Goal: Task Accomplishment & Management: Manage account settings

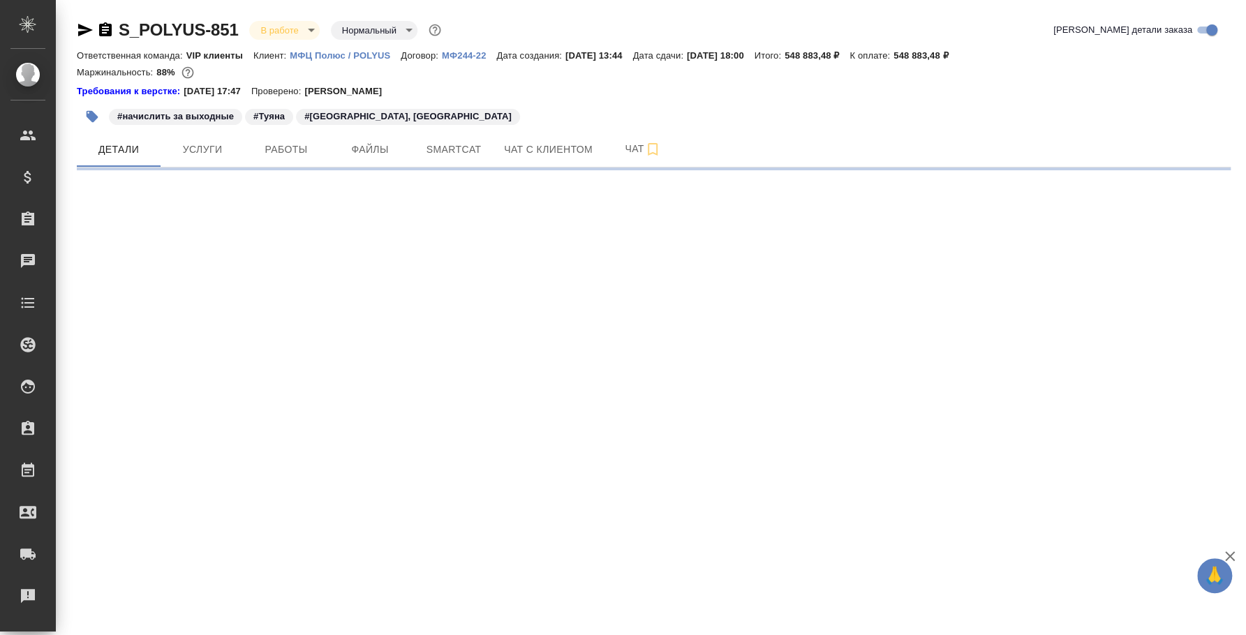
select select "RU"
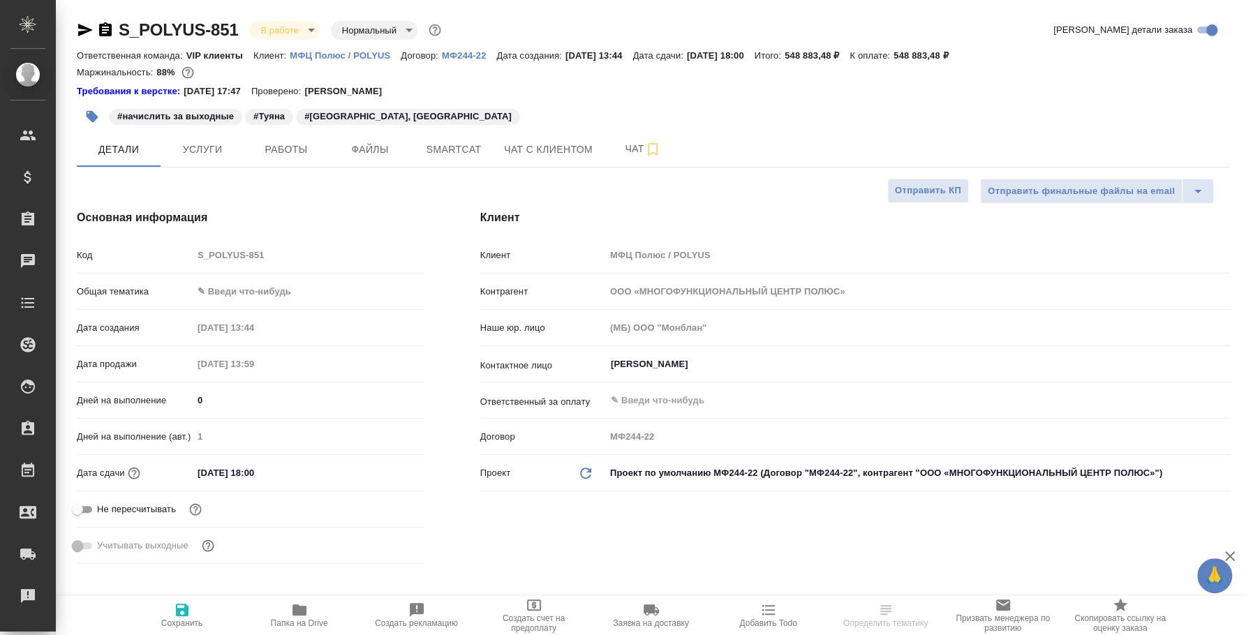
type textarea "x"
type input "[PERSON_NAME]"
type input "Павлова Антонина a.pavlova"
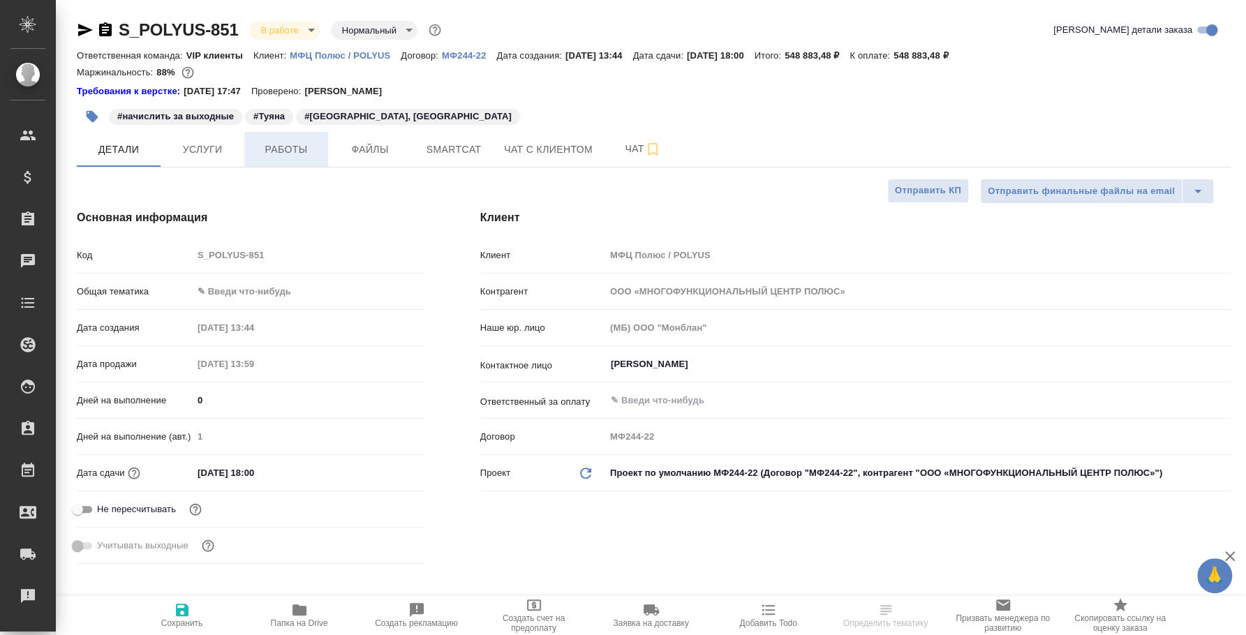
type textarea "x"
click at [360, 151] on span "Файлы" at bounding box center [370, 149] width 67 height 17
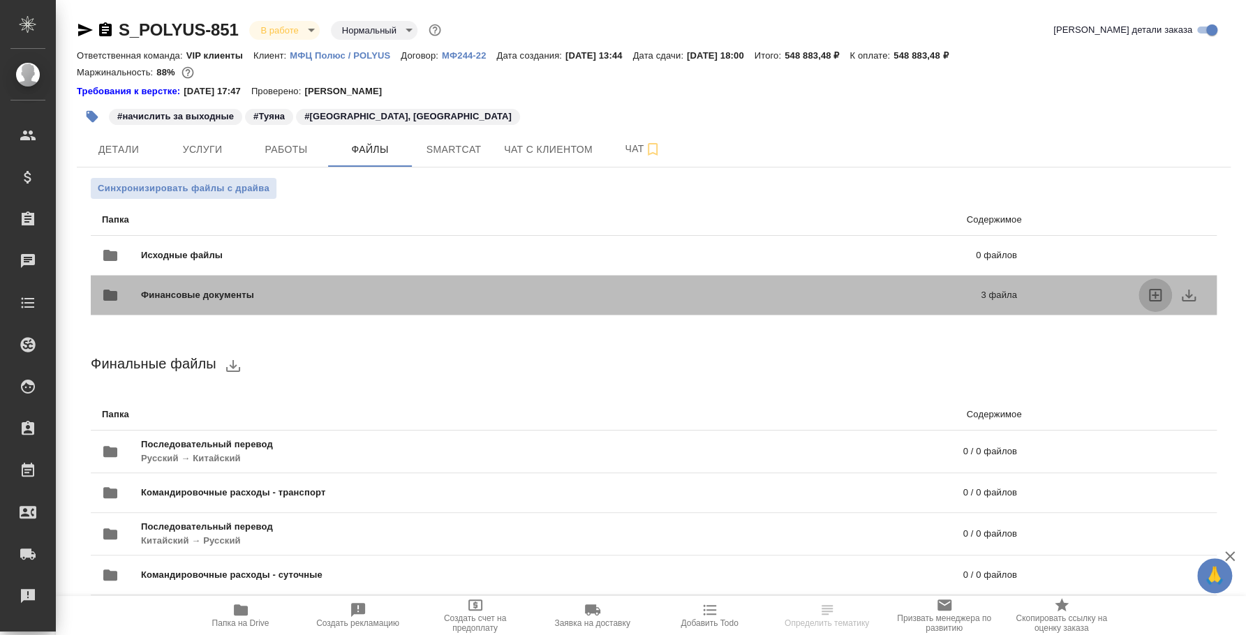
click at [1161, 297] on icon "uploadFiles" at bounding box center [1155, 295] width 13 height 13
click at [0, 0] on input "uploadFiles" at bounding box center [0, 0] width 0 height 0
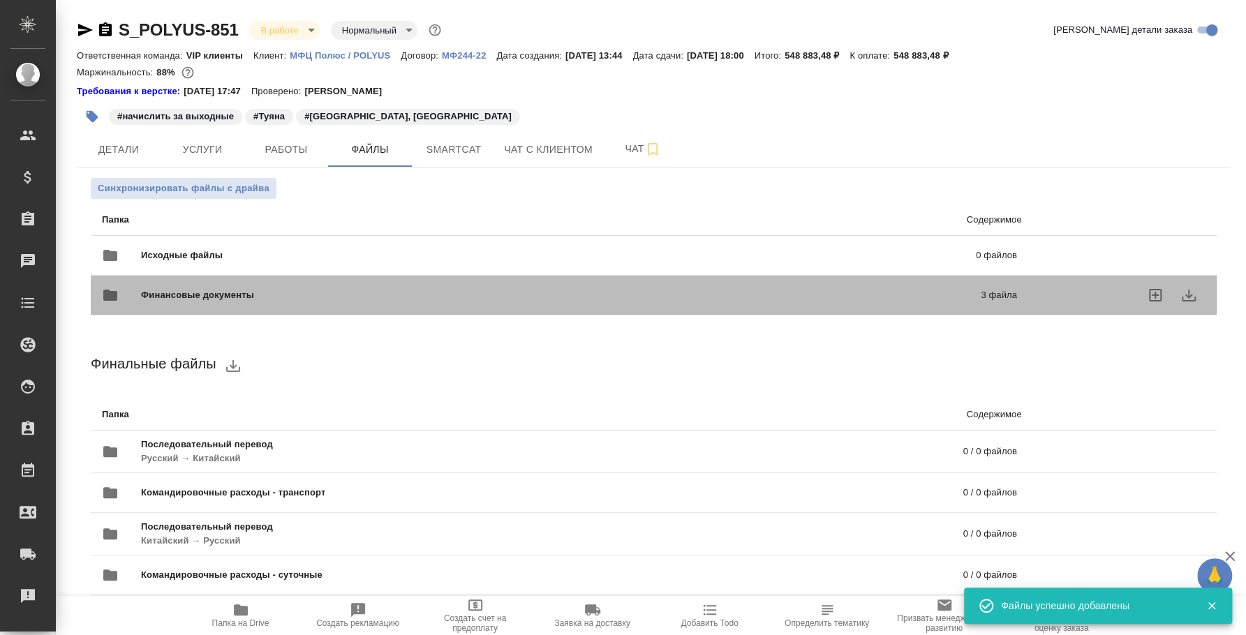
click at [437, 297] on span "Финансовые документы" at bounding box center [379, 295] width 476 height 14
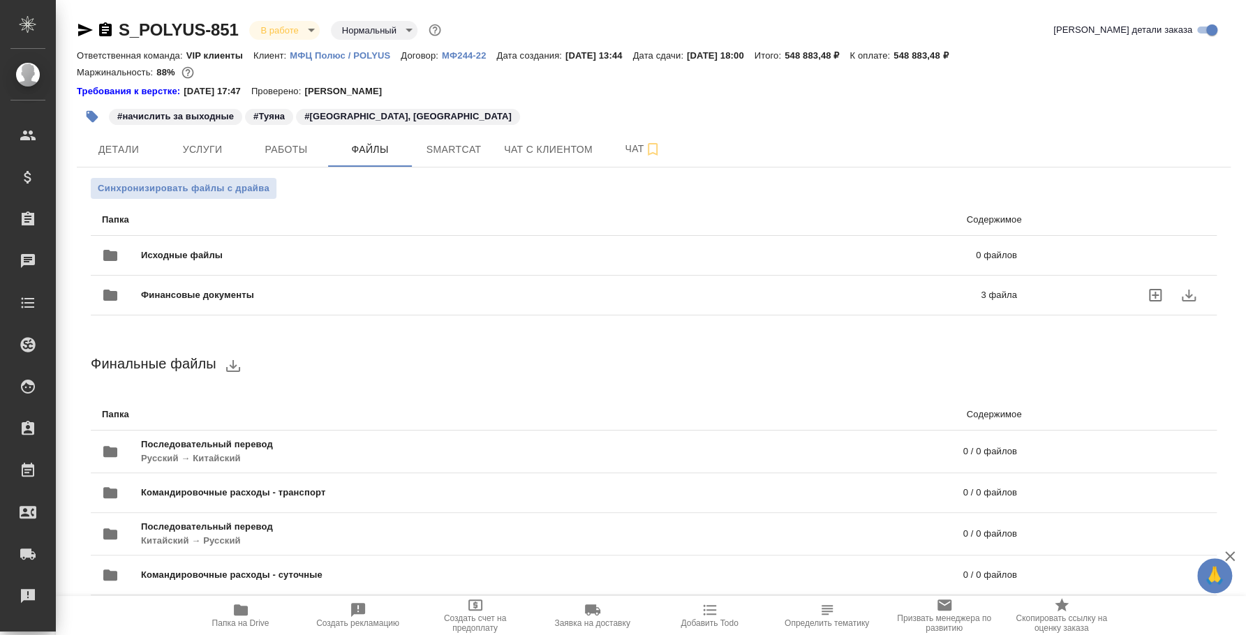
click at [256, 287] on div "Финансовые документы 3 файла" at bounding box center [559, 296] width 915 height 34
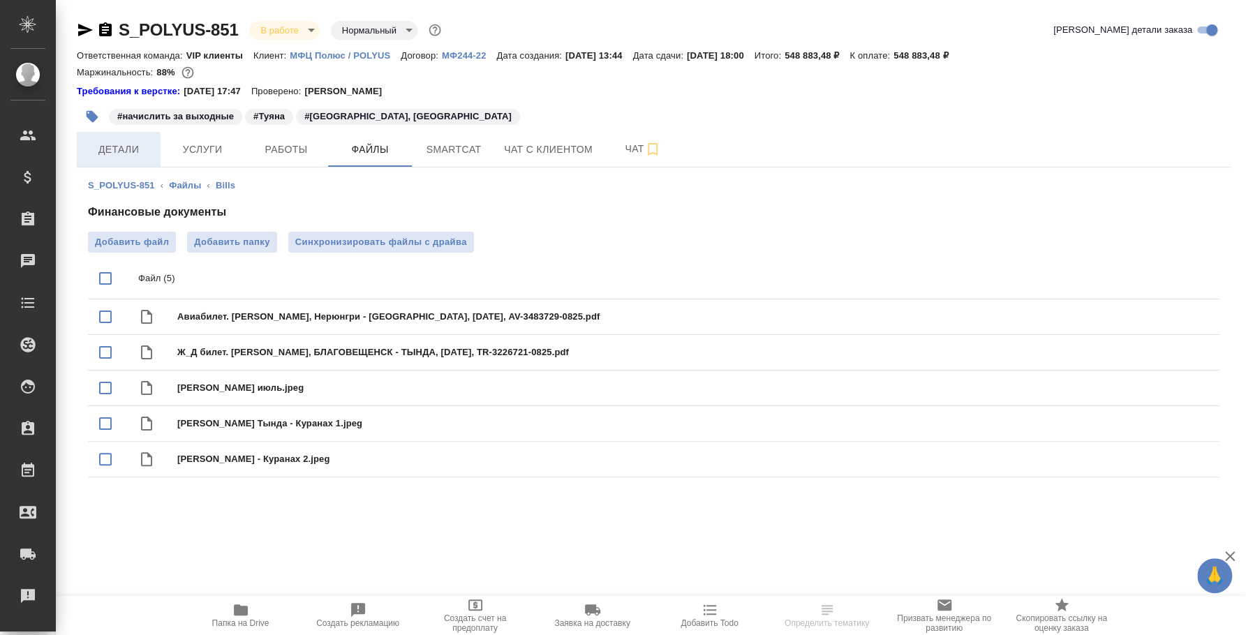
click at [142, 152] on span "Детали" at bounding box center [118, 149] width 67 height 17
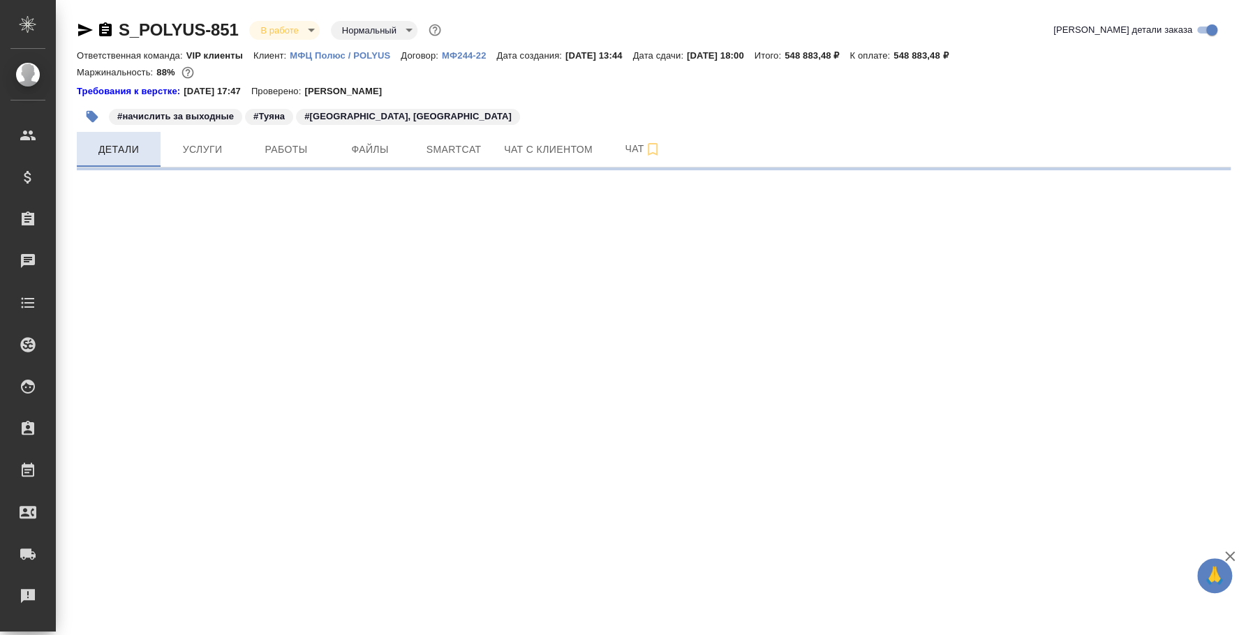
select select "RU"
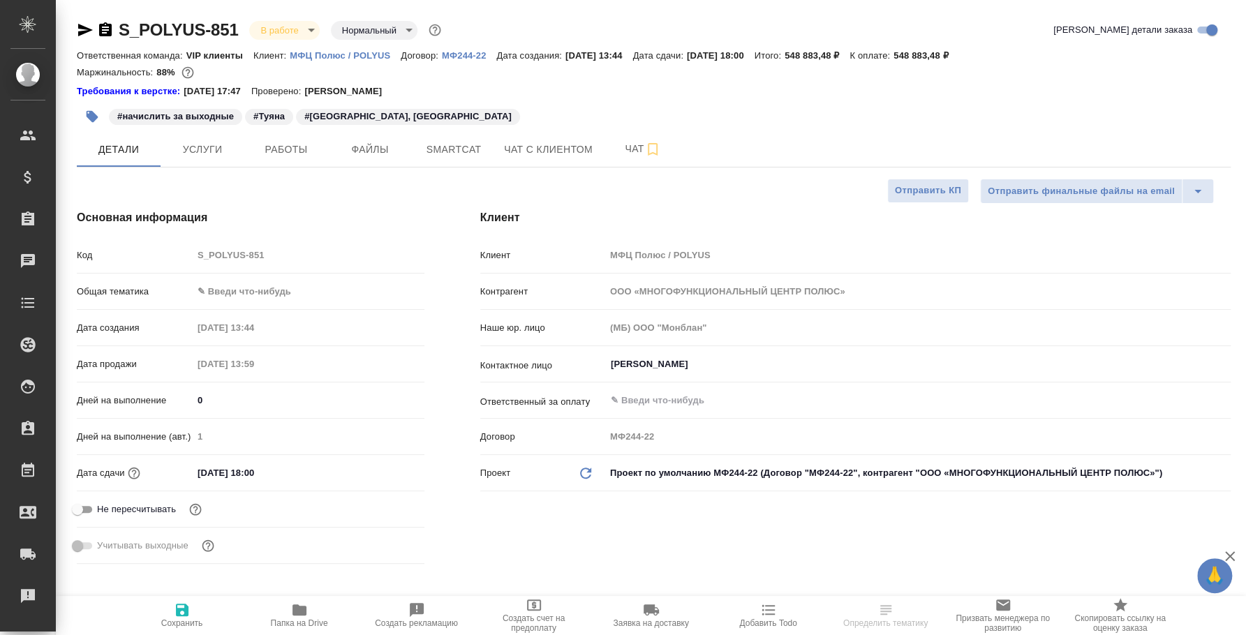
type textarea "x"
click at [282, 150] on span "Работы" at bounding box center [286, 149] width 67 height 17
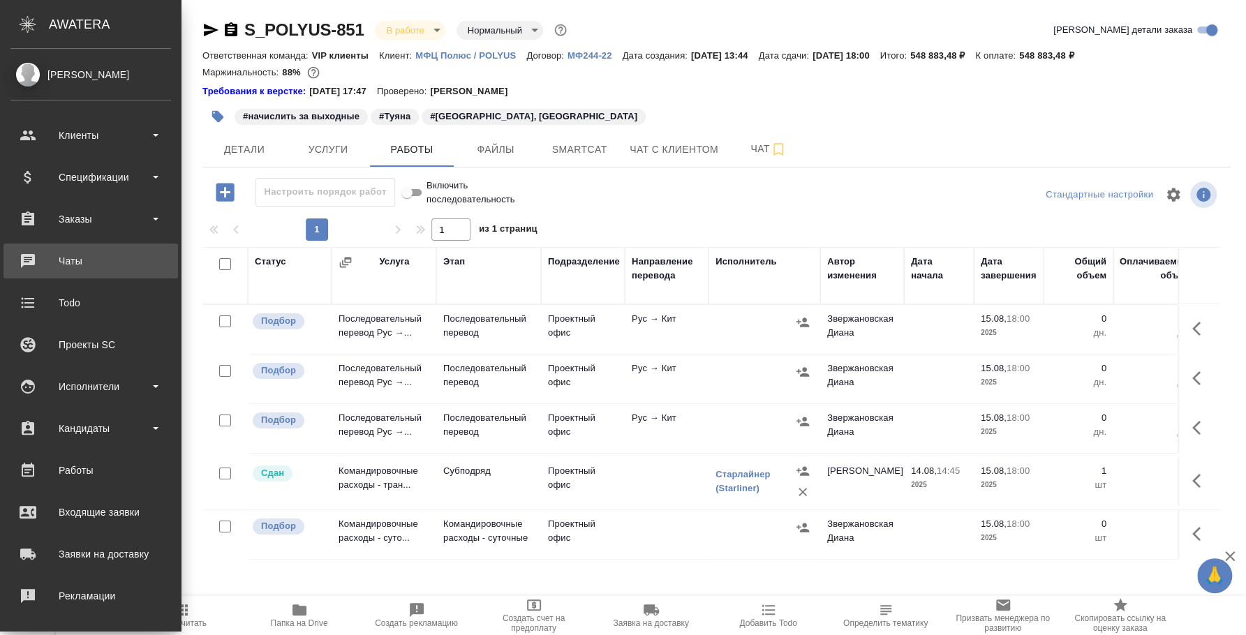
click at [87, 256] on div "Чаты" at bounding box center [90, 261] width 161 height 21
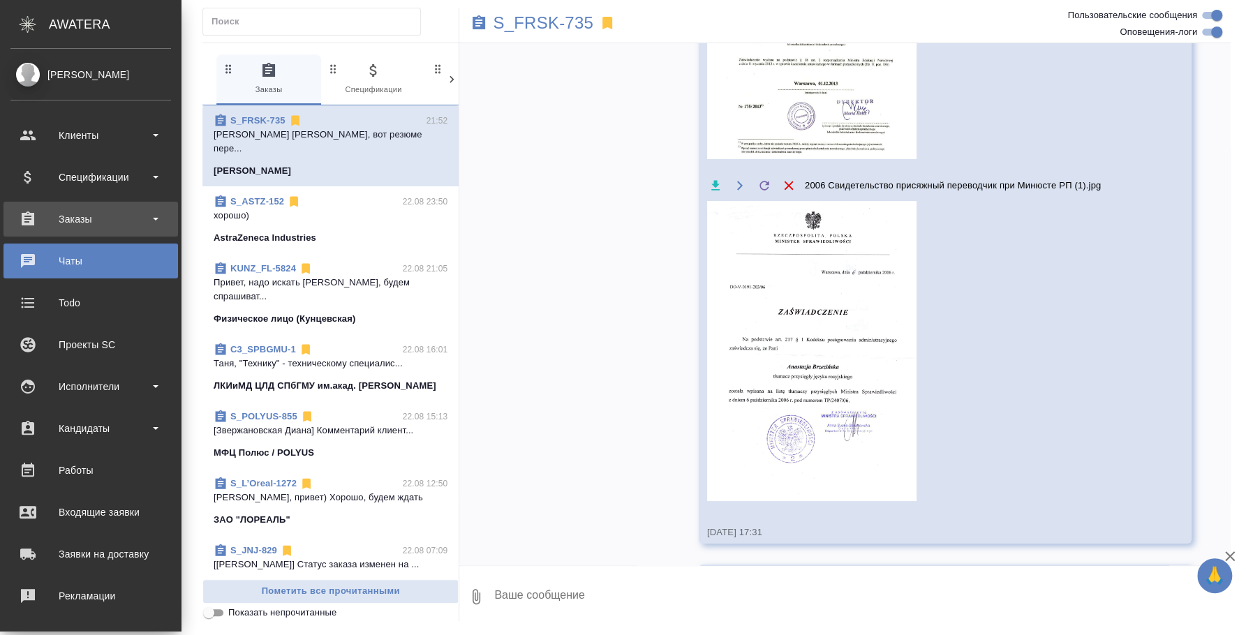
scroll to position [4014, 0]
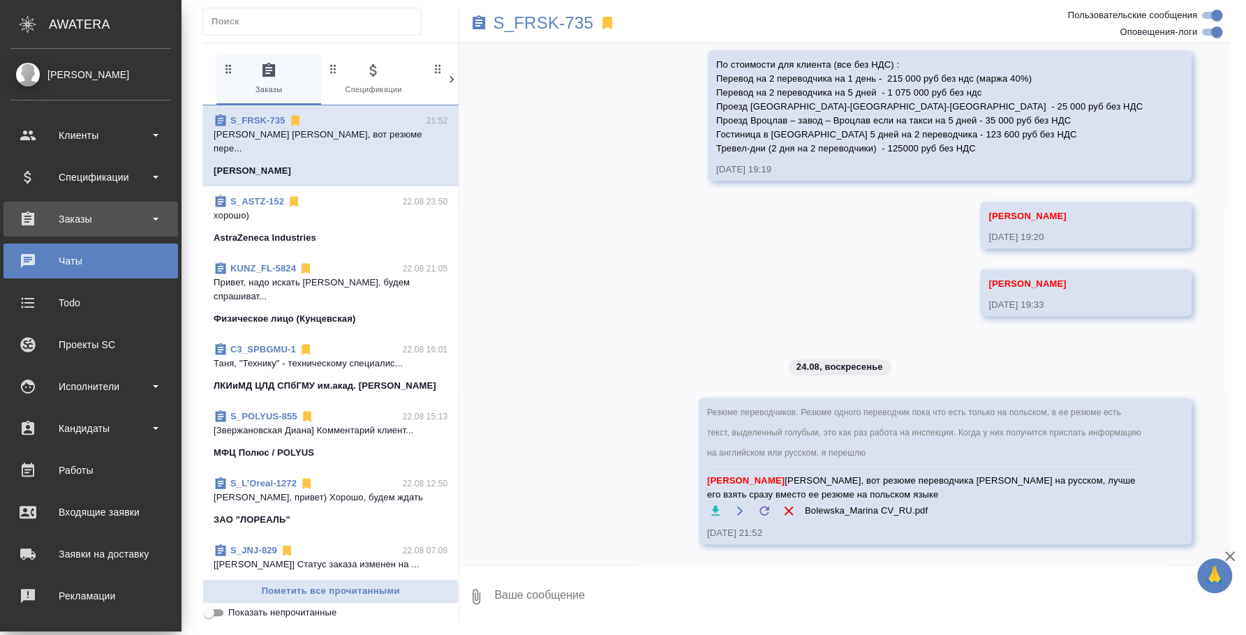
click at [97, 233] on div "Заказы" at bounding box center [90, 219] width 175 height 35
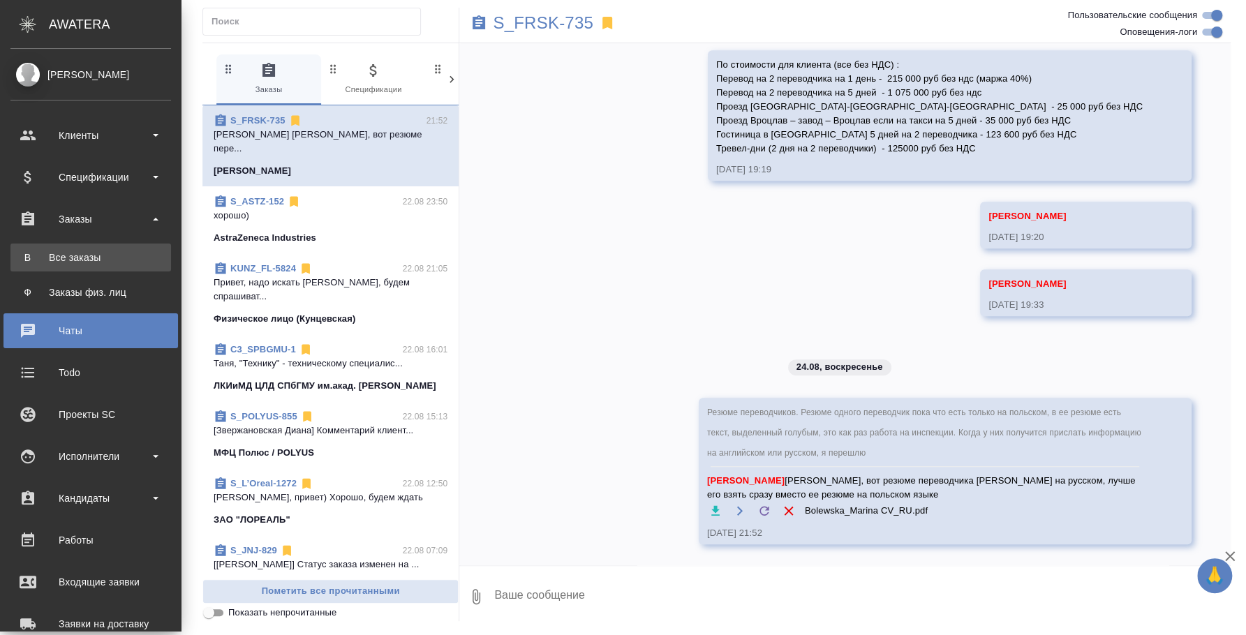
click at [100, 257] on div "Все заказы" at bounding box center [90, 258] width 147 height 14
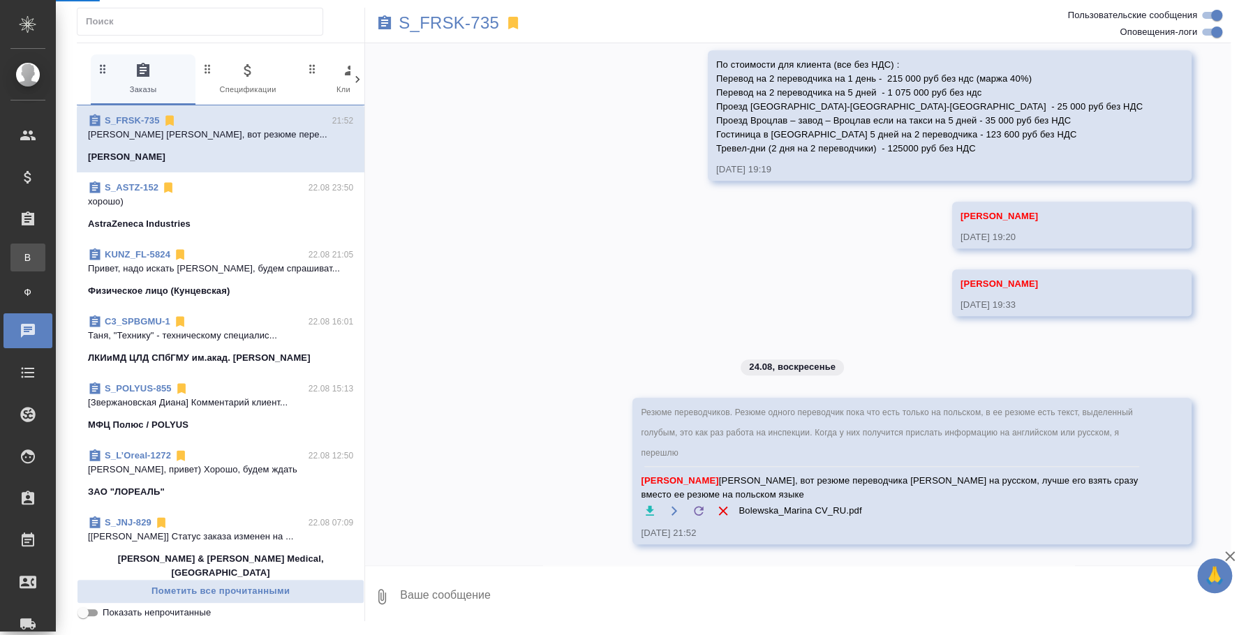
scroll to position [3933, 0]
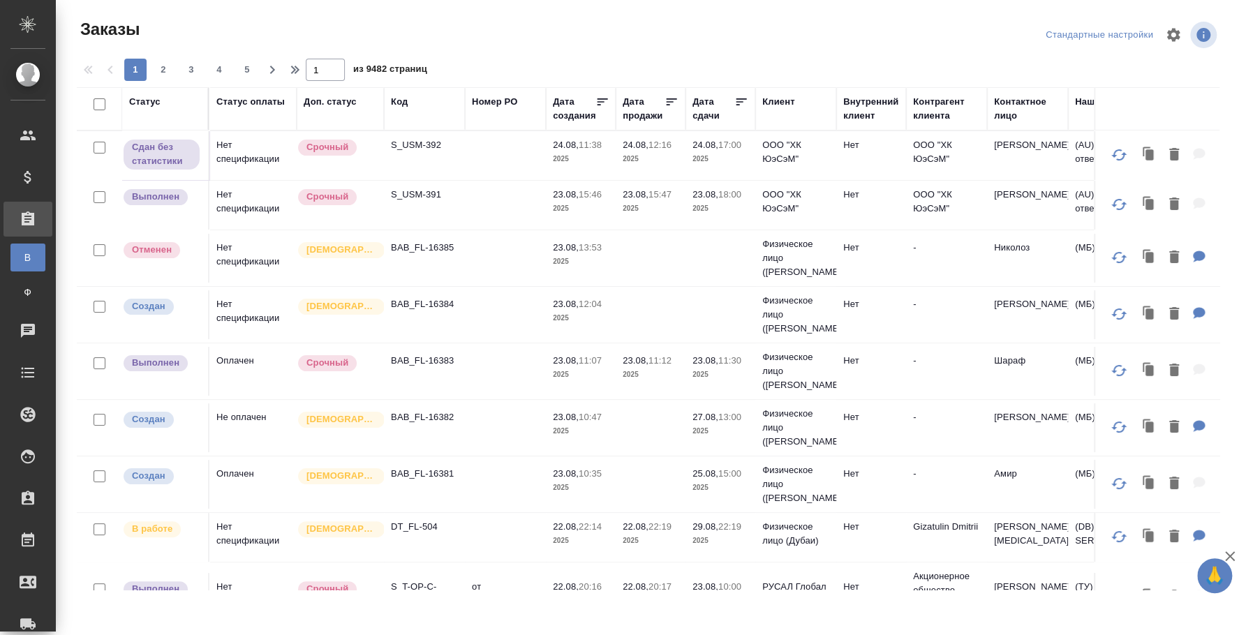
click at [398, 98] on div "Код" at bounding box center [399, 102] width 17 height 14
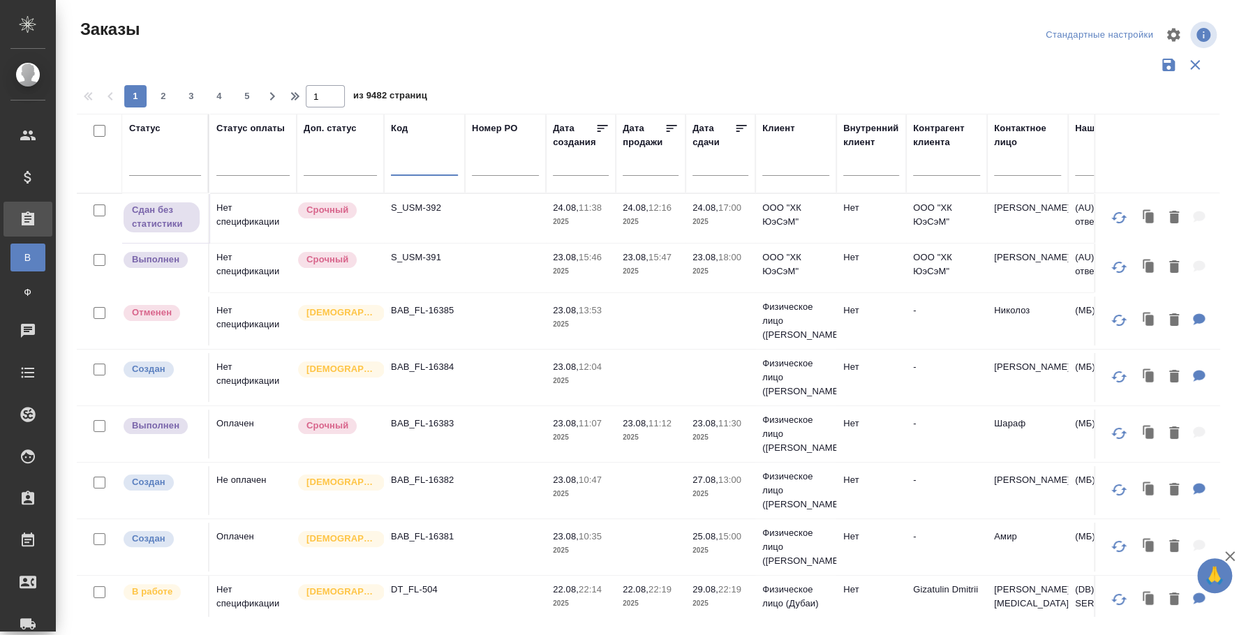
click at [408, 162] on input "text" at bounding box center [424, 167] width 67 height 17
paste input "S_JNJ-782"
type input "S_JNJ-782"
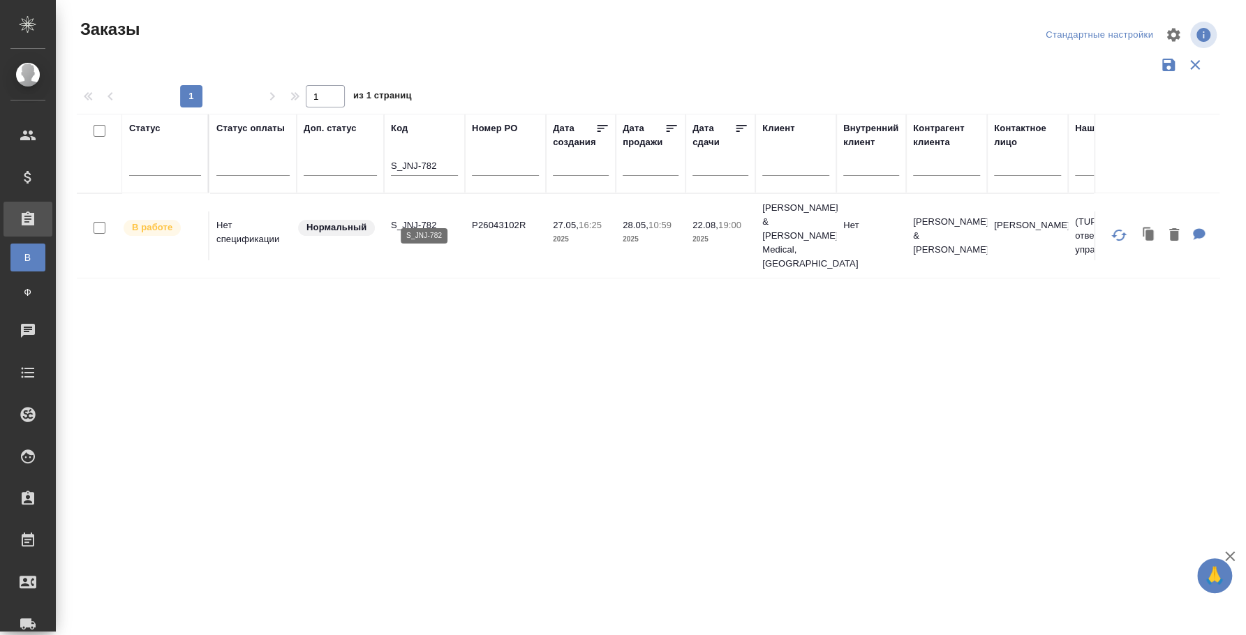
click at [418, 219] on p "S_JNJ-782" at bounding box center [424, 226] width 67 height 14
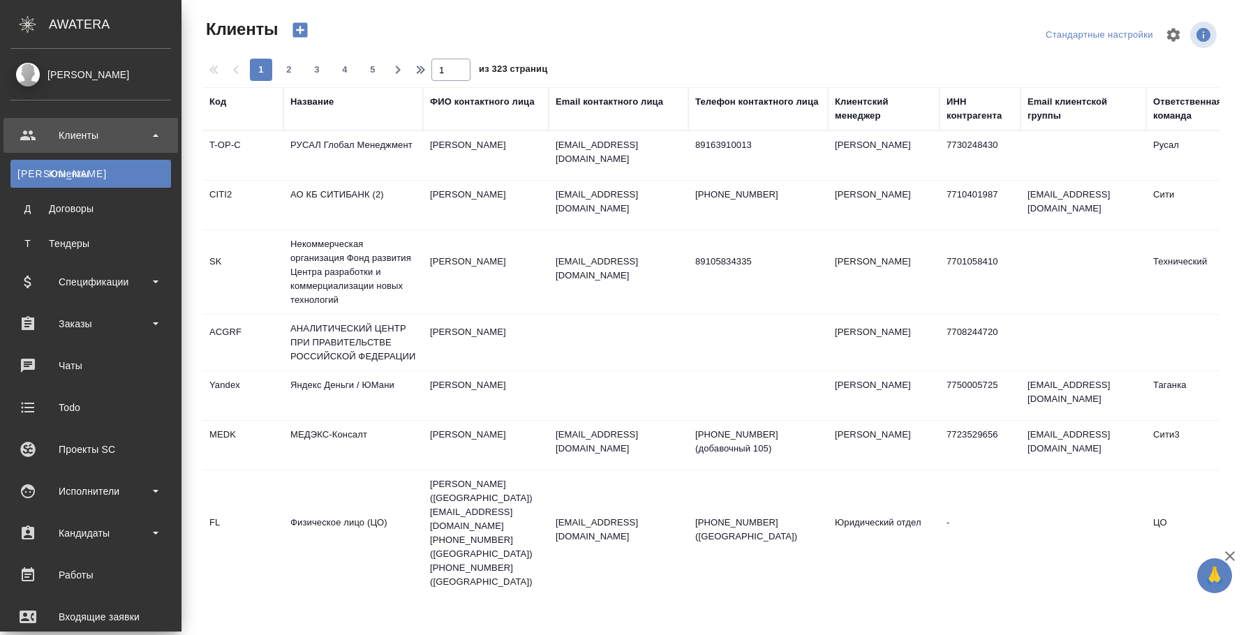
select select "RU"
click at [74, 365] on div "Чаты" at bounding box center [90, 365] width 161 height 21
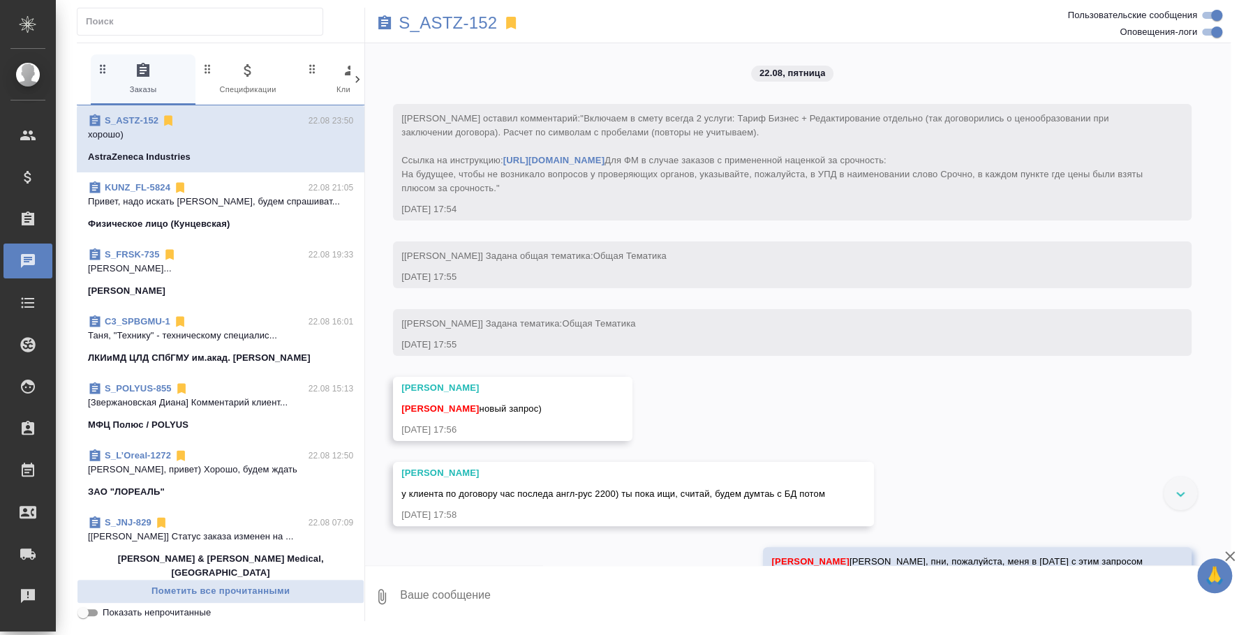
scroll to position [429, 0]
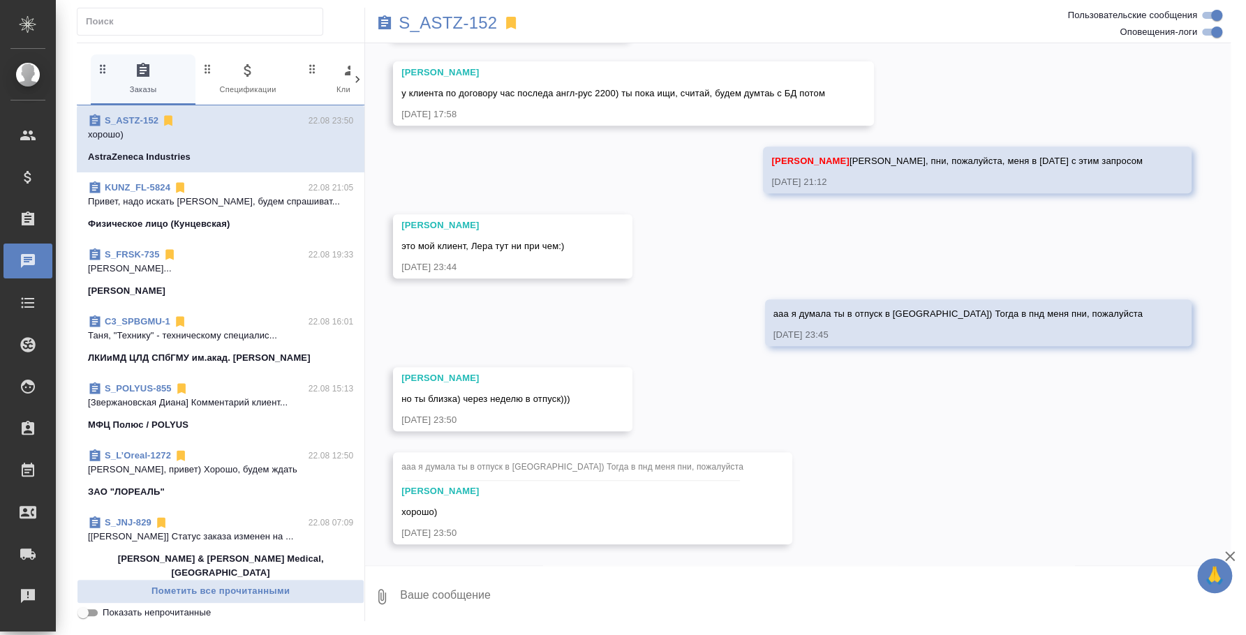
click at [179, 200] on p "Привет, надо искать [PERSON_NAME], будем спрашиват..." at bounding box center [220, 202] width 265 height 14
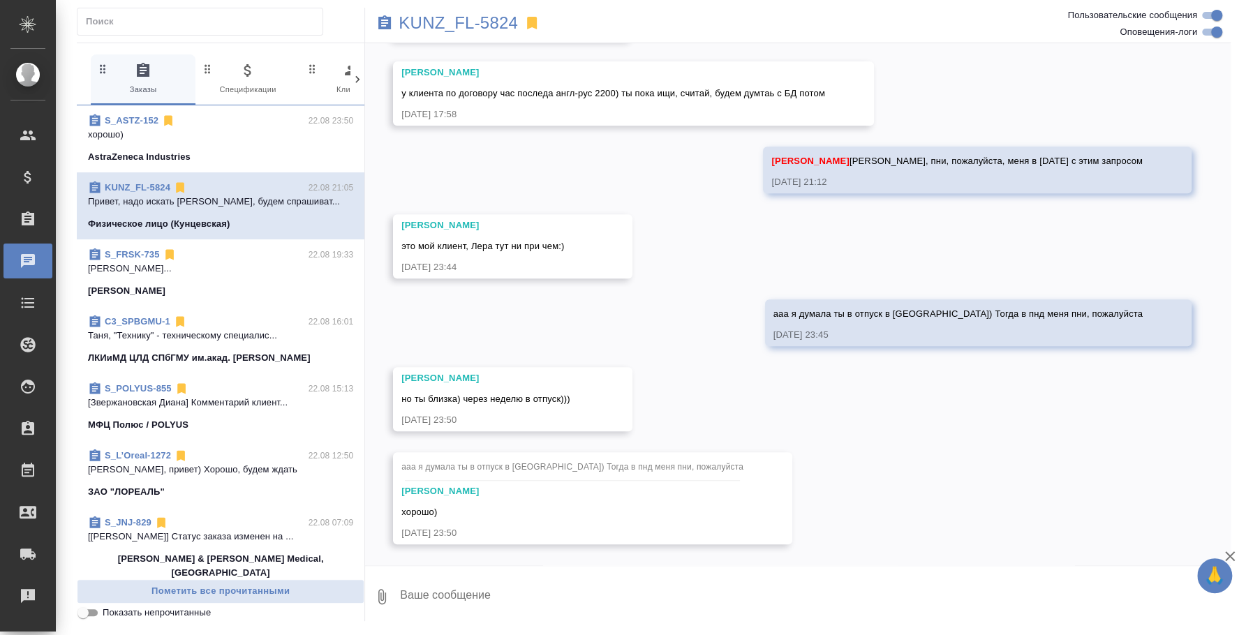
scroll to position [0, 0]
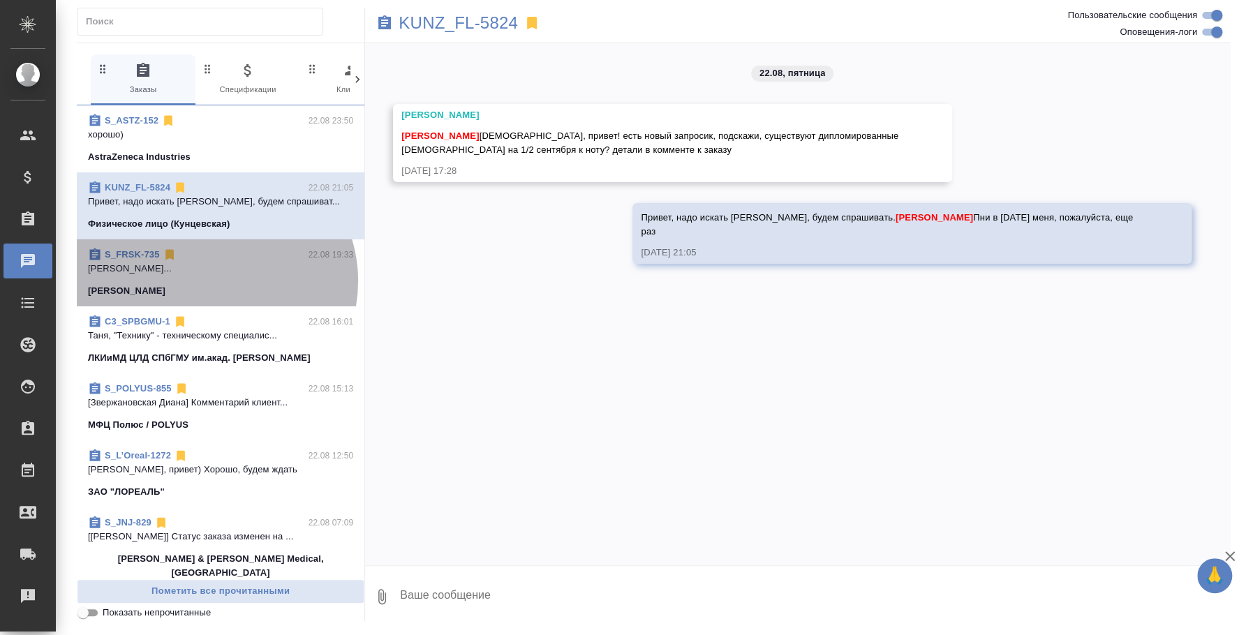
click at [212, 281] on span "S_FRSK-735 22.08 19:33 Никифорова Валерия... Fresenius Kabi" at bounding box center [220, 273] width 265 height 50
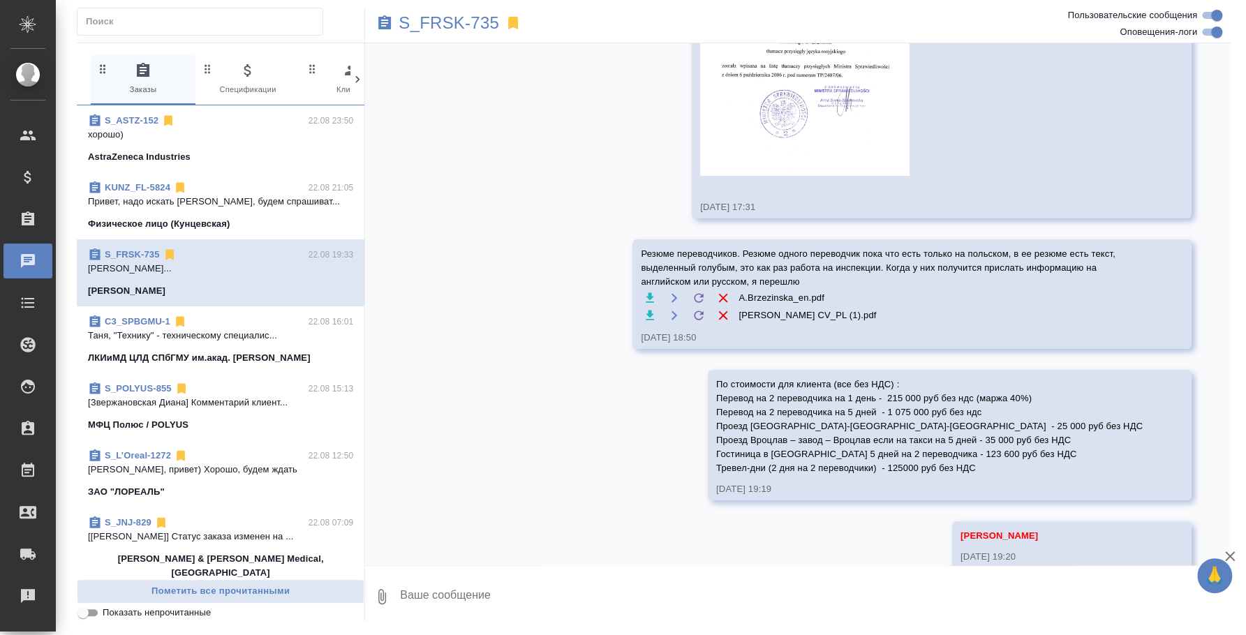
scroll to position [3703, 0]
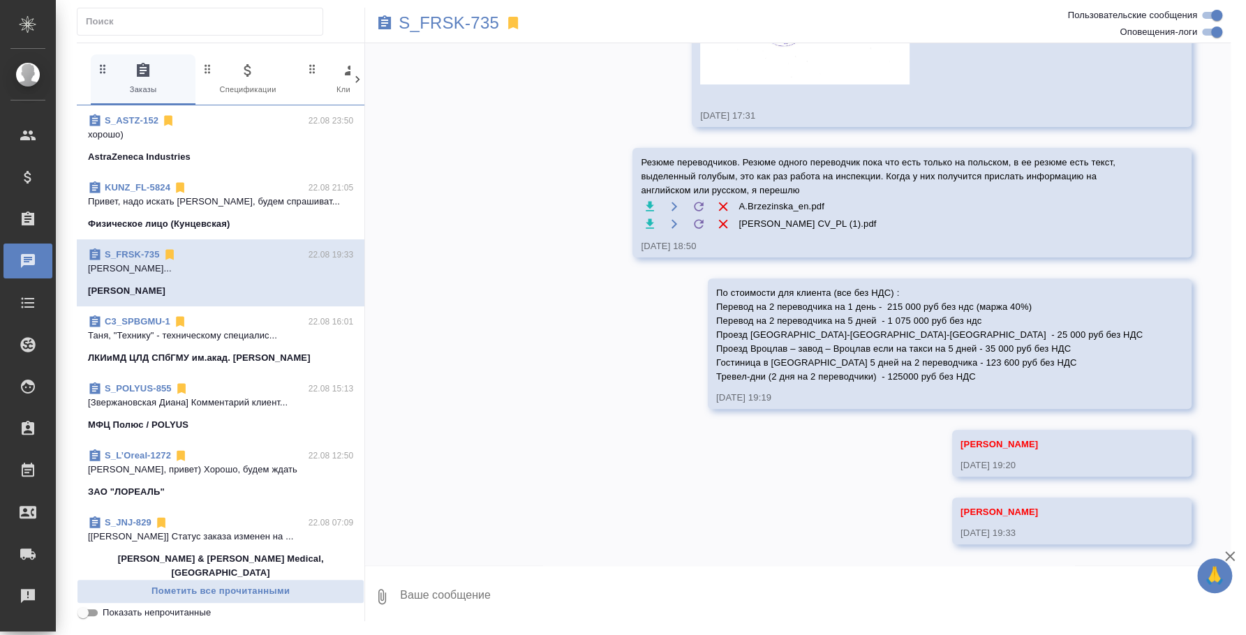
click at [383, 598] on icon "button" at bounding box center [382, 596] width 8 height 15
click at [330, 533] on label "С локального диска" at bounding box center [278, 523] width 175 height 27
click at [0, 0] on input "С локального диска" at bounding box center [0, 0] width 0 height 0
click at [447, 593] on textarea at bounding box center [803, 596] width 809 height 47
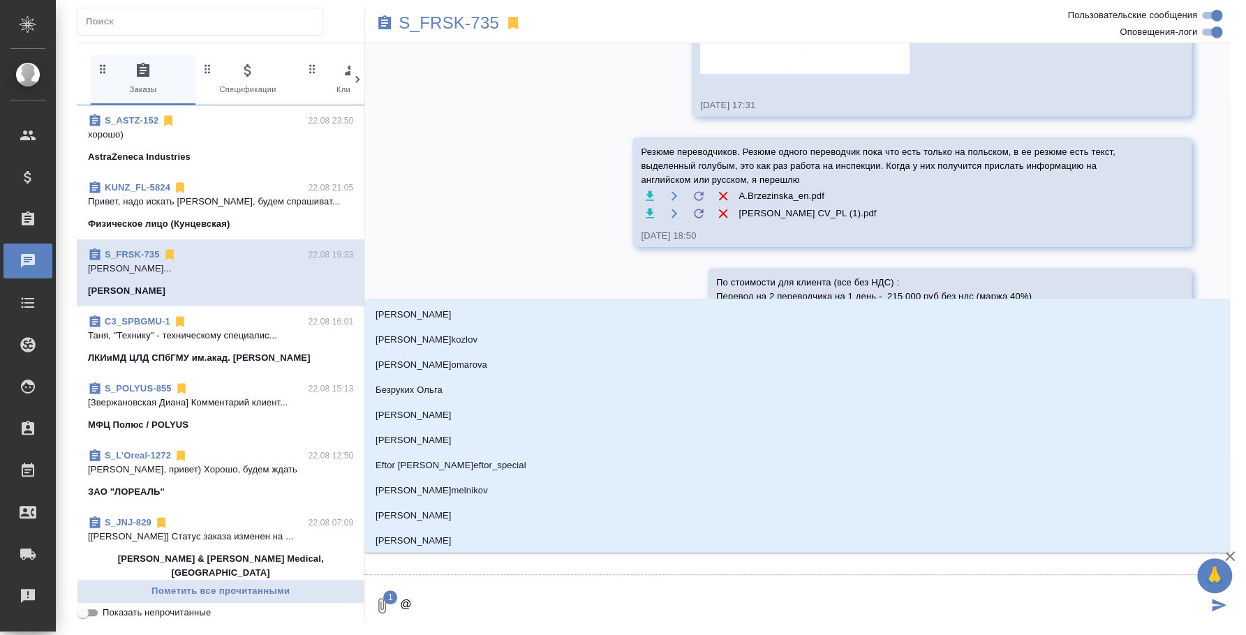
type textarea "@v"
type input "v"
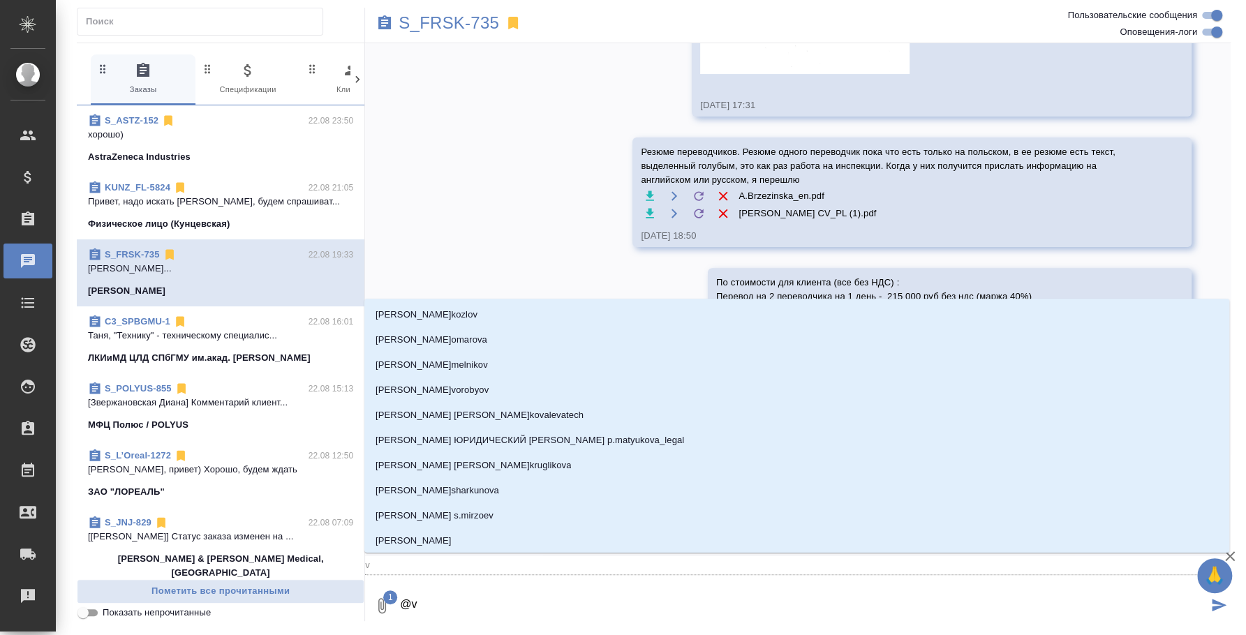
type textarea "@va"
type input "va"
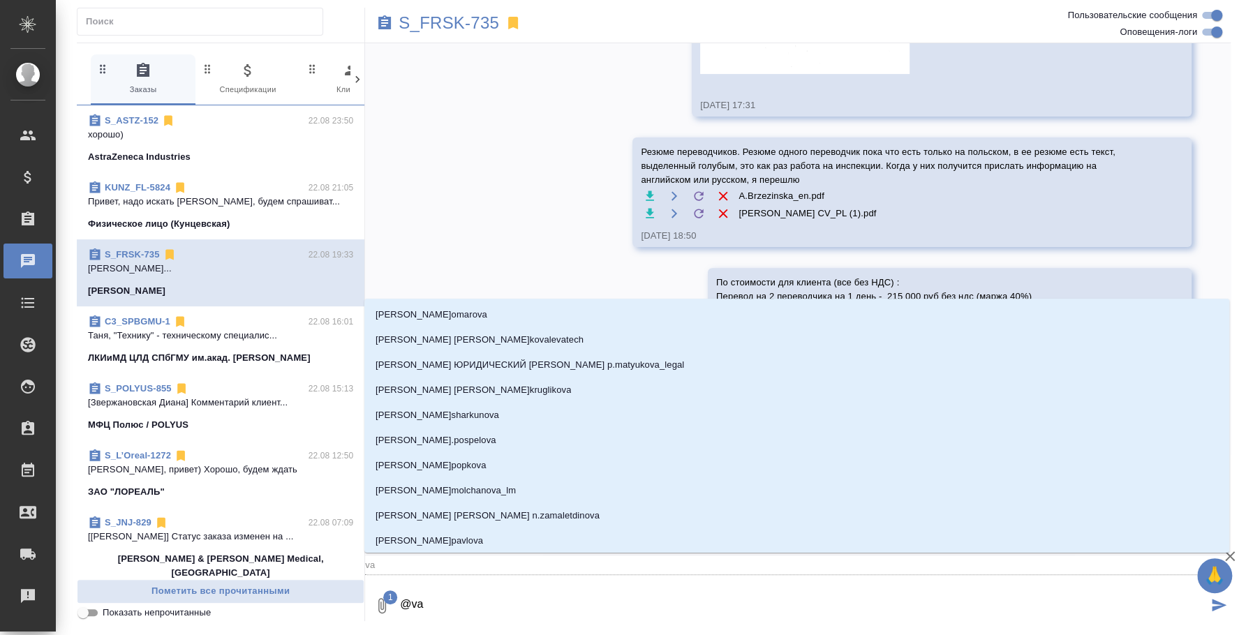
type textarea "@val"
type input "val"
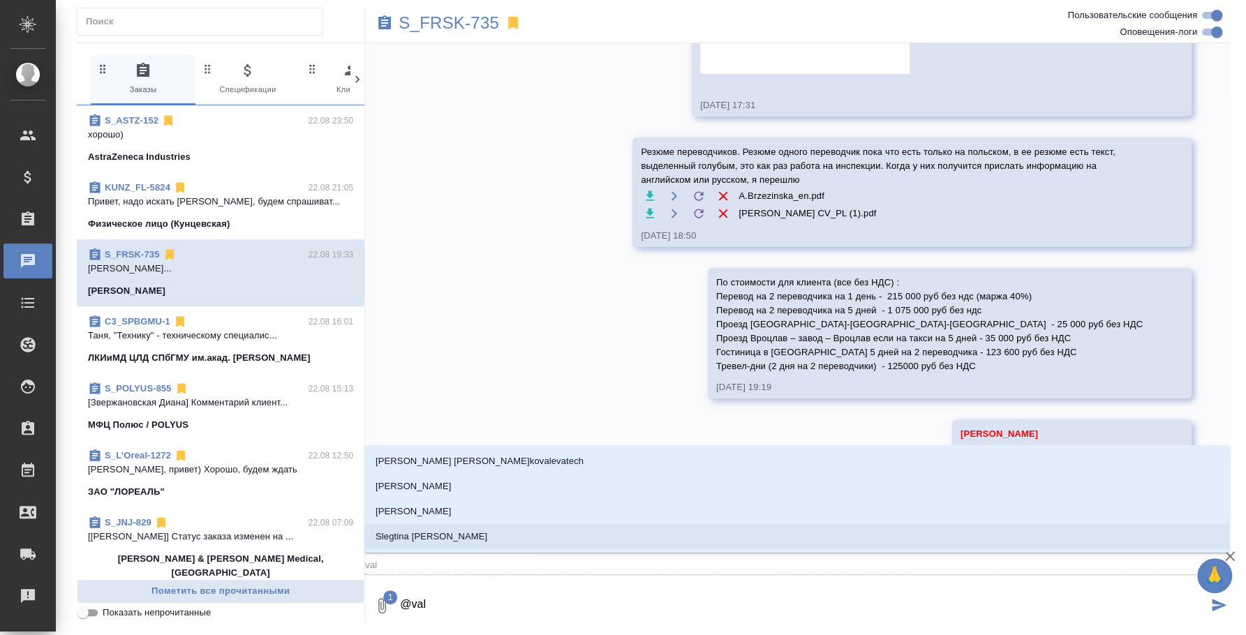
type textarea "@va"
type input "va"
type textarea "@v"
type input "v"
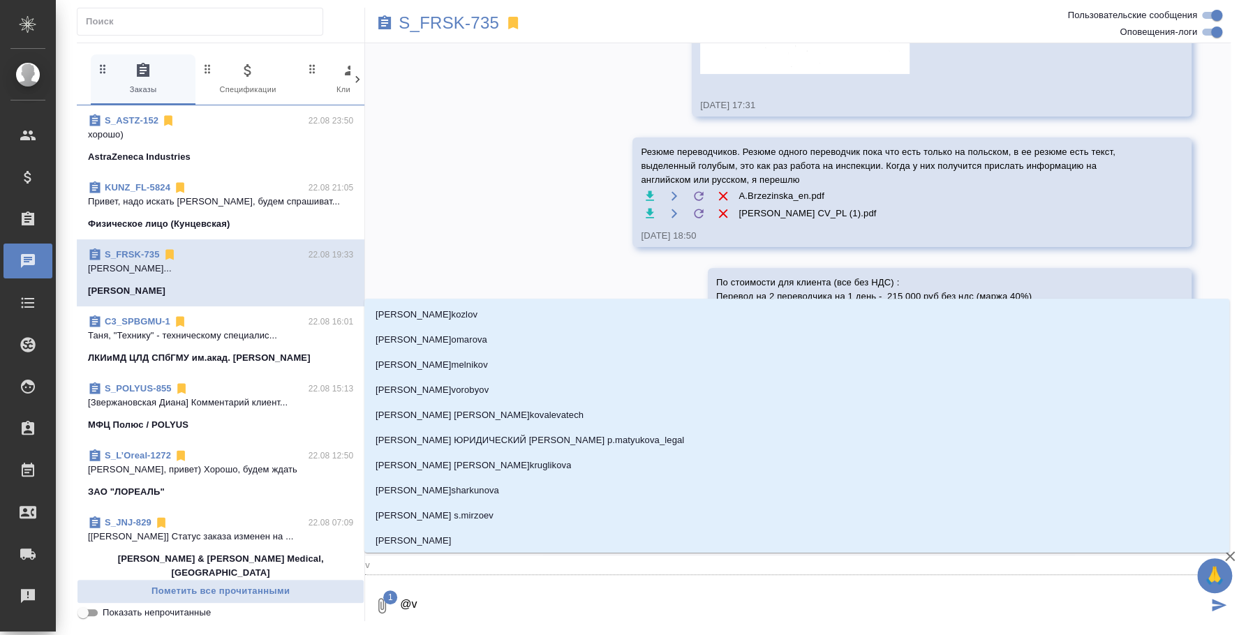
type textarea "@"
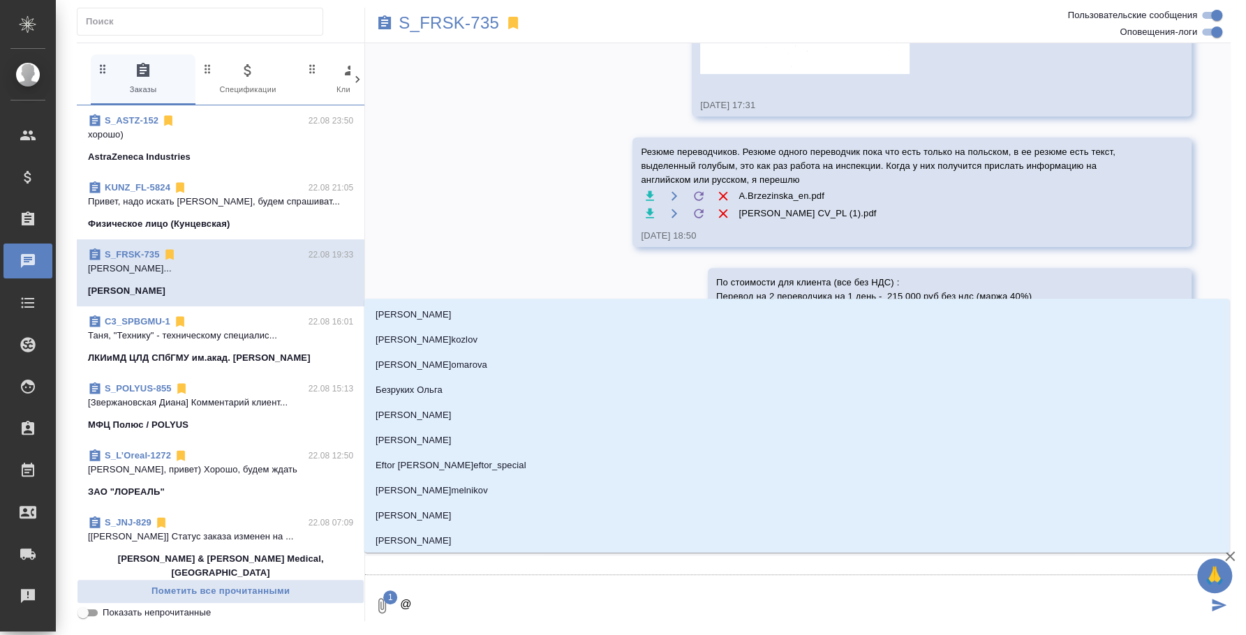
type textarea "@d"
type input "d"
type textarea "@d'f"
type input "d'f"
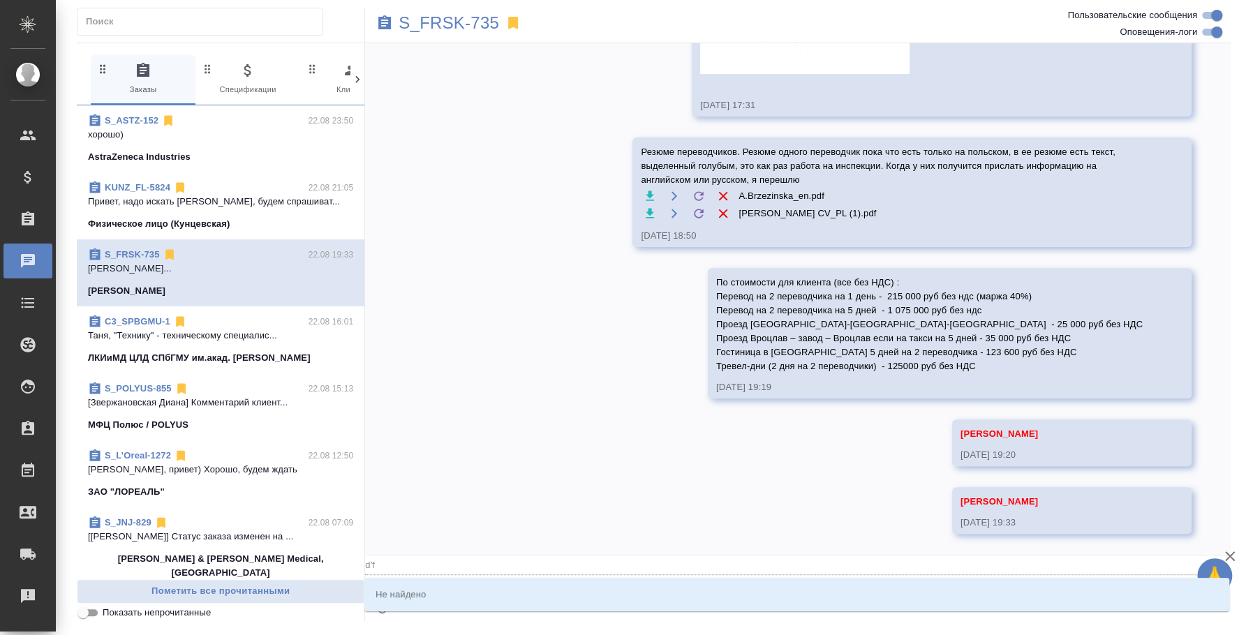
type textarea "@d'f'k"
type input "d'f'k"
type textarea "@d'f'k't"
type input "d'f'k't"
type textarea "@d'f'k"
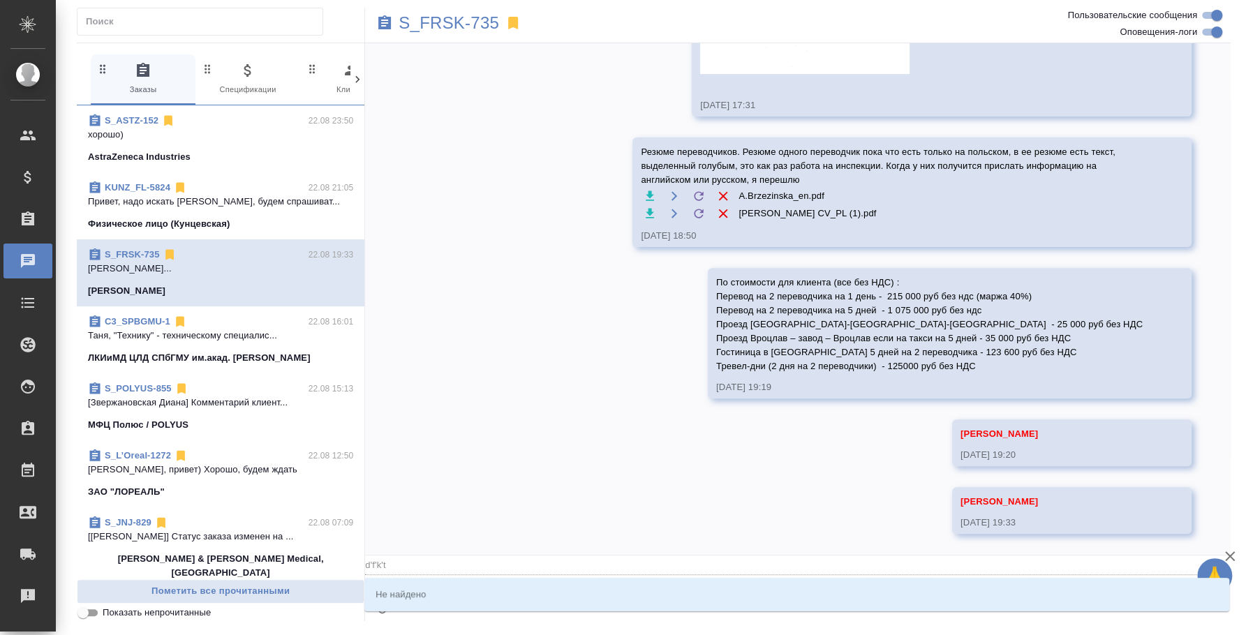
type input "d'f'k"
type textarea "@d'f"
type input "d'f"
type textarea "@d"
type input "d"
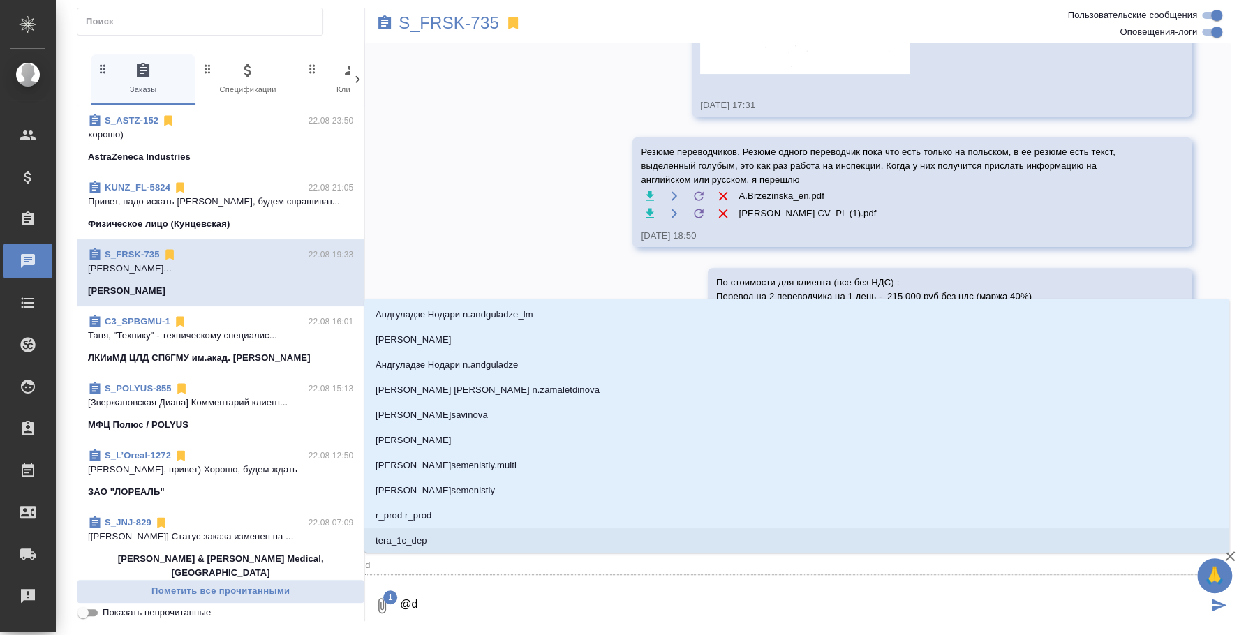
type textarea "@"
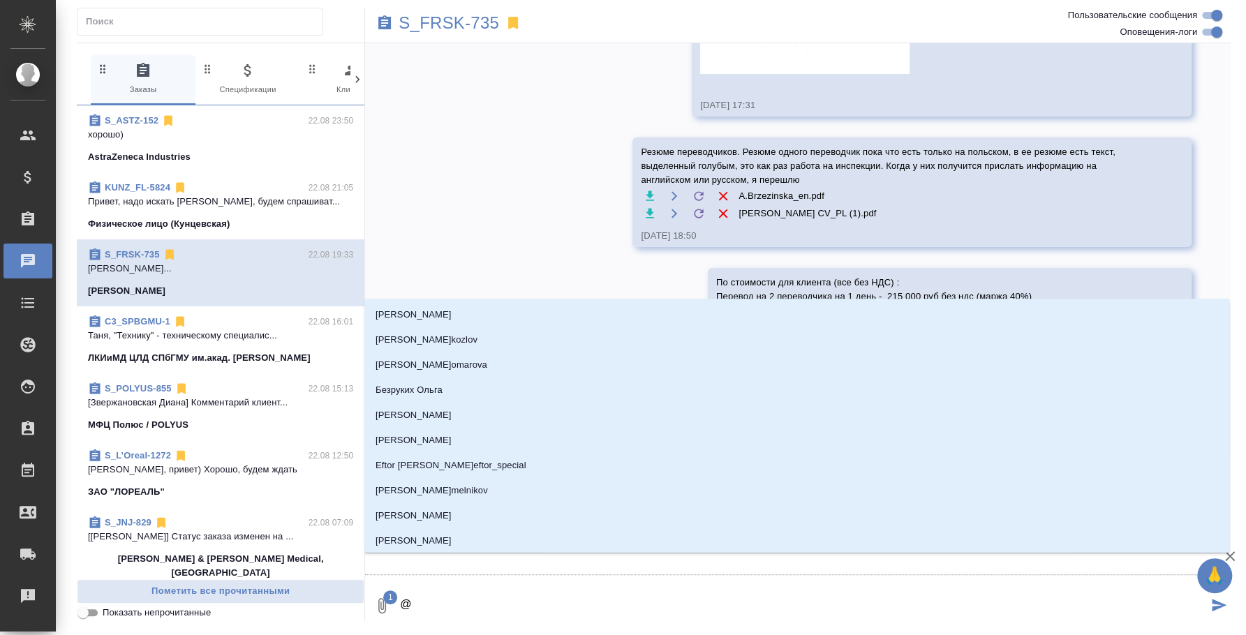
type textarea "@в"
type input "в"
type textarea "@ва"
type input "ва"
type textarea "@вал"
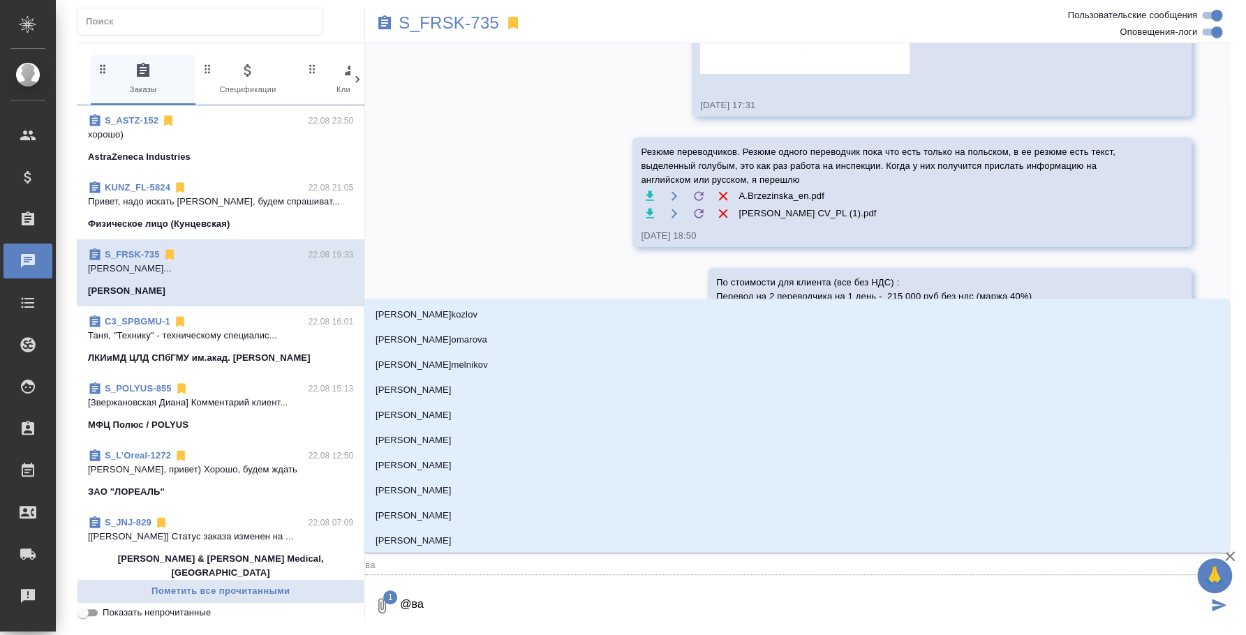
type input "вал"
type textarea "@вале"
type input "вале"
type textarea "@валер"
type input "валер"
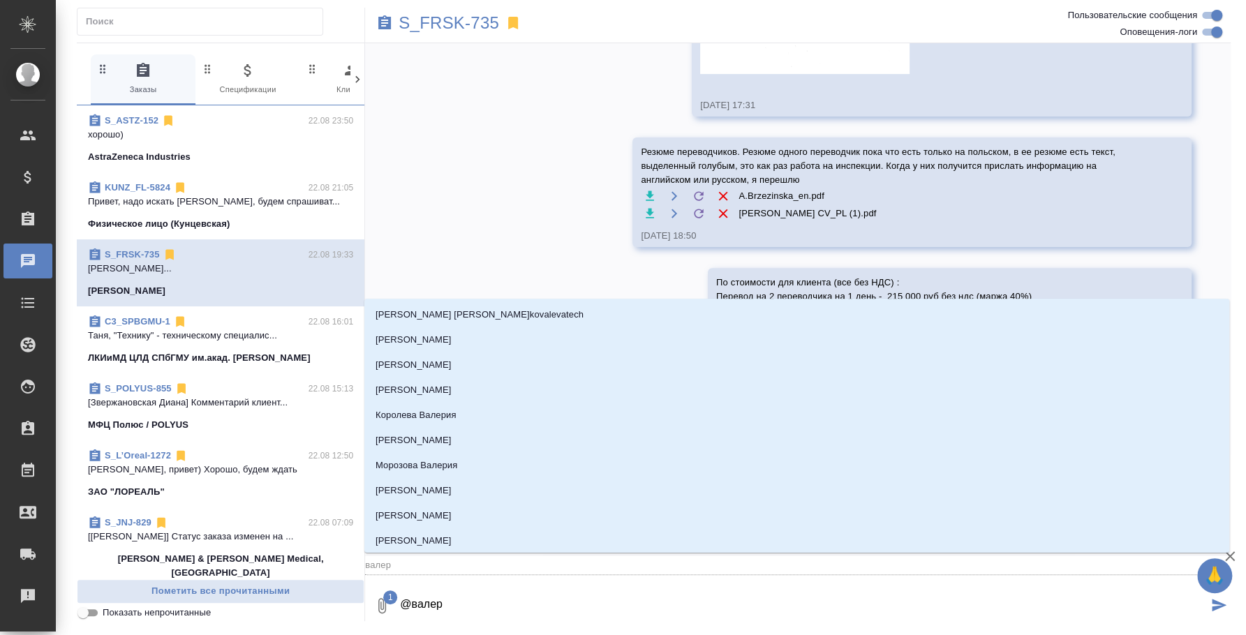
type textarea "@валери"
type input "валери"
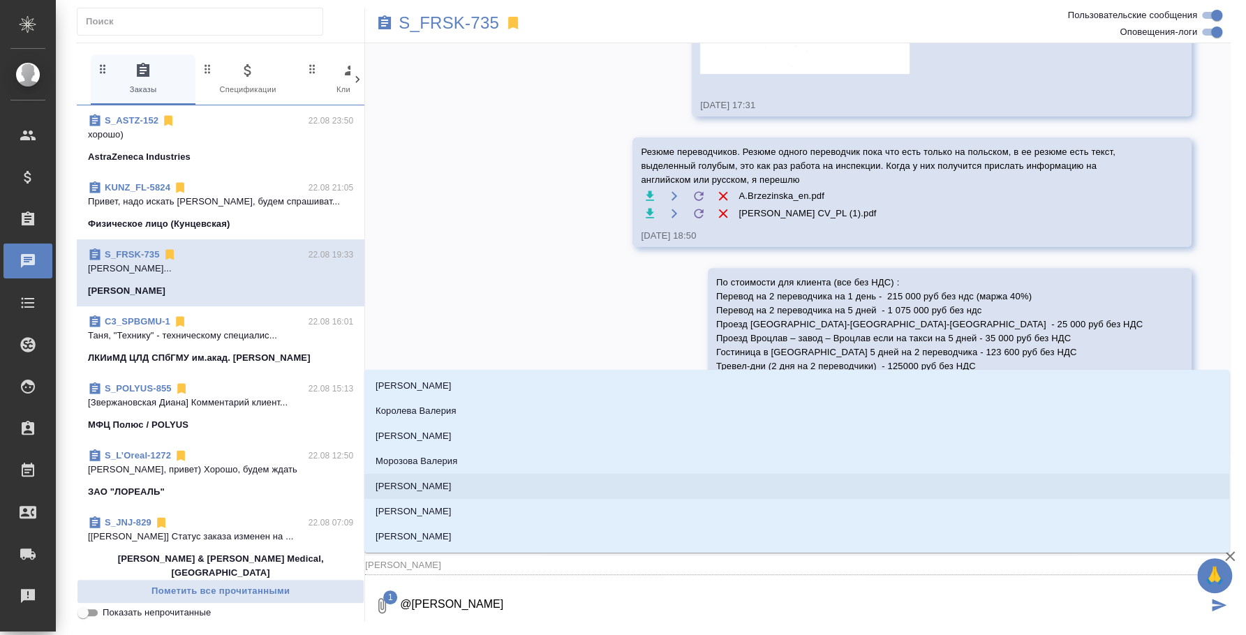
click at [527, 475] on li "Никифорова Валерия" at bounding box center [797, 486] width 865 height 25
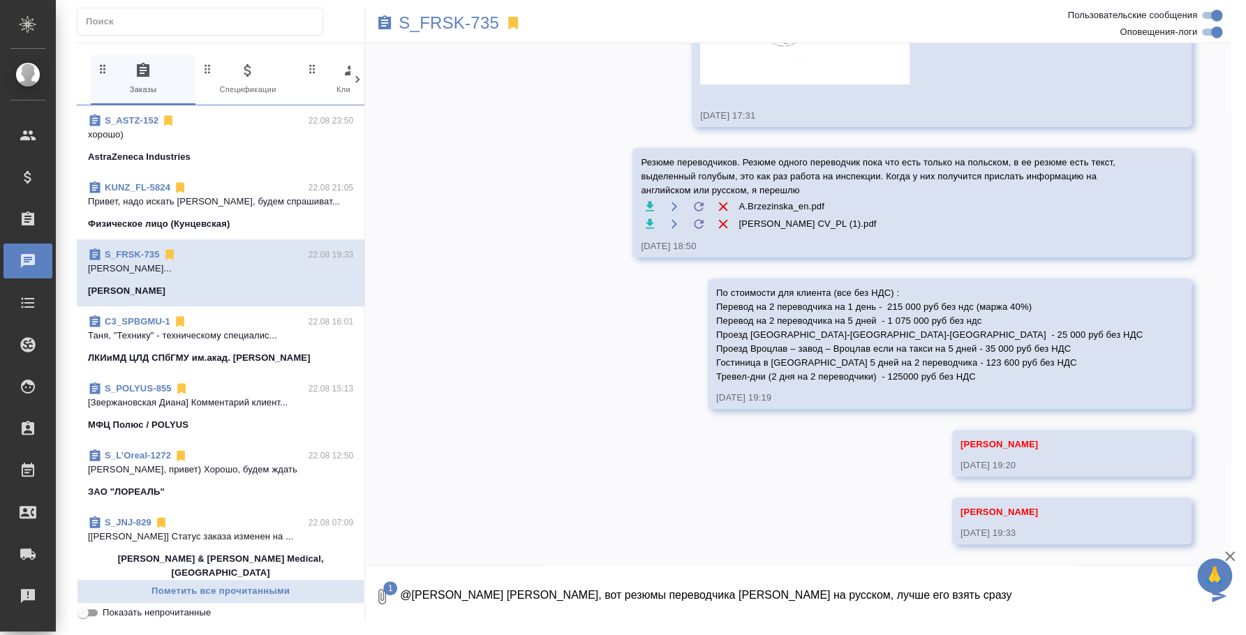
click at [628, 595] on textarea "@Никифорова Валерия Лера, вот резюмы переводчика Марины на русском, лучше его в…" at bounding box center [803, 596] width 809 height 47
click at [621, 593] on textarea "@Никифорова Валерия Лера, вот резюмы переводчика Марины на русском, лучше его в…" at bounding box center [803, 596] width 809 height 47
click at [764, 94] on button "Ответить на сообщение" at bounding box center [713, 97] width 153 height 27
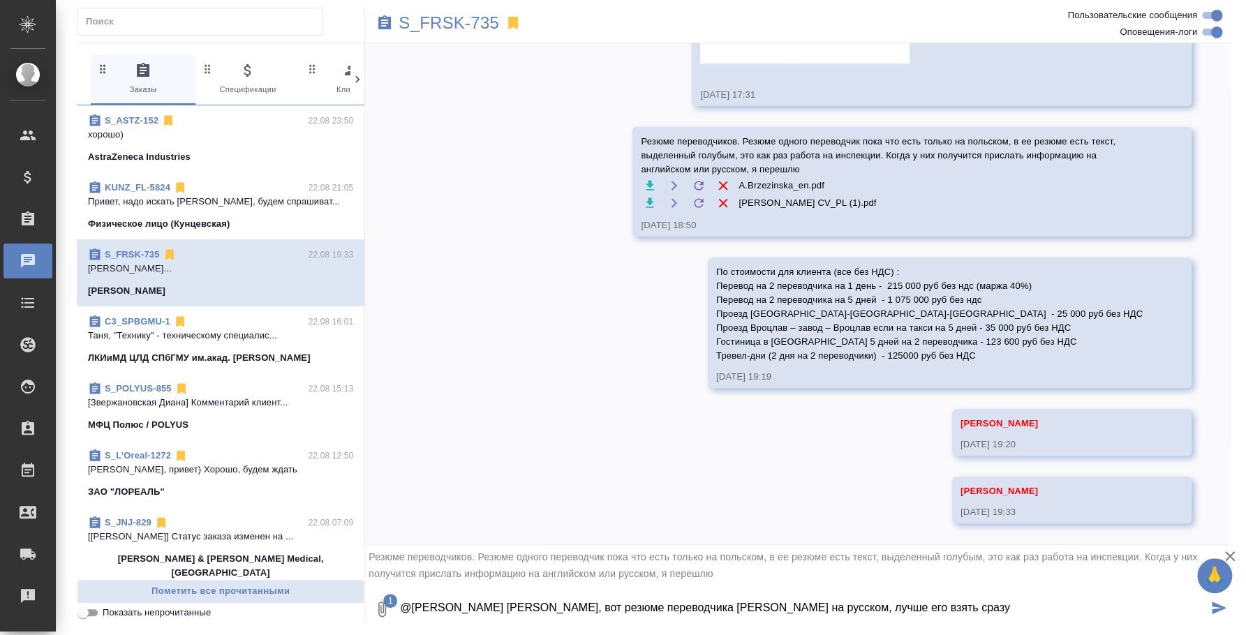
click at [946, 601] on textarea "@Никифорова Валерия Лера, вот резюме переводчика Марины на русском, лучше его в…" at bounding box center [803, 609] width 809 height 47
type textarea "@Никифорова Валерия Лера, вот резюме переводчика Марины на русском, лучше его в…"
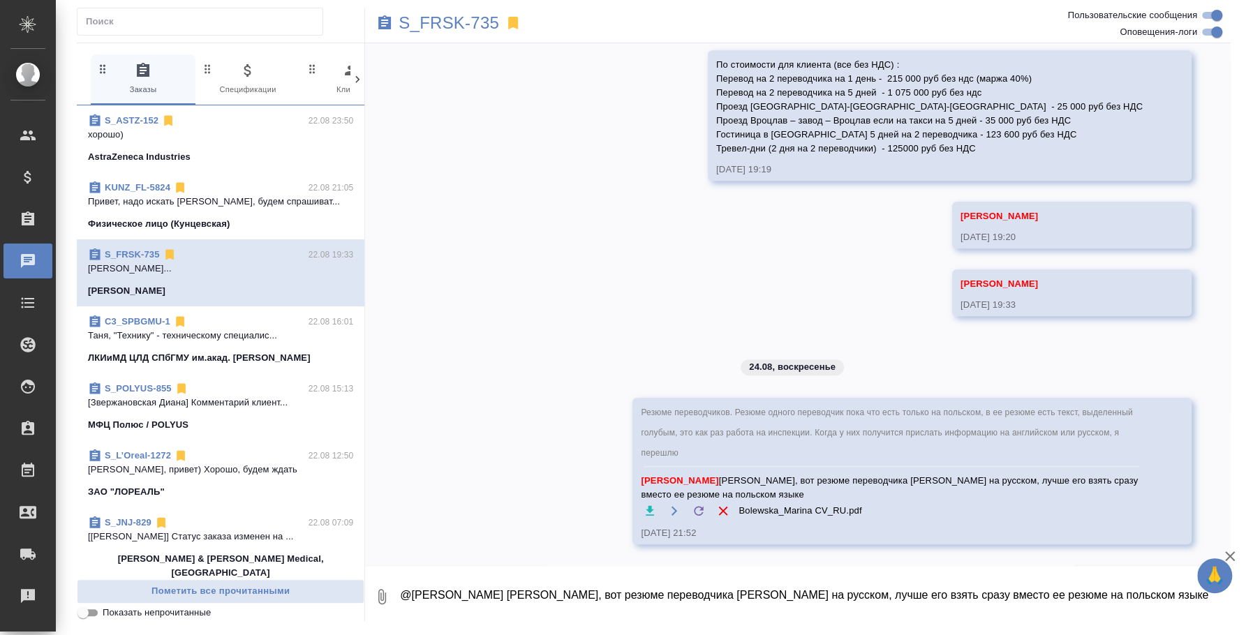
scroll to position [3933, 0]
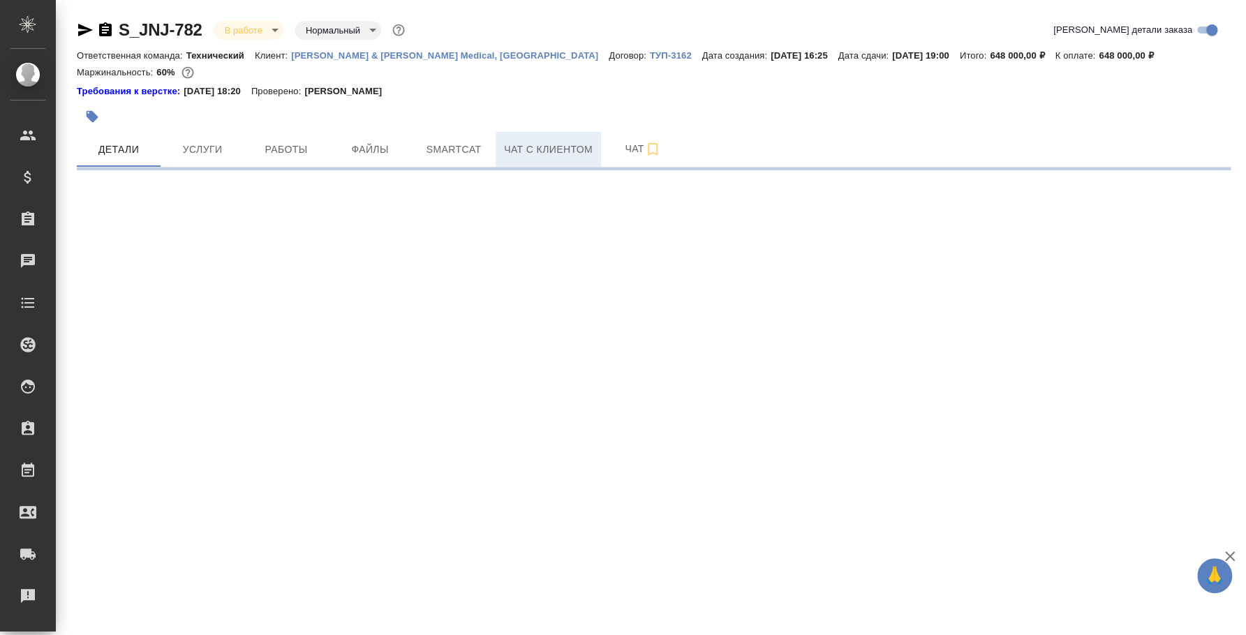
select select "RU"
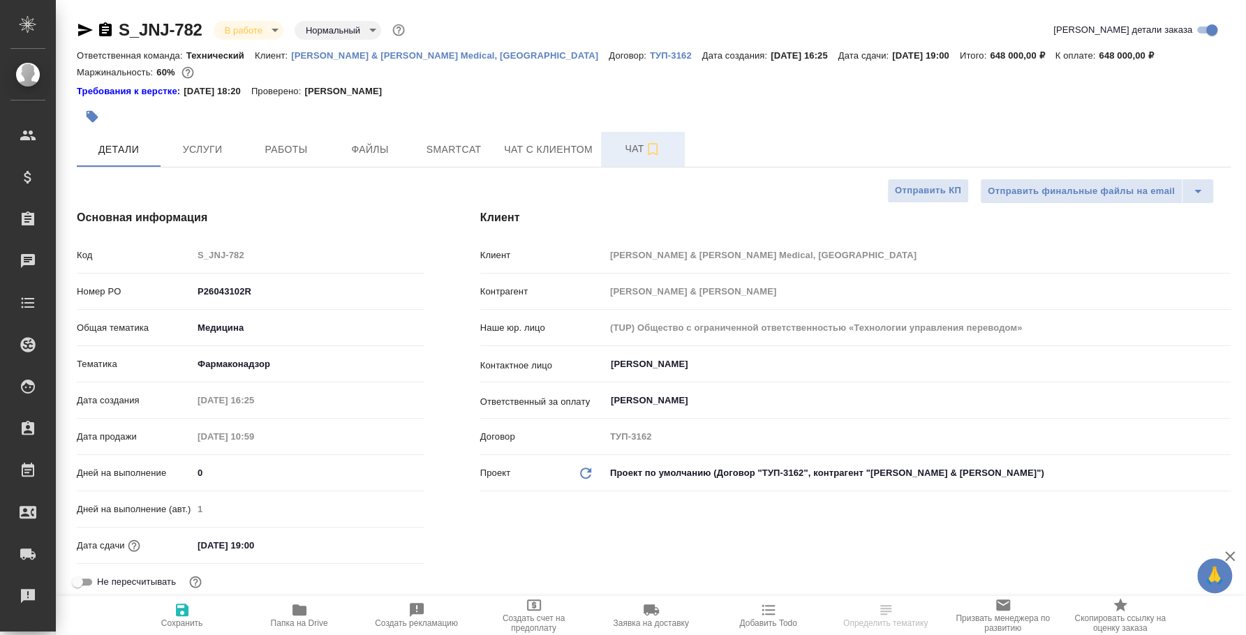
type textarea "x"
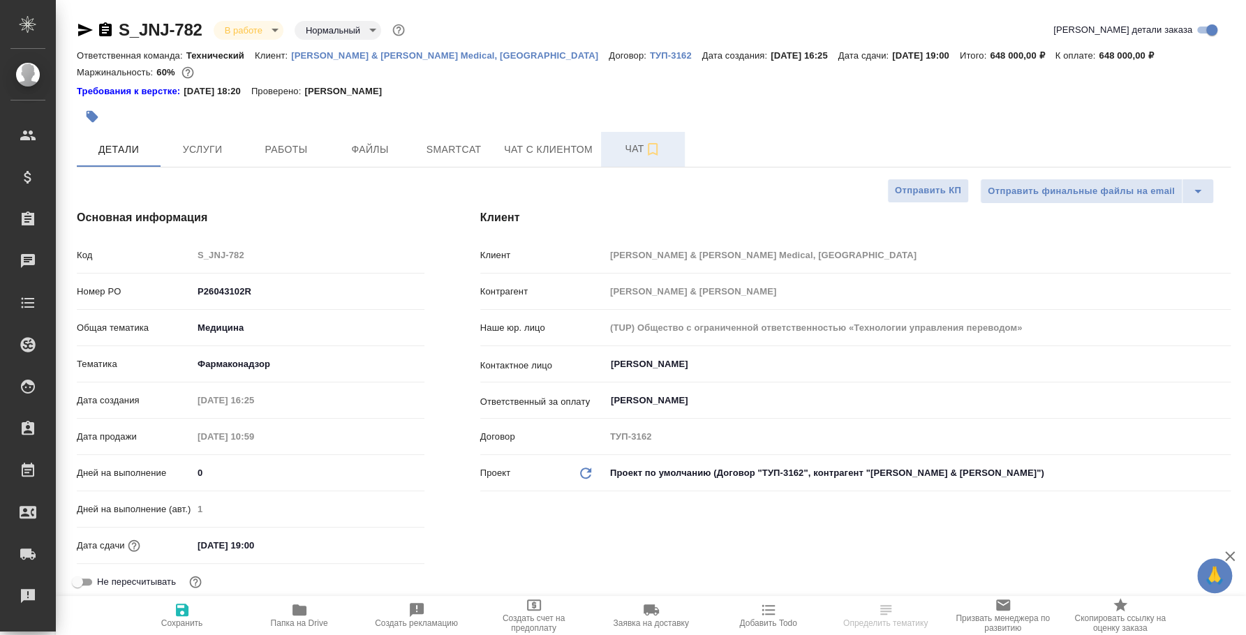
type textarea "x"
click at [619, 146] on span "Чат" at bounding box center [643, 148] width 67 height 17
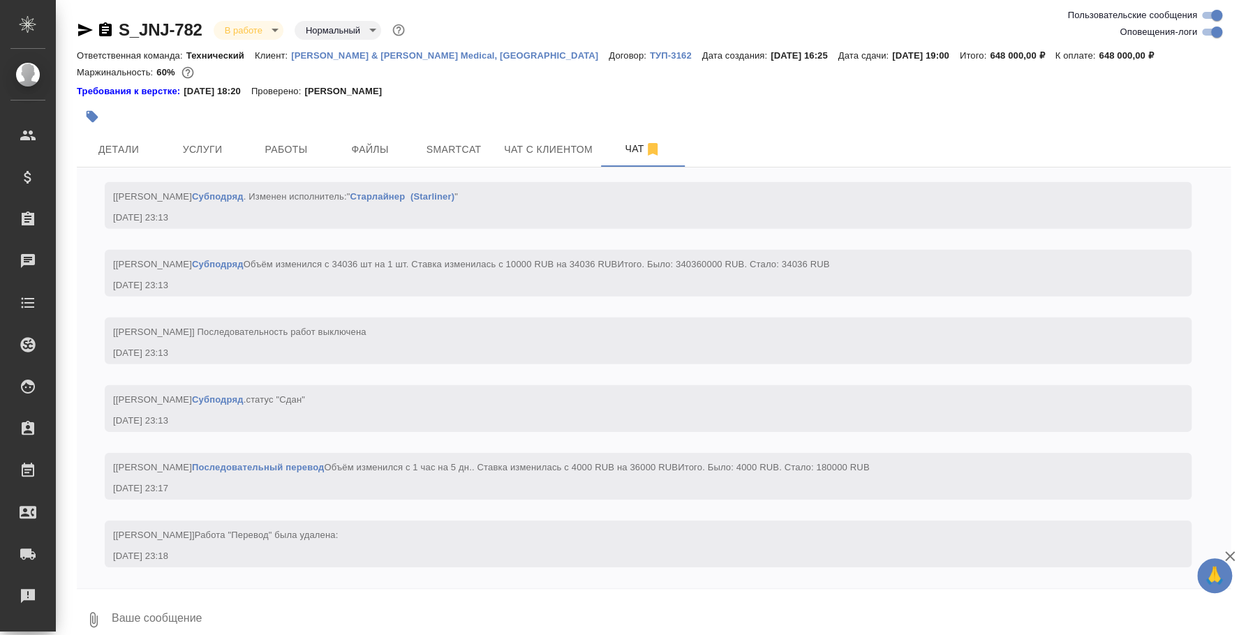
scroll to position [6538, 0]
click at [85, 619] on icon "button" at bounding box center [93, 620] width 17 height 17
click at [91, 549] on span "С локального диска" at bounding box center [88, 546] width 95 height 17
click at [0, 0] on input "С локального диска" at bounding box center [0, 0] width 0 height 0
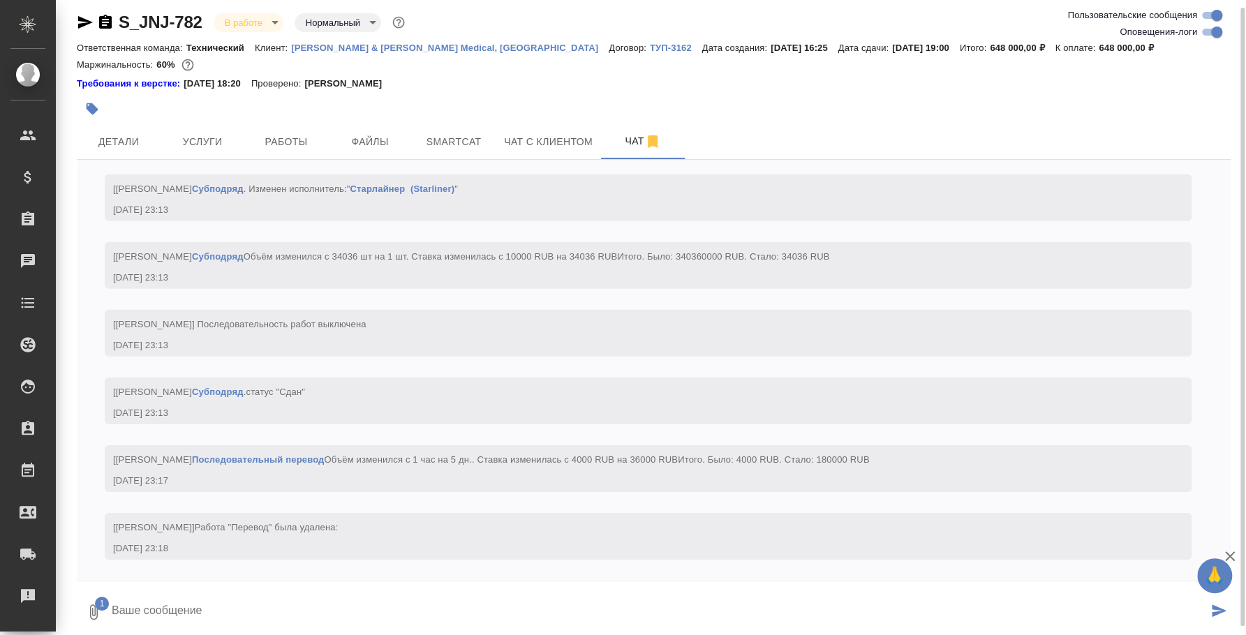
drag, startPoint x: 293, startPoint y: 596, endPoint x: 280, endPoint y: 596, distance: 13.3
click at [290, 596] on textarea at bounding box center [659, 612] width 1098 height 47
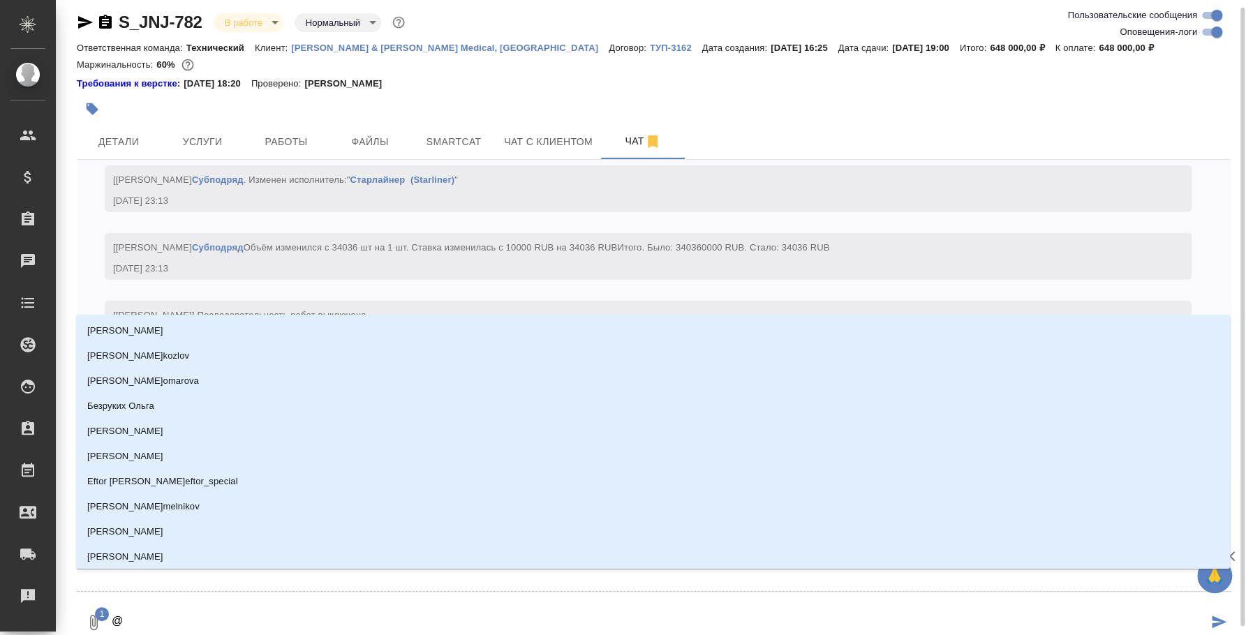
type textarea "@e"
type input "e"
type textarea "@e'c"
type input "e'c"
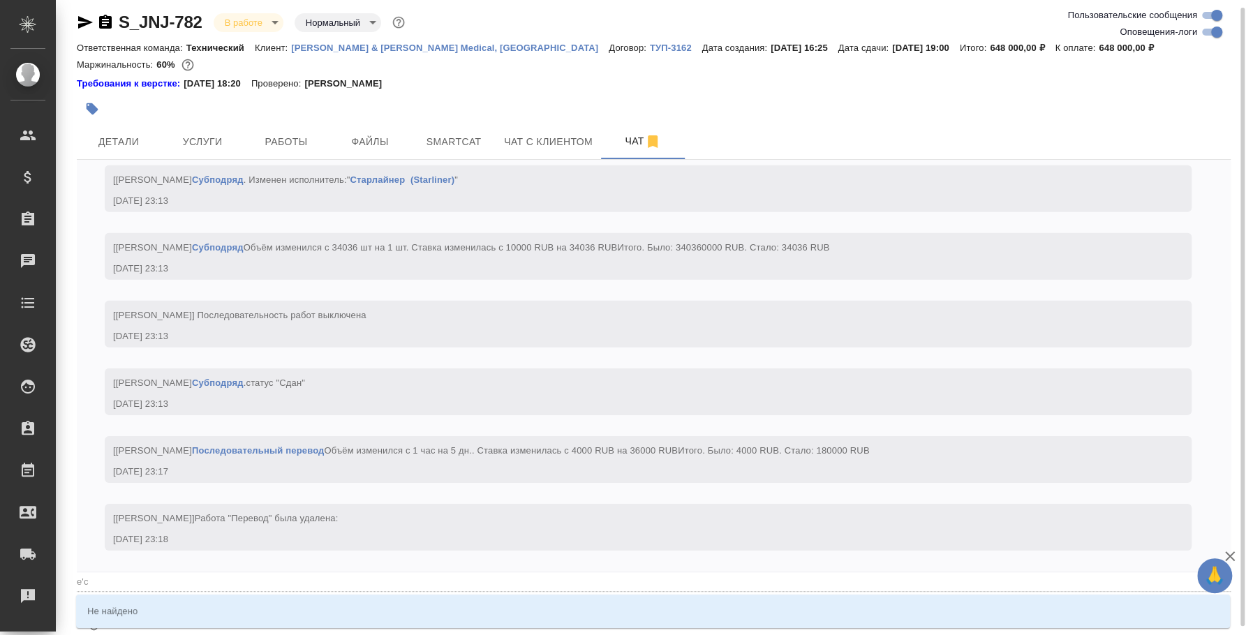
type textarea "@e"
type input "e"
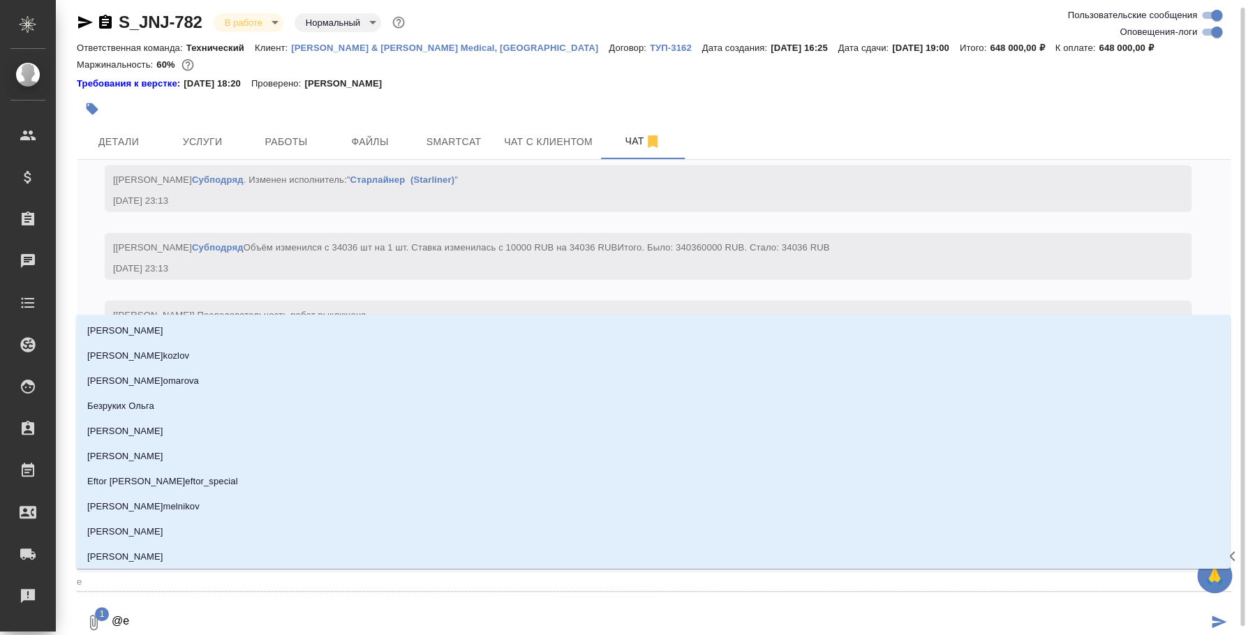
type textarea "@"
type textarea "@у"
type input "у"
type textarea "@ус"
type input "ус"
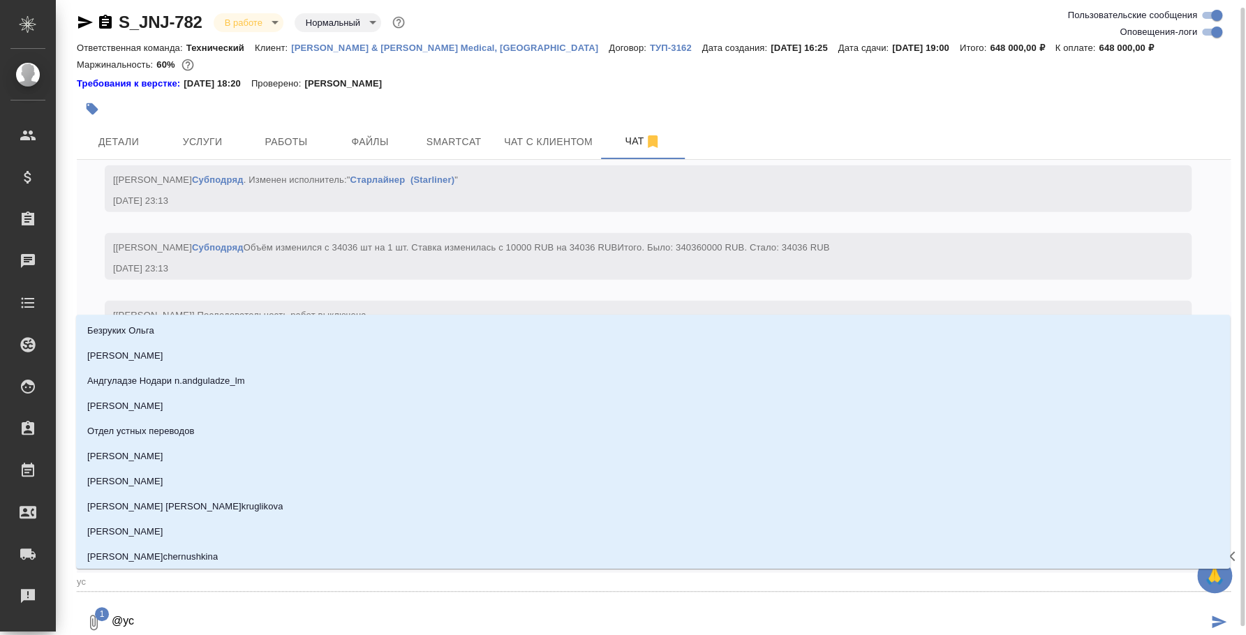
type textarea "@усм"
type input "усм"
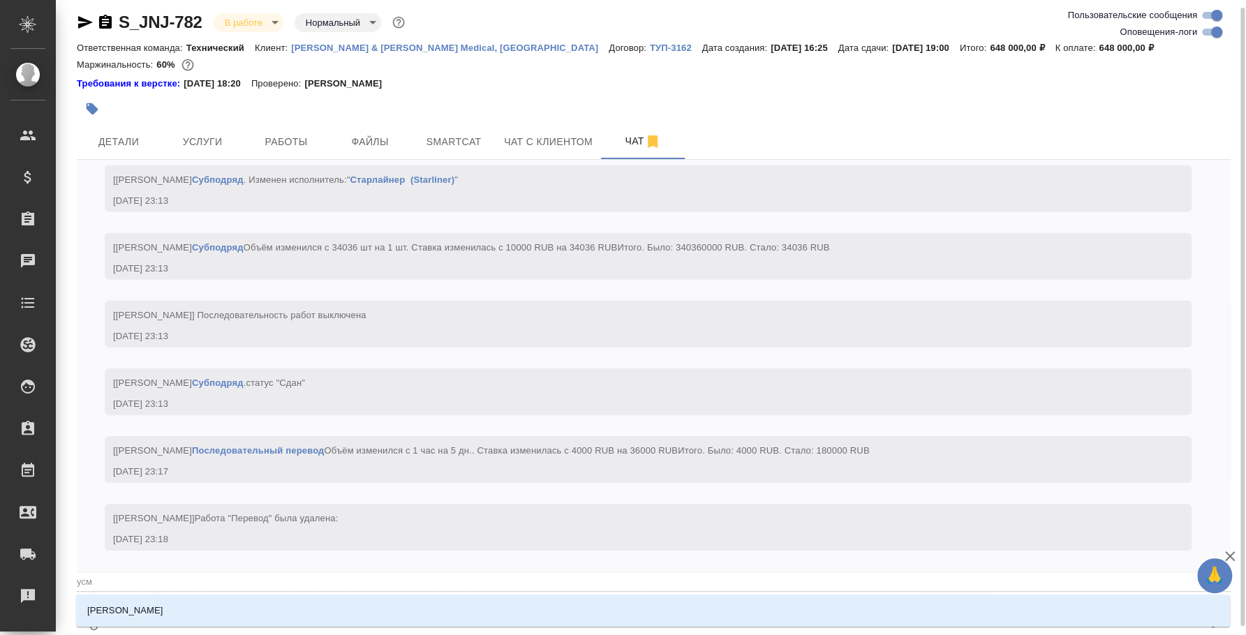
type textarea "@усма"
type input "усма"
click at [747, 596] on div "Усманова Ольга" at bounding box center [653, 611] width 1154 height 32
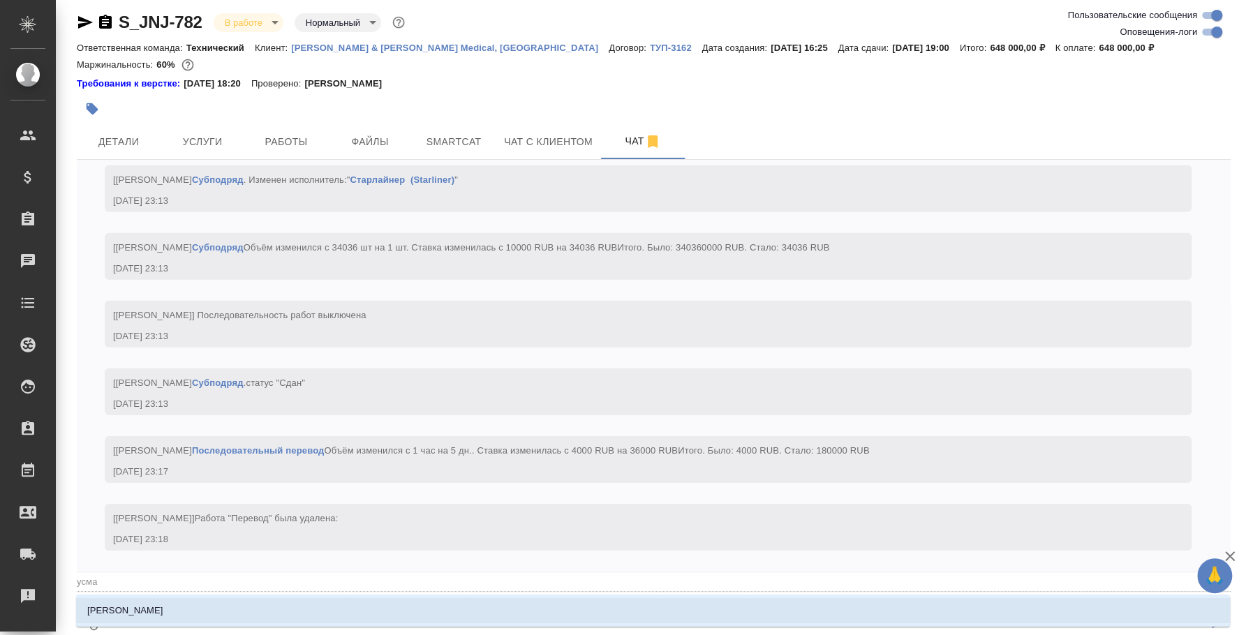
click at [751, 601] on li "Усманова Ольга" at bounding box center [653, 610] width 1154 height 25
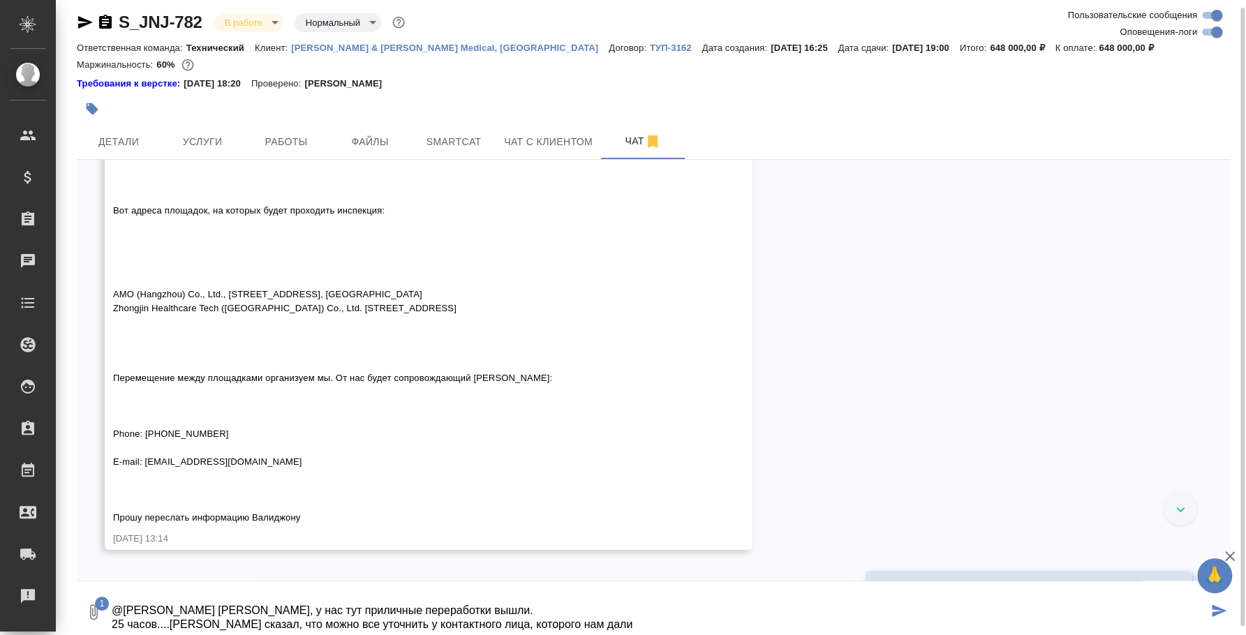
scroll to position [2697, 0]
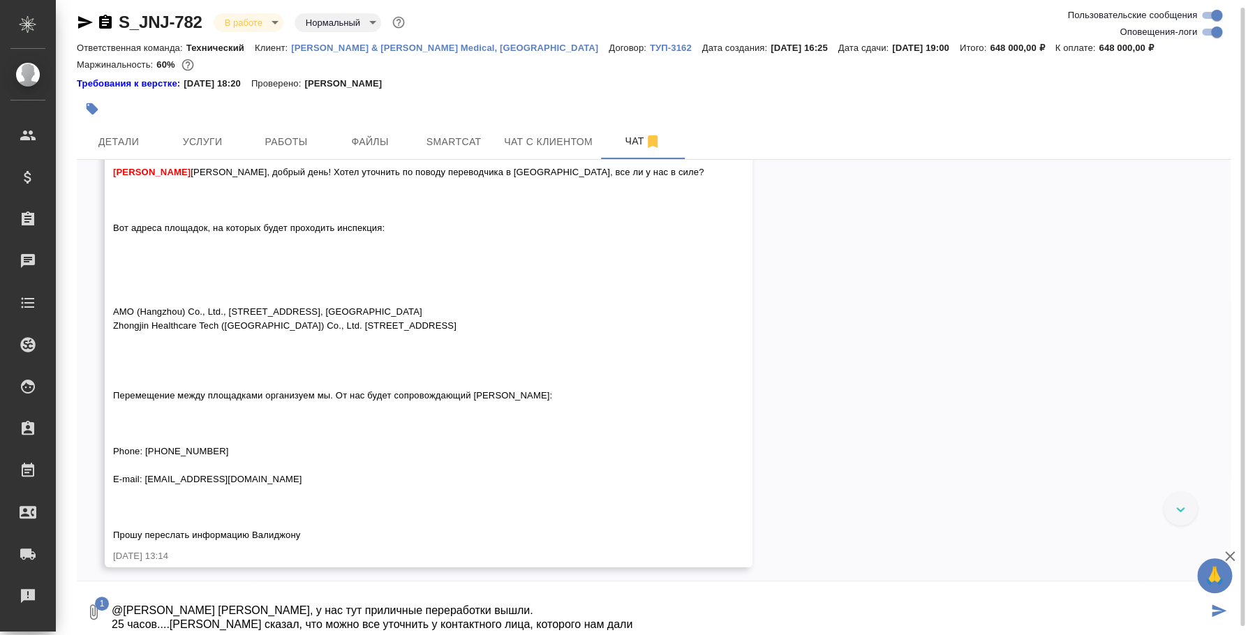
drag, startPoint x: 229, startPoint y: 501, endPoint x: 108, endPoint y: 428, distance: 141.9
click at [108, 428] on div "Усманова Ольга Федотова Ирина Ольга, добрый день! Хотел уточнить по поводу пере…" at bounding box center [429, 353] width 648 height 427
copy span "Перемещение между площадками организуем мы. От нас будет сопровождающий Илья Се…"
click at [628, 614] on textarea "@Усманова Ольга Оля, у нас тут приличные переработки вышли. 25 часов....Валиджо…" at bounding box center [659, 612] width 1098 height 47
click at [628, 619] on textarea "@Усманова Ольга Оля, у нас тут приличные переработки вышли. 25 часов....Валиджо…" at bounding box center [659, 612] width 1098 height 47
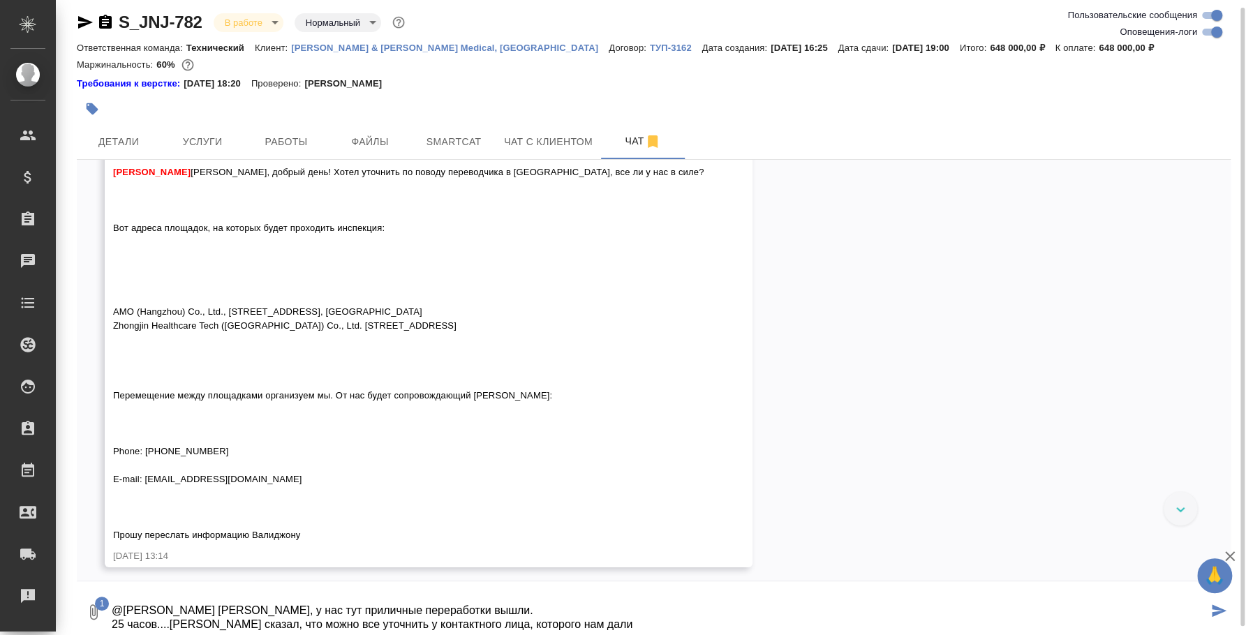
scroll to position [8, 0]
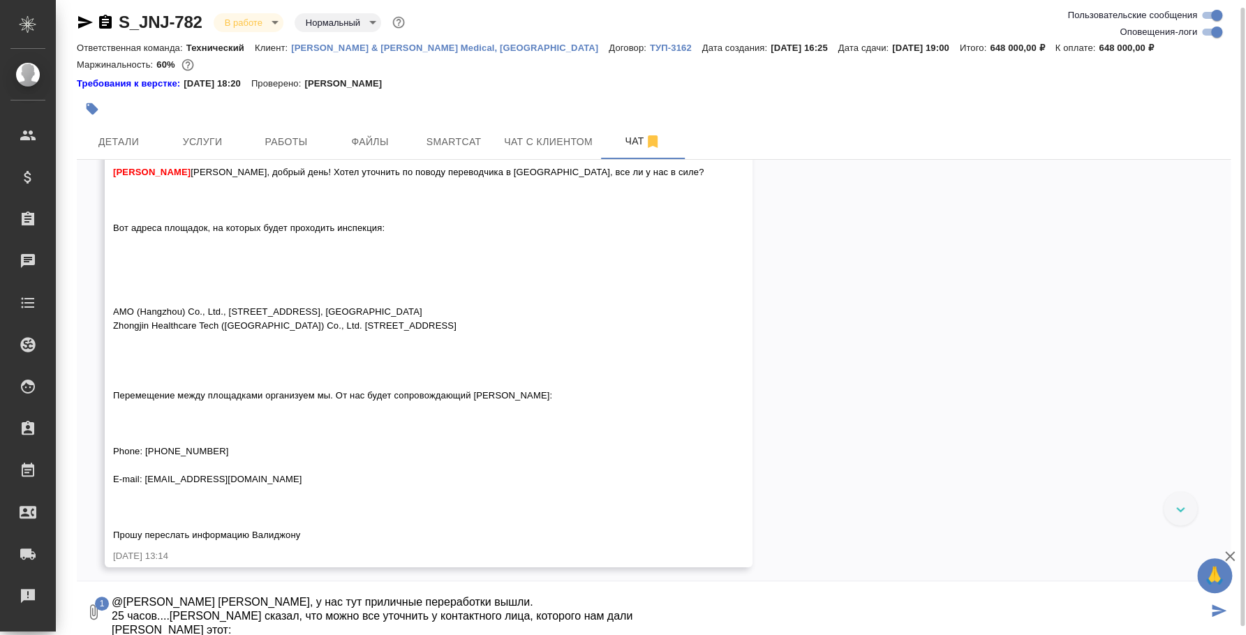
paste textarea "Перемещение между площадками организуем мы. От нас будет сопровождающий Илья Се…"
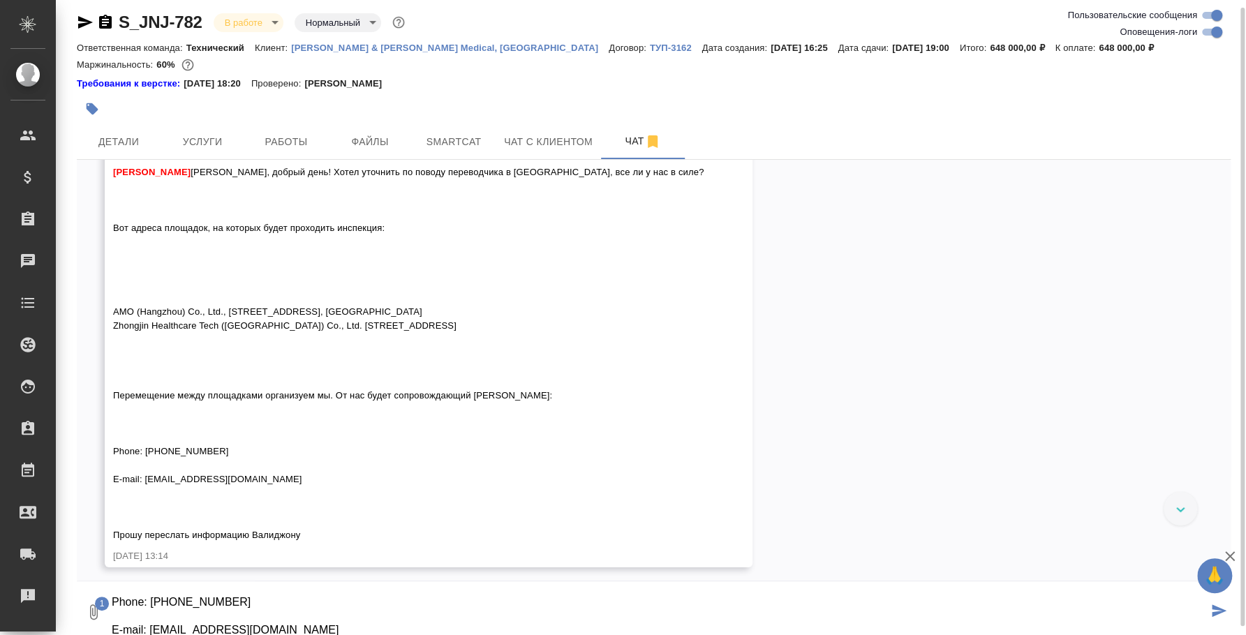
click at [212, 605] on textarea "@Усманова Ольга Оля, у нас тут приличные переработки вышли. 25 часов....Валиджо…" at bounding box center [659, 612] width 1098 height 47
click at [216, 609] on textarea "@Усманова Ольга Оля, у нас тут приличные переработки вышли. 25 часов....Валиджо…" at bounding box center [659, 612] width 1098 height 47
click at [207, 595] on textarea "@Усманова Ольга Оля, у нас тут приличные переработки вышли. 25 часов....Валиджо…" at bounding box center [659, 612] width 1098 height 47
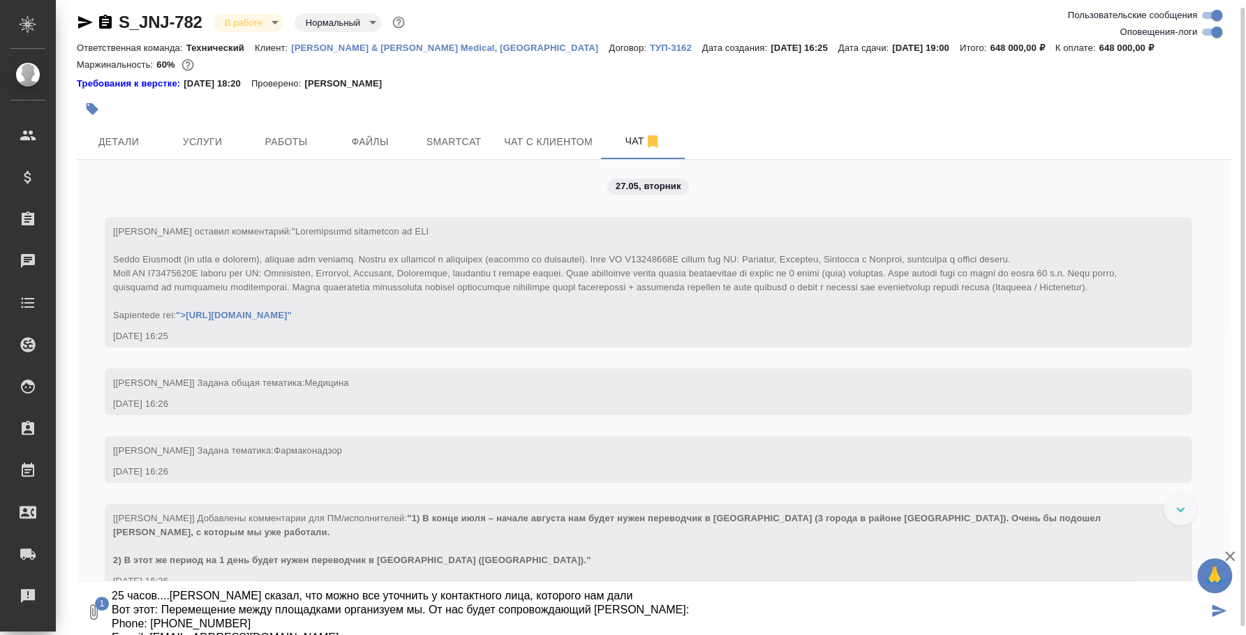
scroll to position [0, 0]
type textarea "@Усманова Ольга Оля, у нас тут приличные переработки вышли. 25 часов....Валиджо…"
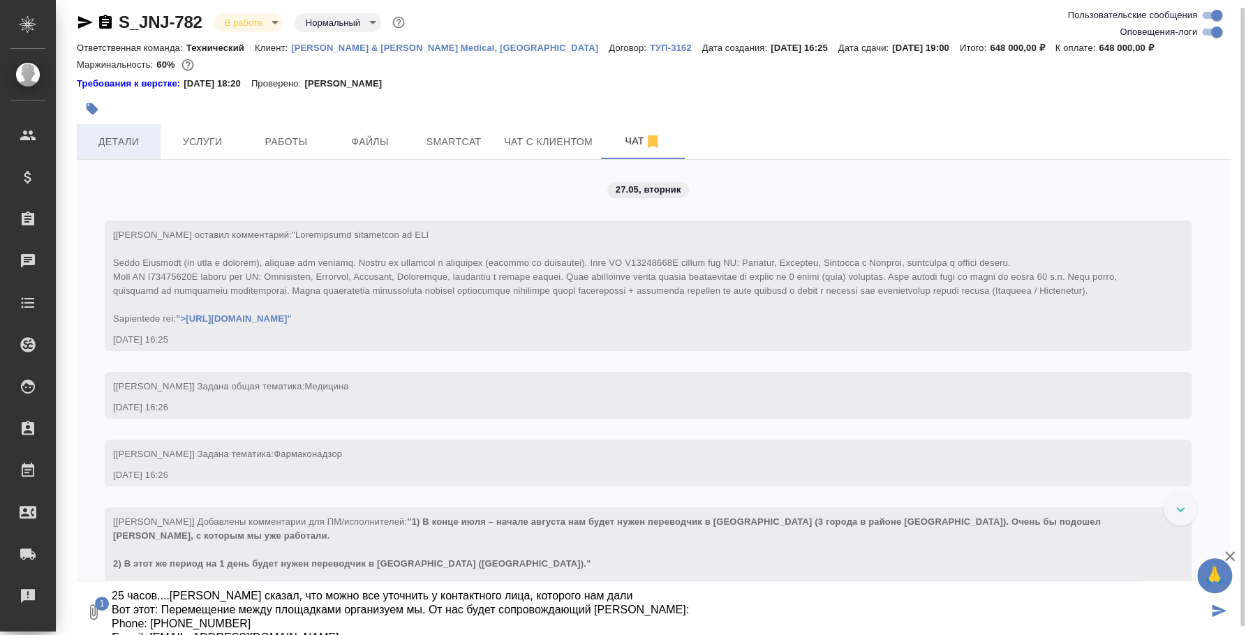
click at [147, 138] on span "Детали" at bounding box center [118, 141] width 67 height 17
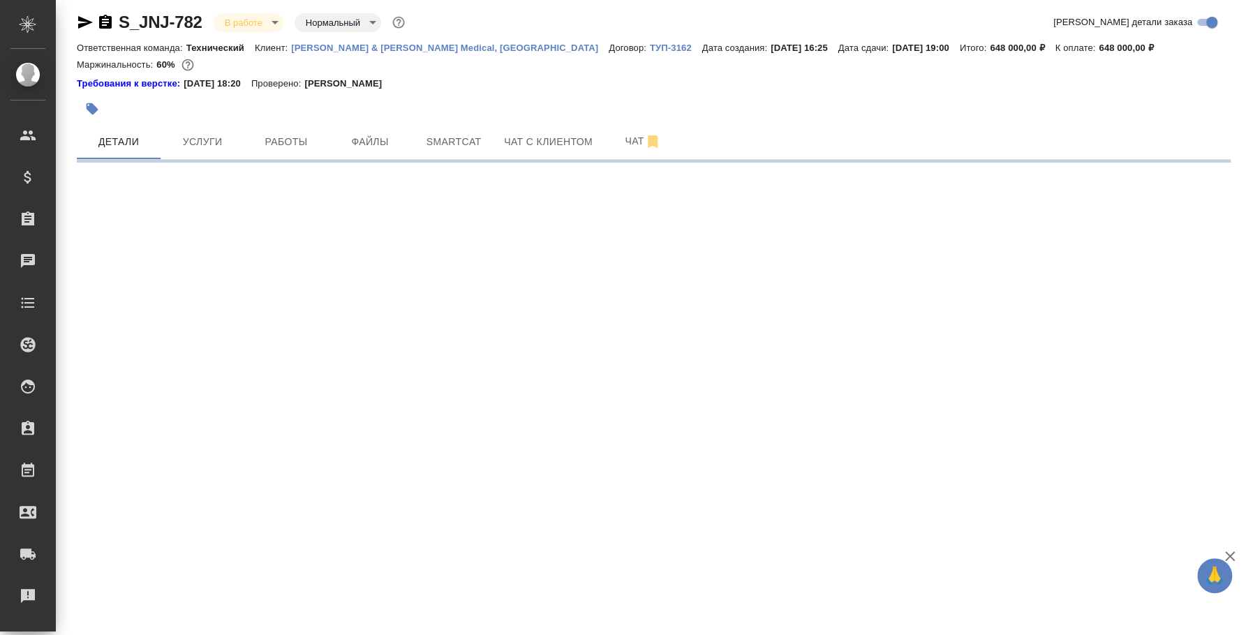
select select "RU"
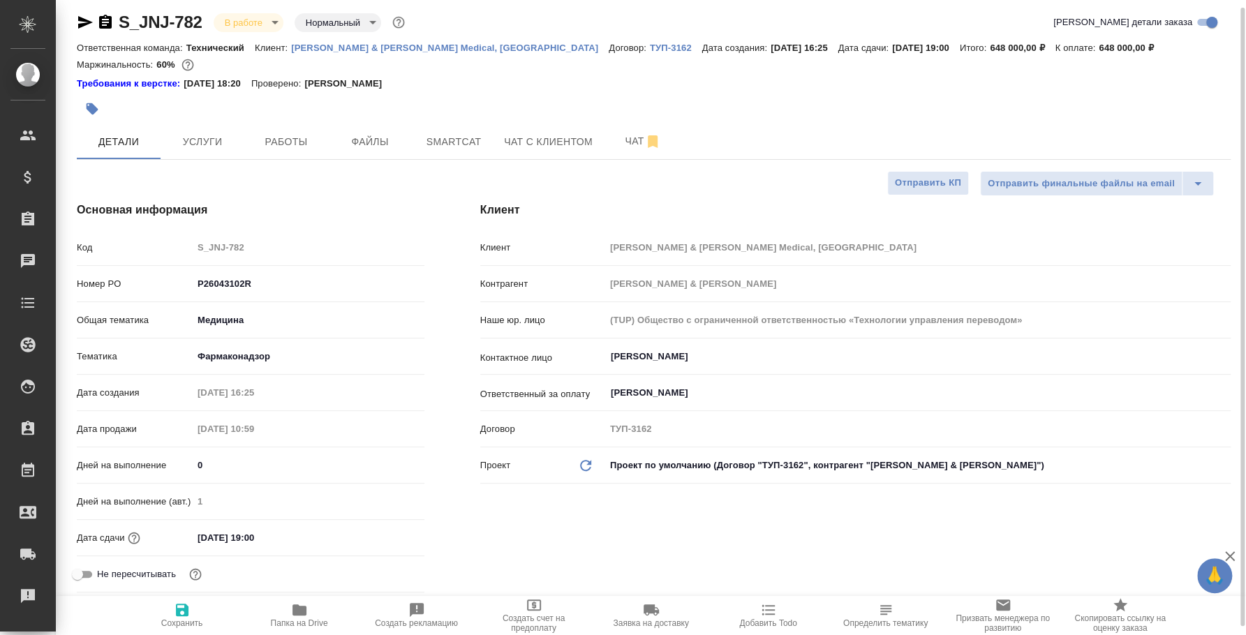
type textarea "x"
click at [207, 143] on span "Услуги" at bounding box center [202, 141] width 67 height 17
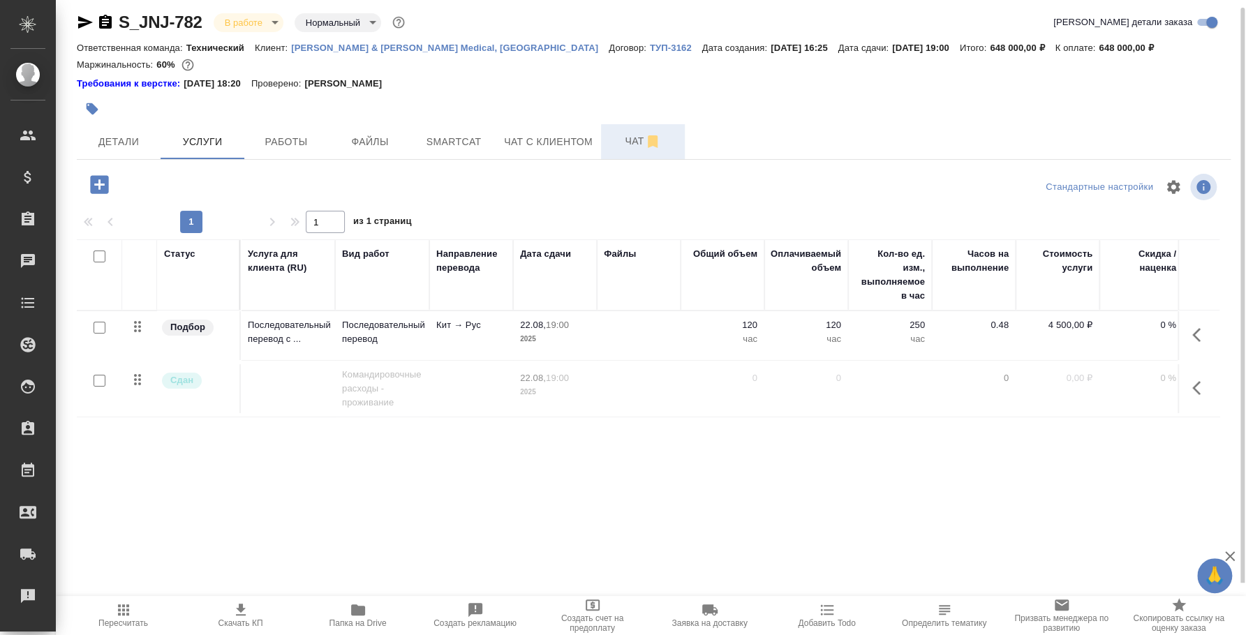
click at [630, 140] on span "Чат" at bounding box center [643, 141] width 67 height 17
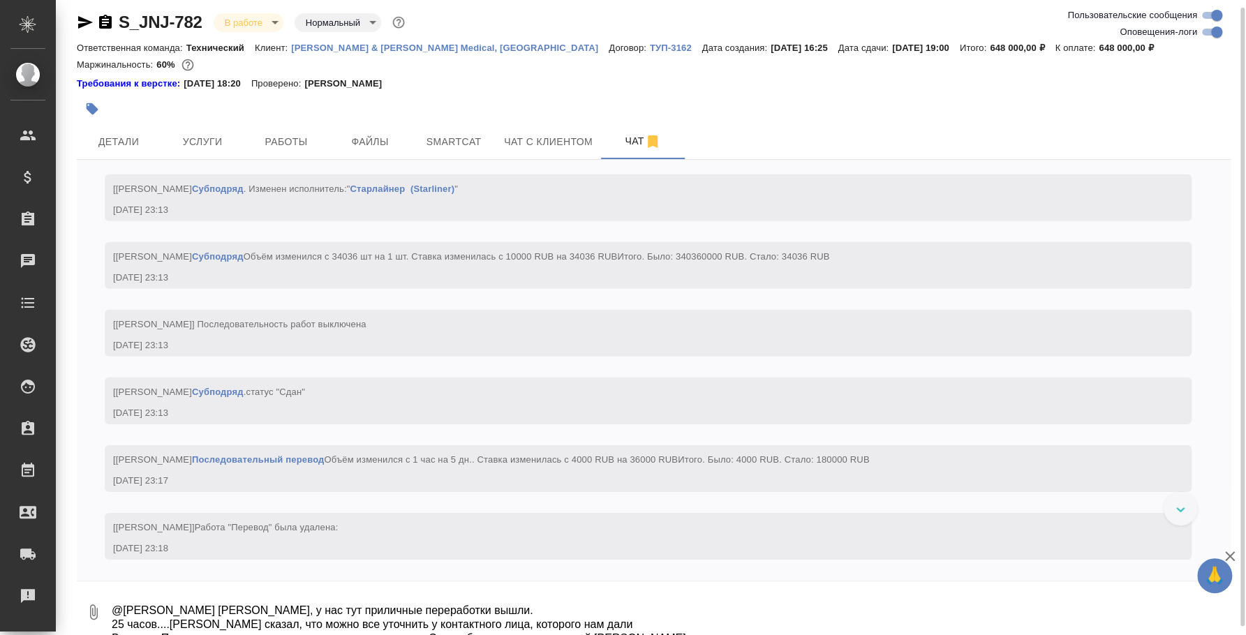
scroll to position [6538, 0]
click at [474, 614] on textarea "@Усманова Ольга Оля, у нас тут приличные переработки вышли. 25 часов....Валиджо…" at bounding box center [670, 612] width 1121 height 47
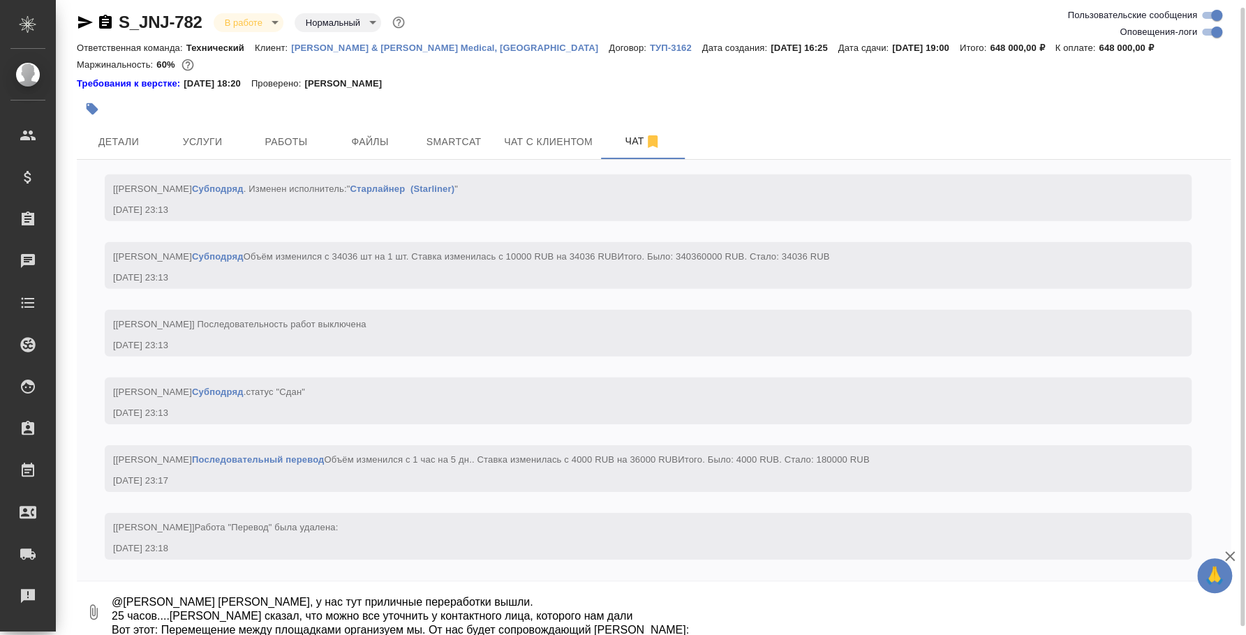
scroll to position [22, 0]
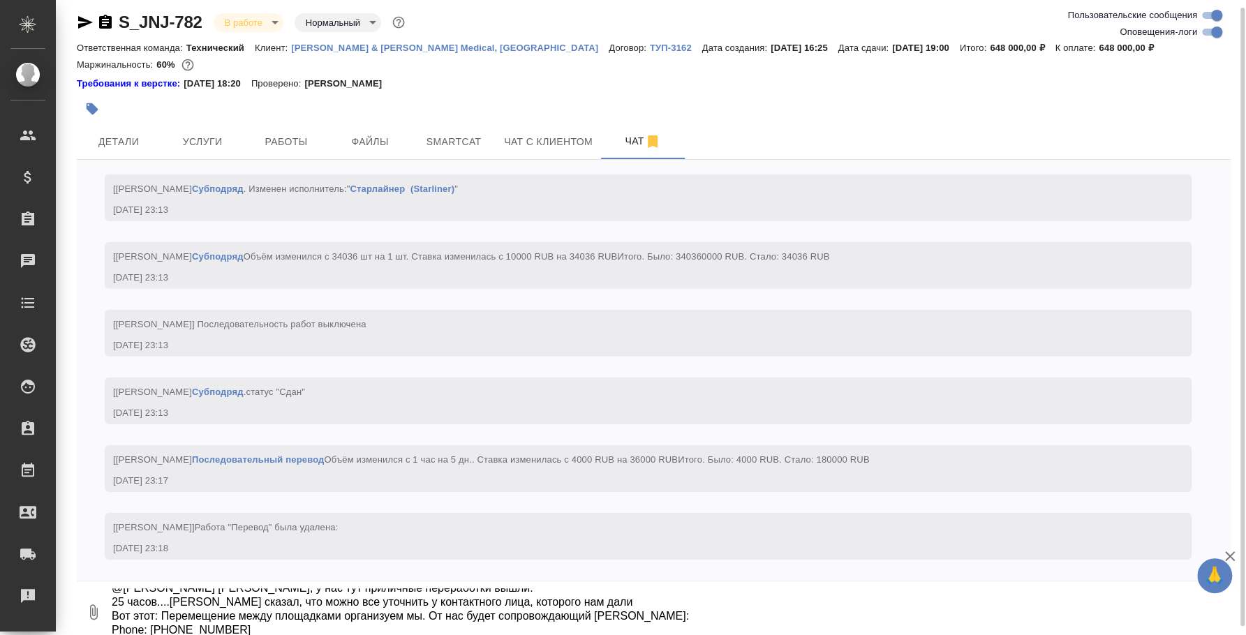
click at [572, 598] on textarea "@Усманова Ольга Оля, у нас тут приличные переработки вышли. 25 часов....Валиджо…" at bounding box center [670, 612] width 1121 height 47
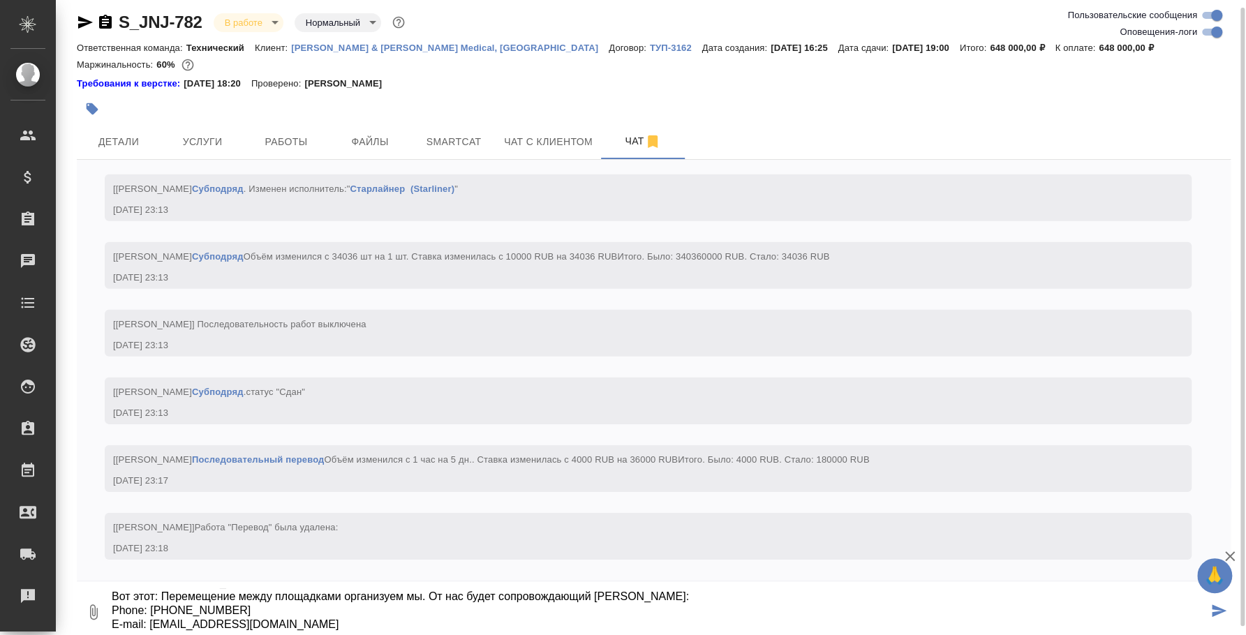
scroll to position [65, 0]
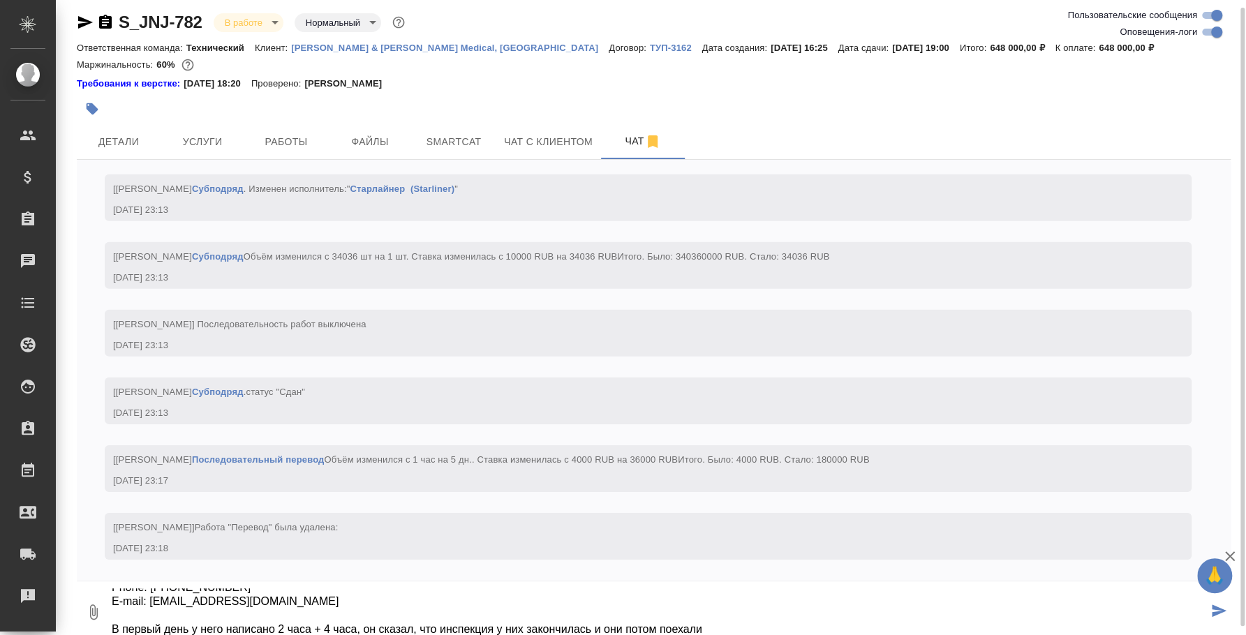
click at [594, 623] on textarea "@Усманова Ольга Оля, у нас тут приличные переработки вышли. 25 часов....Валиджо…" at bounding box center [659, 612] width 1098 height 47
type textarea "@Усманова Ольга Оля, у нас тут приличные переработки вышли. 25 часов....Валиджо…"
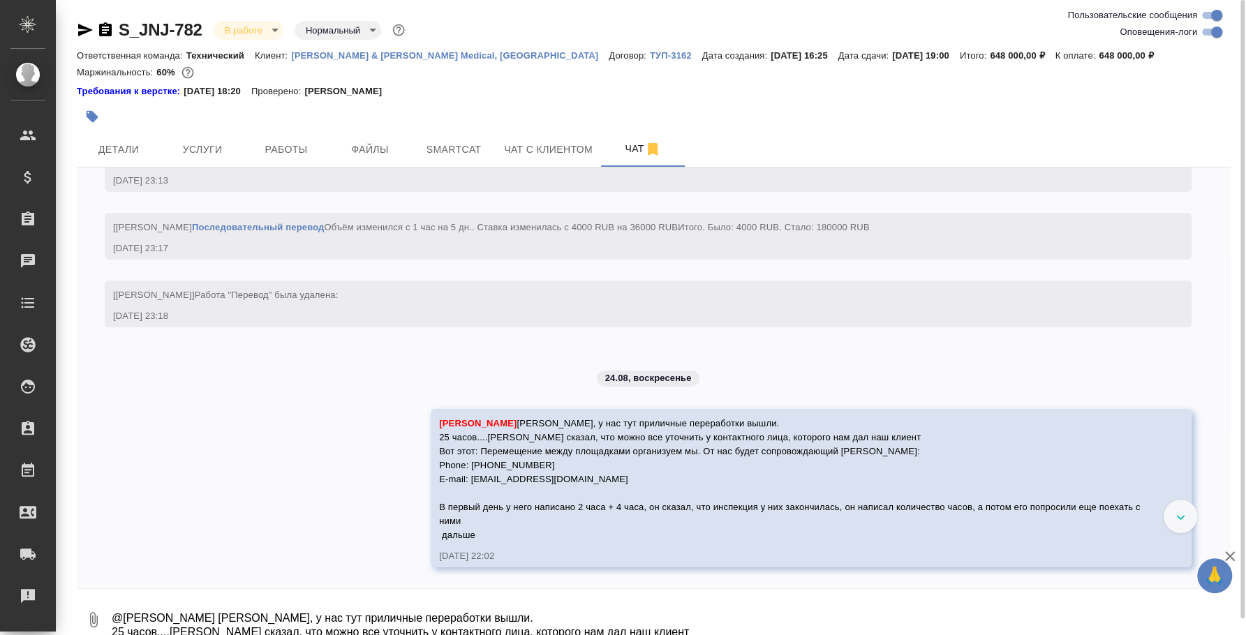
scroll to position [6779, 0]
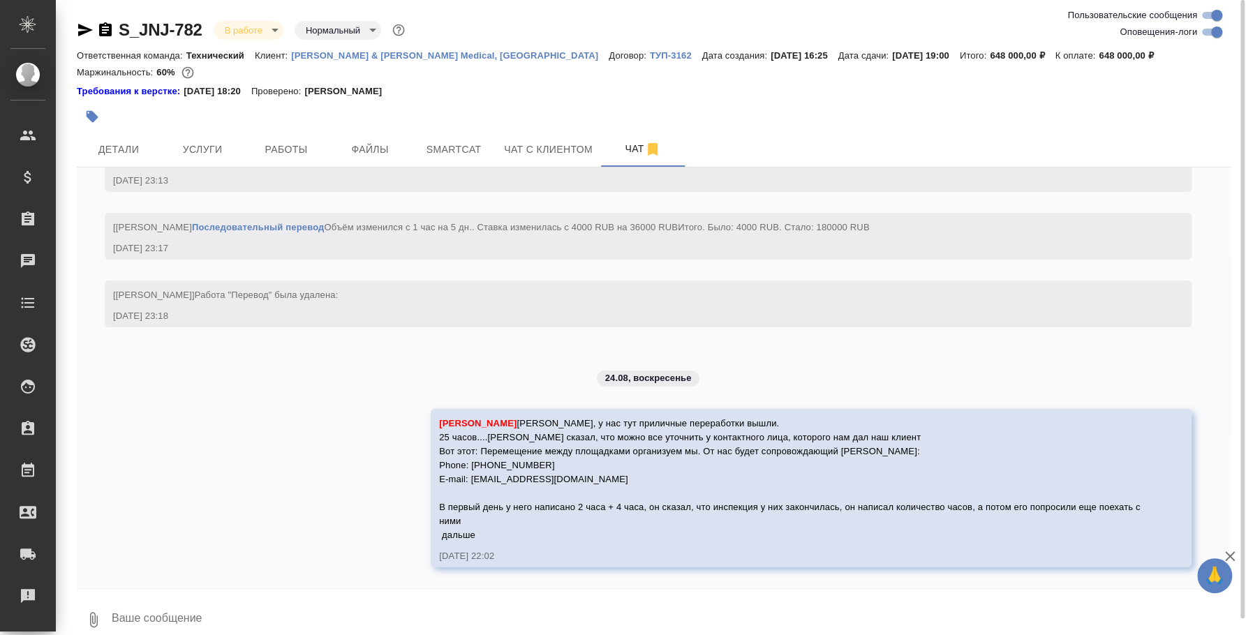
click at [100, 616] on icon "button" at bounding box center [93, 620] width 17 height 17
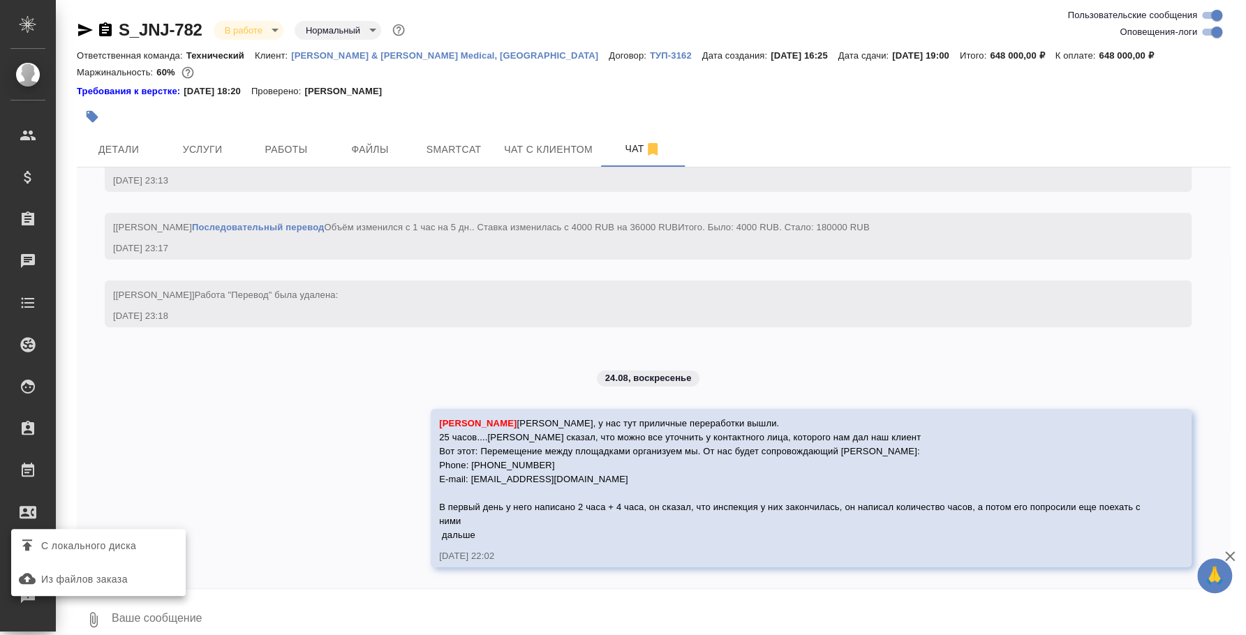
click at [102, 555] on label "С локального диска" at bounding box center [98, 546] width 175 height 27
click at [0, 0] on input "С локального диска" at bounding box center [0, 0] width 0 height 0
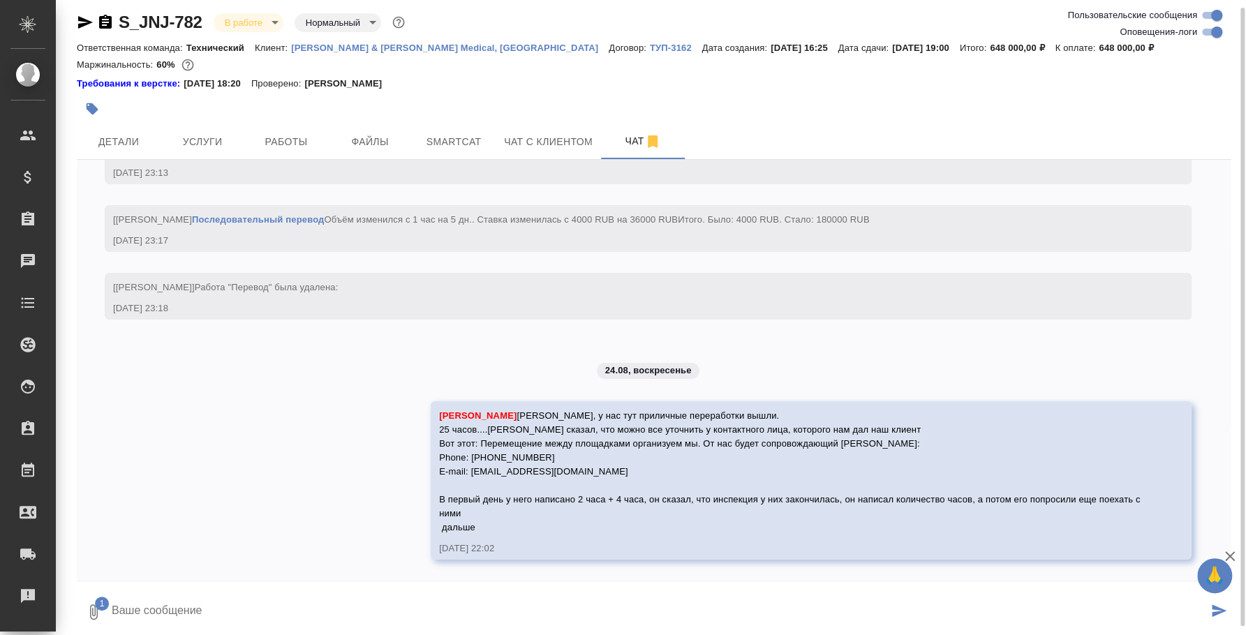
click at [1227, 609] on button "submit" at bounding box center [1219, 612] width 23 height 47
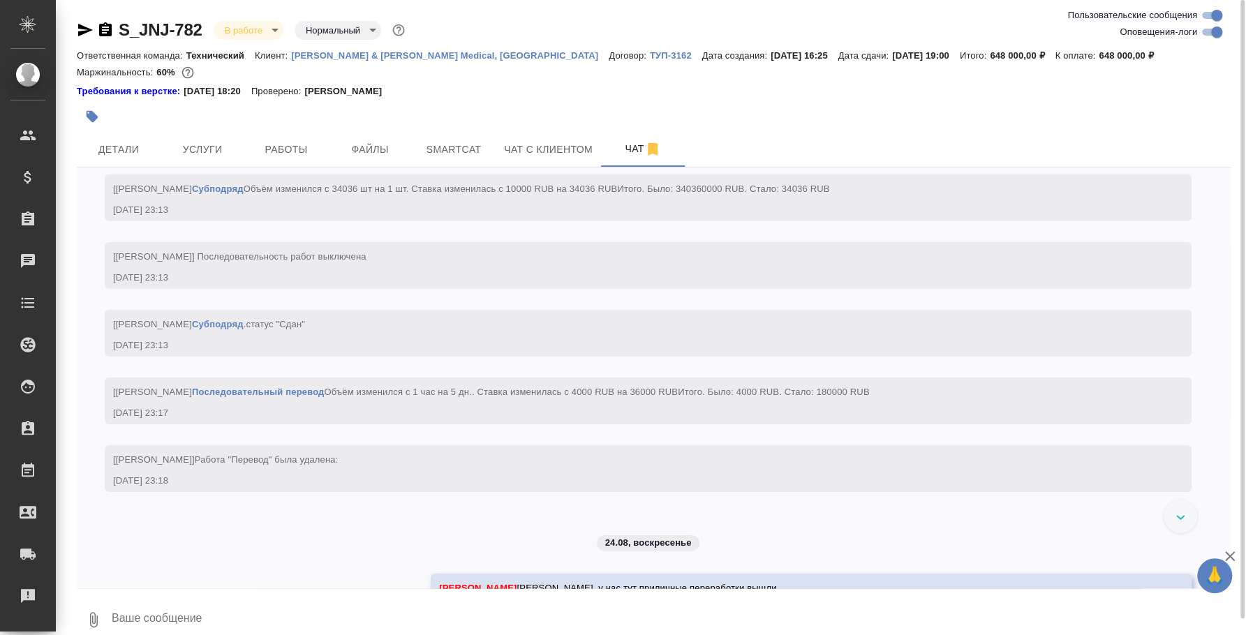
scroll to position [6232, 0]
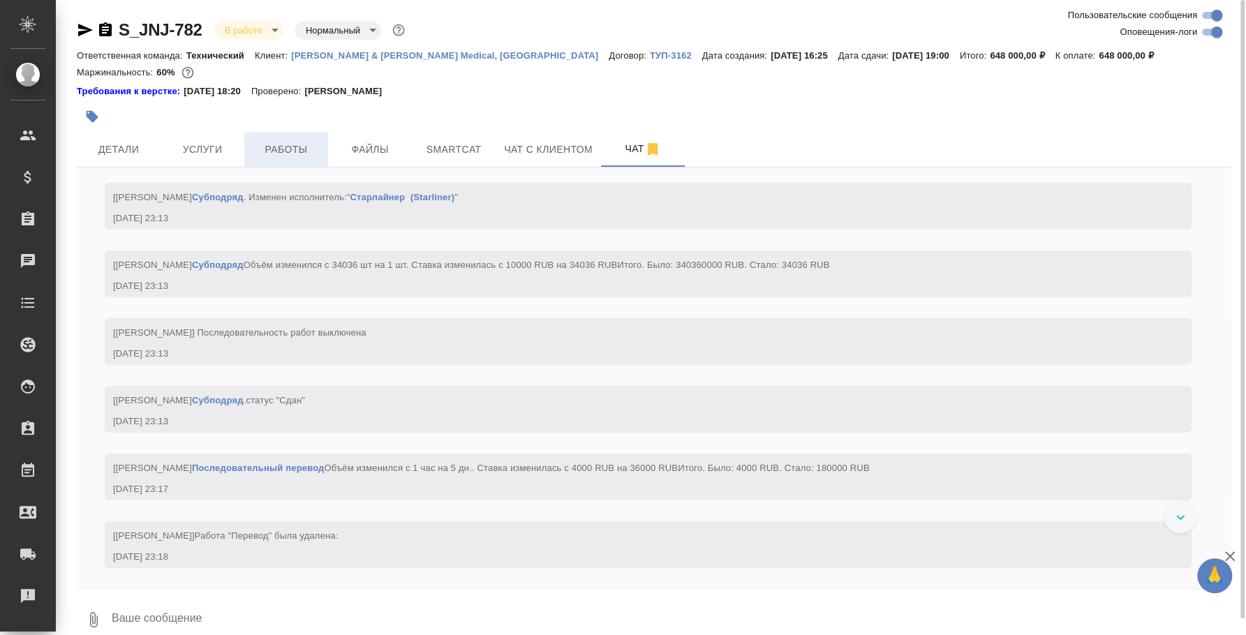
click at [275, 150] on span "Работы" at bounding box center [286, 149] width 67 height 17
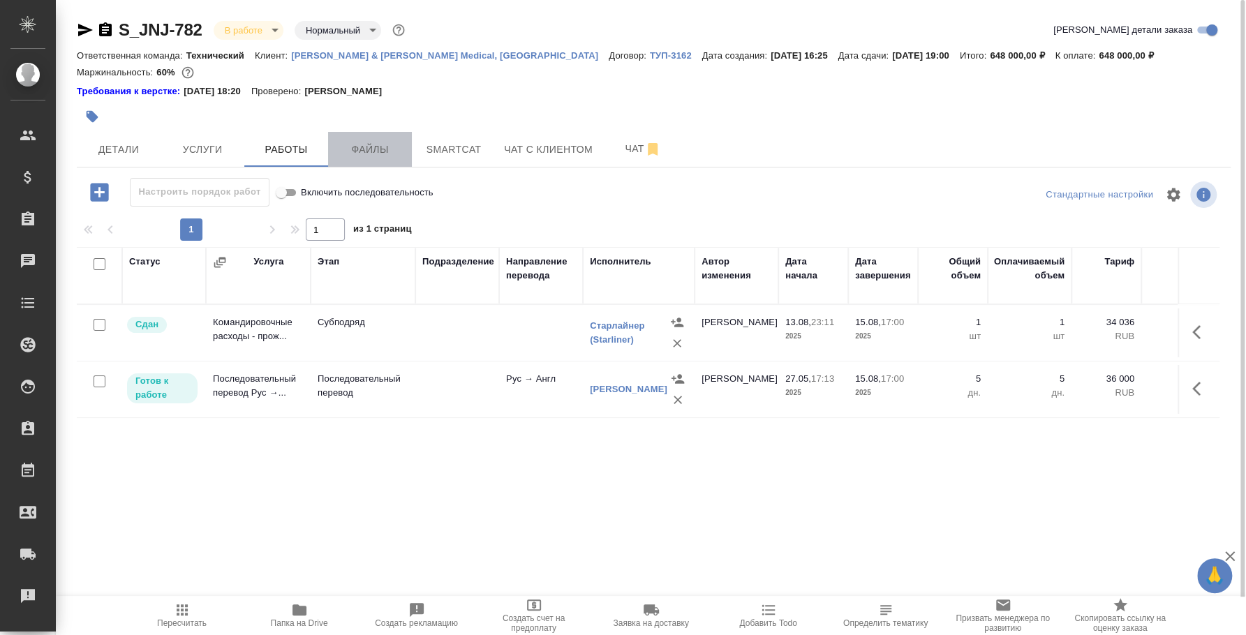
click at [353, 142] on span "Файлы" at bounding box center [370, 149] width 67 height 17
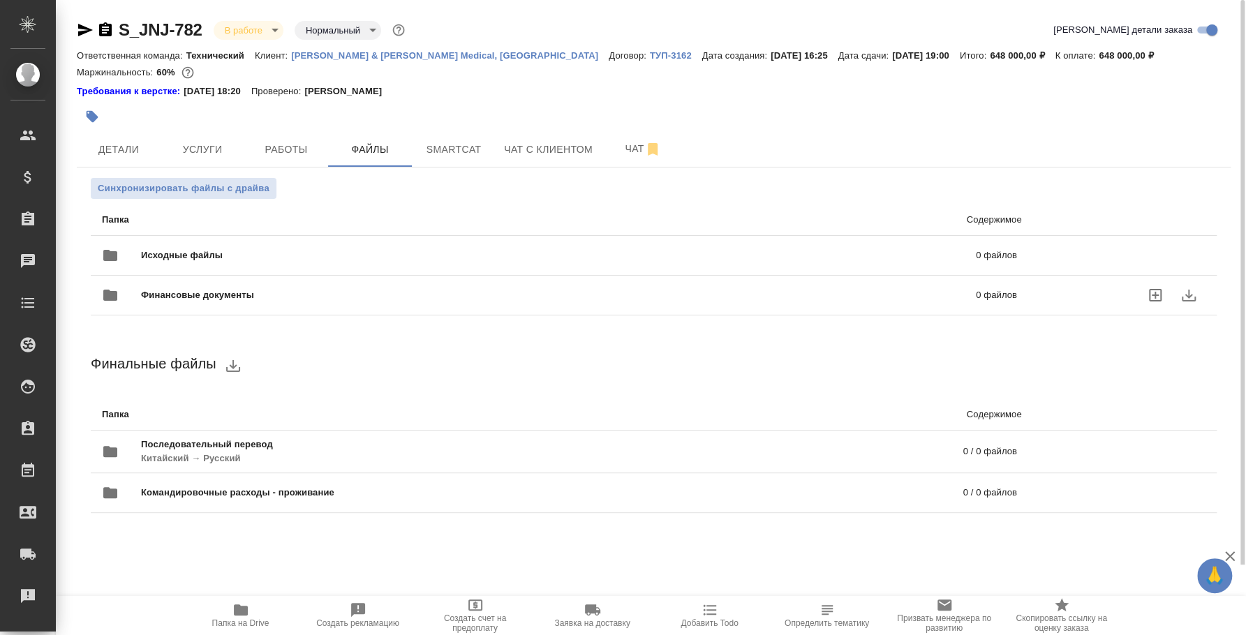
click at [1156, 291] on icon "uploadFiles" at bounding box center [1155, 295] width 17 height 17
click at [0, 0] on input "uploadFiles" at bounding box center [0, 0] width 0 height 0
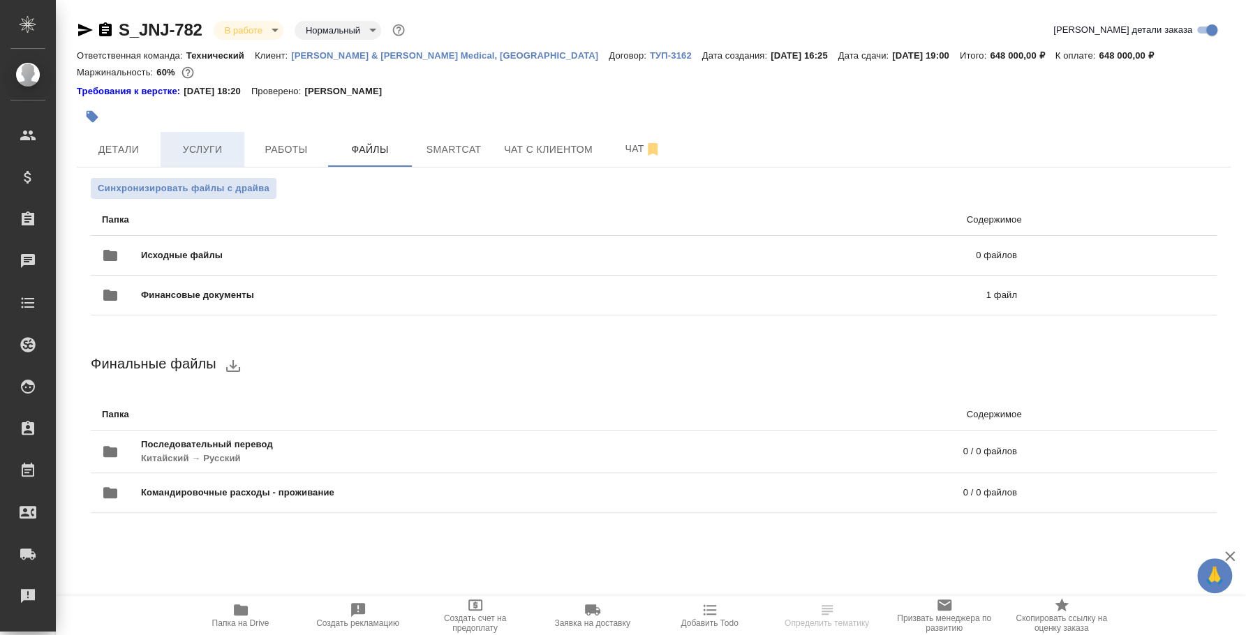
click at [192, 153] on span "Услуги" at bounding box center [202, 149] width 67 height 17
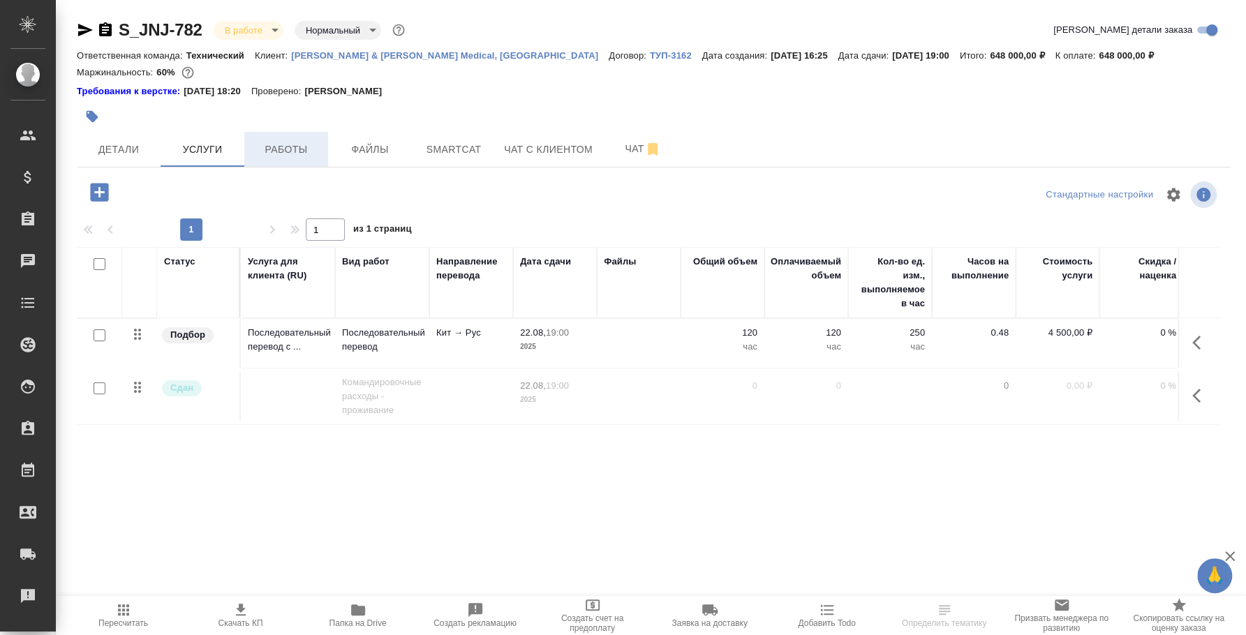
click at [295, 152] on span "Работы" at bounding box center [286, 149] width 67 height 17
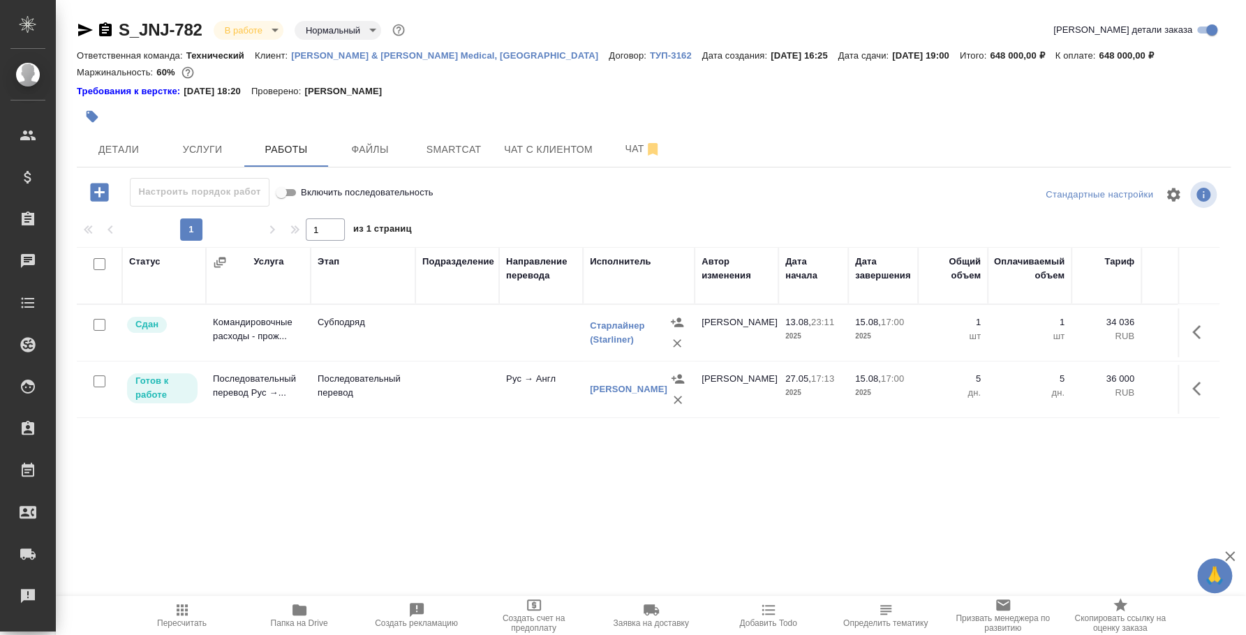
scroll to position [0, 354]
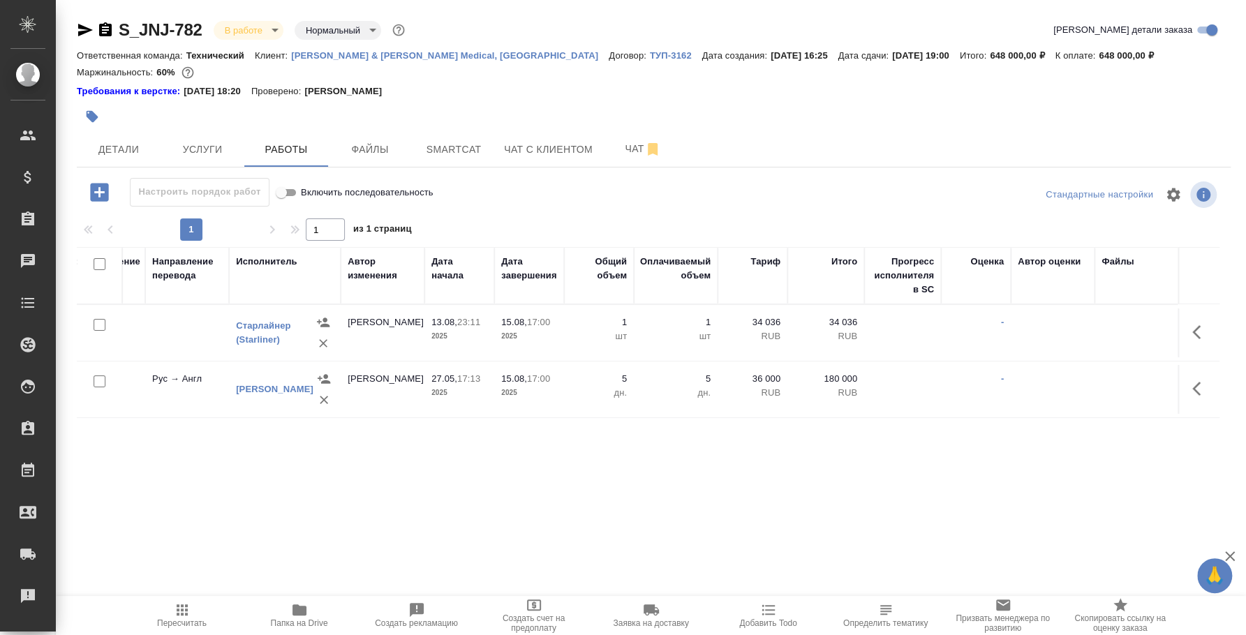
click at [1200, 385] on icon "button" at bounding box center [1201, 389] width 17 height 17
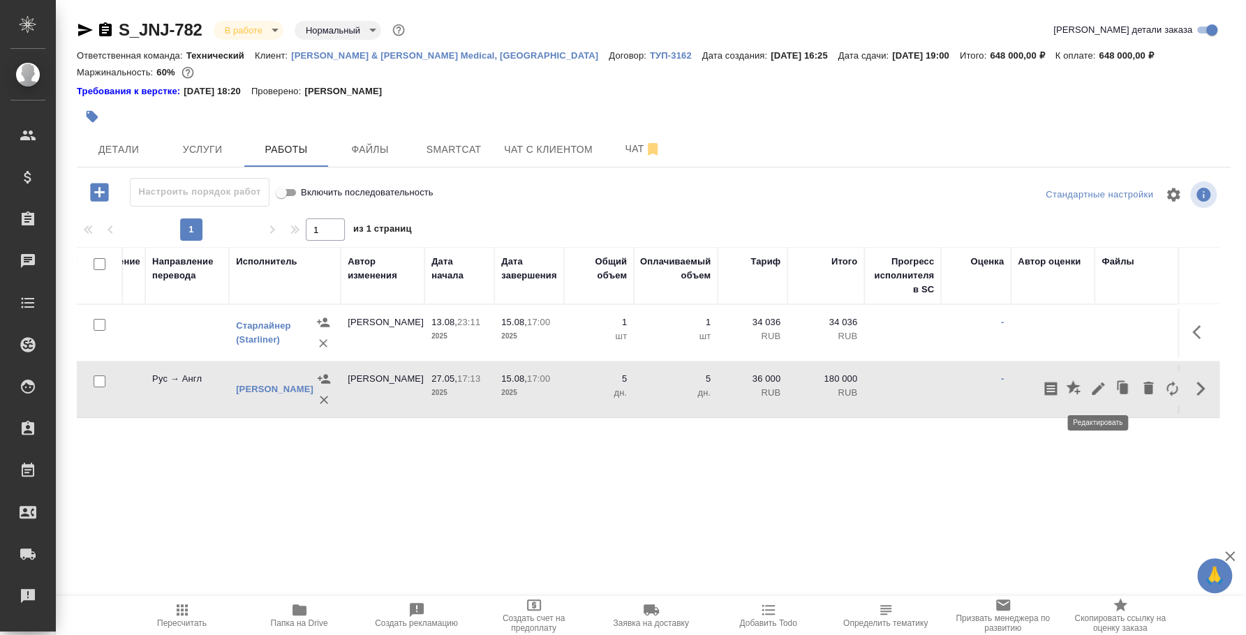
click at [1101, 391] on icon "button" at bounding box center [1098, 389] width 17 height 17
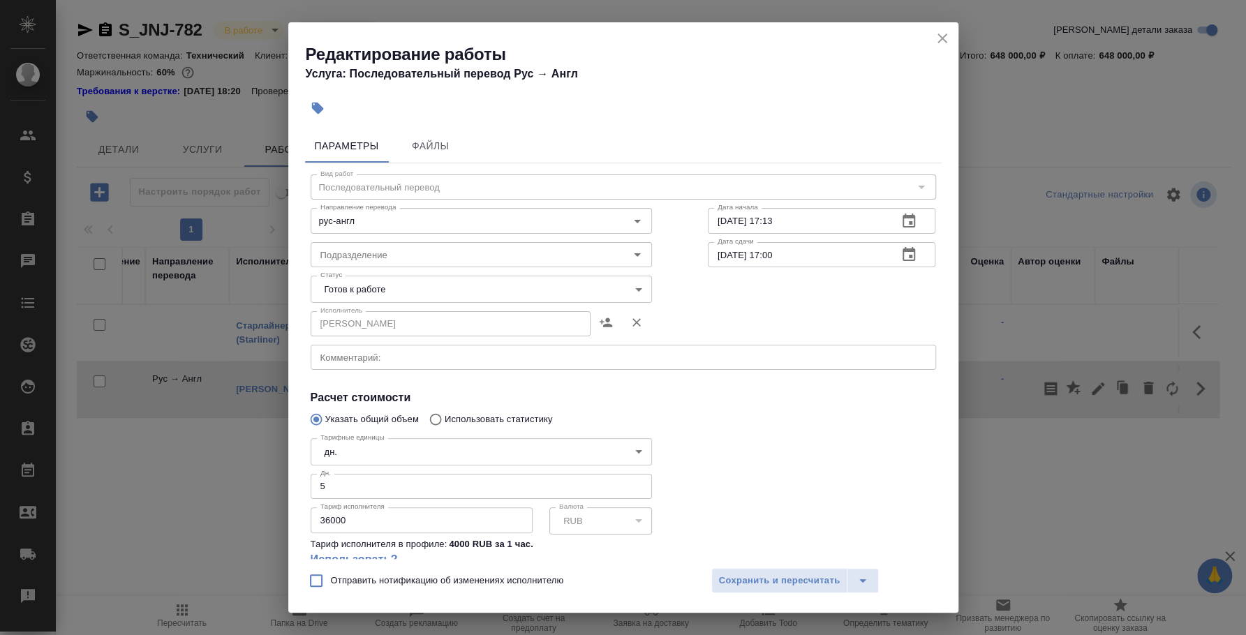
scroll to position [110, 0]
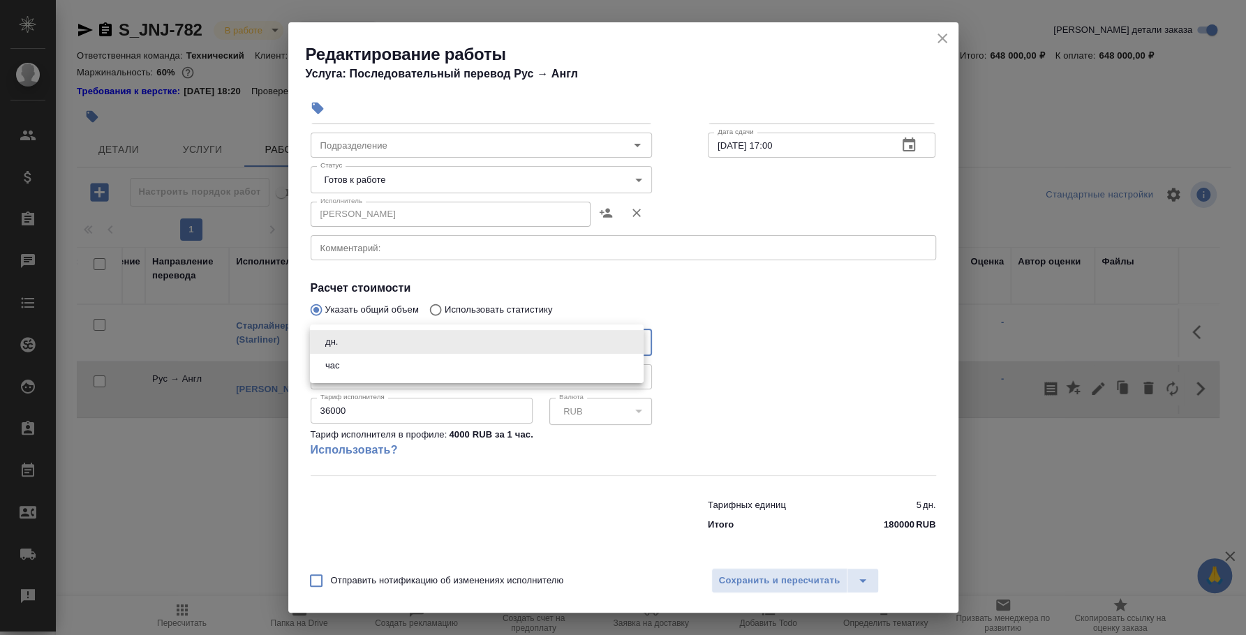
drag, startPoint x: 353, startPoint y: 343, endPoint x: 300, endPoint y: 330, distance: 54.7
click at [300, 330] on body "🙏 .cls-1 fill:#fff; AWATERA Fedotova Irina Клиенты Спецификации Заказы 0 Чаты T…" at bounding box center [623, 317] width 1246 height 635
click at [348, 364] on li "час" at bounding box center [477, 366] width 334 height 24
type input "5a8b1489cc6b4906c91bfd93"
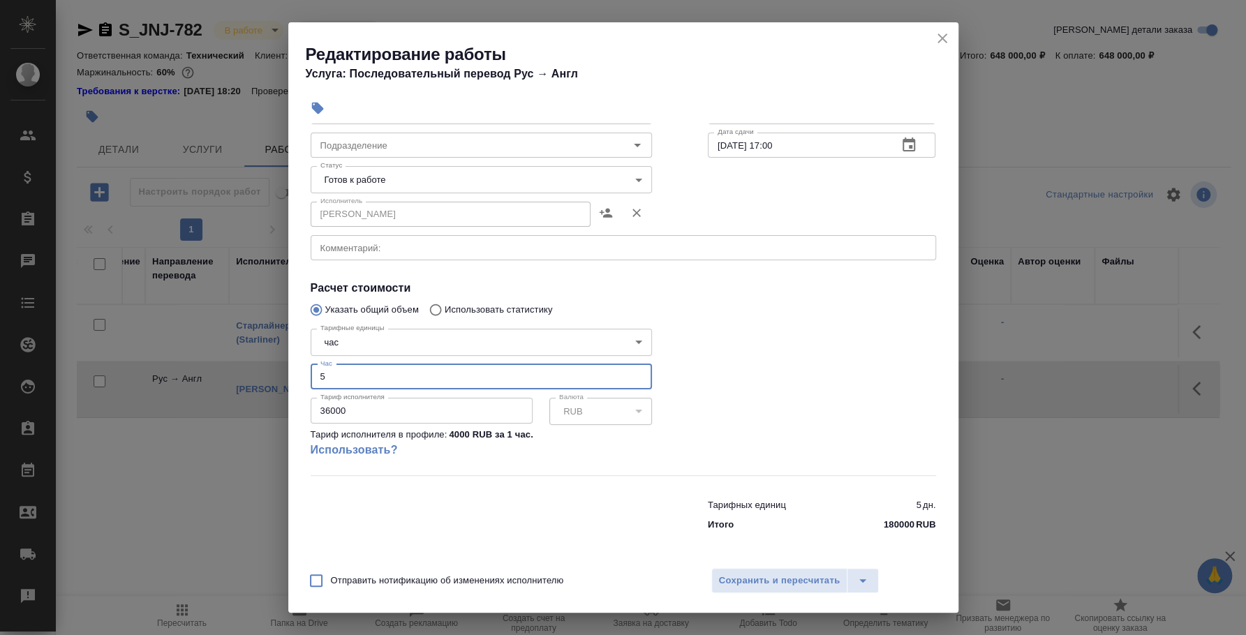
drag, startPoint x: 358, startPoint y: 376, endPoint x: 272, endPoint y: 359, distance: 88.3
click at [272, 359] on div "Редактирование работы Услуга: Последовательный перевод Рус → Англ Параметры Фай…" at bounding box center [623, 317] width 1246 height 635
type input "4500"
drag, startPoint x: 366, startPoint y: 421, endPoint x: 284, endPoint y: 411, distance: 83.0
click at [284, 411] on div "Редактирование работы Услуга: Последовательный перевод Рус → Англ Параметры Фай…" at bounding box center [623, 317] width 1246 height 635
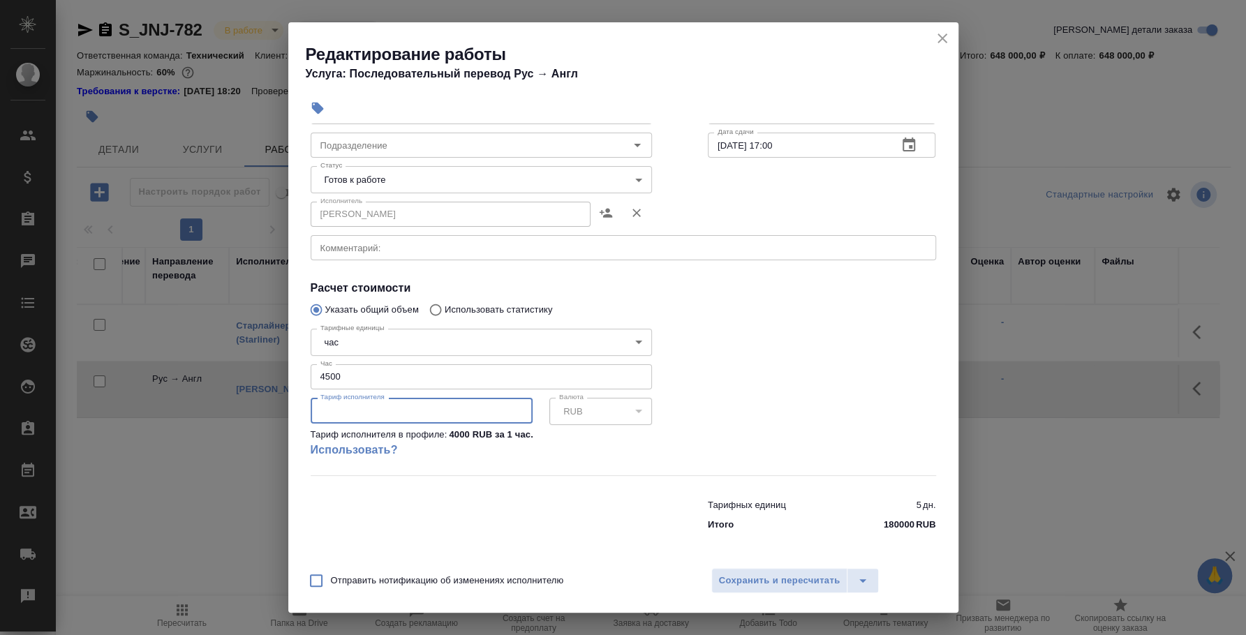
click at [947, 38] on icon "close" at bounding box center [942, 38] width 17 height 17
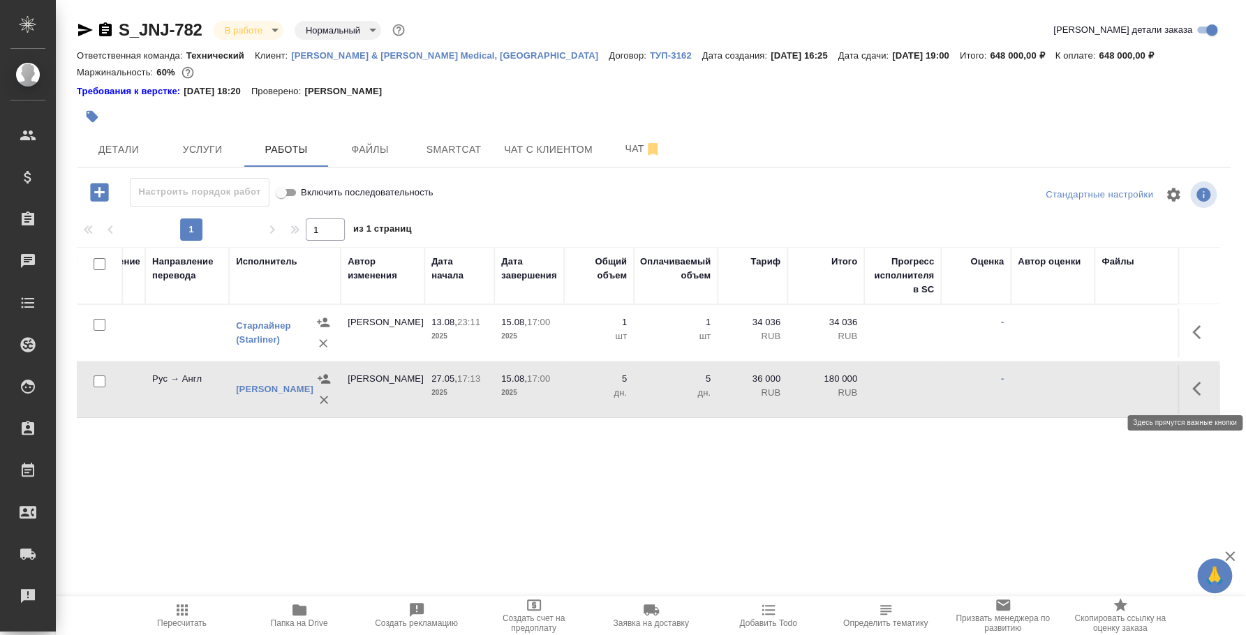
click at [1200, 395] on icon "button" at bounding box center [1201, 389] width 17 height 17
click at [1118, 383] on icon "button" at bounding box center [1124, 389] width 20 height 20
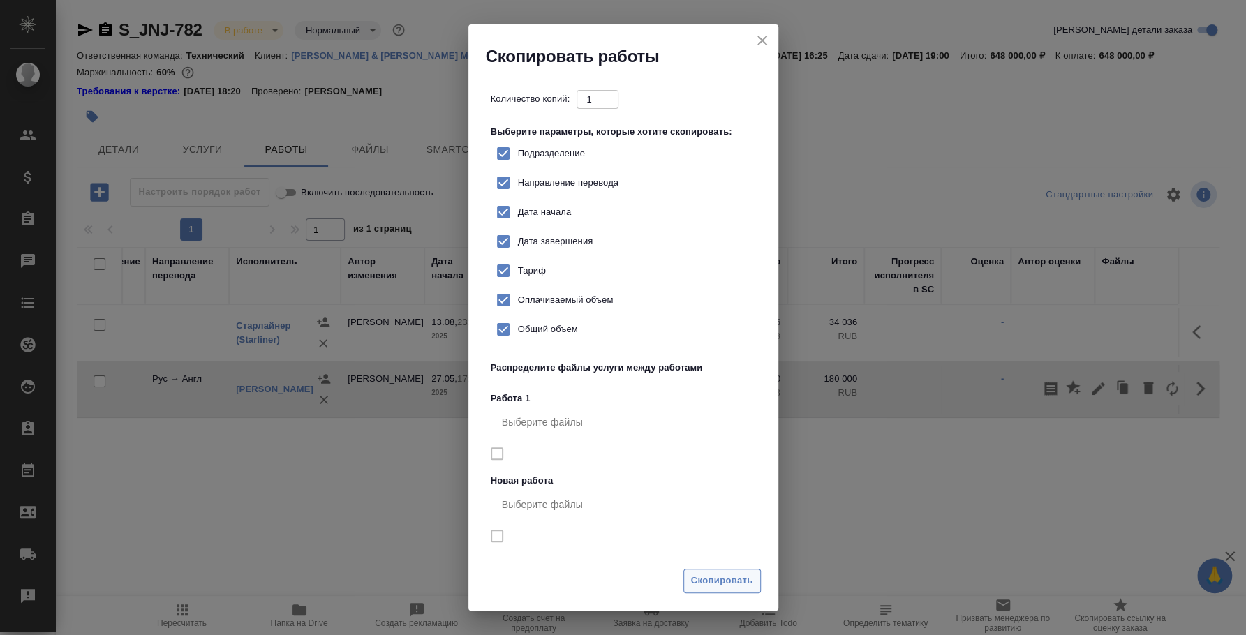
click at [732, 577] on span "Скопировать" at bounding box center [722, 581] width 62 height 16
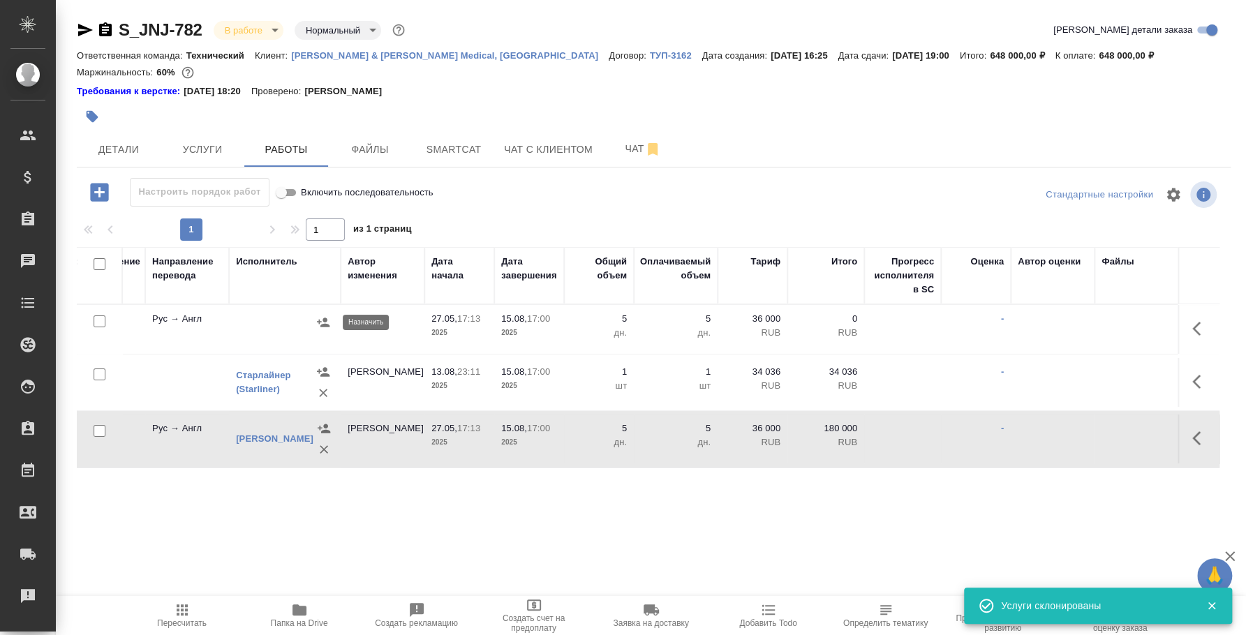
click at [321, 316] on icon "button" at bounding box center [323, 323] width 14 height 14
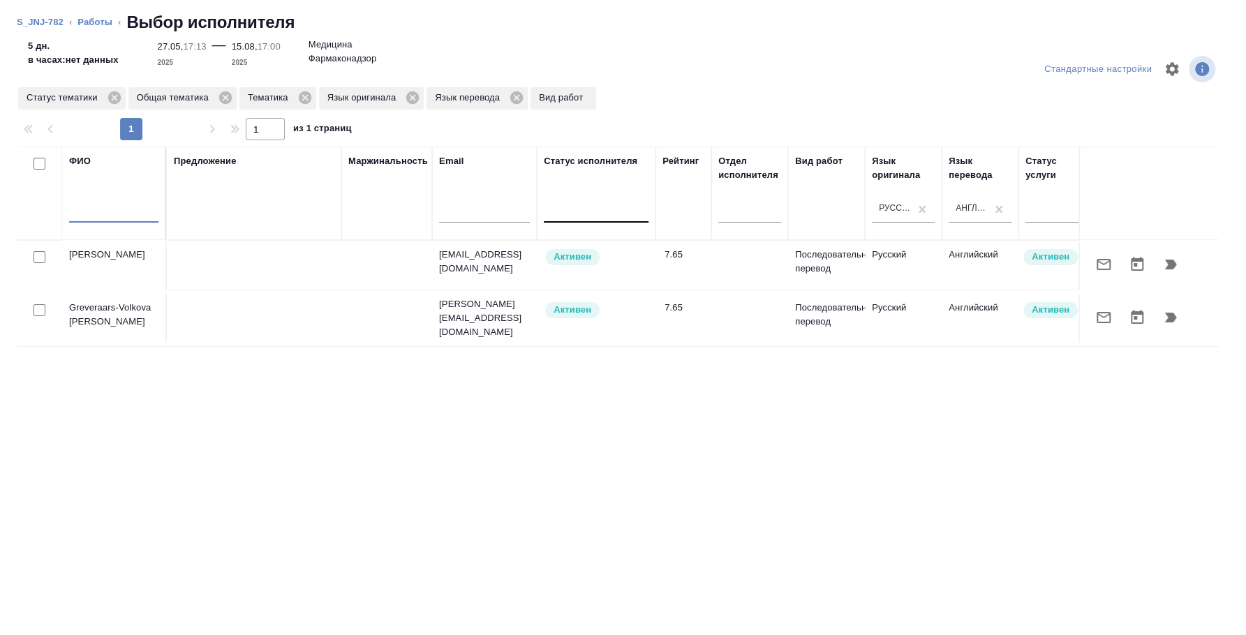
click at [104, 211] on input "text" at bounding box center [113, 213] width 89 height 17
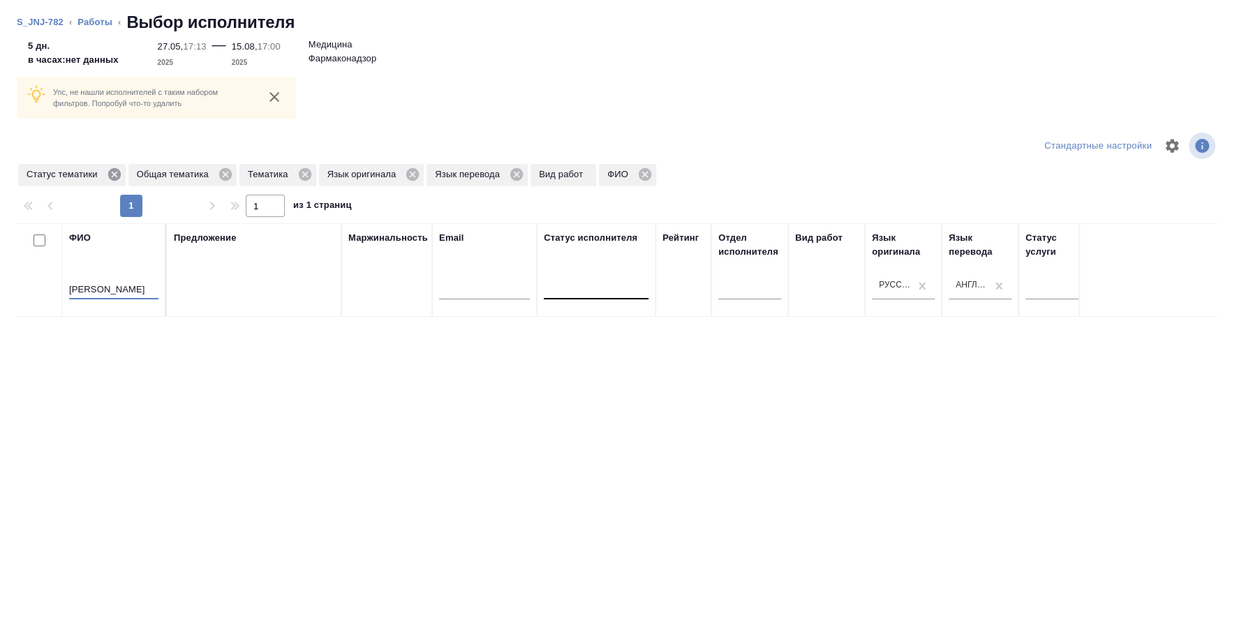
type input "хакимов валиджон"
click at [110, 169] on icon at bounding box center [114, 174] width 13 height 13
click at [112, 171] on icon at bounding box center [115, 174] width 13 height 13
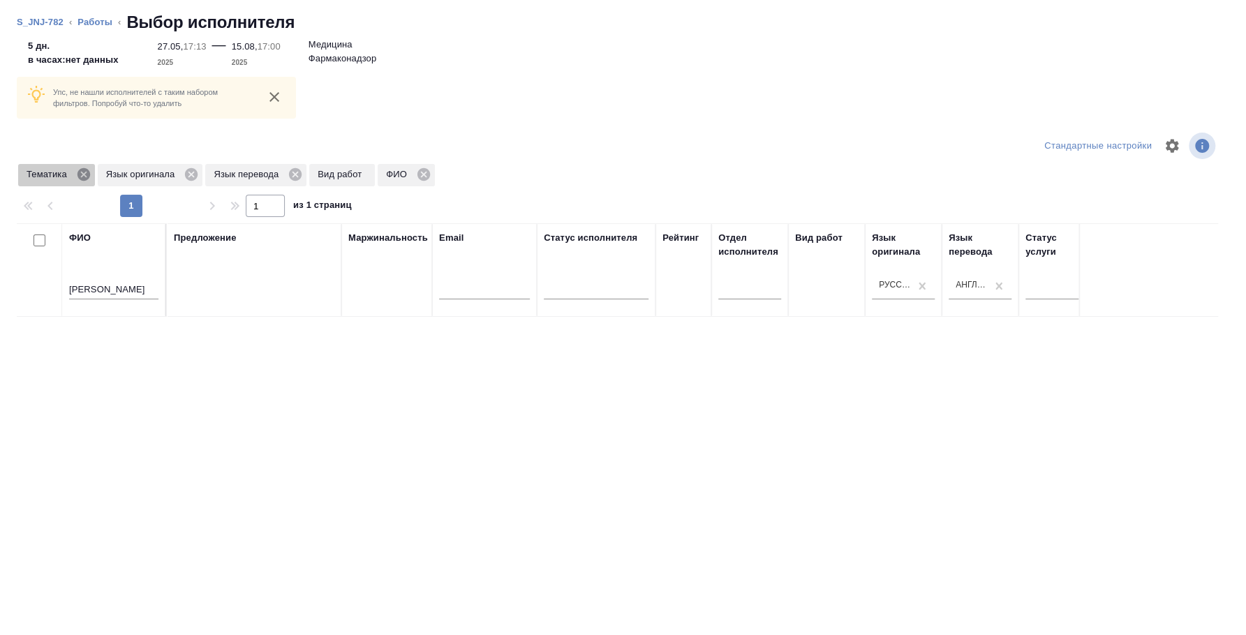
click at [84, 176] on icon at bounding box center [83, 174] width 15 height 15
click at [105, 176] on icon at bounding box center [112, 174] width 15 height 15
click at [105, 176] on icon at bounding box center [108, 174] width 13 height 13
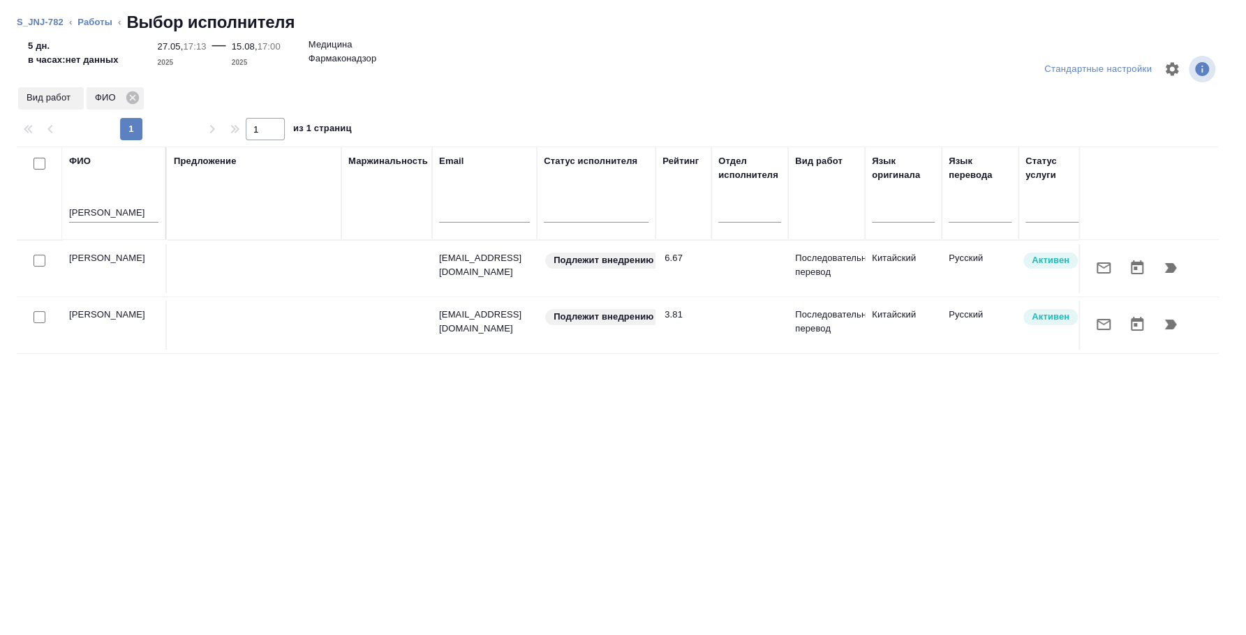
click at [43, 253] on div at bounding box center [39, 261] width 31 height 20
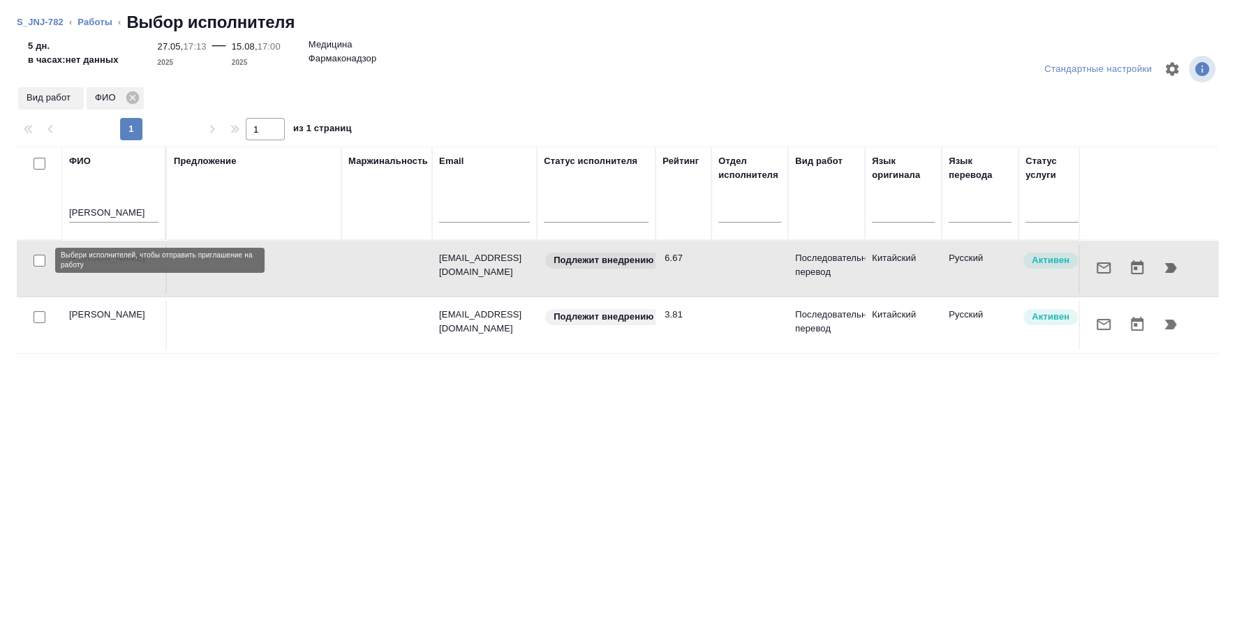
click at [42, 262] on input "checkbox" at bounding box center [40, 261] width 12 height 12
checkbox input "true"
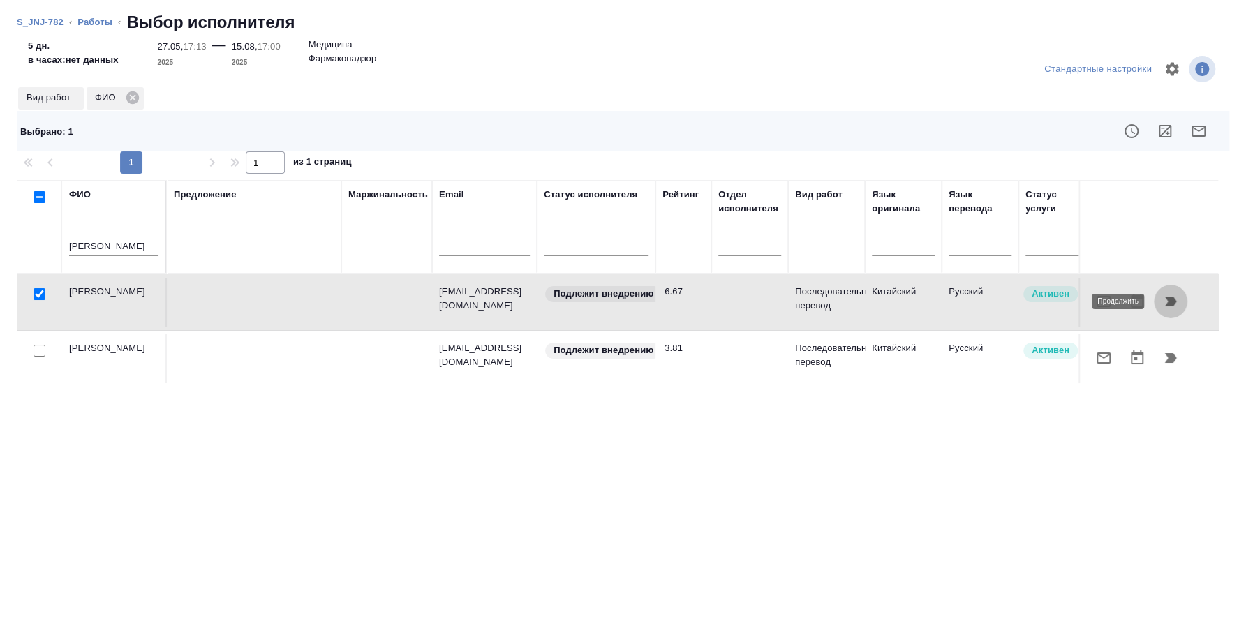
click at [1177, 304] on icon "button" at bounding box center [1171, 301] width 17 height 17
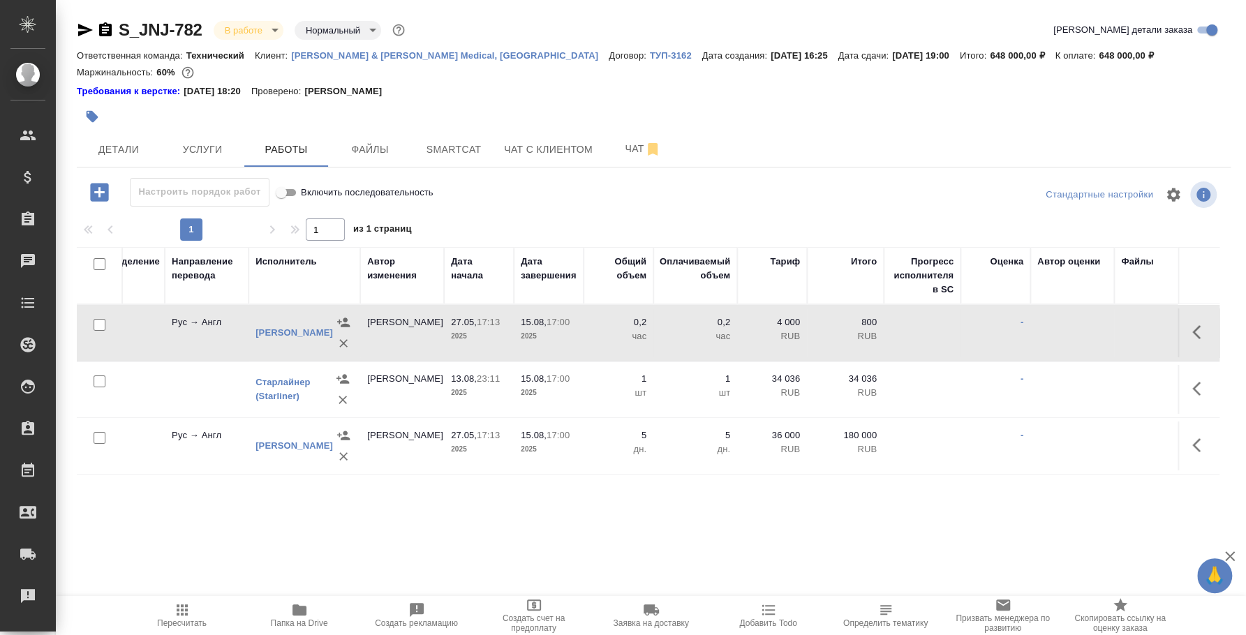
scroll to position [0, 221]
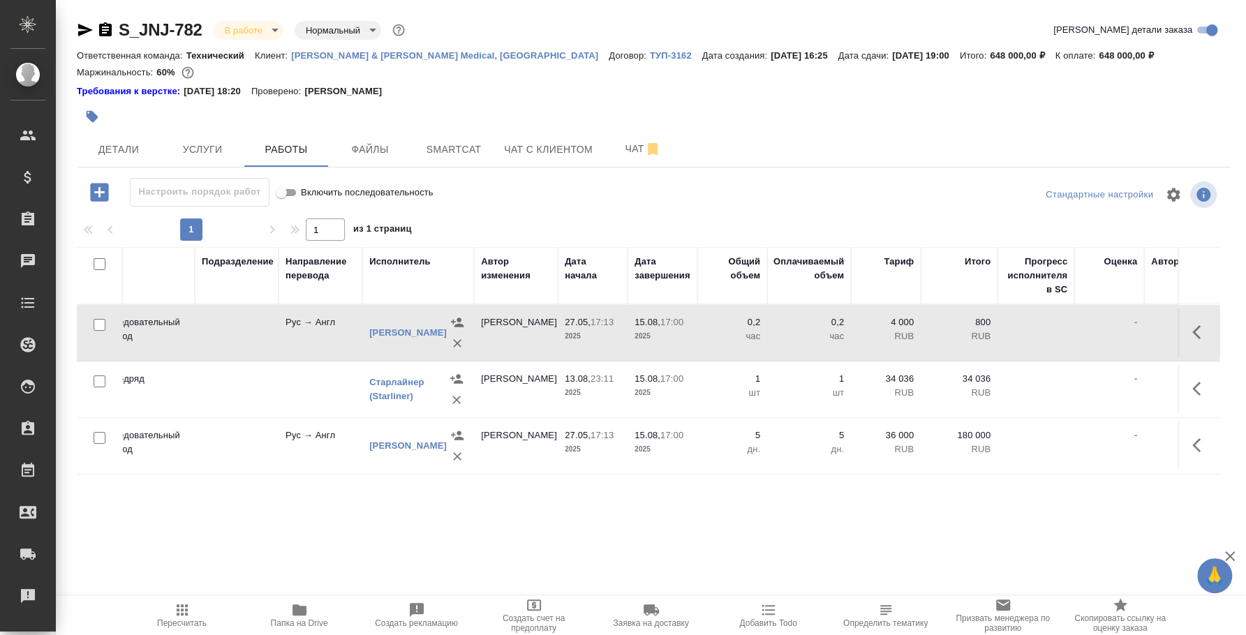
click at [1198, 330] on icon "button" at bounding box center [1201, 332] width 17 height 17
click at [1098, 330] on icon "button" at bounding box center [1098, 332] width 13 height 13
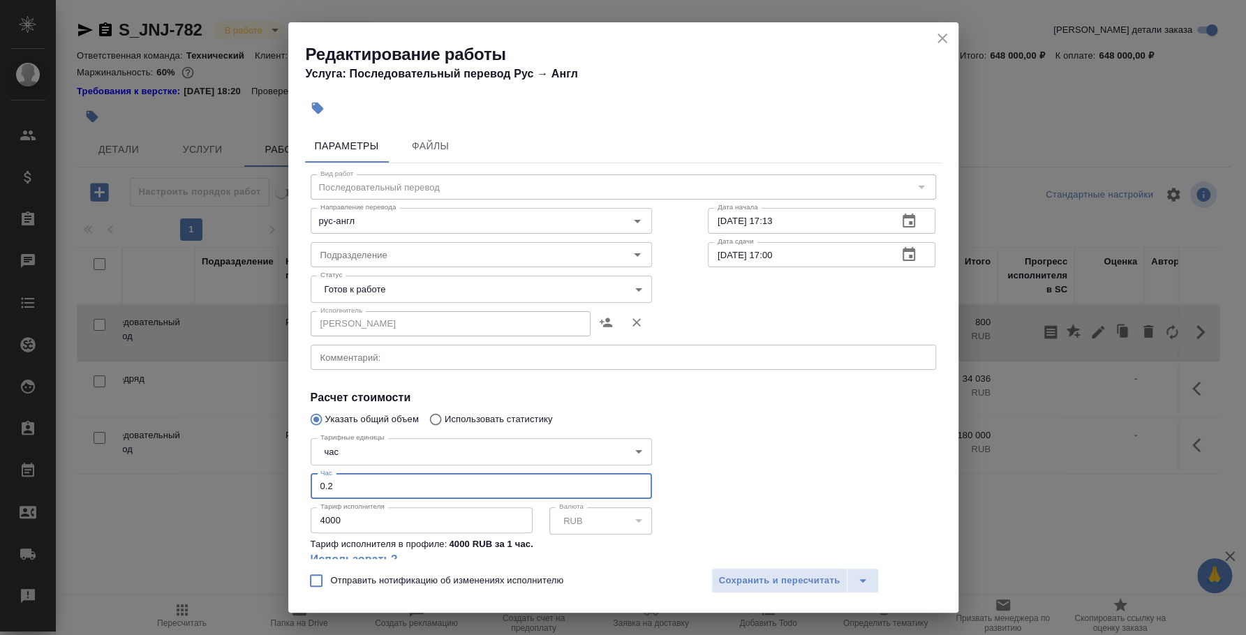
drag, startPoint x: 374, startPoint y: 478, endPoint x: 256, endPoint y: 490, distance: 119.4
click at [256, 490] on div "Редактирование работы Услуга: Последовательный перевод Рус → Англ Параметры Фай…" at bounding box center [623, 317] width 1246 height 635
type input "25"
click at [367, 514] on input "4000" at bounding box center [422, 520] width 222 height 25
type input "4500"
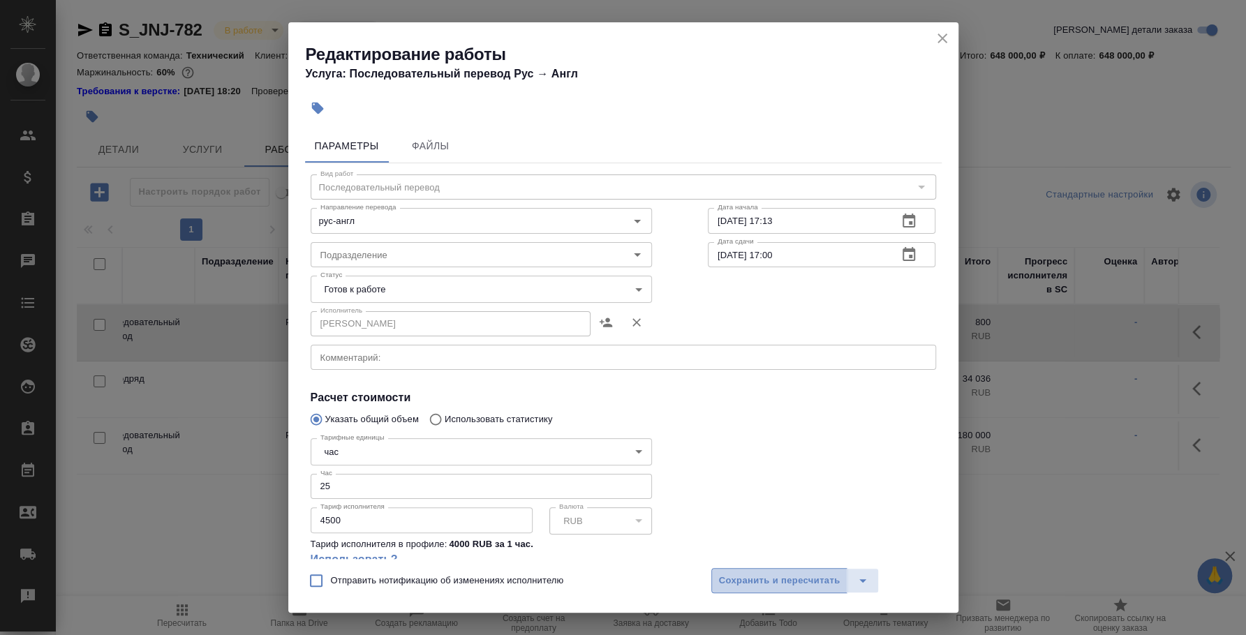
click at [786, 581] on span "Сохранить и пересчитать" at bounding box center [780, 581] width 122 height 16
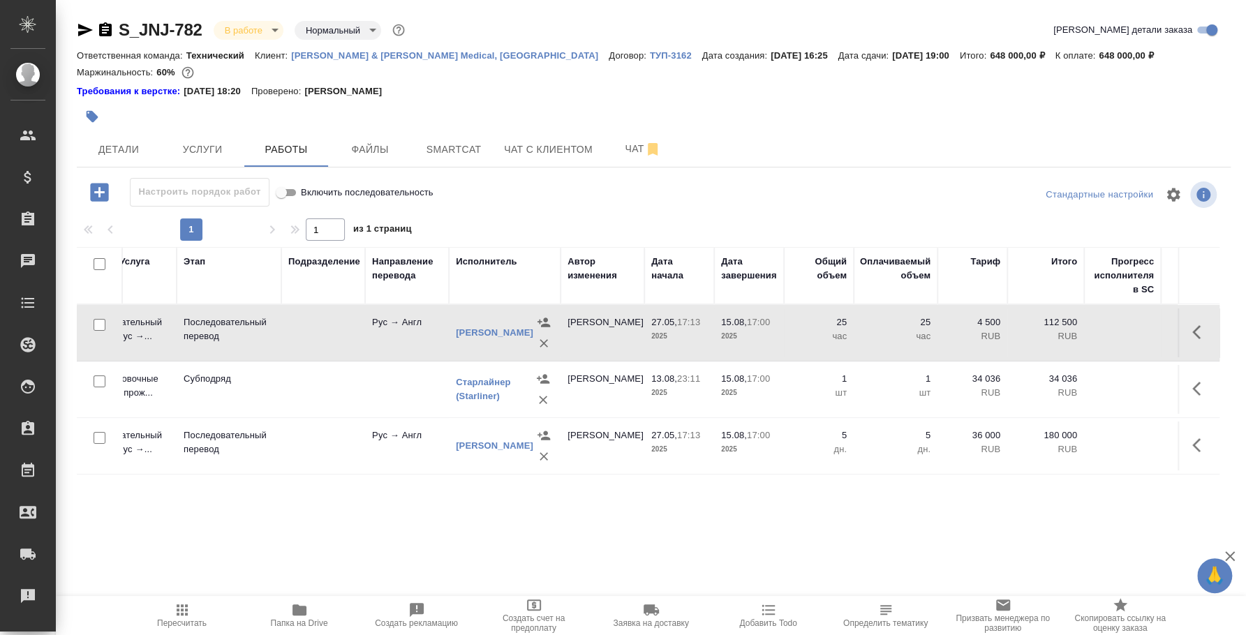
scroll to position [0, 0]
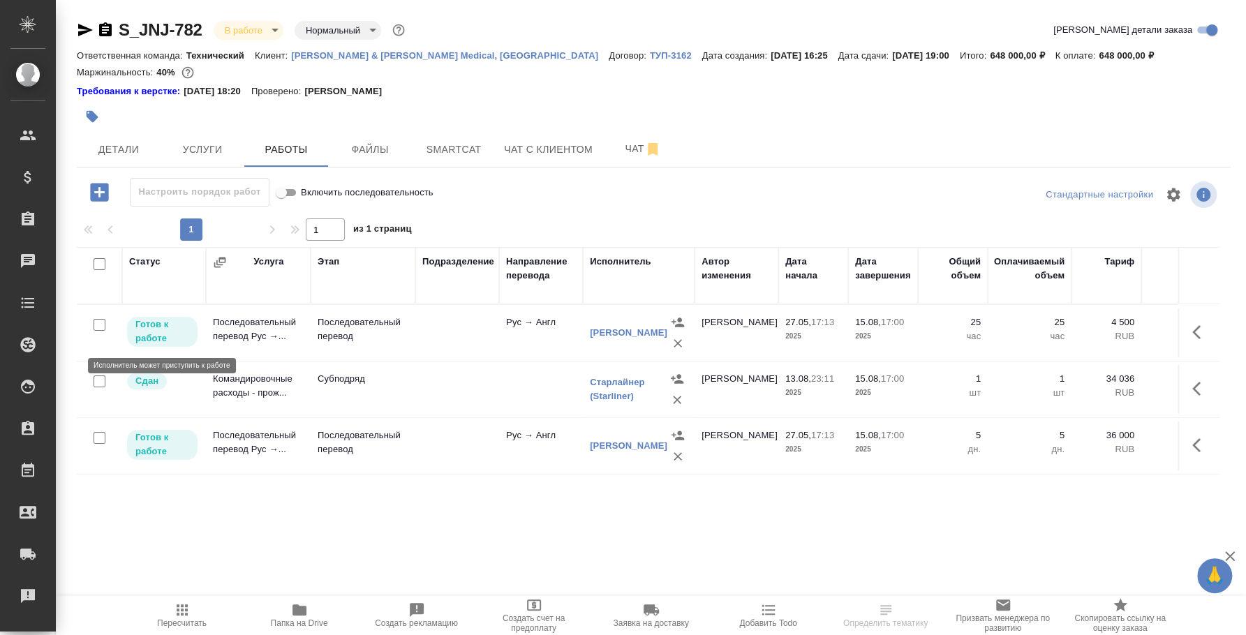
click at [172, 332] on p "Готов к работе" at bounding box center [162, 332] width 54 height 28
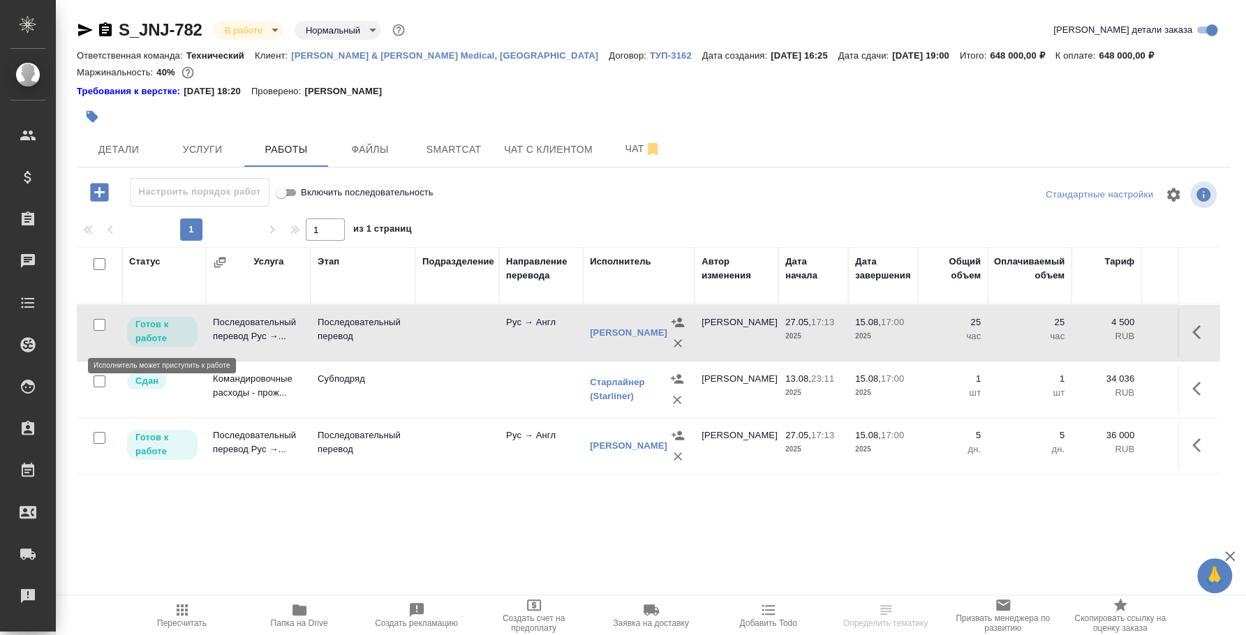
click at [172, 332] on p "Готов к работе" at bounding box center [162, 332] width 54 height 28
click at [98, 193] on icon "button" at bounding box center [99, 192] width 24 height 24
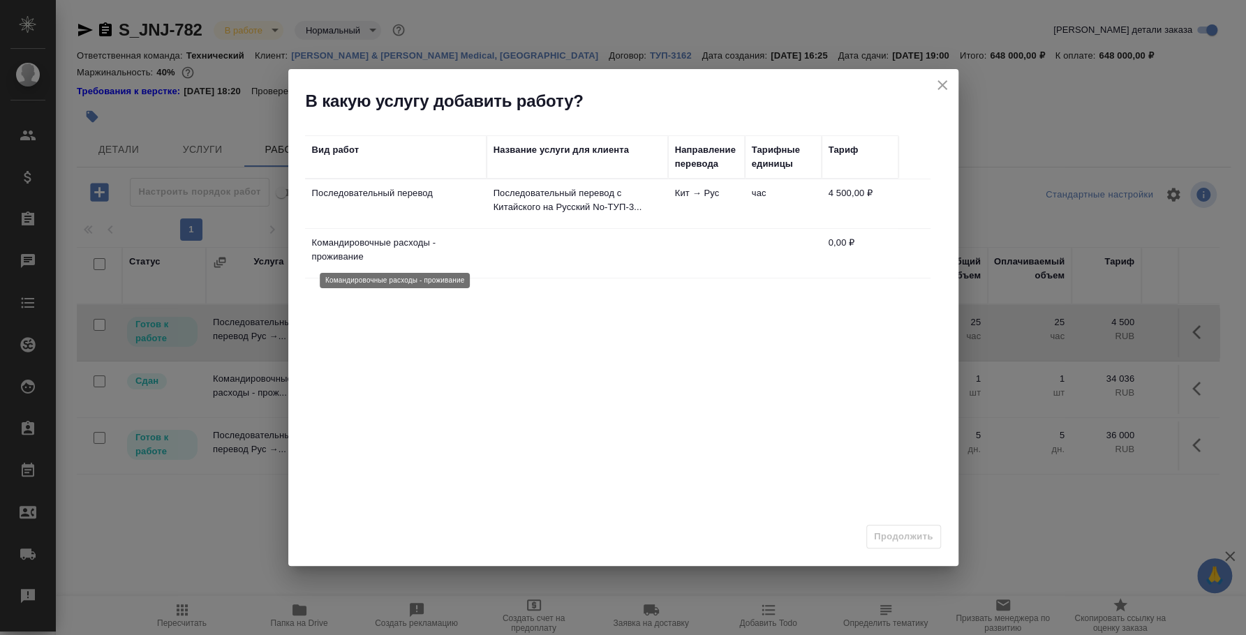
click at [404, 253] on p "Командировочные расходы - проживание" at bounding box center [396, 250] width 168 height 28
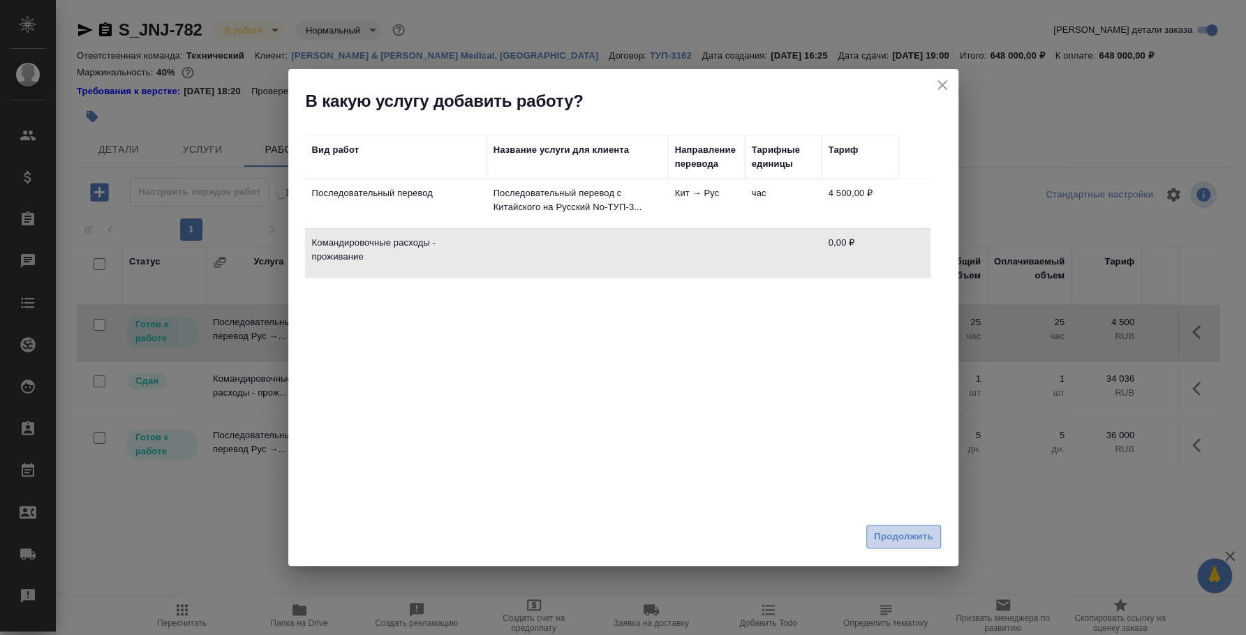
click at [917, 536] on span "Продолжить" at bounding box center [903, 537] width 59 height 16
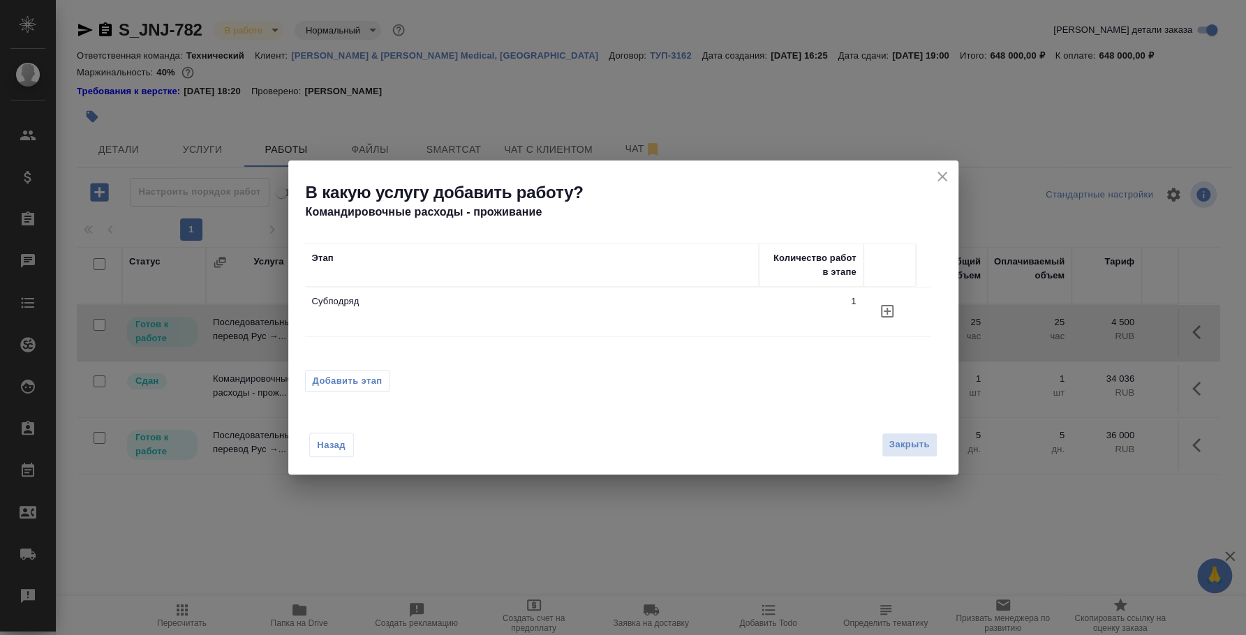
click at [367, 385] on span "Добавить этап" at bounding box center [348, 381] width 70 height 14
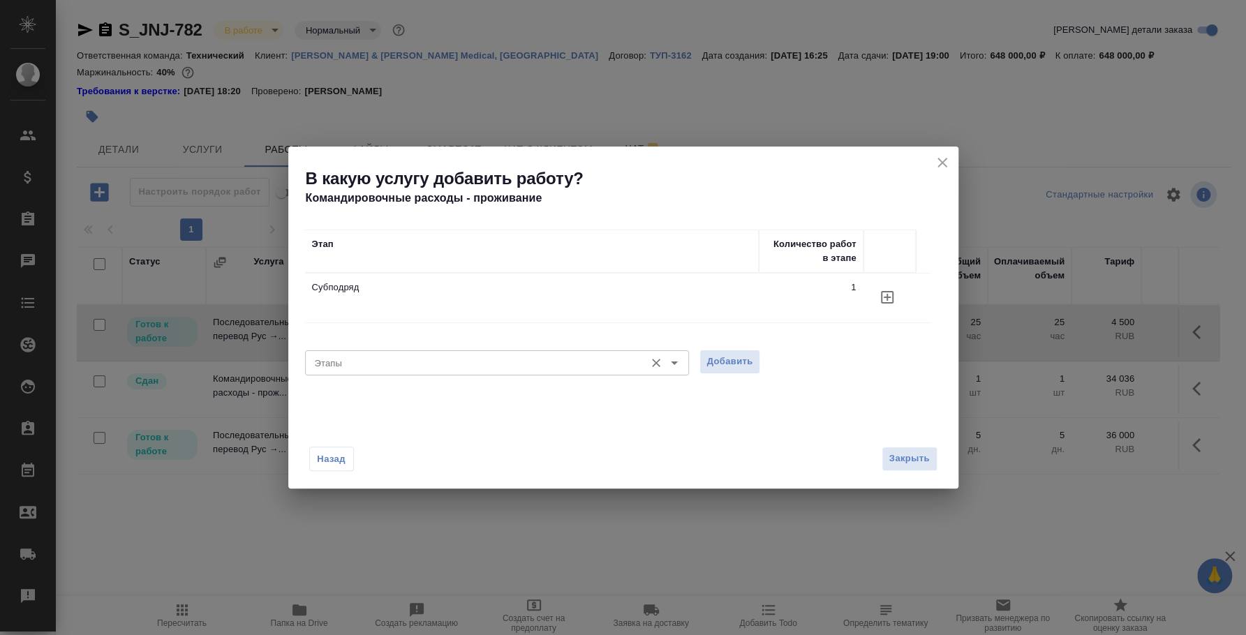
click at [369, 358] on input "Этапы" at bounding box center [473, 363] width 329 height 17
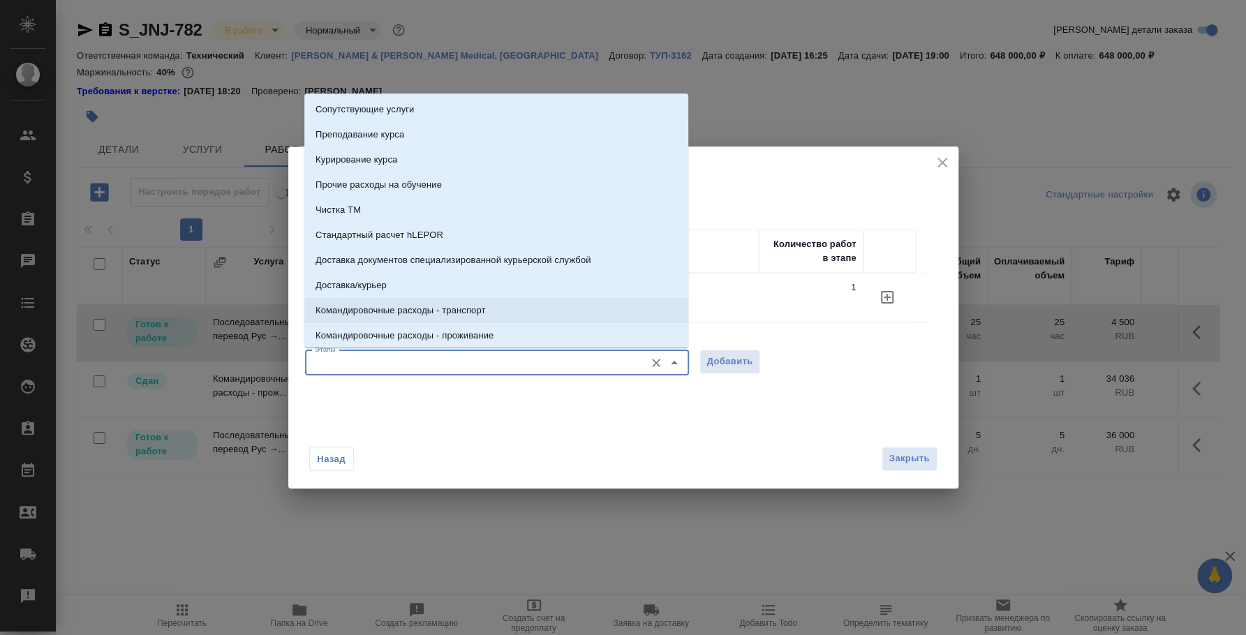
click at [411, 316] on p "Командировочные расходы - транспорт" at bounding box center [401, 311] width 170 height 14
type input "Командировочные расходы - транспорт"
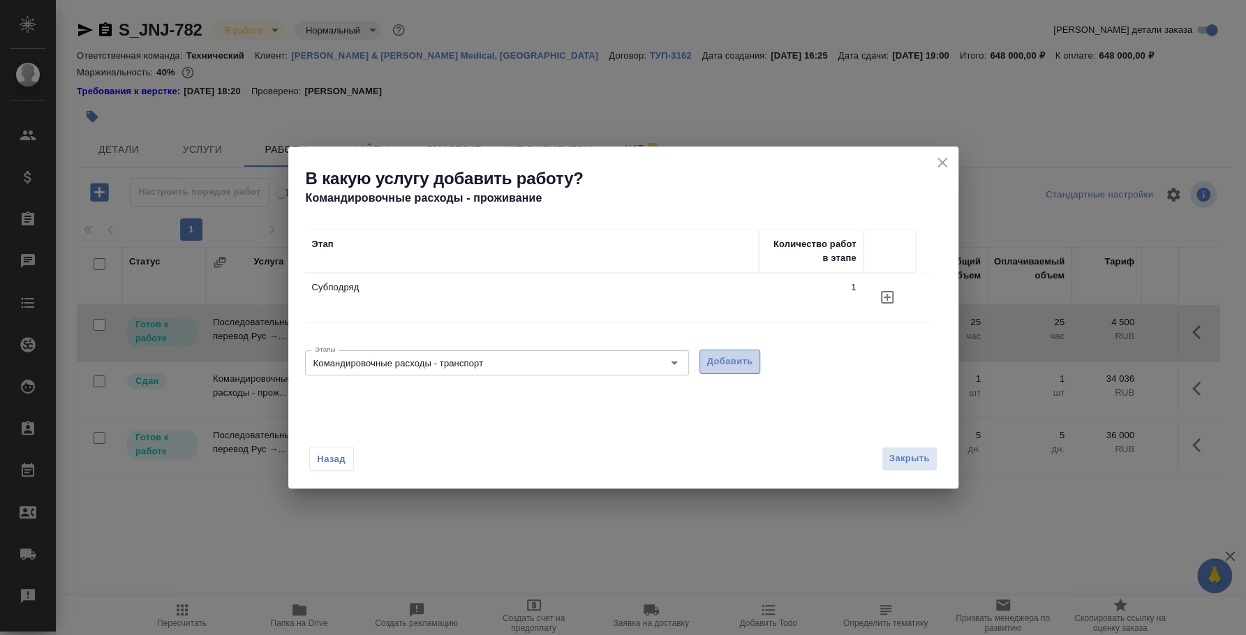
click at [752, 368] on span "Добавить" at bounding box center [730, 362] width 46 height 16
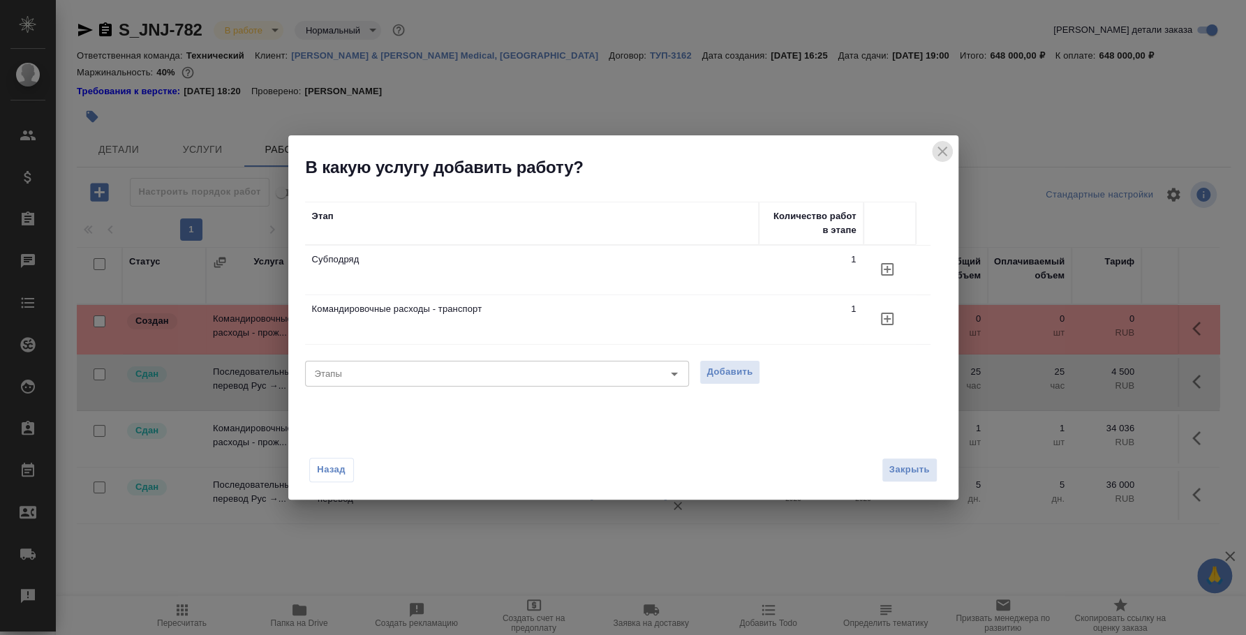
click at [938, 150] on icon "close" at bounding box center [942, 151] width 17 height 17
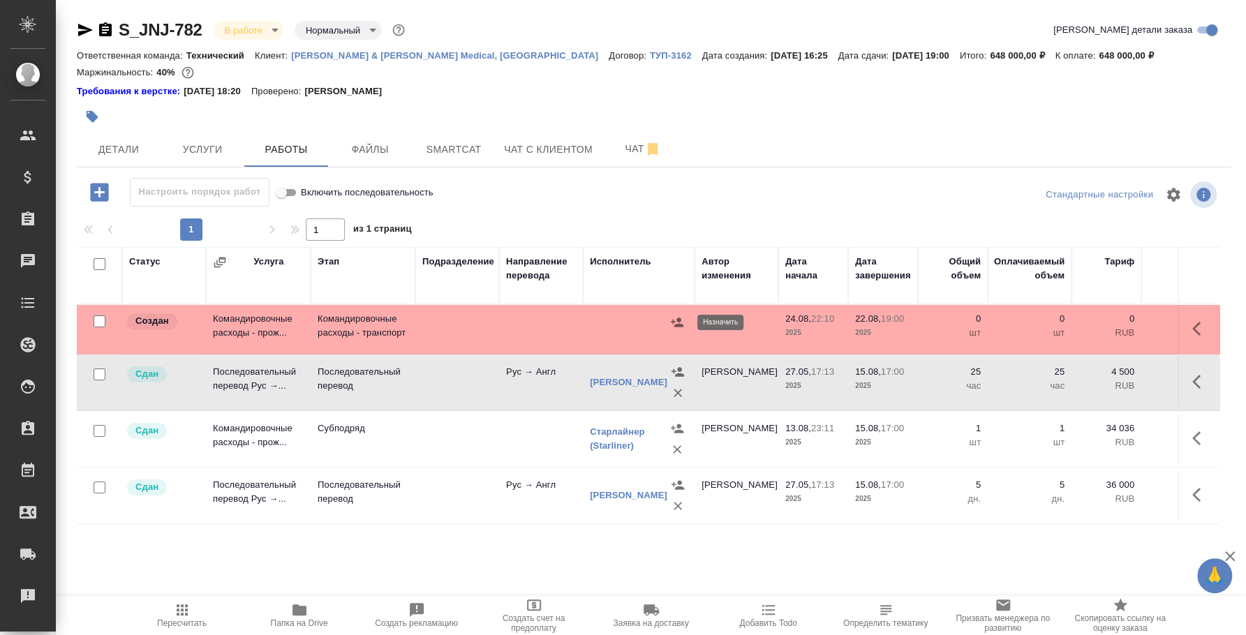
click at [677, 322] on icon "button" at bounding box center [677, 323] width 14 height 14
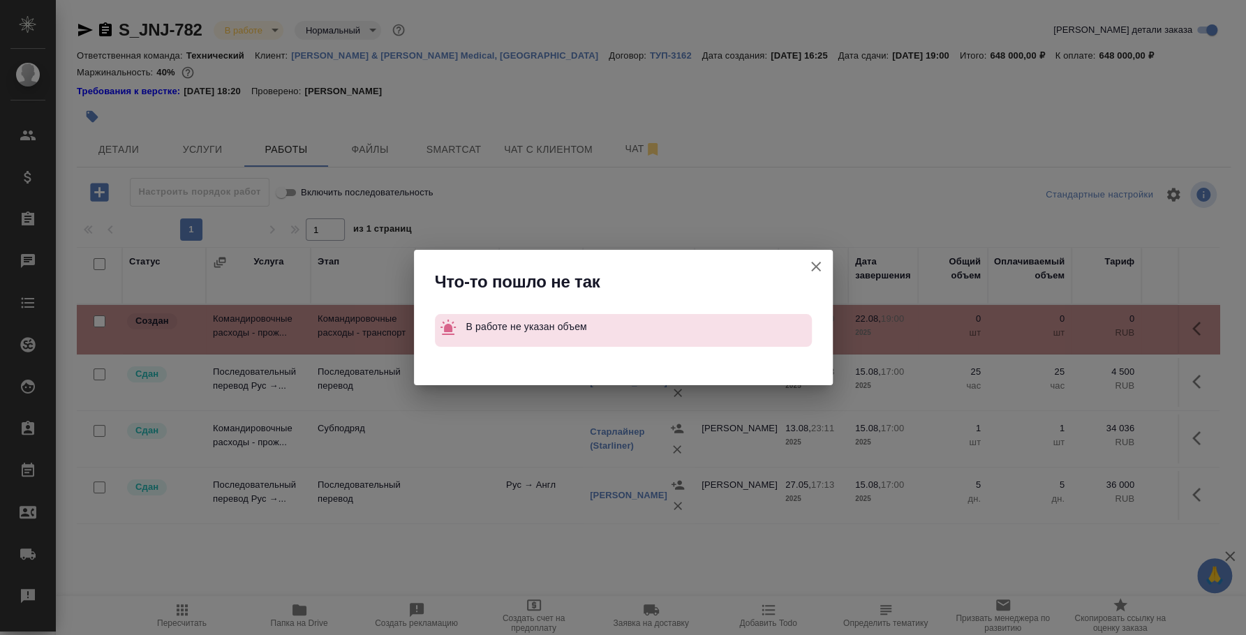
click at [812, 264] on icon "button" at bounding box center [816, 266] width 17 height 17
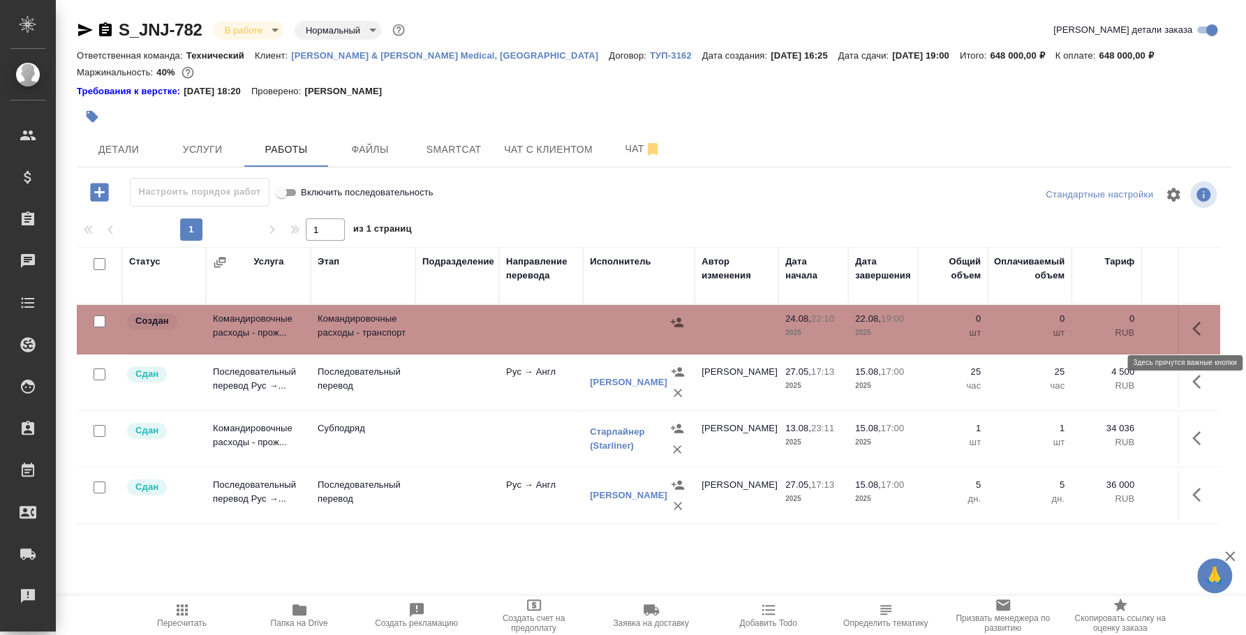
click at [1188, 320] on button "button" at bounding box center [1201, 329] width 34 height 34
click at [1100, 325] on icon "button" at bounding box center [1098, 329] width 17 height 17
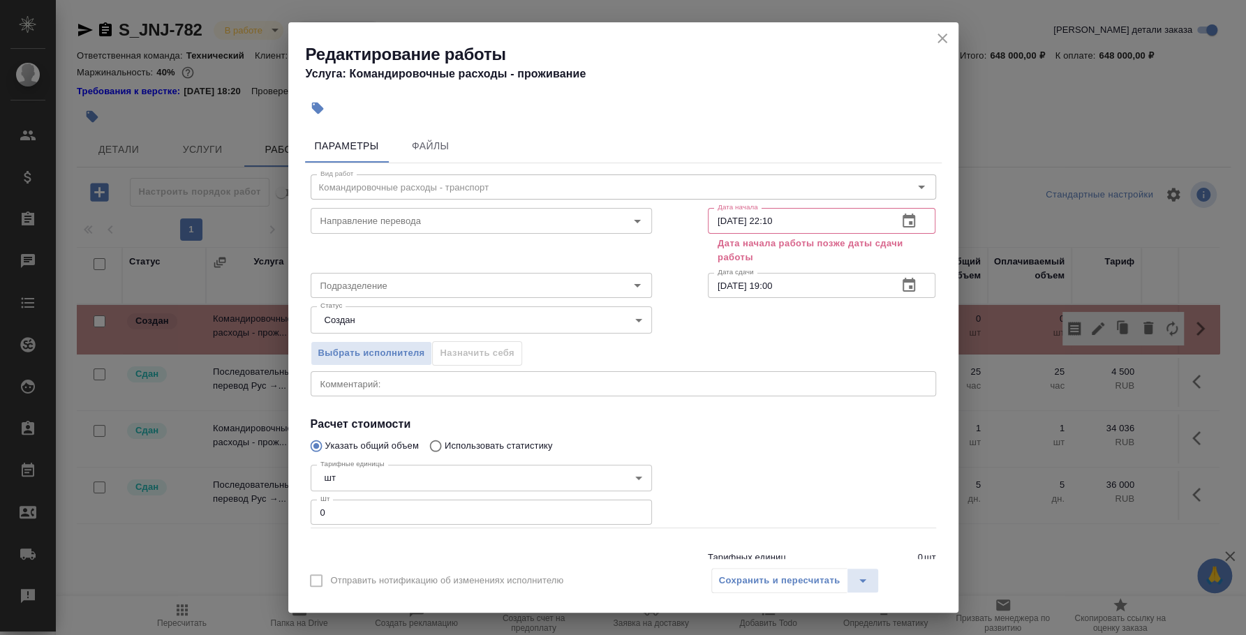
click at [901, 229] on icon "button" at bounding box center [909, 221] width 17 height 17
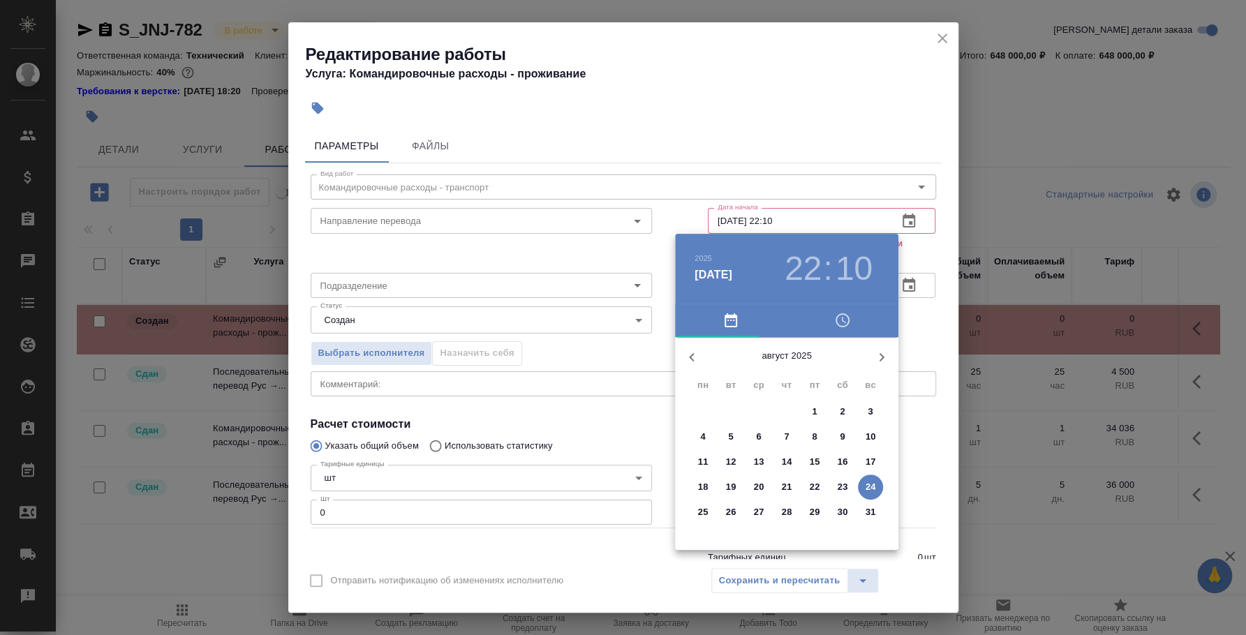
click at [707, 483] on p "18" at bounding box center [703, 487] width 10 height 14
type input "18.08.2025 22:10"
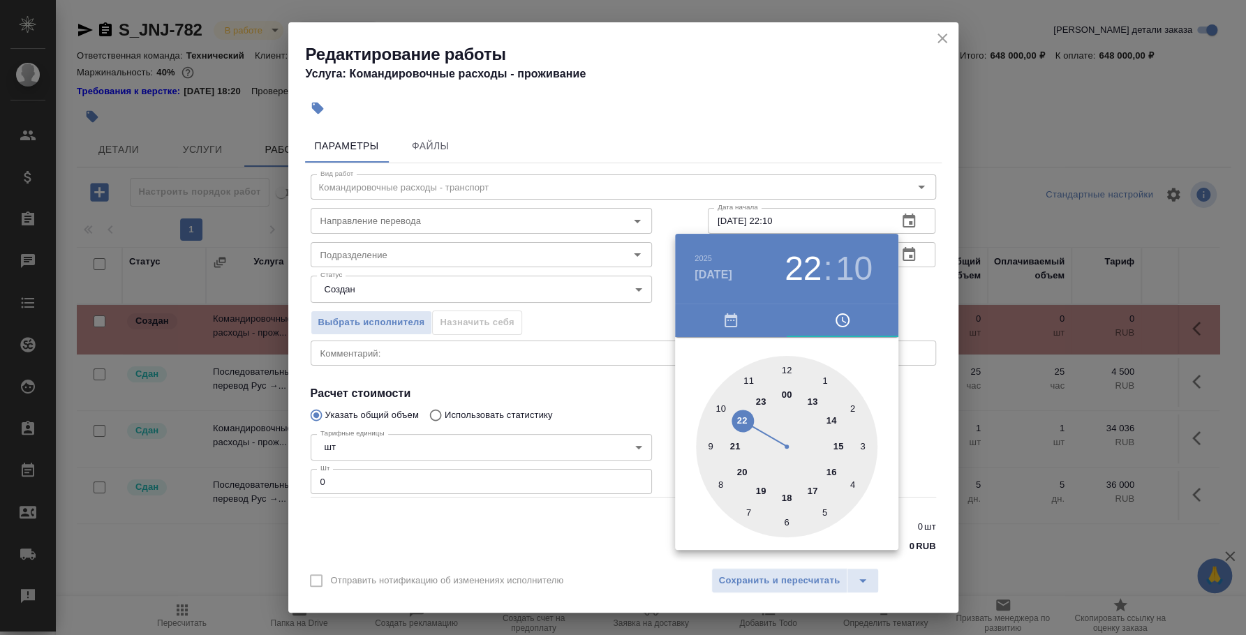
click at [917, 322] on div at bounding box center [623, 317] width 1246 height 635
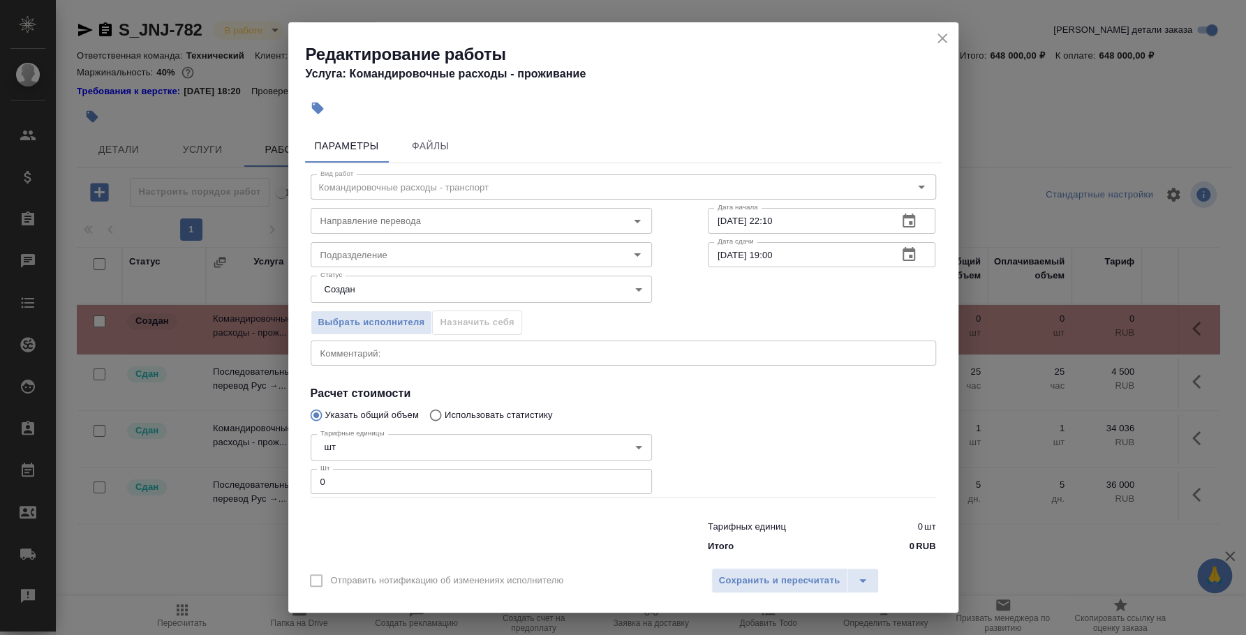
click at [566, 358] on div "x Комментарий:" at bounding box center [624, 353] width 626 height 25
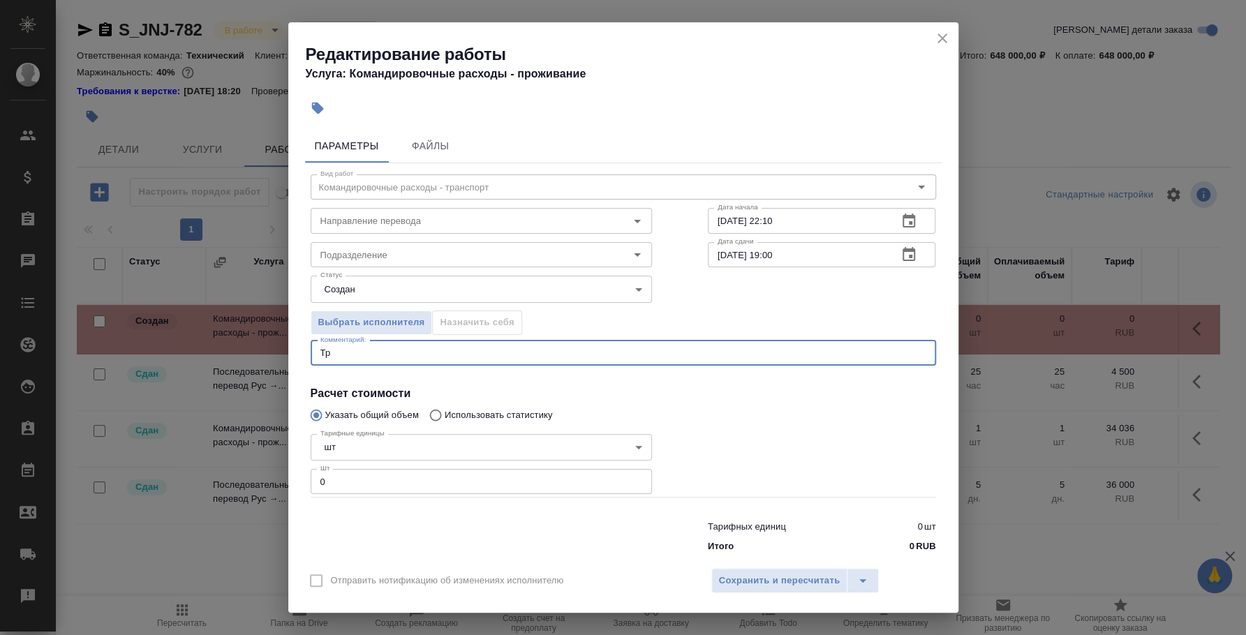
type textarea "Т"
type textarea "Р"
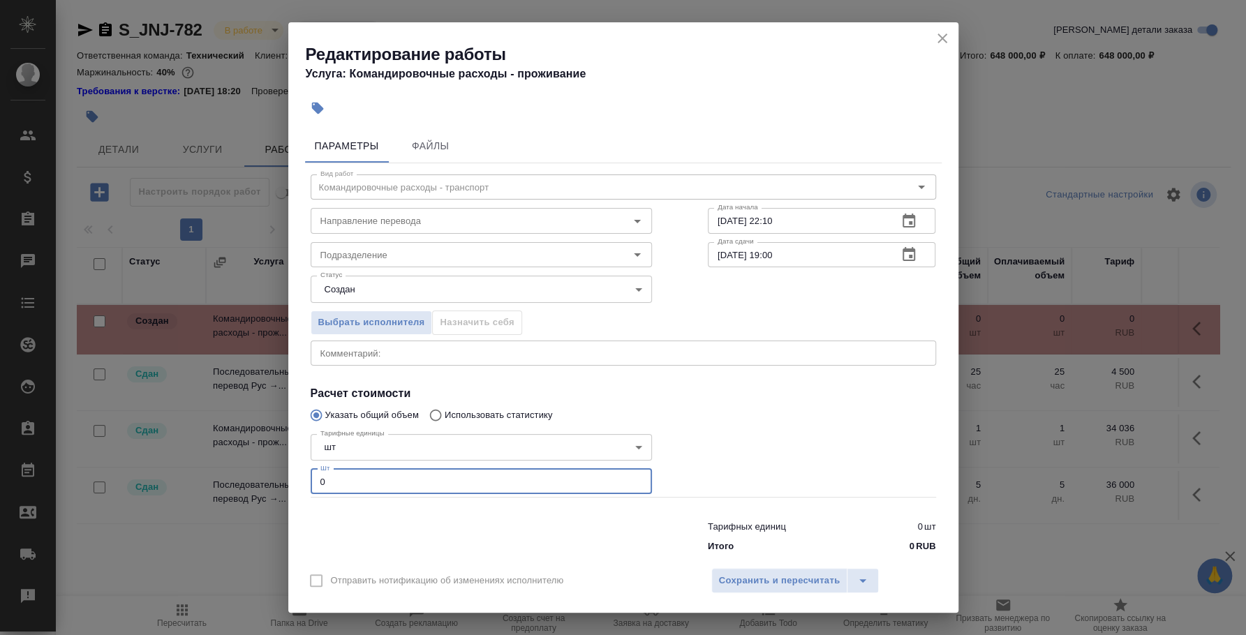
drag, startPoint x: 456, startPoint y: 482, endPoint x: 295, endPoint y: 486, distance: 161.4
click at [295, 486] on div "Параметры Файлы Вид работ Командировочные расходы - транспорт Вид работ Направл…" at bounding box center [623, 342] width 670 height 436
type input "1"
click at [770, 579] on span "Сохранить и пересчитать" at bounding box center [780, 581] width 122 height 16
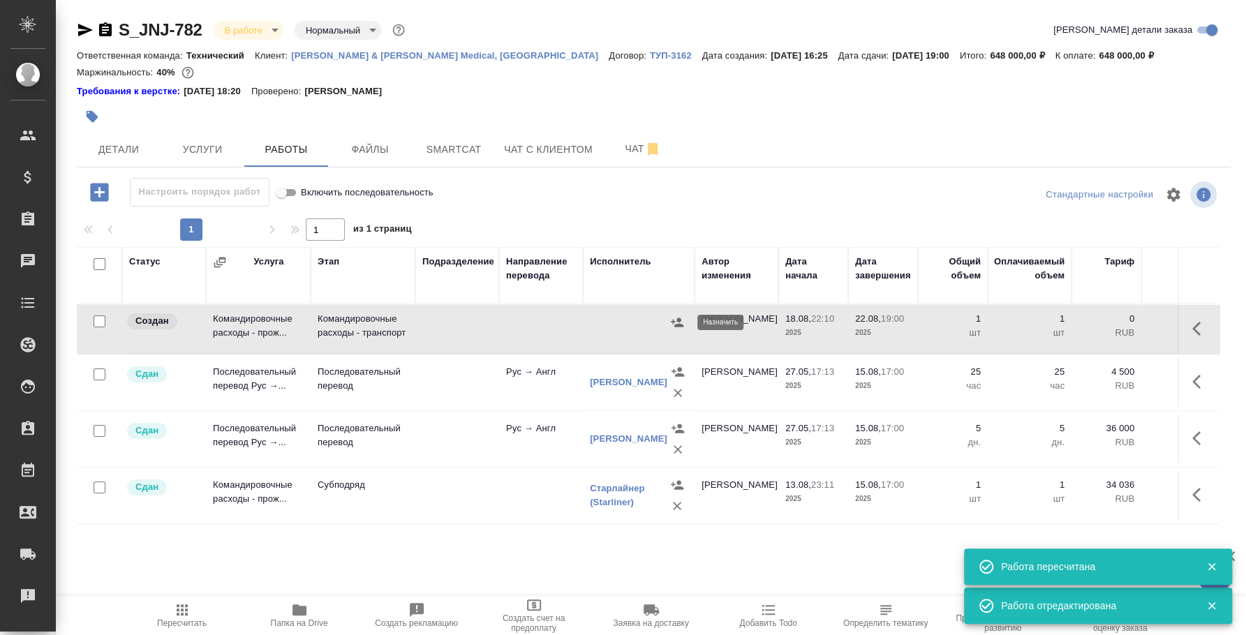
click at [678, 320] on icon "button" at bounding box center [677, 322] width 13 height 9
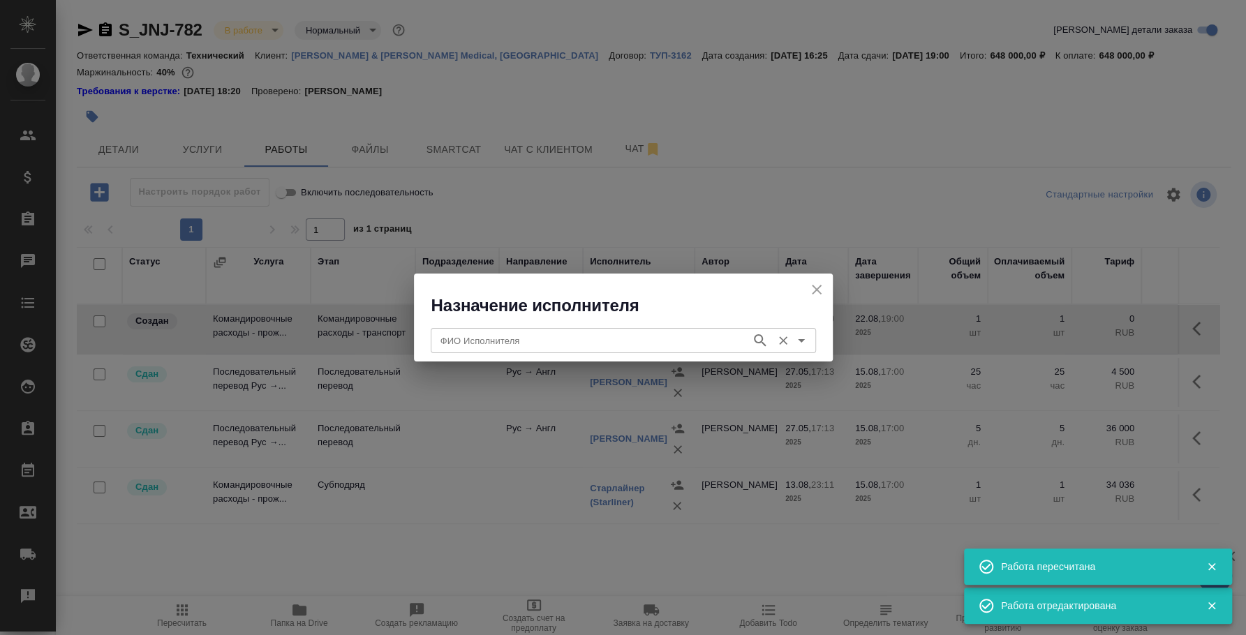
click at [658, 340] on input "ФИО Исполнителя" at bounding box center [589, 340] width 309 height 17
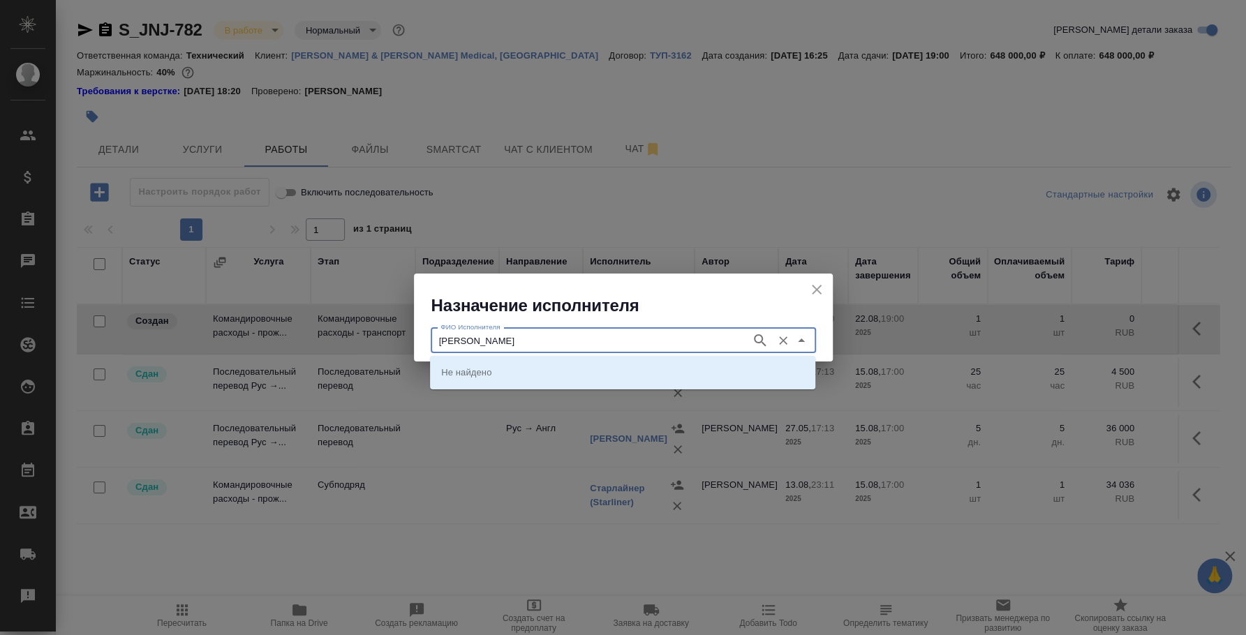
type input "хакимов валиджон"
click at [620, 367] on li "[PERSON_NAME]" at bounding box center [622, 372] width 385 height 25
type input "[PERSON_NAME]"
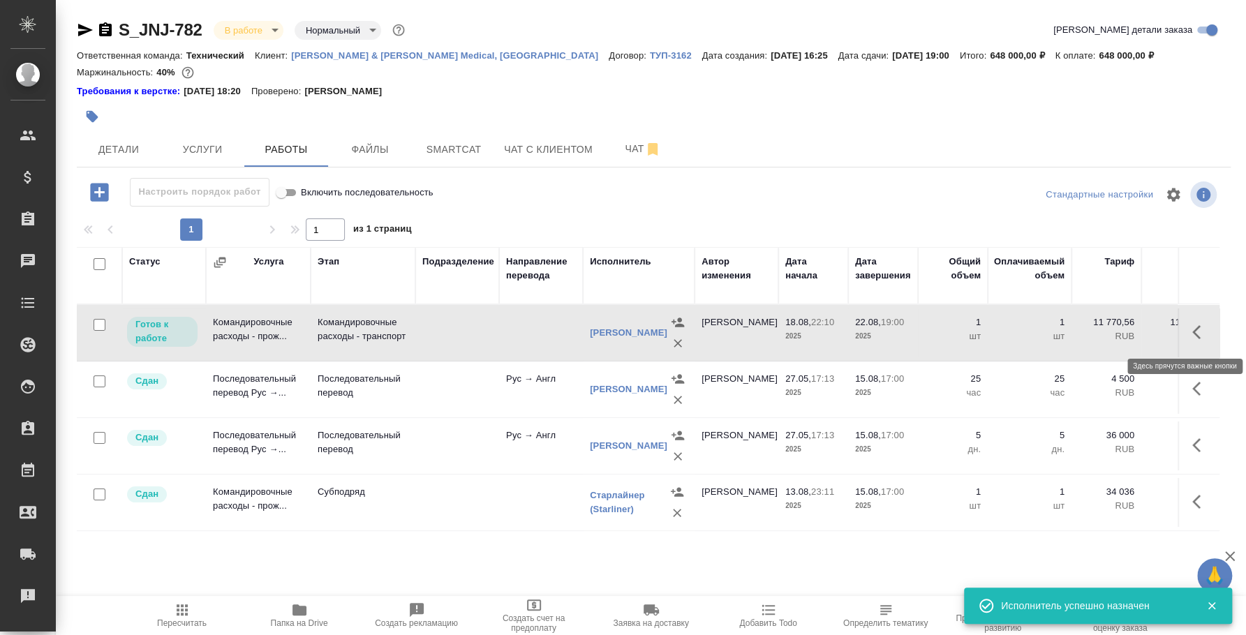
click at [1200, 334] on icon "button" at bounding box center [1201, 332] width 17 height 17
click at [1098, 327] on icon "button" at bounding box center [1098, 332] width 17 height 17
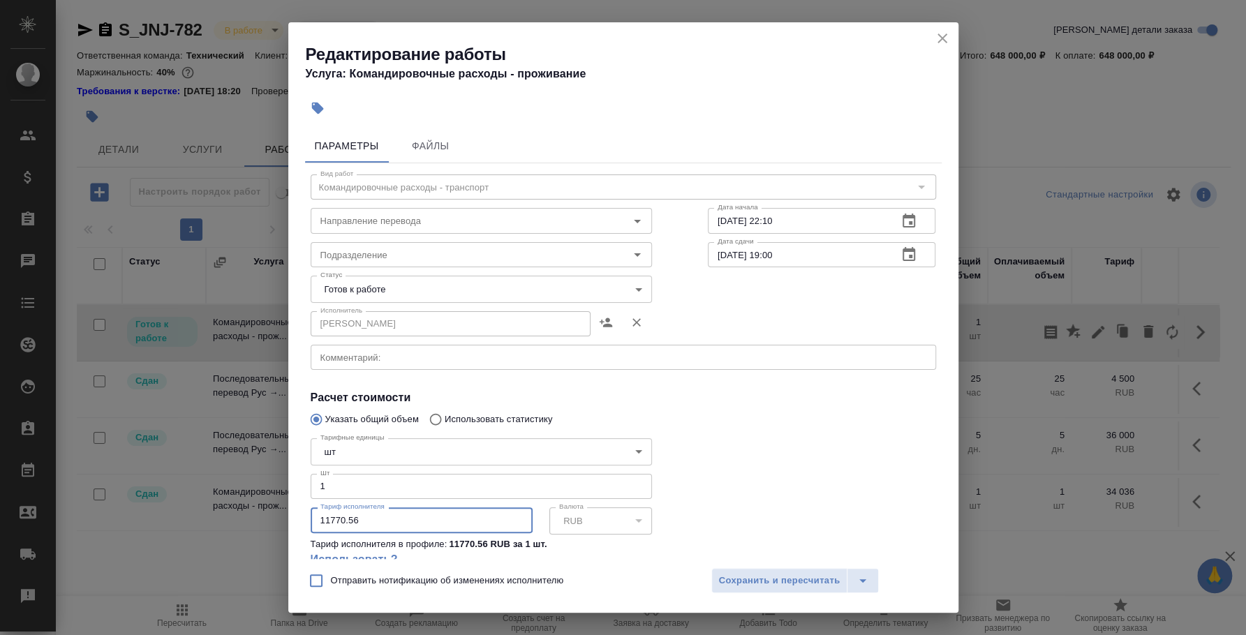
drag, startPoint x: 395, startPoint y: 529, endPoint x: 298, endPoint y: 503, distance: 99.6
click at [298, 503] on div "Параметры Файлы Вид работ Командировочные расходы - транспорт Вид работ Направл…" at bounding box center [623, 342] width 670 height 436
type input "5"
type input "4800"
click at [801, 582] on span "Сохранить и пересчитать" at bounding box center [780, 581] width 122 height 16
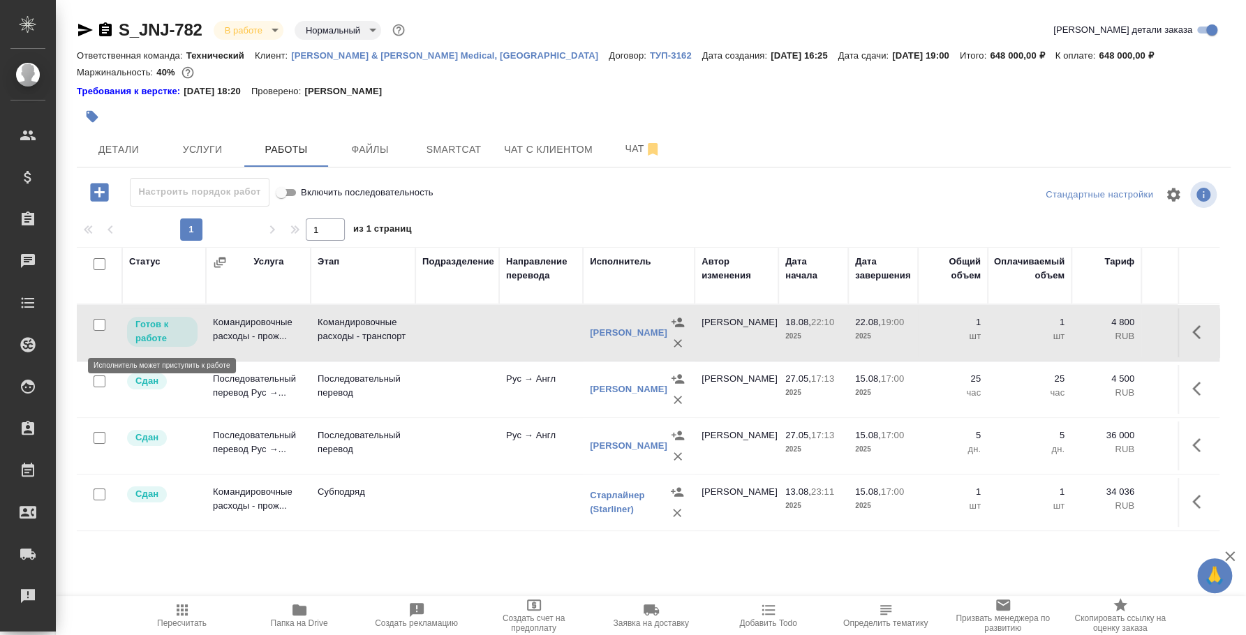
click at [172, 339] on p "Готов к работе" at bounding box center [162, 332] width 54 height 28
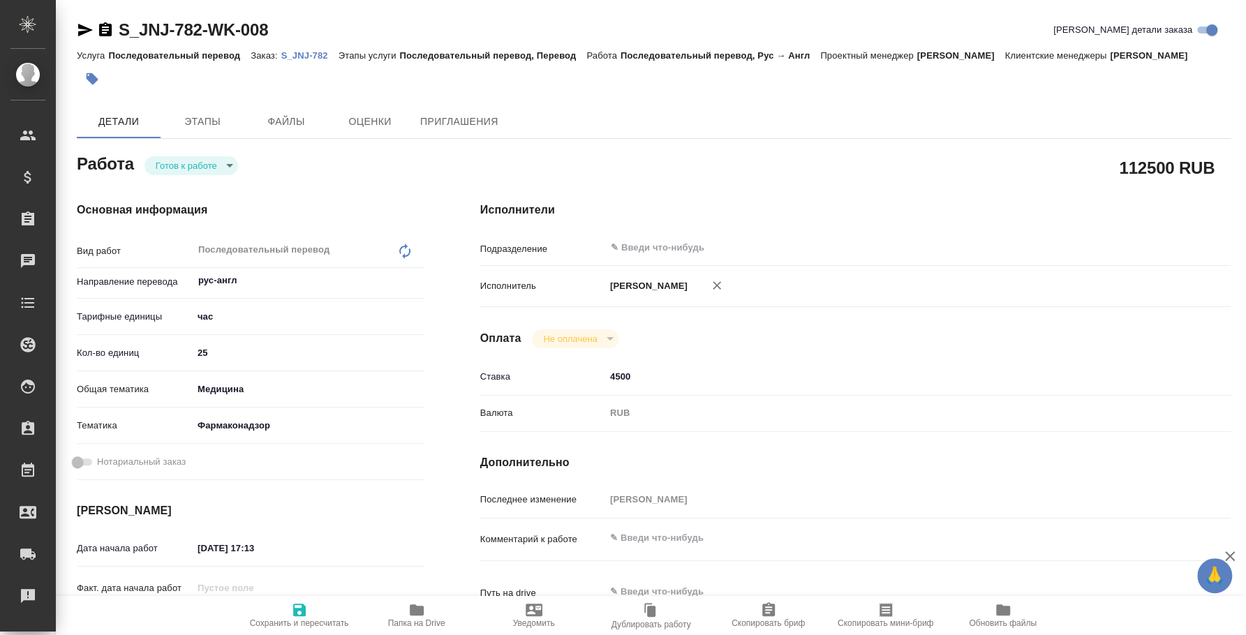
type textarea "x"
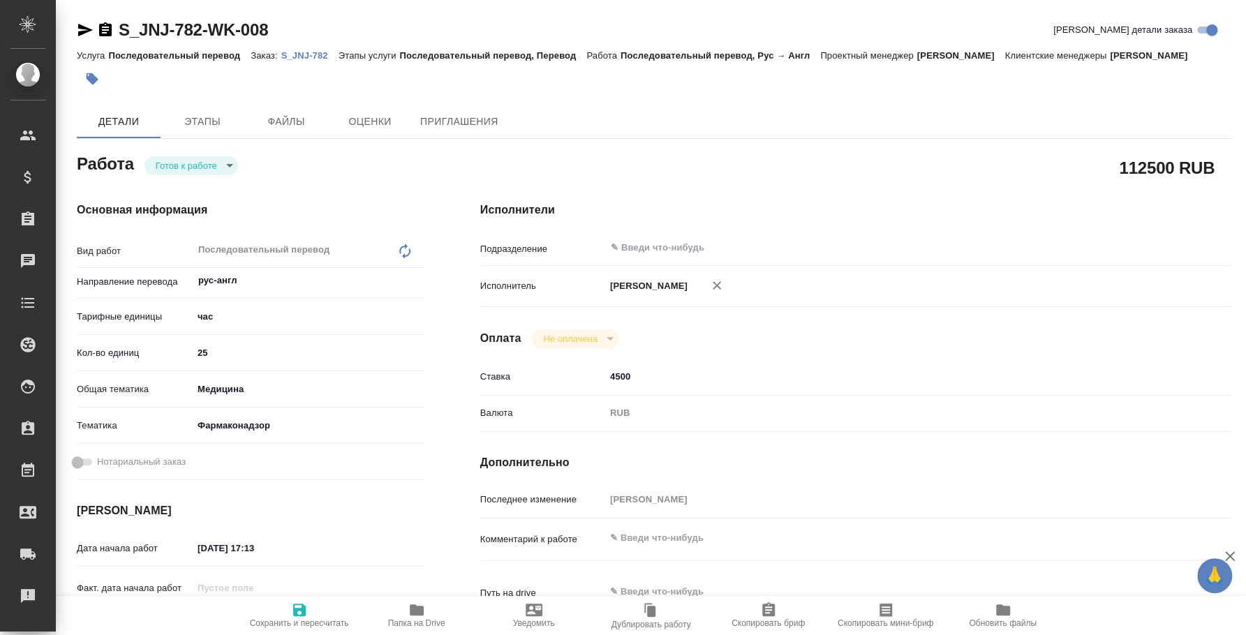
type textarea "x"
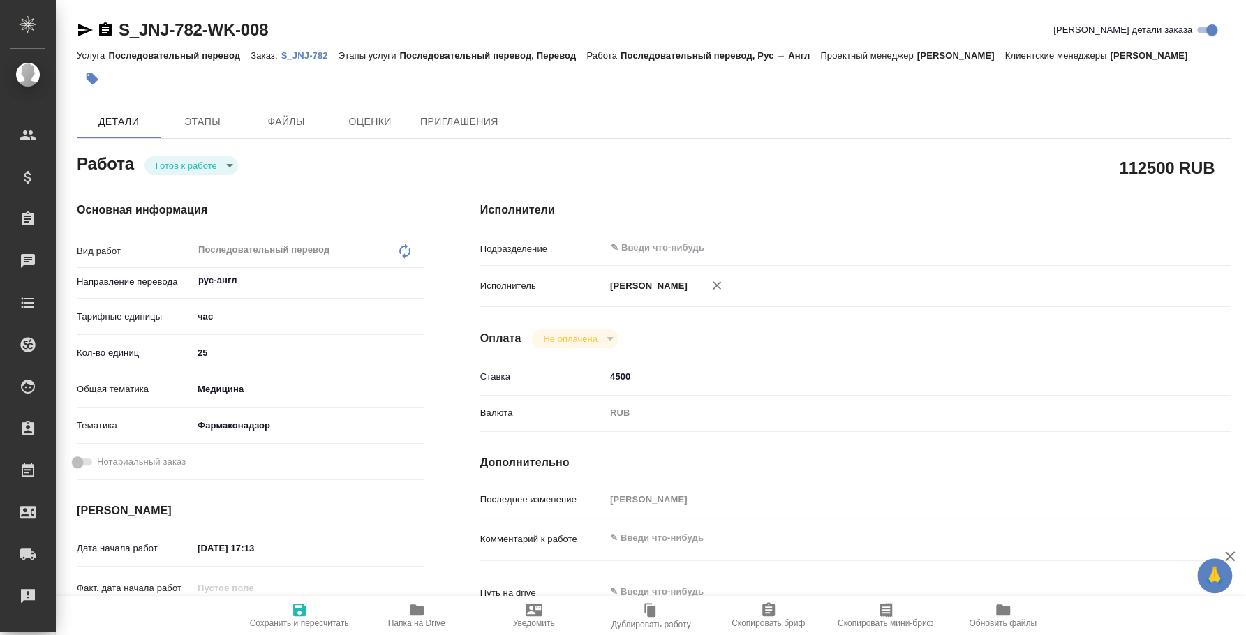
type textarea "x"
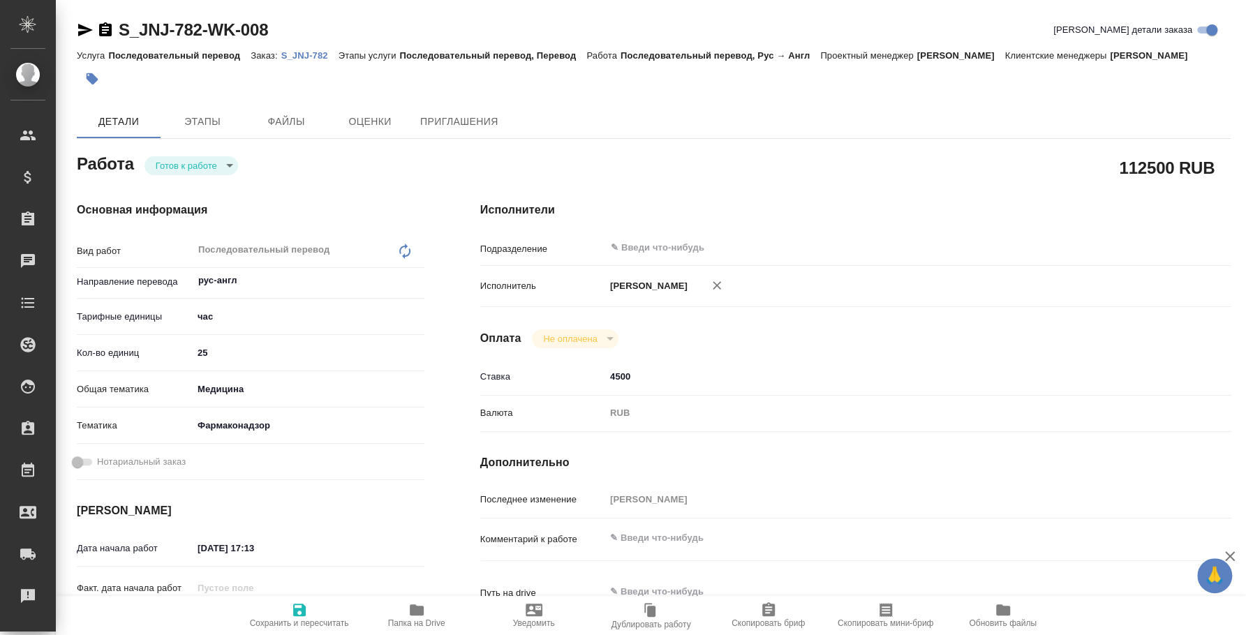
click at [210, 164] on body "🙏 .cls-1 fill:#fff; AWATERA [PERSON_NAME] Спецификации Заказы Чаты Todo Проекты…" at bounding box center [623, 317] width 1246 height 635
type textarea "x"
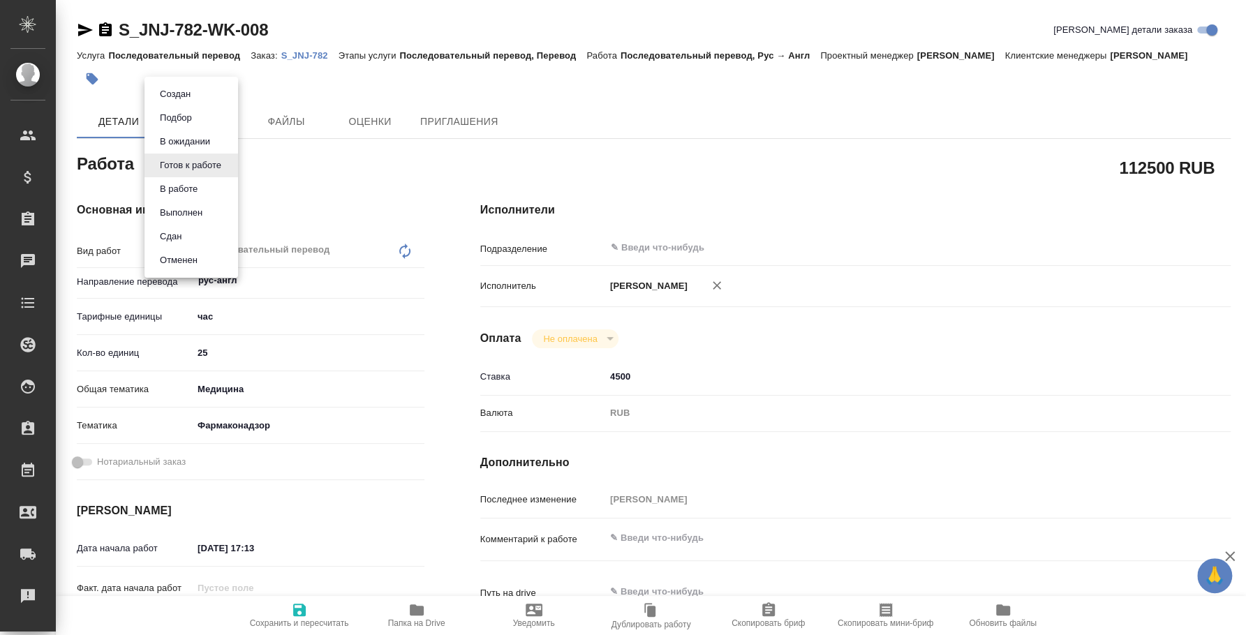
type textarea "x"
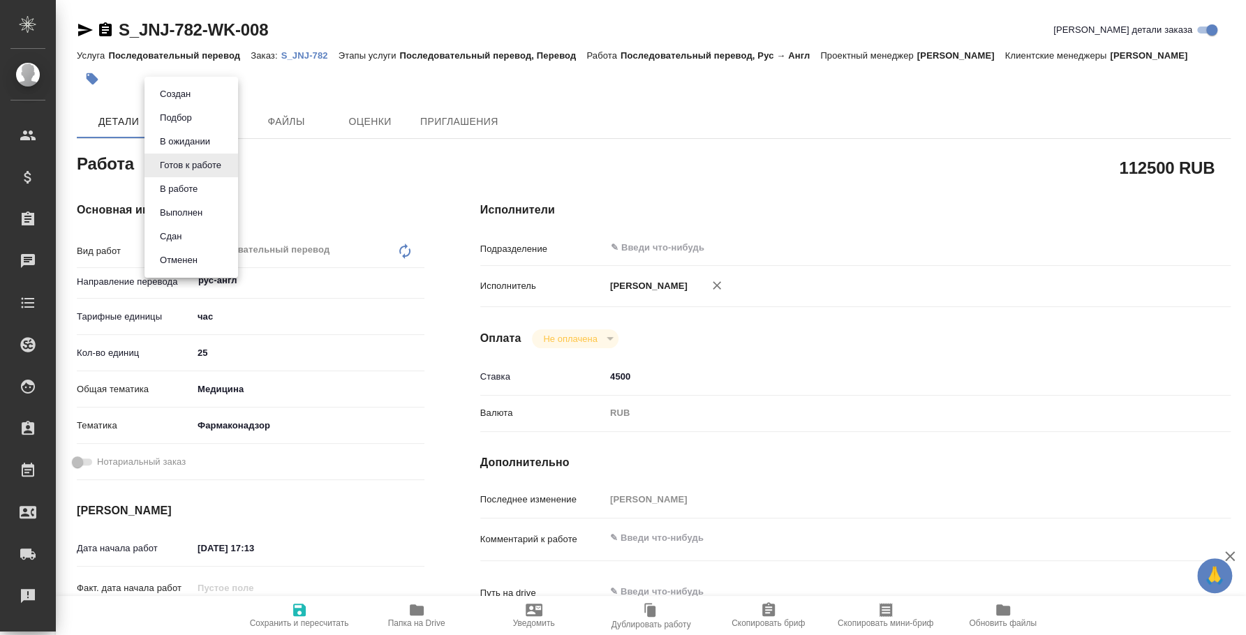
type textarea "x"
click at [204, 235] on li "Сдан" at bounding box center [192, 237] width 94 height 24
type textarea "x"
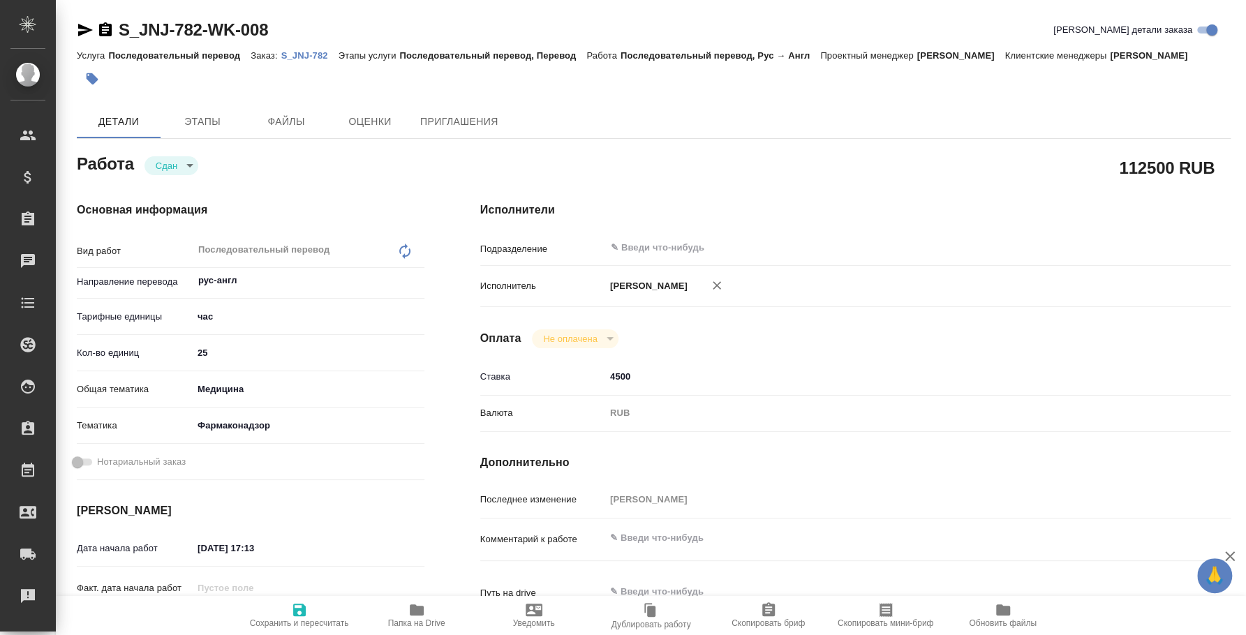
type textarea "x"
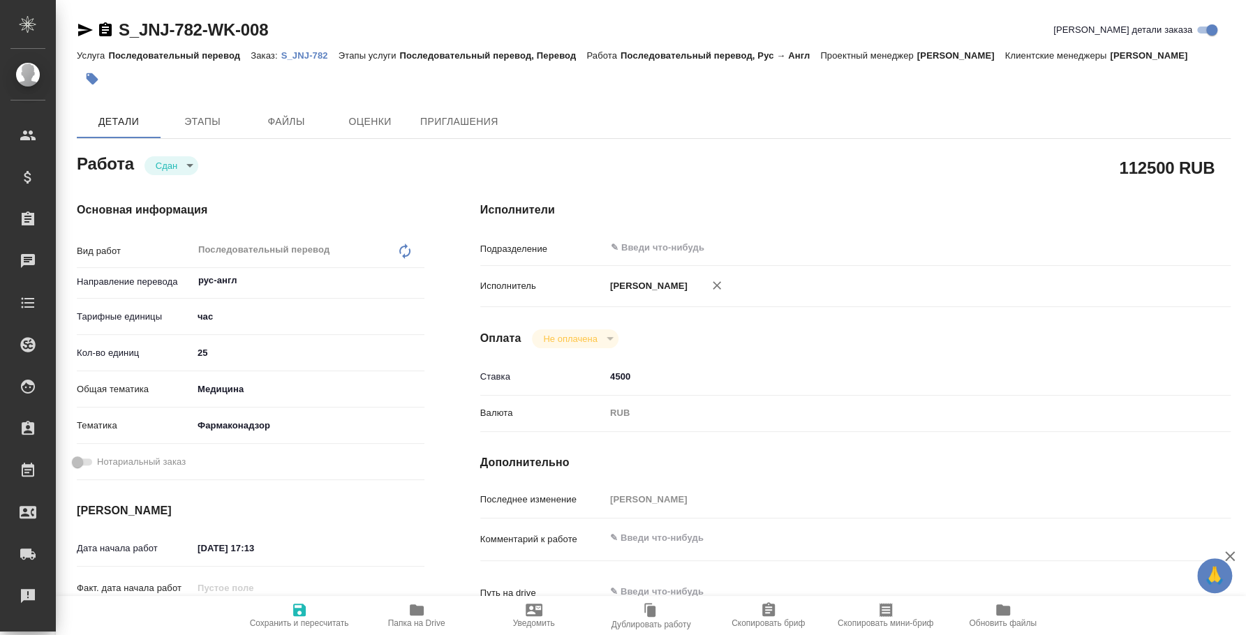
type textarea "x"
click at [304, 56] on p "S_JNJ-782" at bounding box center [309, 55] width 57 height 10
type textarea "x"
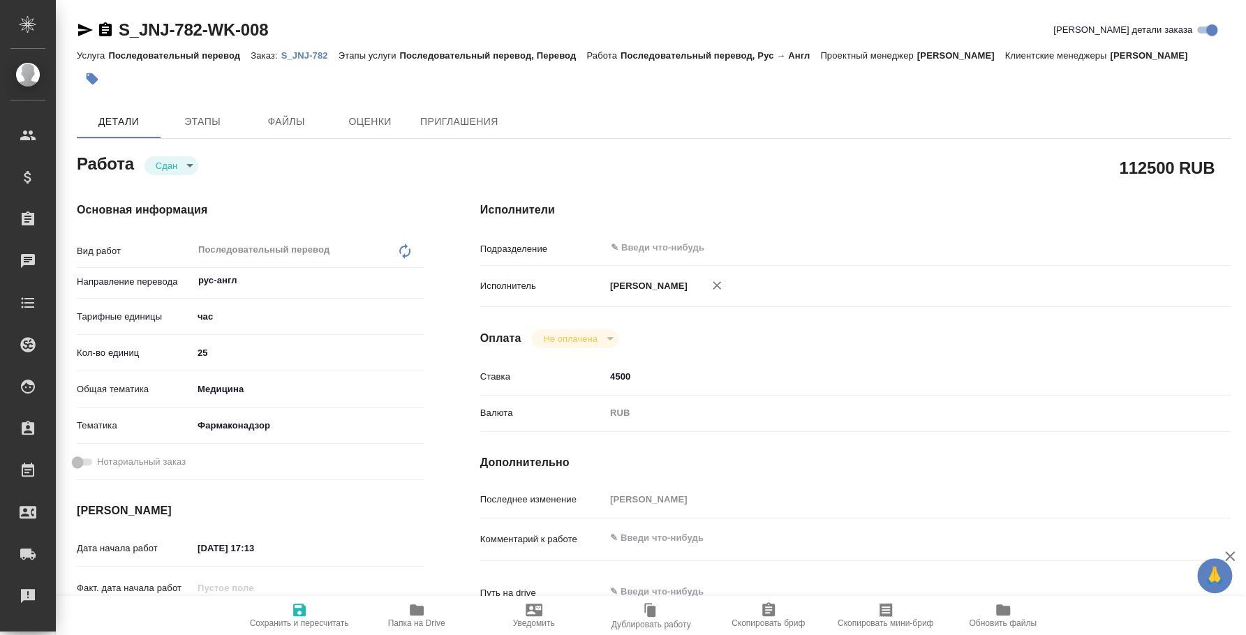
type textarea "x"
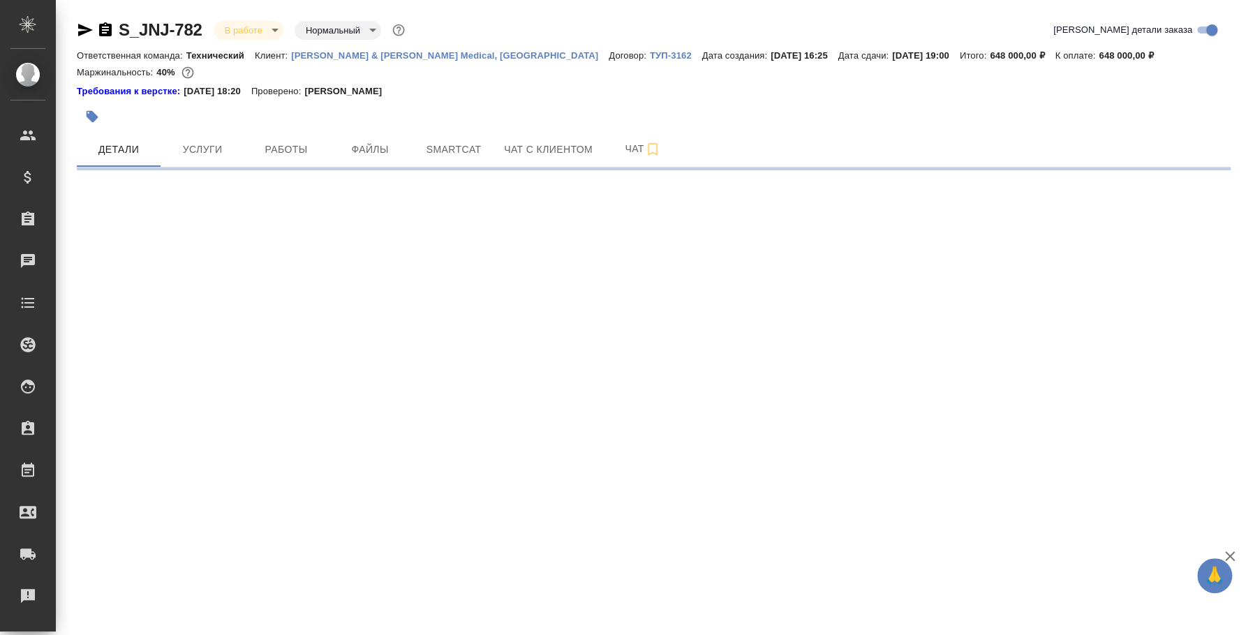
select select "RU"
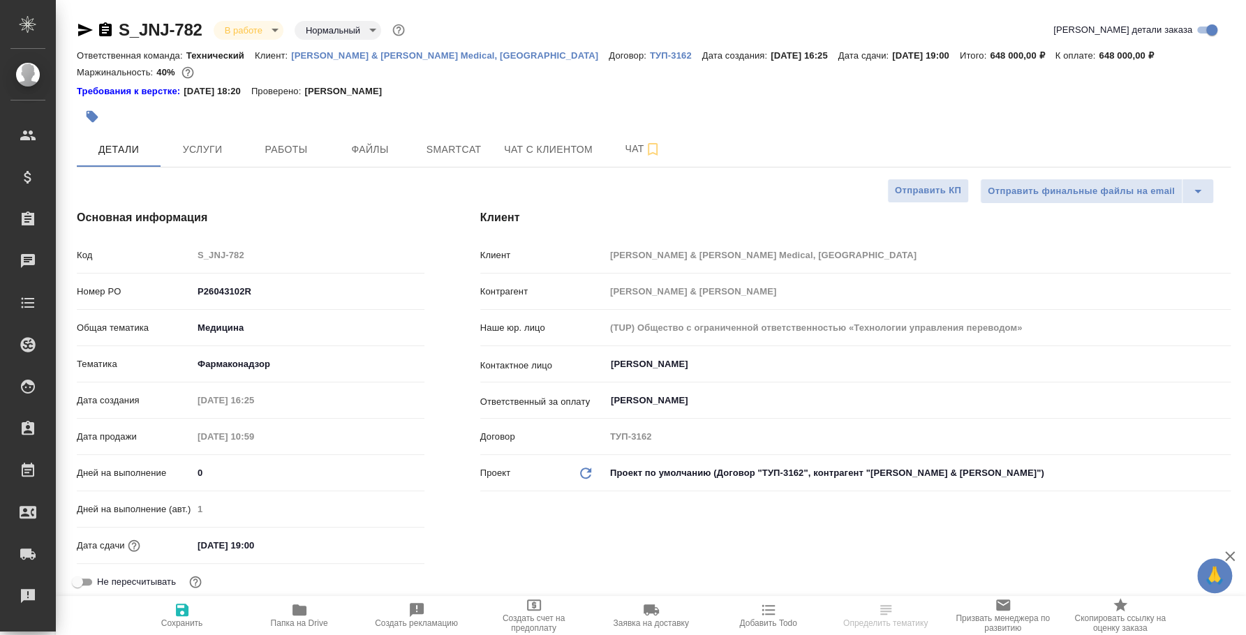
type textarea "x"
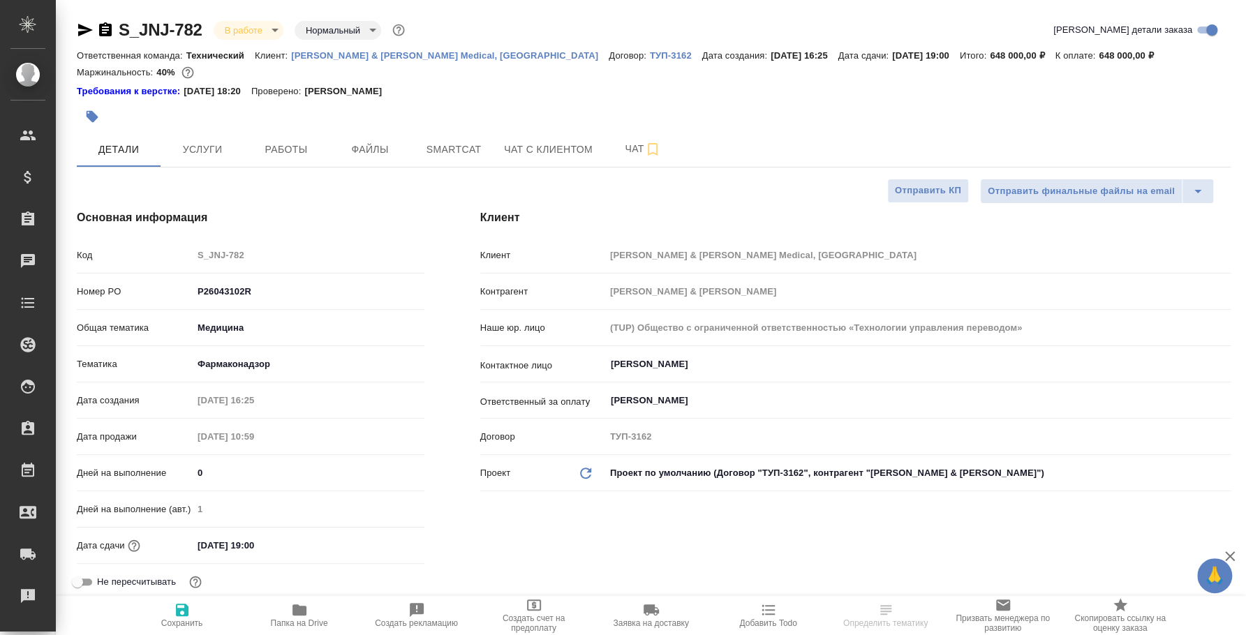
type textarea "x"
click at [224, 136] on button "Услуги" at bounding box center [203, 149] width 84 height 35
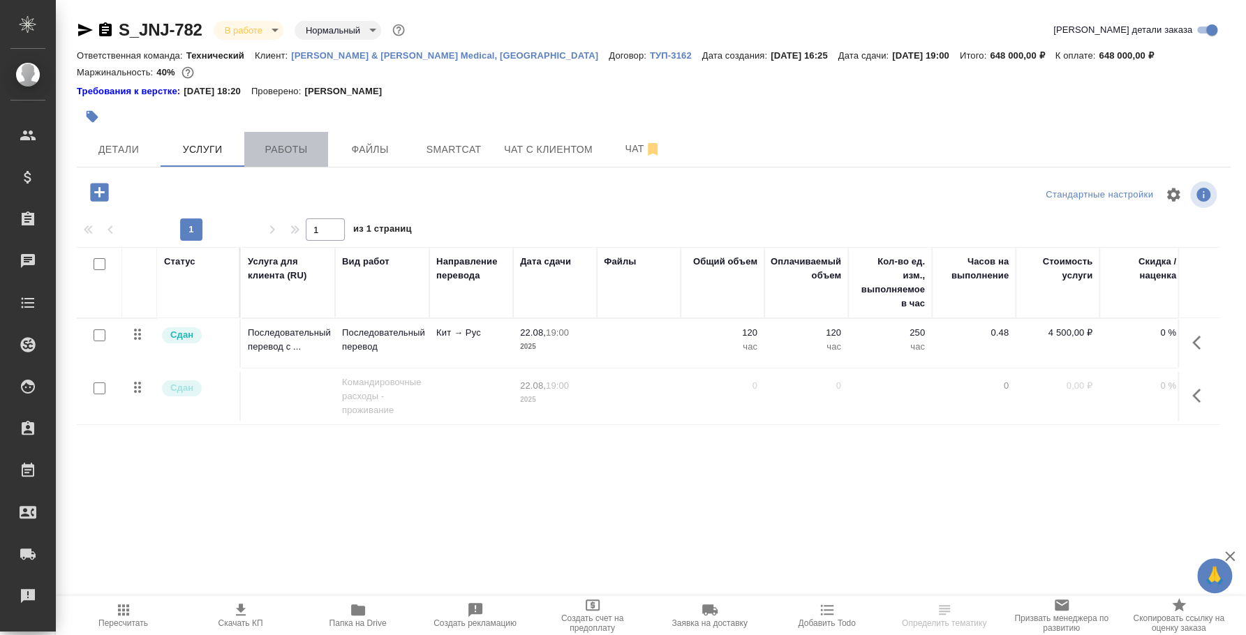
click at [274, 154] on span "Работы" at bounding box center [286, 149] width 67 height 17
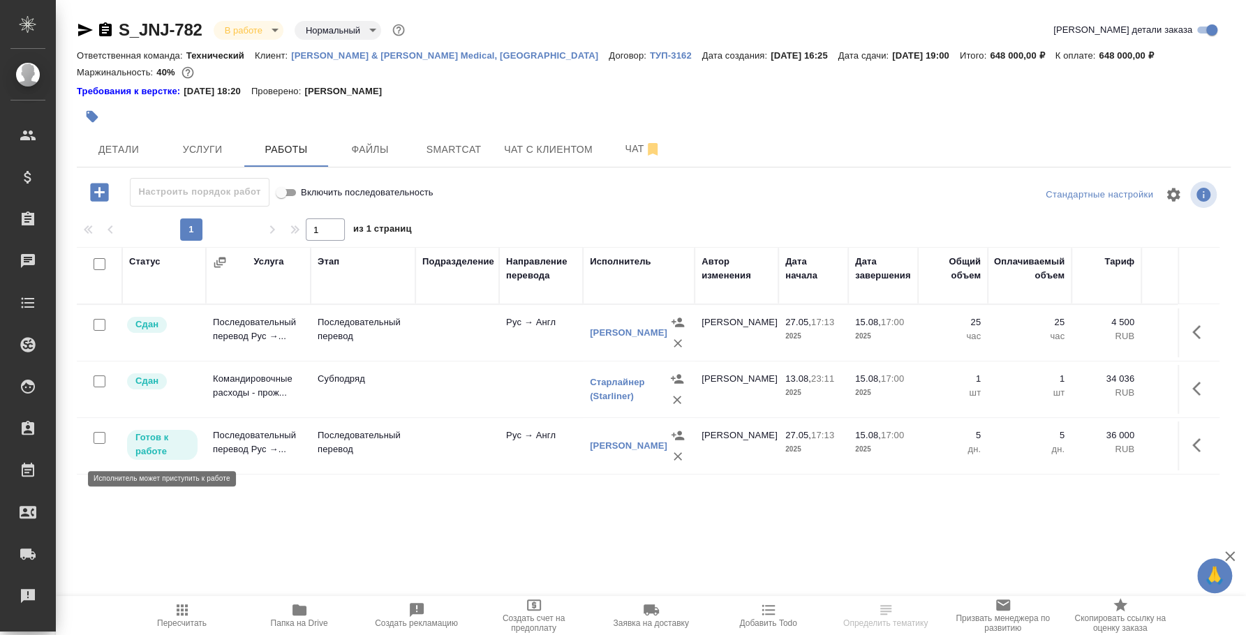
click at [163, 448] on p "Готов к работе" at bounding box center [162, 445] width 54 height 28
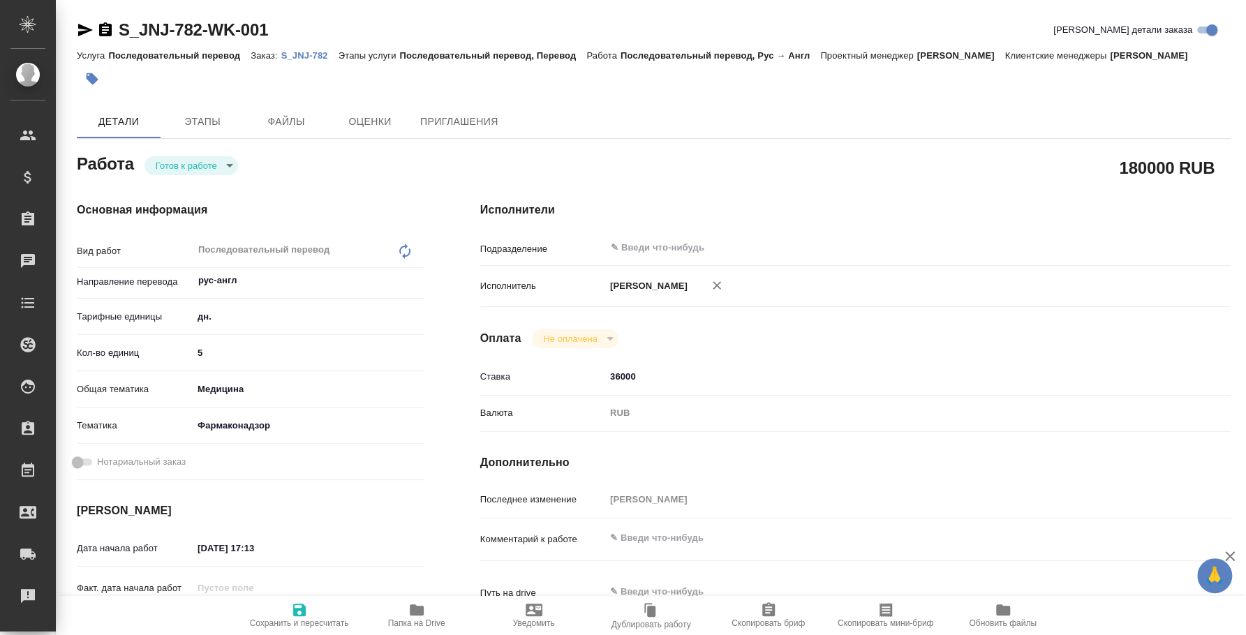
type textarea "x"
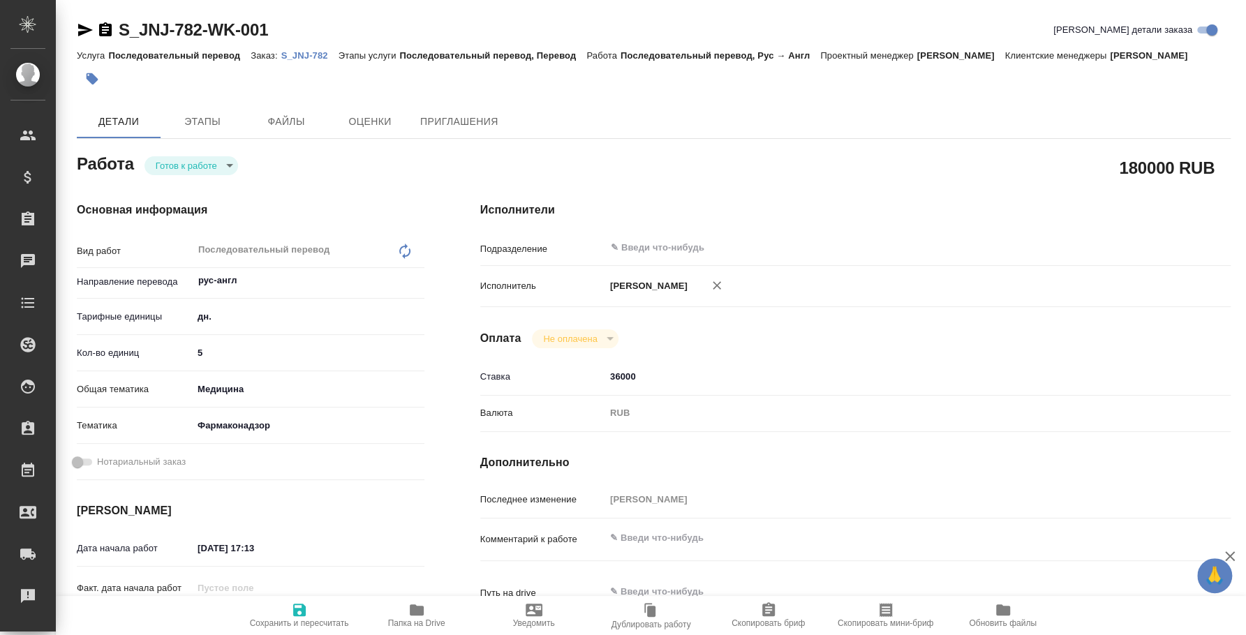
type textarea "x"
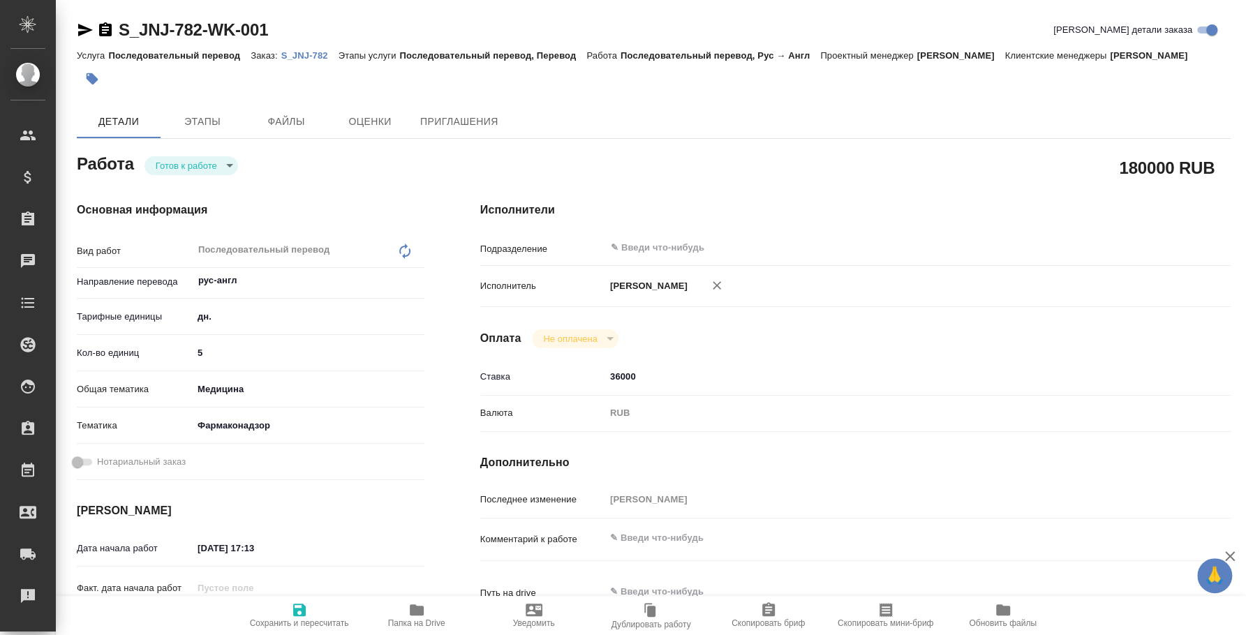
type textarea "x"
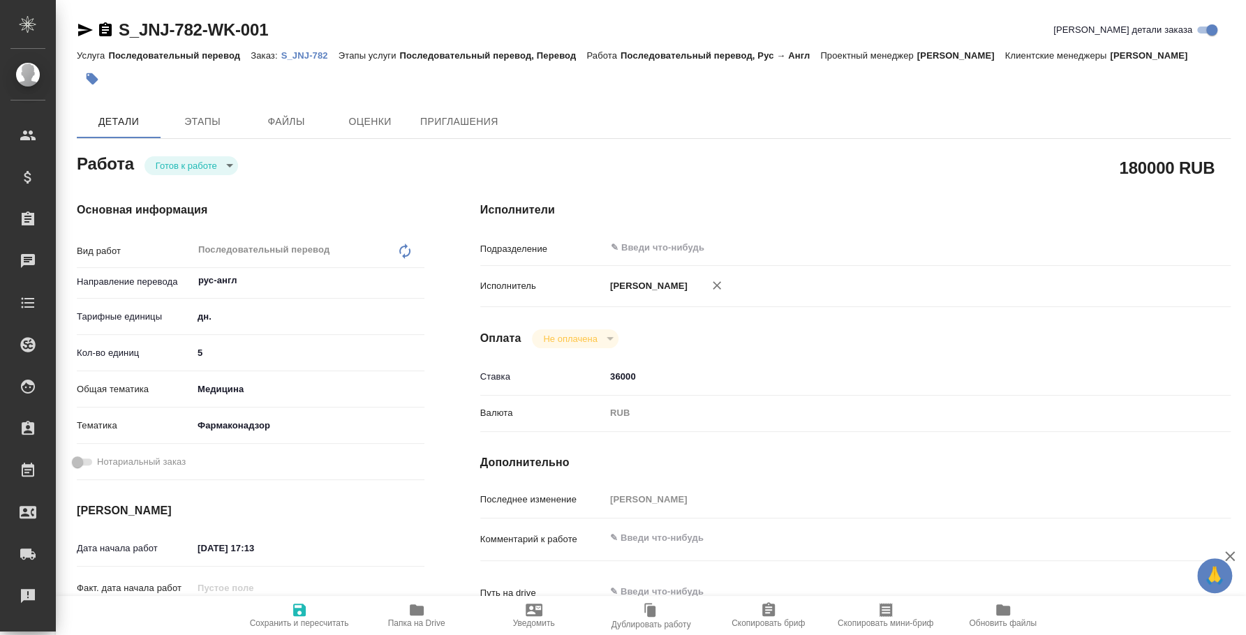
type textarea "x"
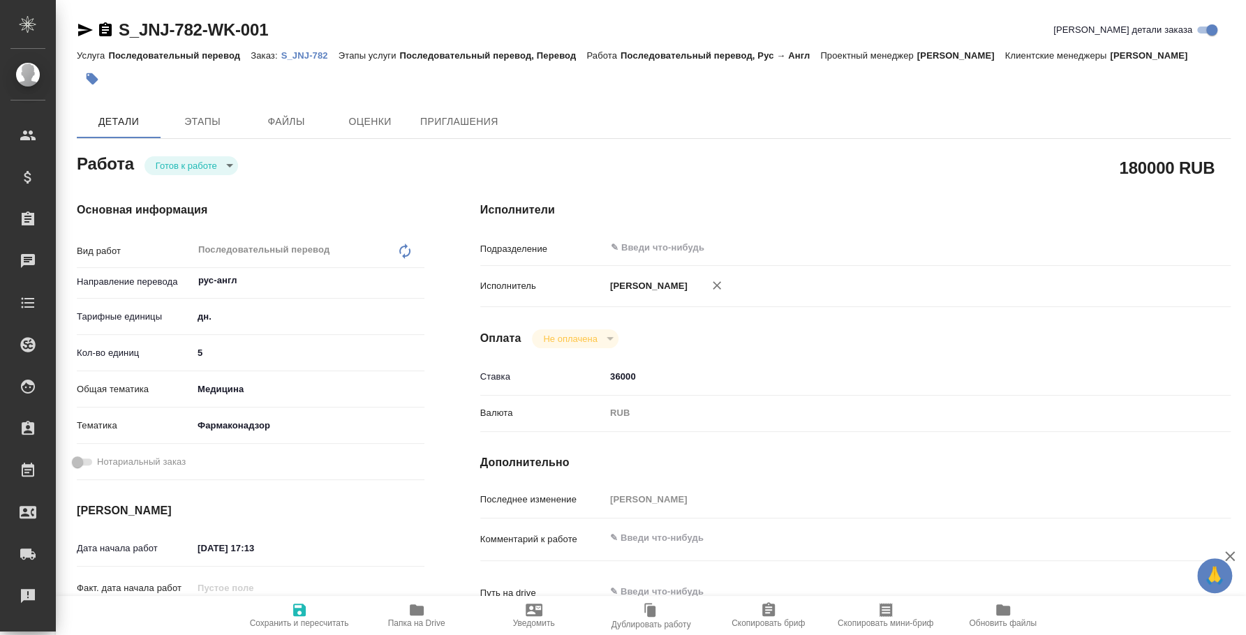
type textarea "x"
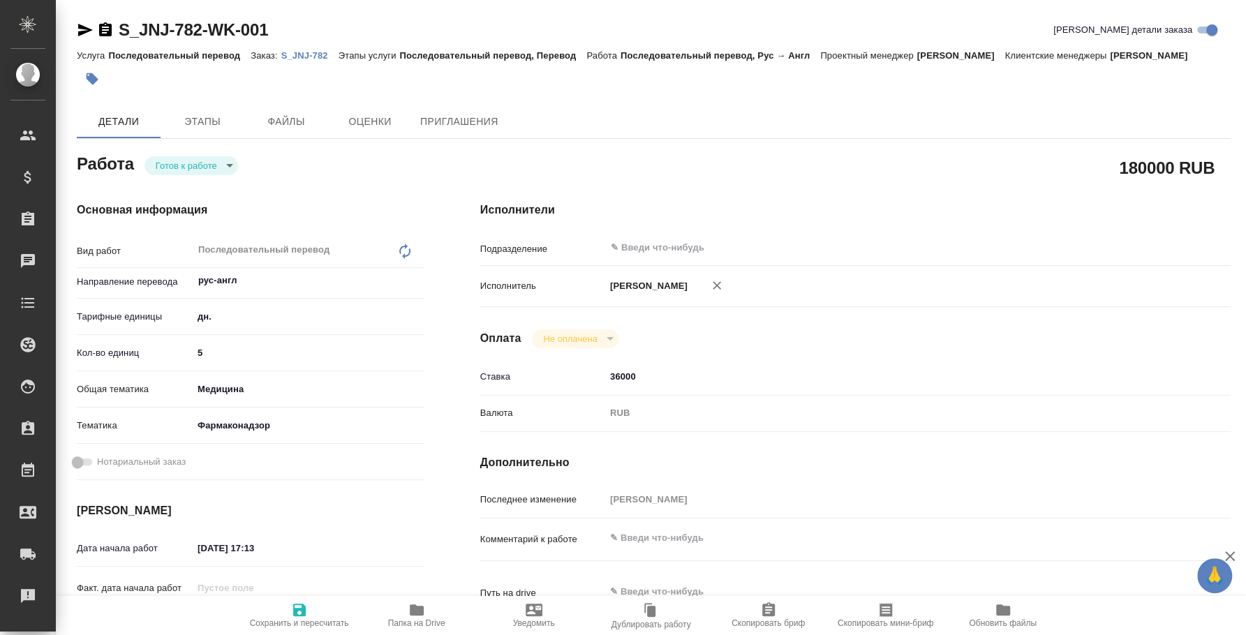
click at [225, 167] on body "🙏 .cls-1 fill:#fff; AWATERA Fedotova Irina Клиенты Спецификации Заказы Чаты Tod…" at bounding box center [623, 317] width 1246 height 635
type textarea "x"
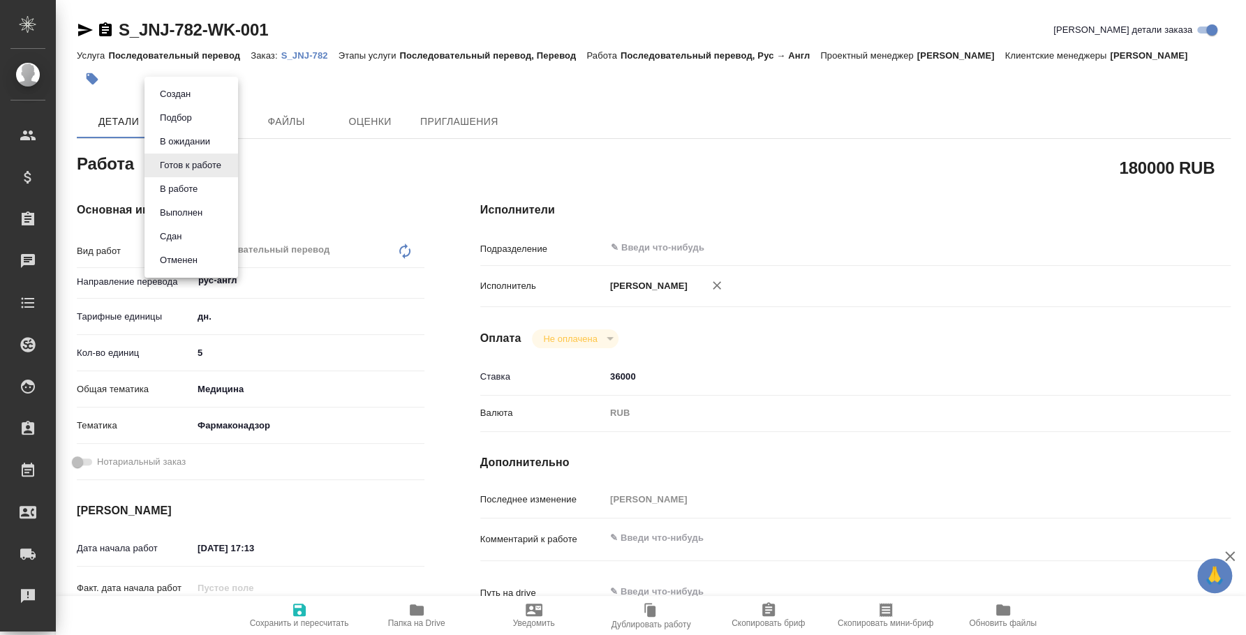
type textarea "x"
click at [203, 230] on li "Сдан" at bounding box center [192, 237] width 94 height 24
type textarea "x"
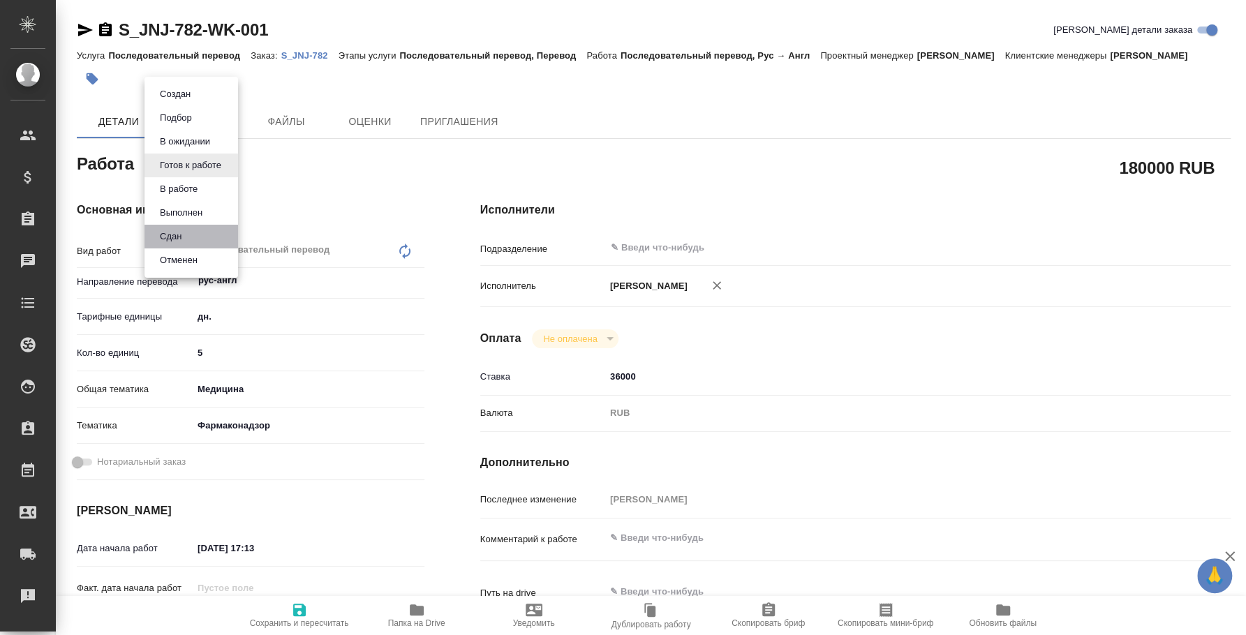
type textarea "x"
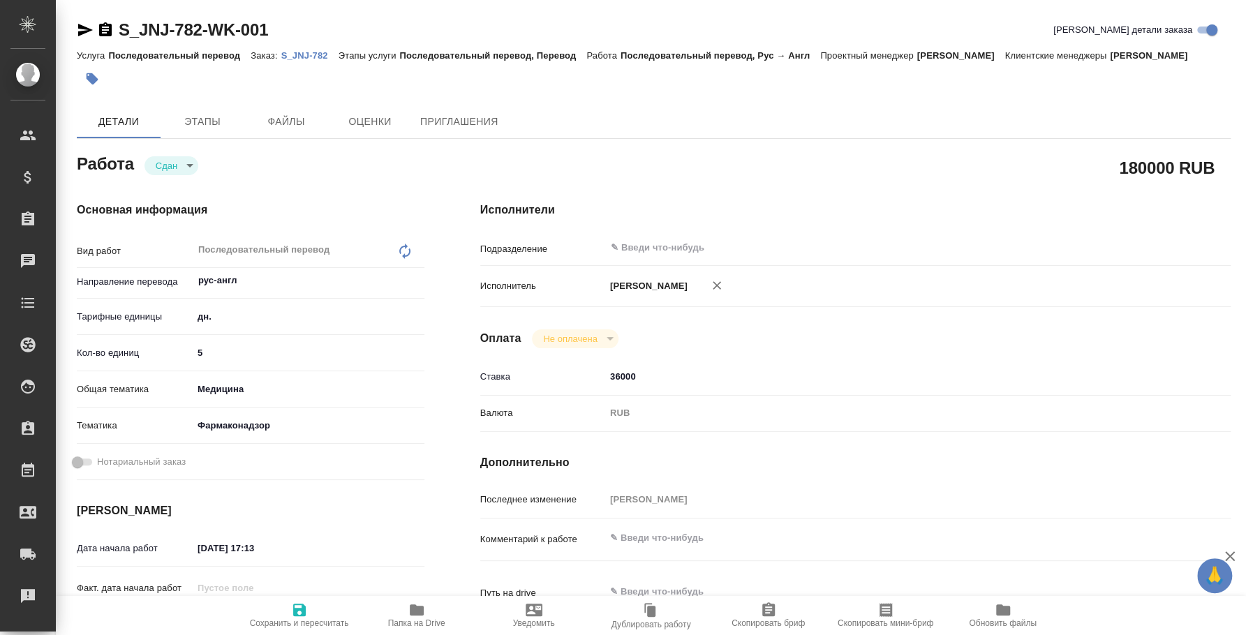
type textarea "x"
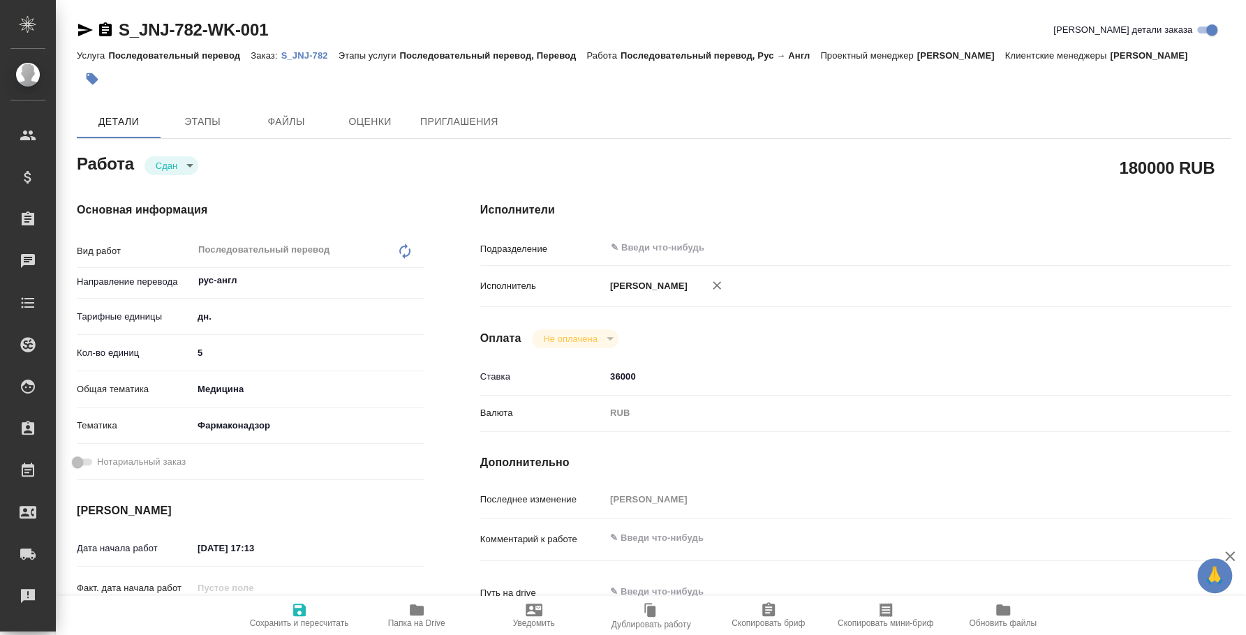
type textarea "x"
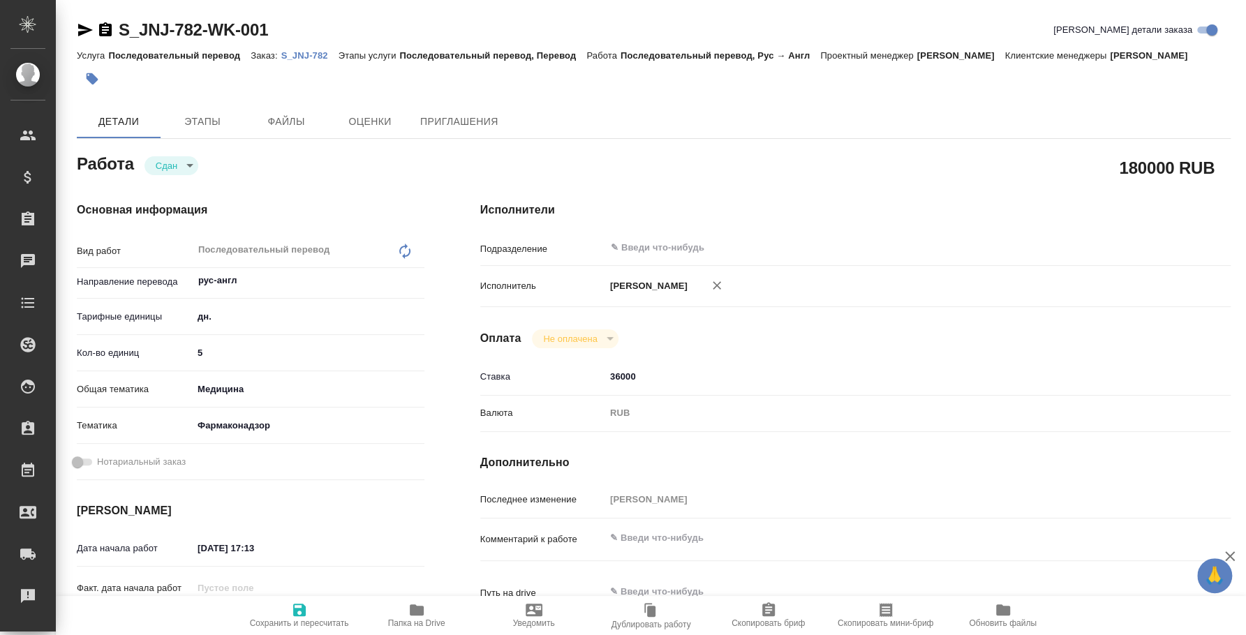
type textarea "x"
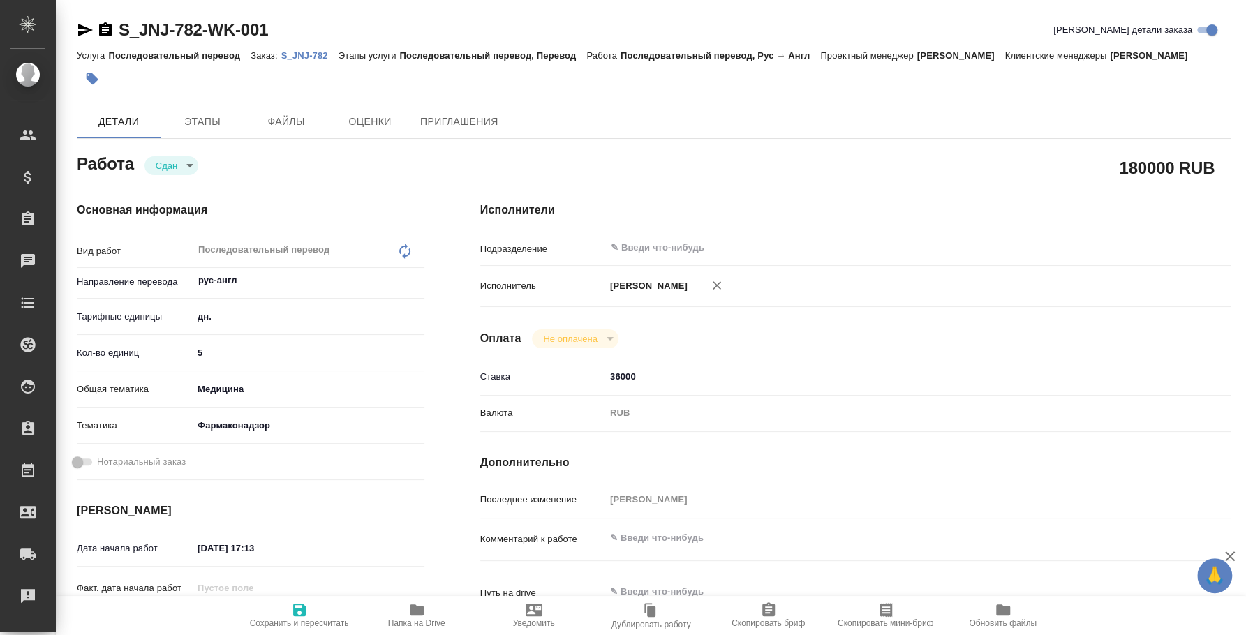
click at [318, 52] on p "S_JNJ-782" at bounding box center [309, 55] width 57 height 10
type textarea "x"
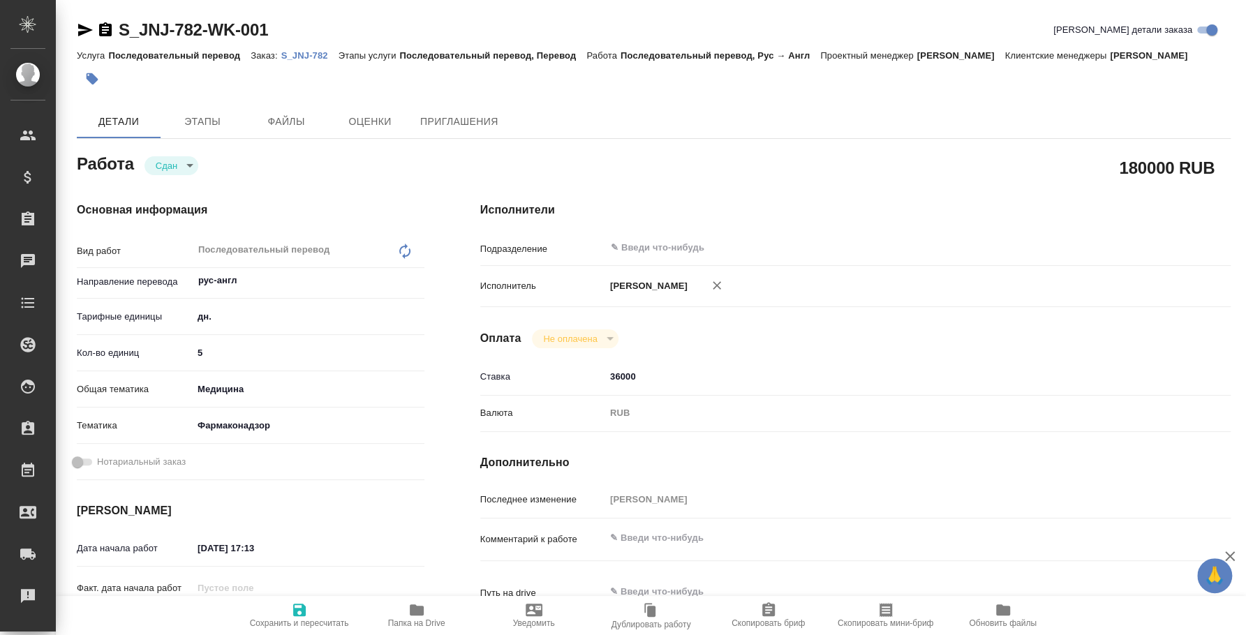
type textarea "x"
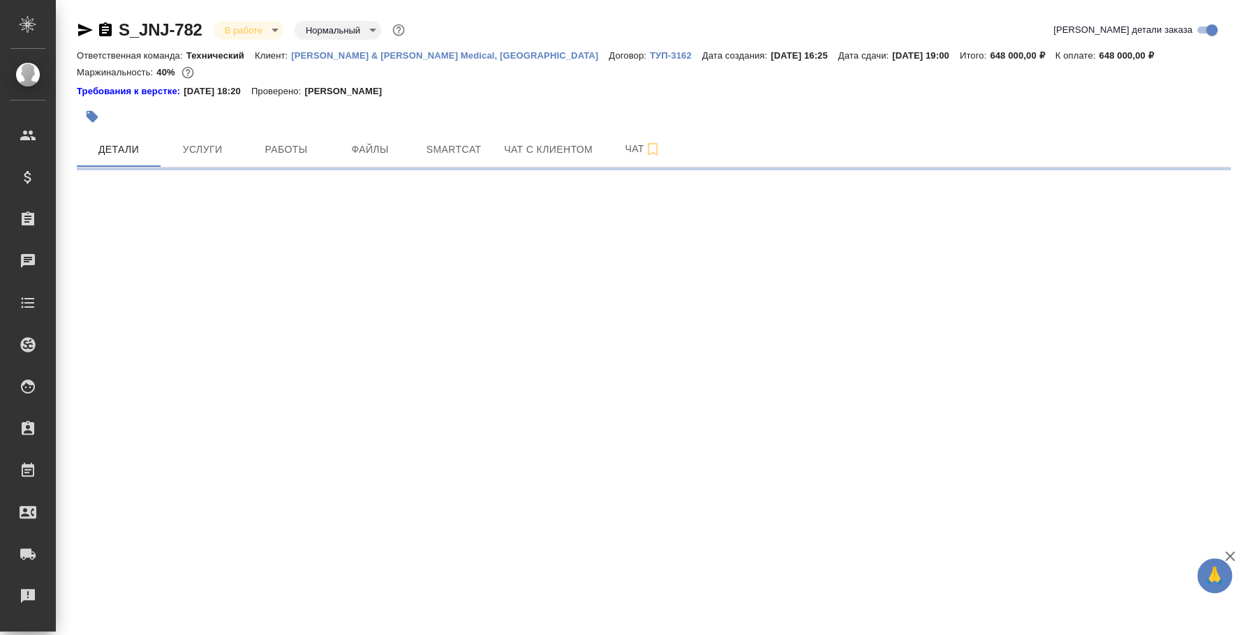
select select "RU"
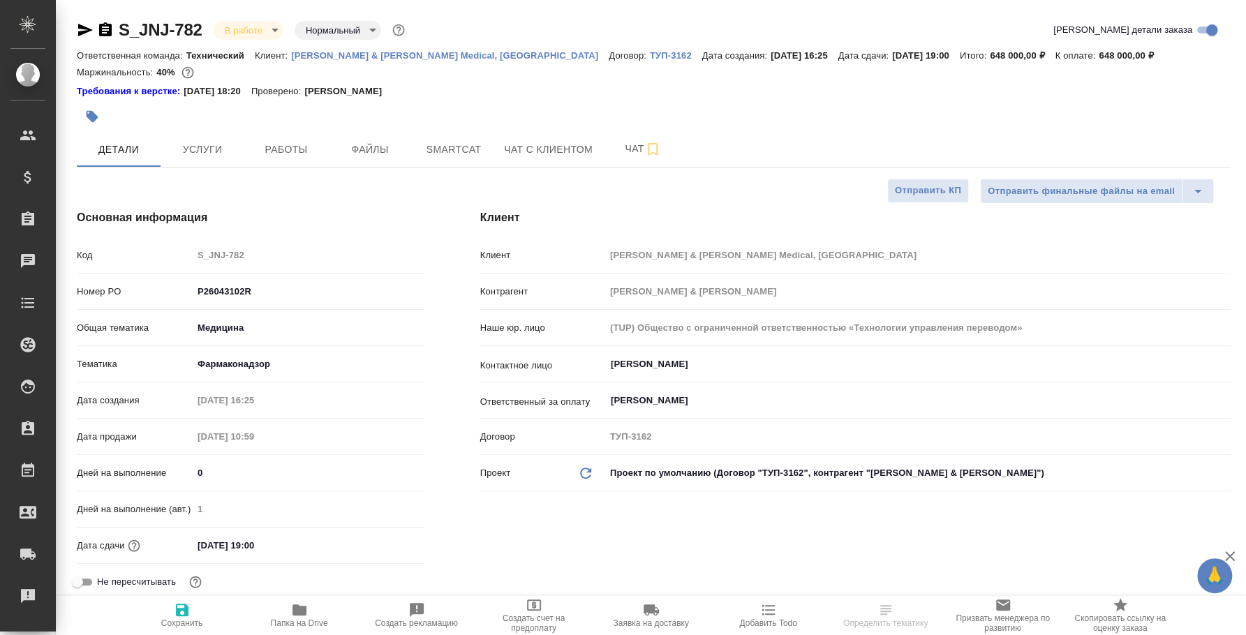
type textarea "x"
click at [266, 150] on span "Работы" at bounding box center [286, 149] width 67 height 17
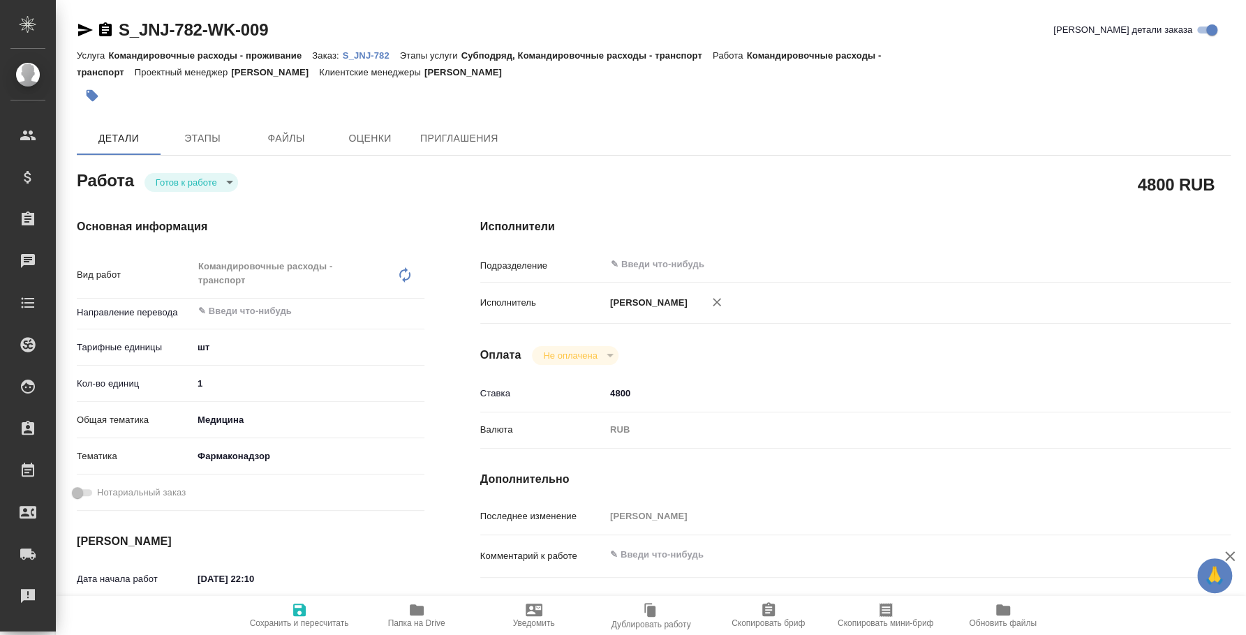
type textarea "x"
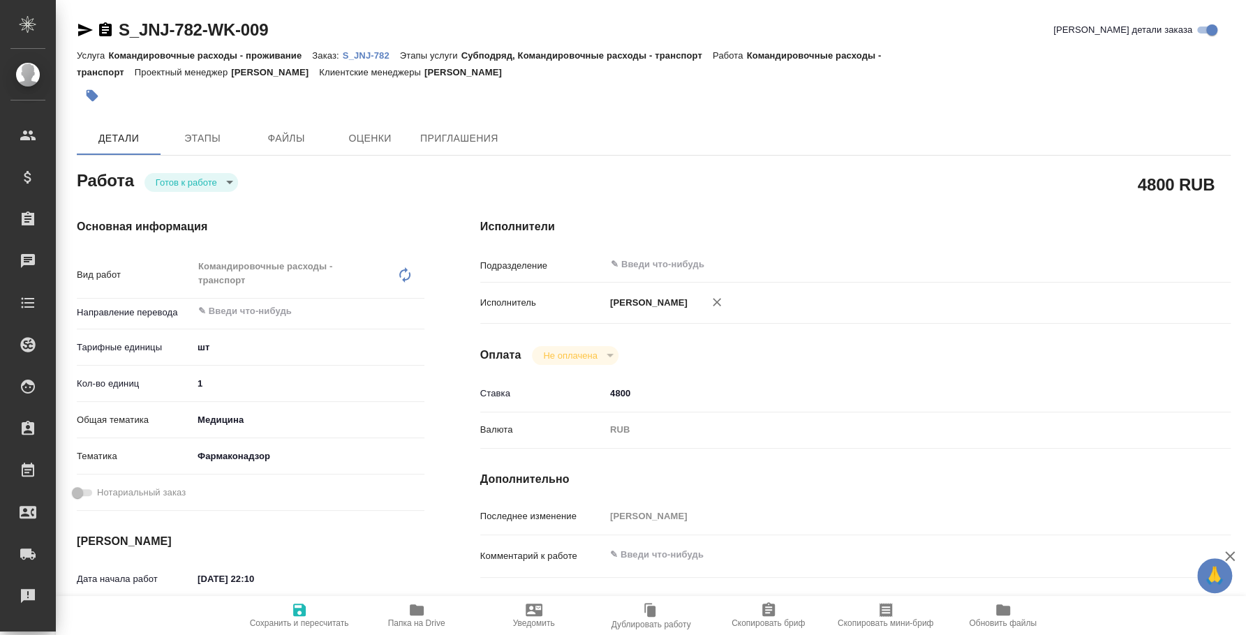
type textarea "x"
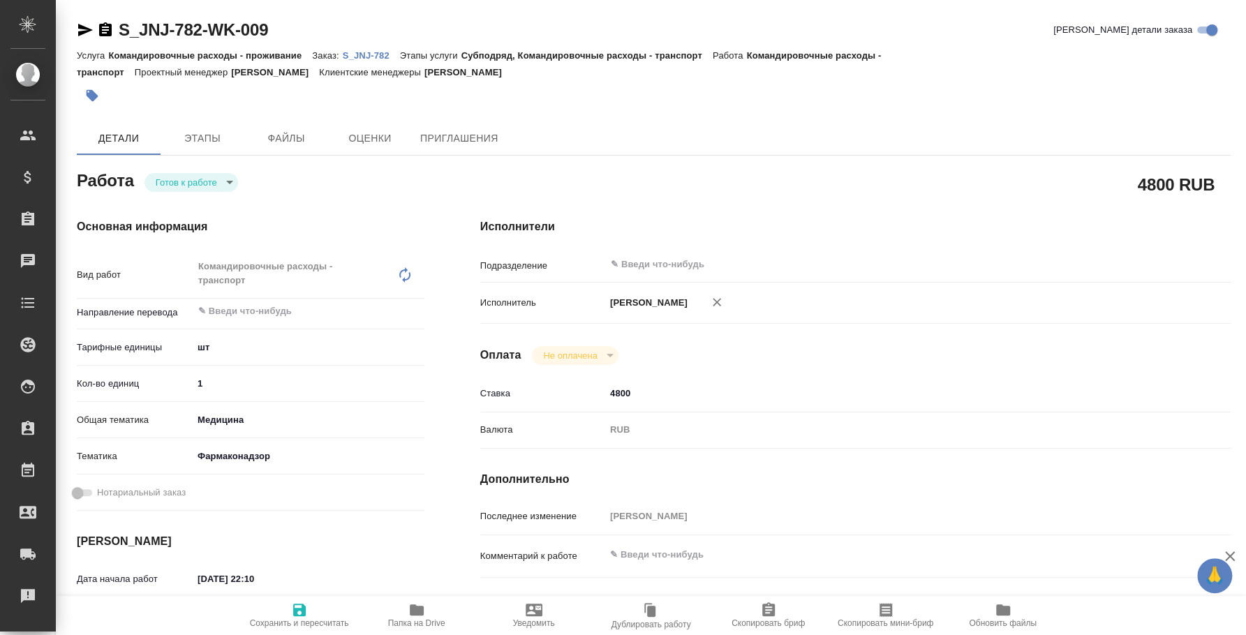
type textarea "x"
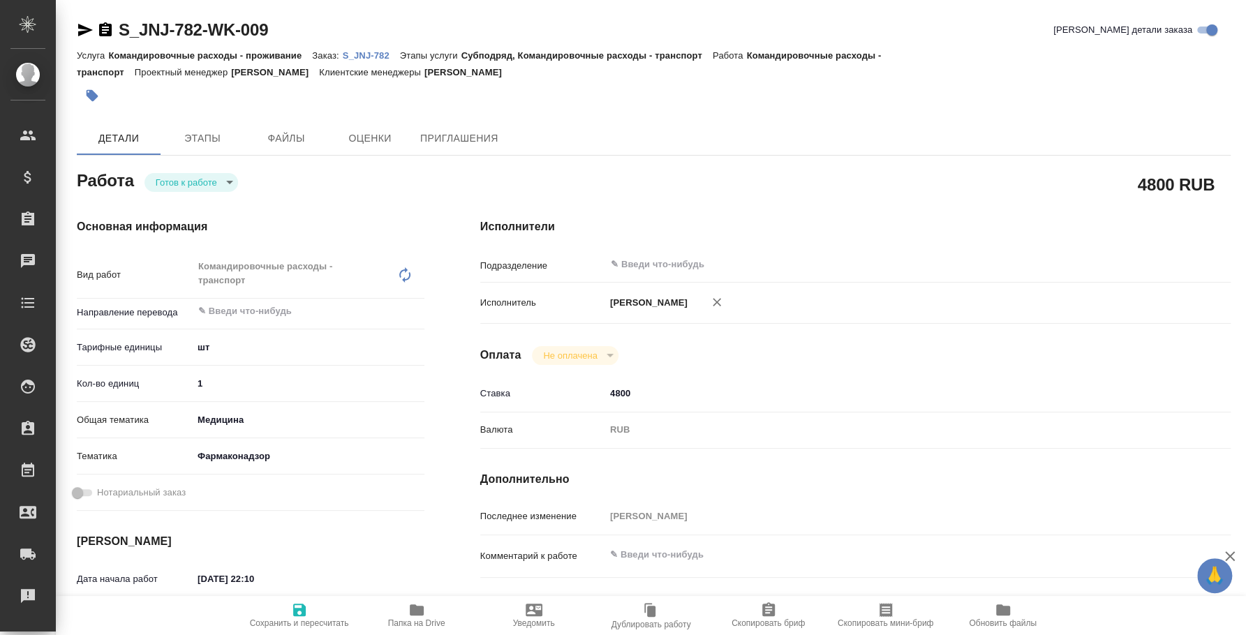
click at [212, 173] on body "🙏 .cls-1 fill:#fff; AWATERA Fedotova Irina Клиенты Спецификации Заказы Чаты Tod…" at bounding box center [623, 317] width 1246 height 635
type textarea "x"
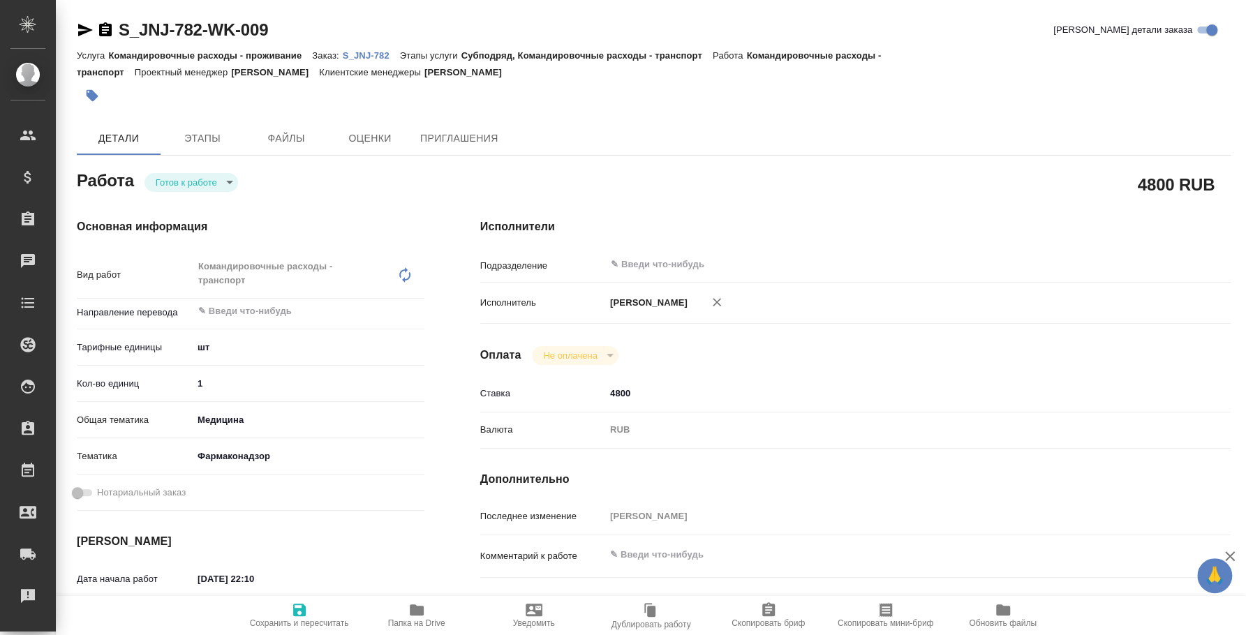
type textarea "x"
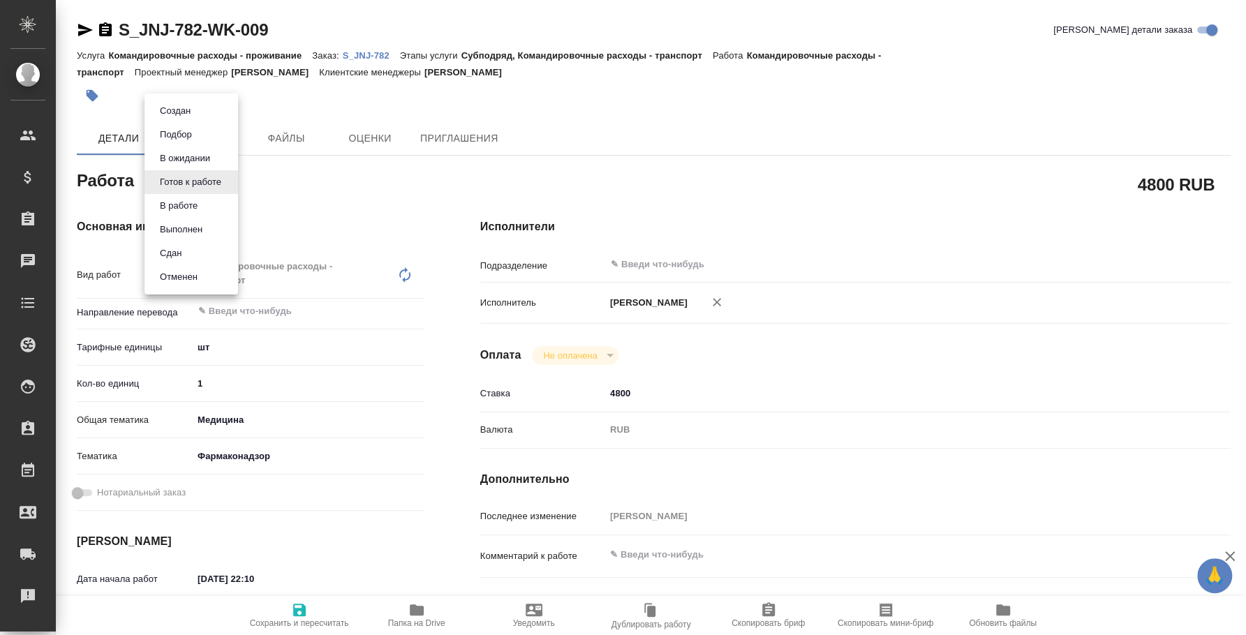
type textarea "x"
click at [213, 245] on li "Сдан" at bounding box center [192, 254] width 94 height 24
type textarea "x"
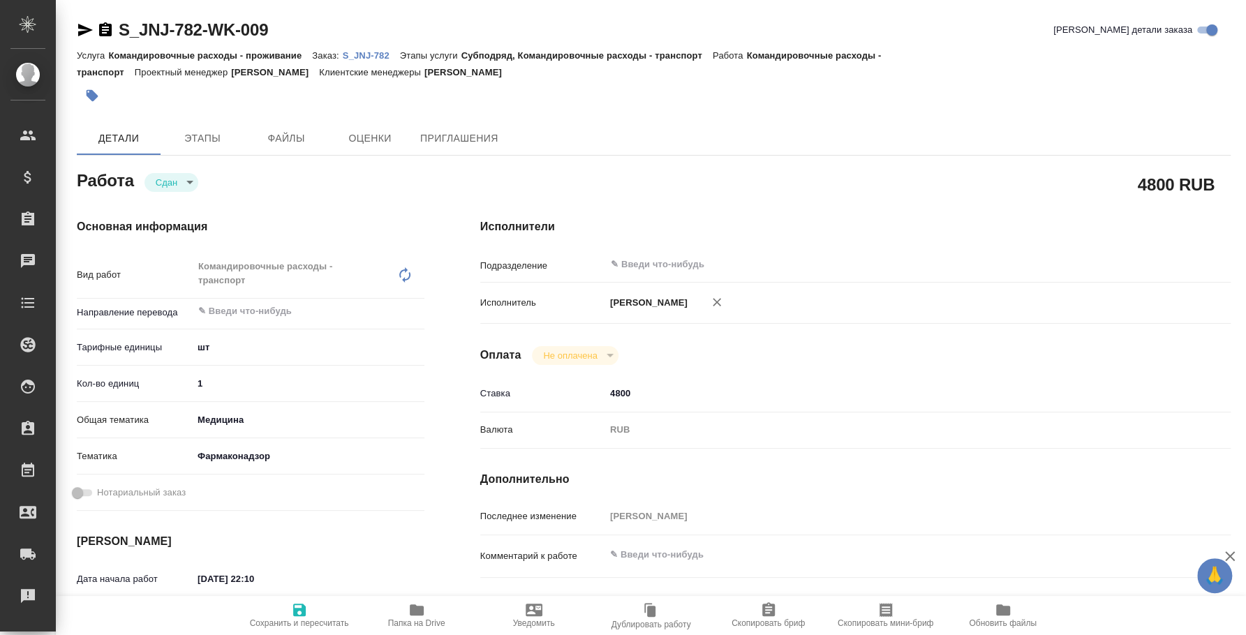
type textarea "x"
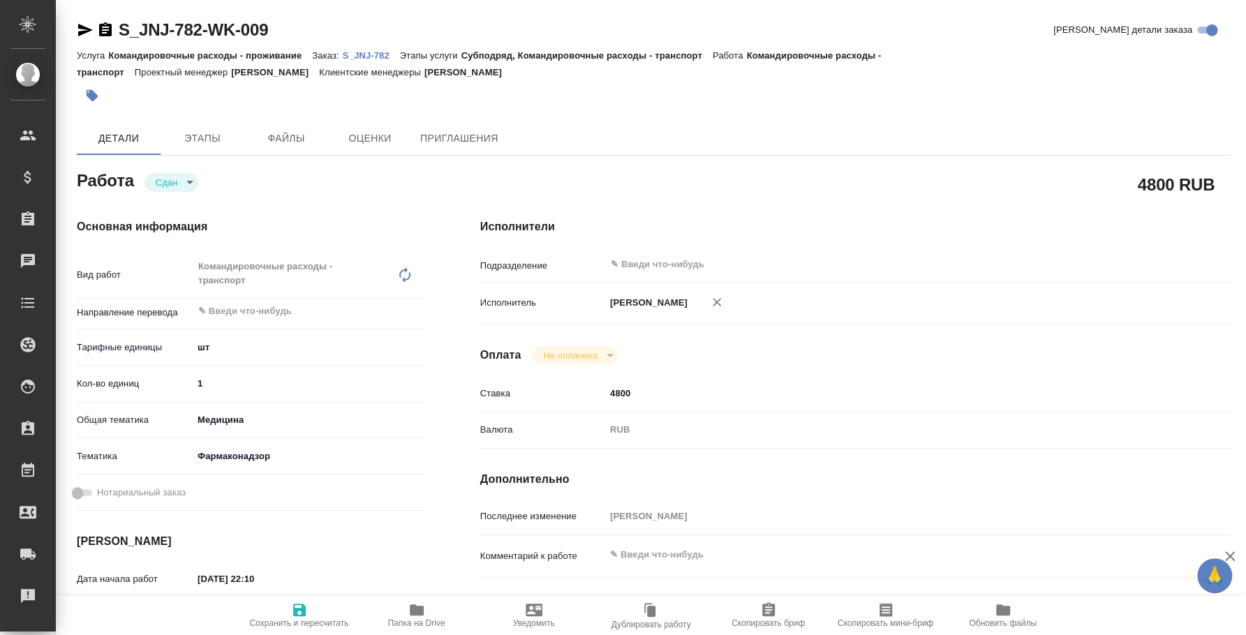
type textarea "x"
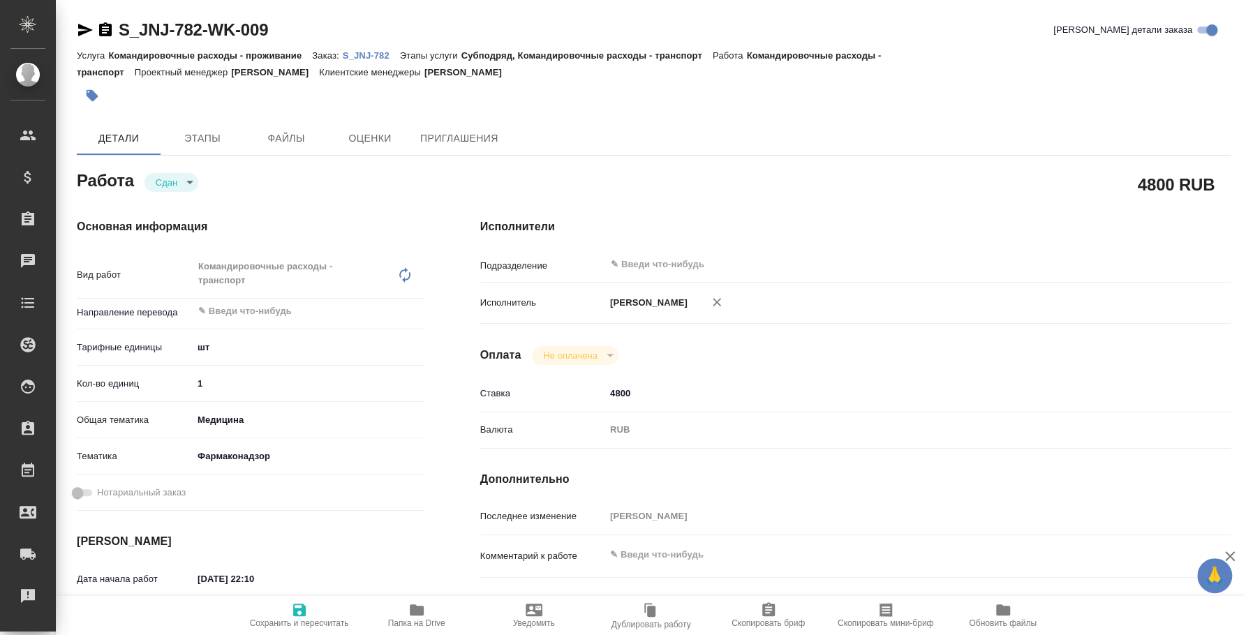
type textarea "x"
click at [365, 58] on p "S_JNJ-782" at bounding box center [371, 55] width 57 height 10
type textarea "x"
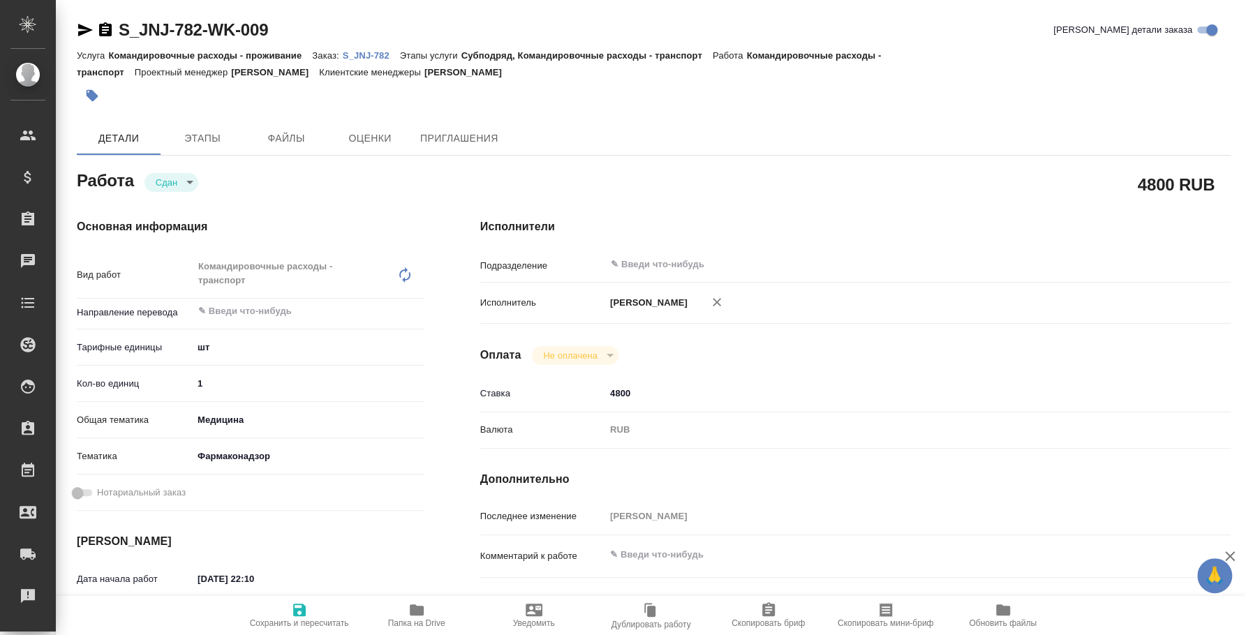
type textarea "x"
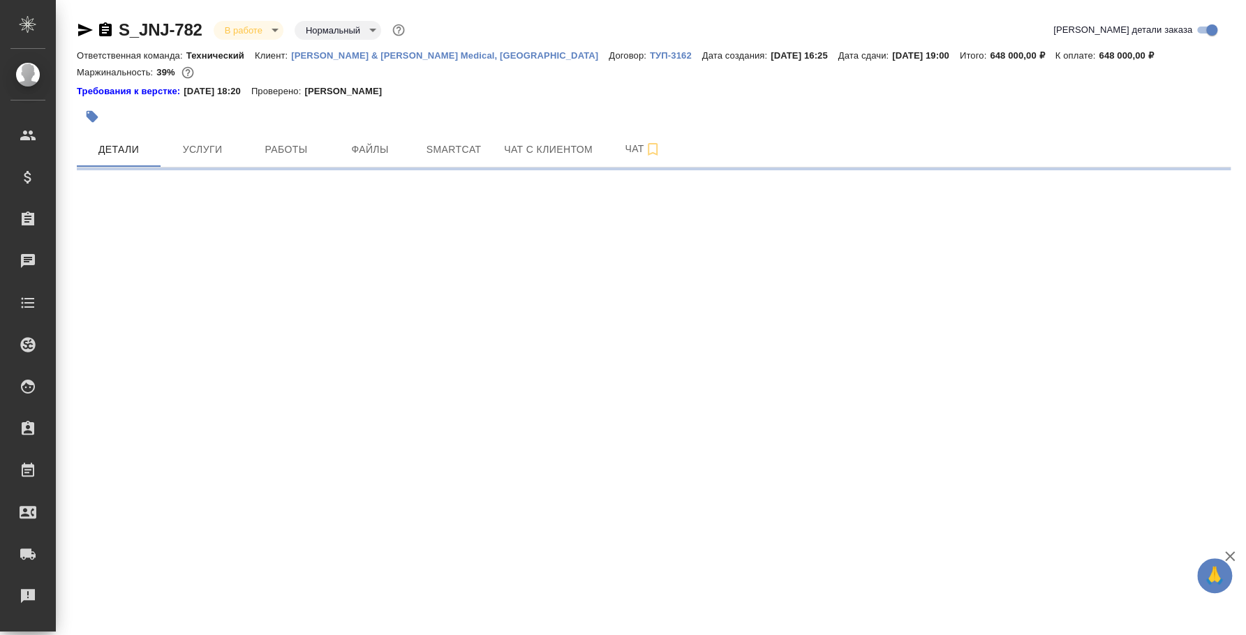
select select "RU"
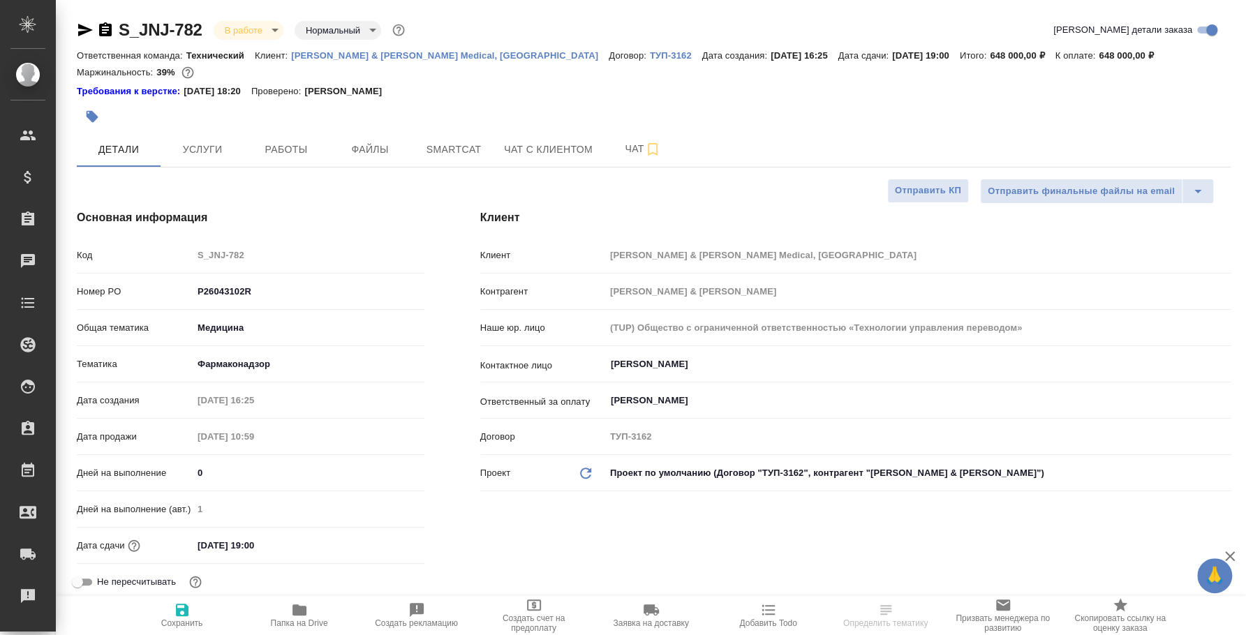
type textarea "x"
click at [561, 145] on span "Чат с клиентом" at bounding box center [548, 149] width 89 height 17
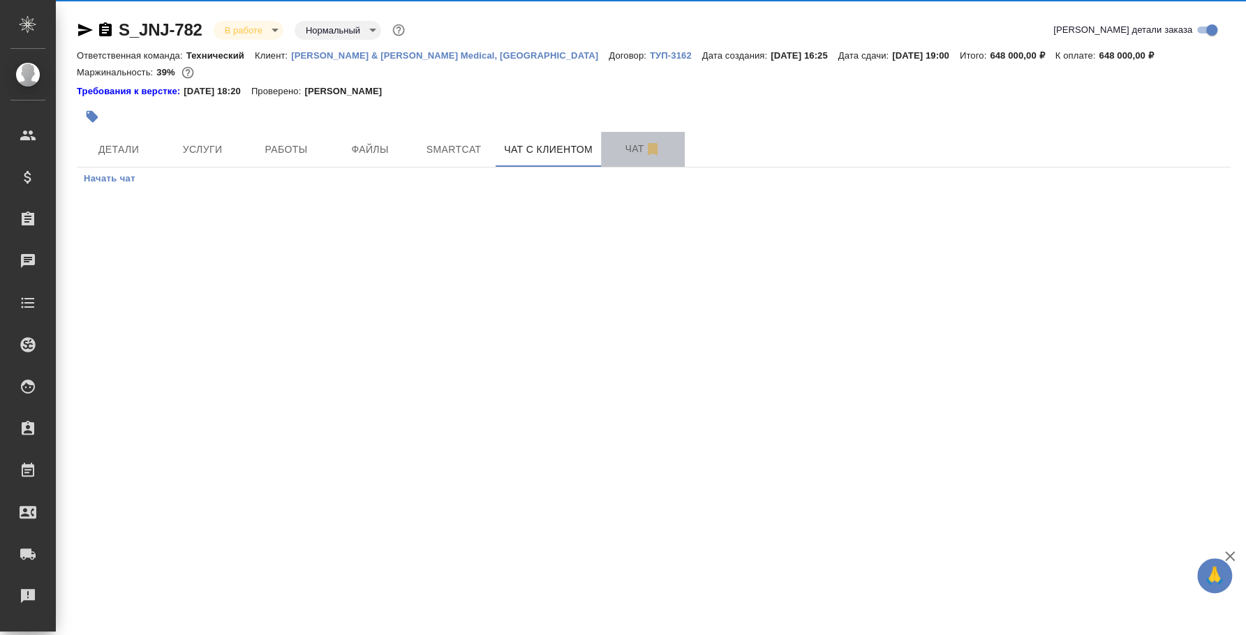
click at [641, 147] on span "Чат" at bounding box center [643, 148] width 67 height 17
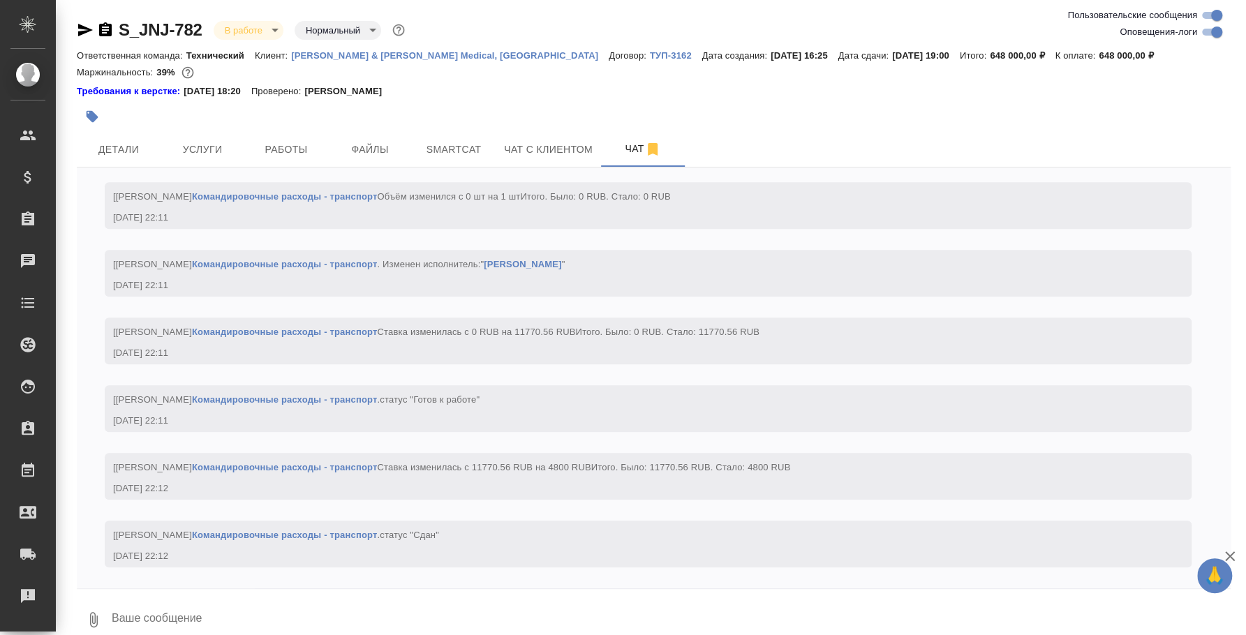
scroll to position [8142, 0]
click at [460, 617] on textarea at bounding box center [670, 619] width 1121 height 47
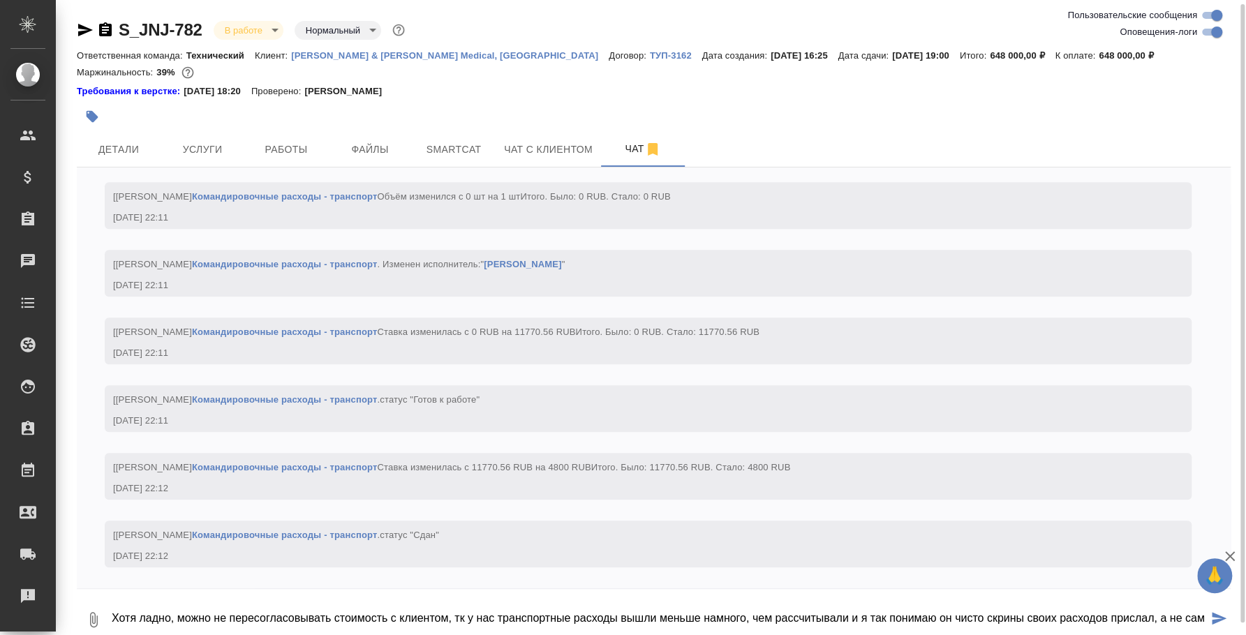
scroll to position [2, 0]
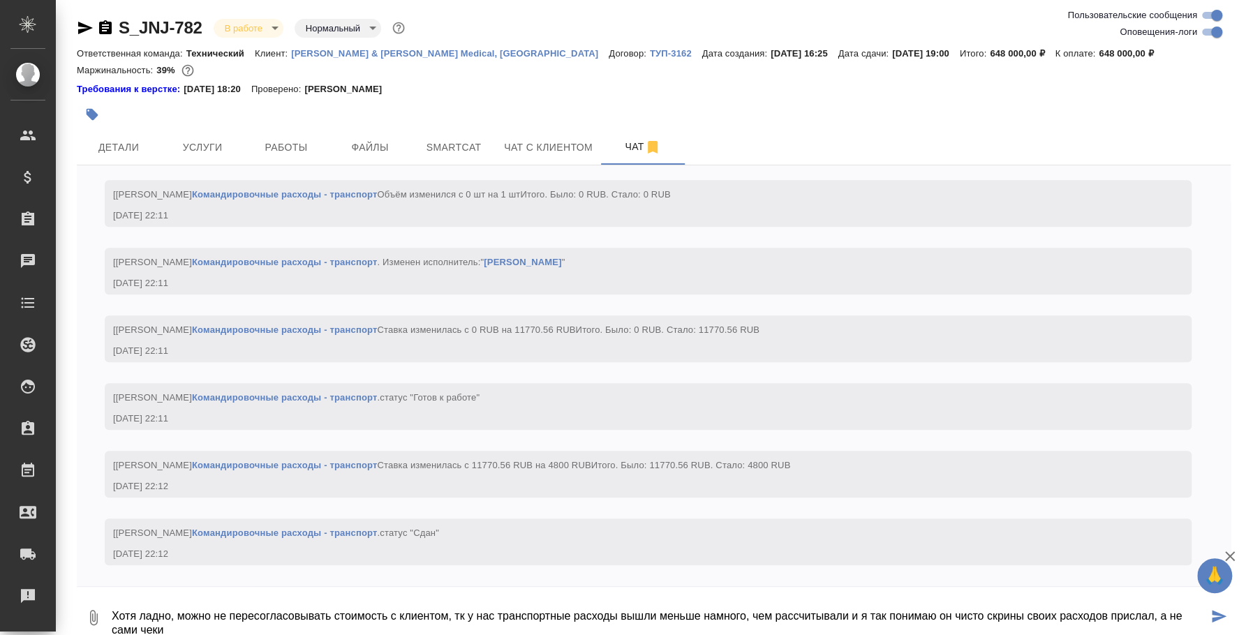
type textarea "Хотя ладно, можно не пересогласовывать стоимость с клиентом, тк у нас транспорт…"
click at [91, 611] on icon "button" at bounding box center [93, 618] width 17 height 17
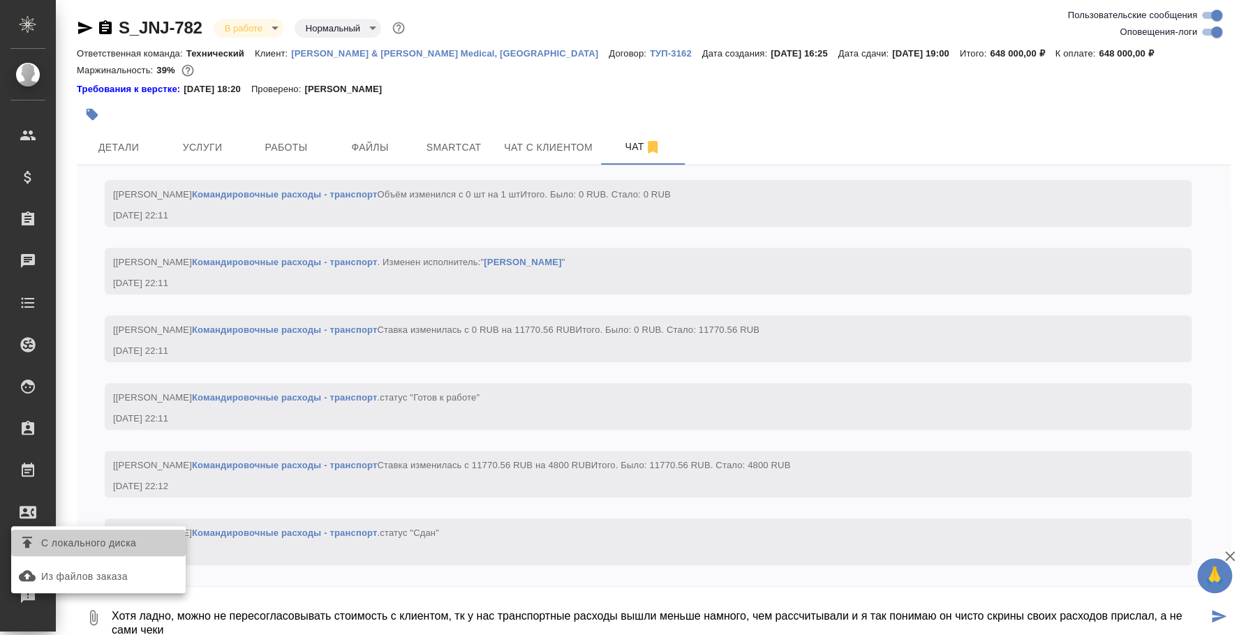
click at [102, 547] on span "С локального диска" at bounding box center [88, 543] width 95 height 17
click at [0, 0] on input "С локального диска" at bounding box center [0, 0] width 0 height 0
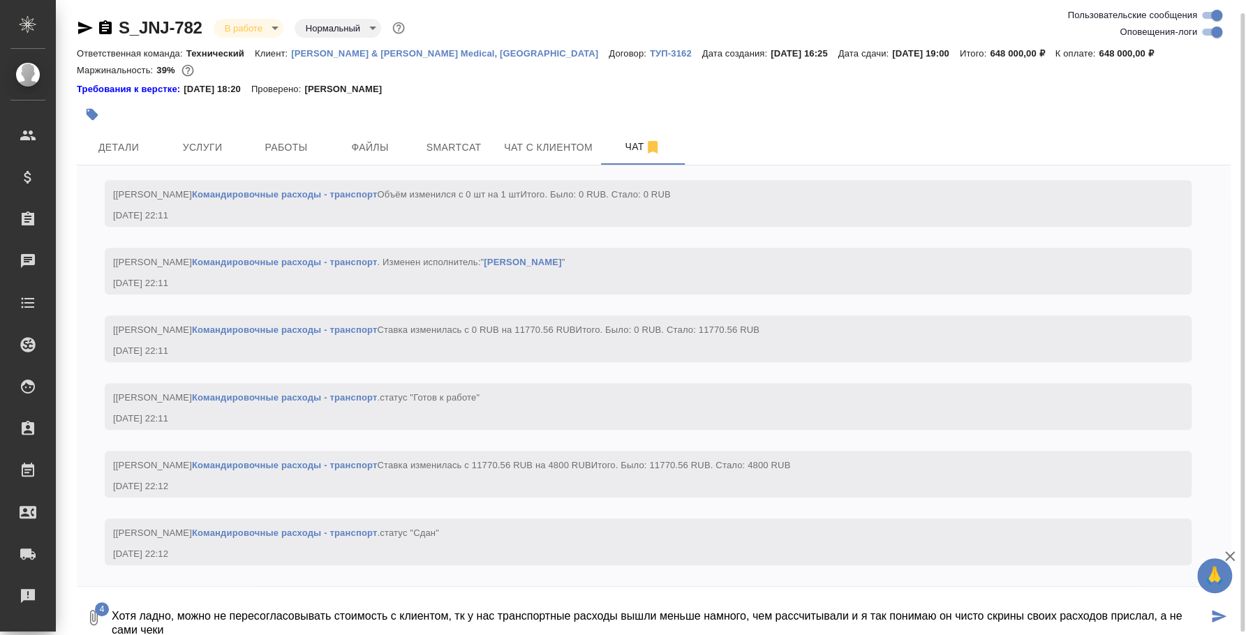
scroll to position [8, 0]
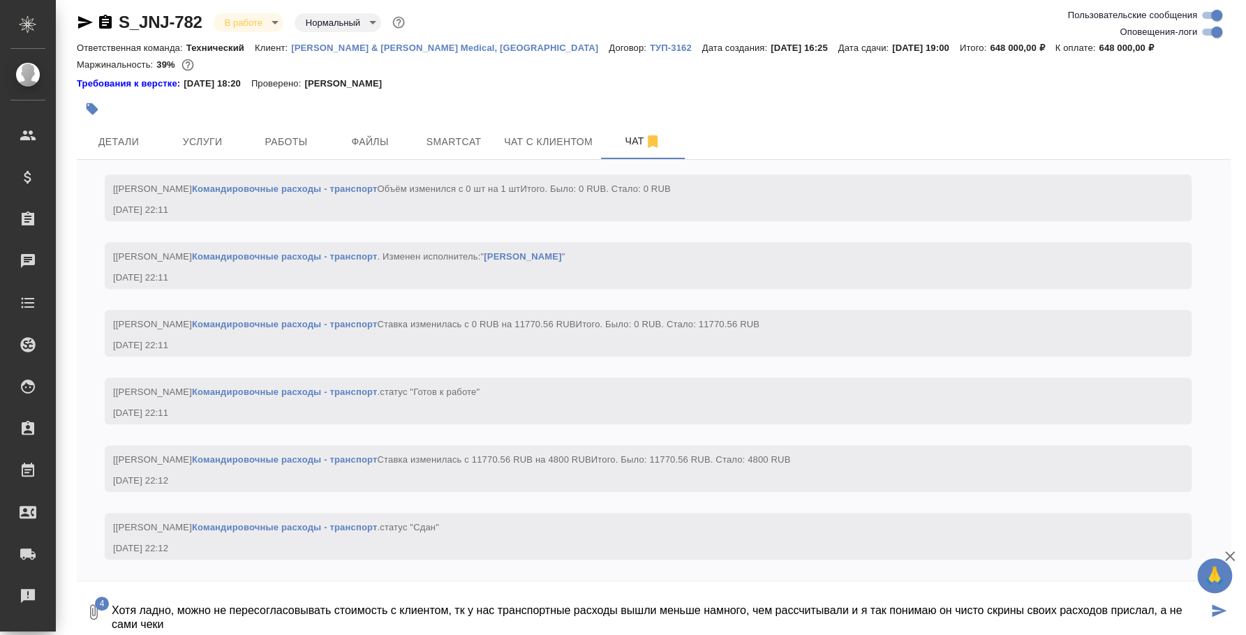
click at [1212, 605] on icon "submit" at bounding box center [1219, 611] width 15 height 13
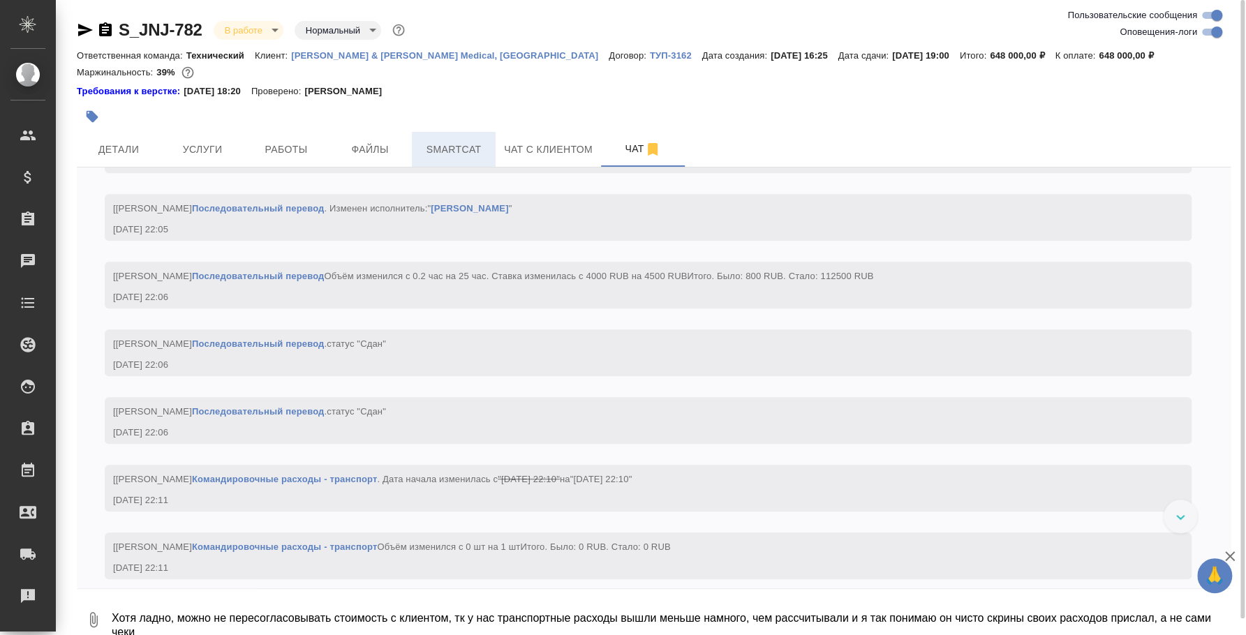
scroll to position [7344, 0]
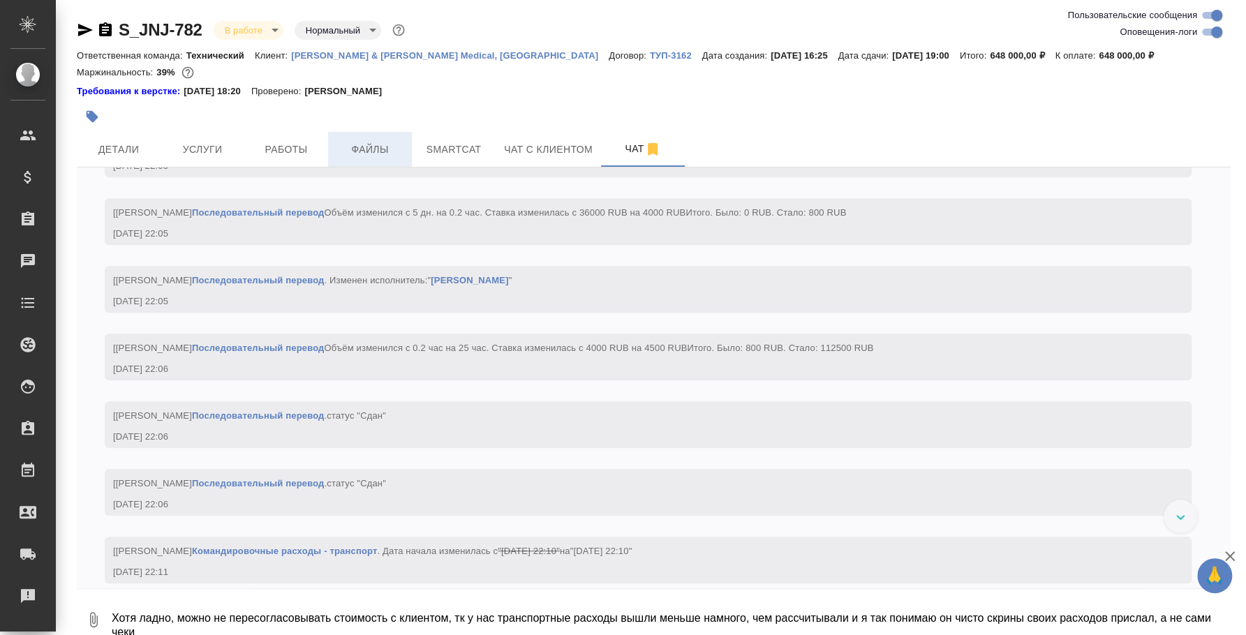
click at [341, 145] on span "Файлы" at bounding box center [370, 149] width 67 height 17
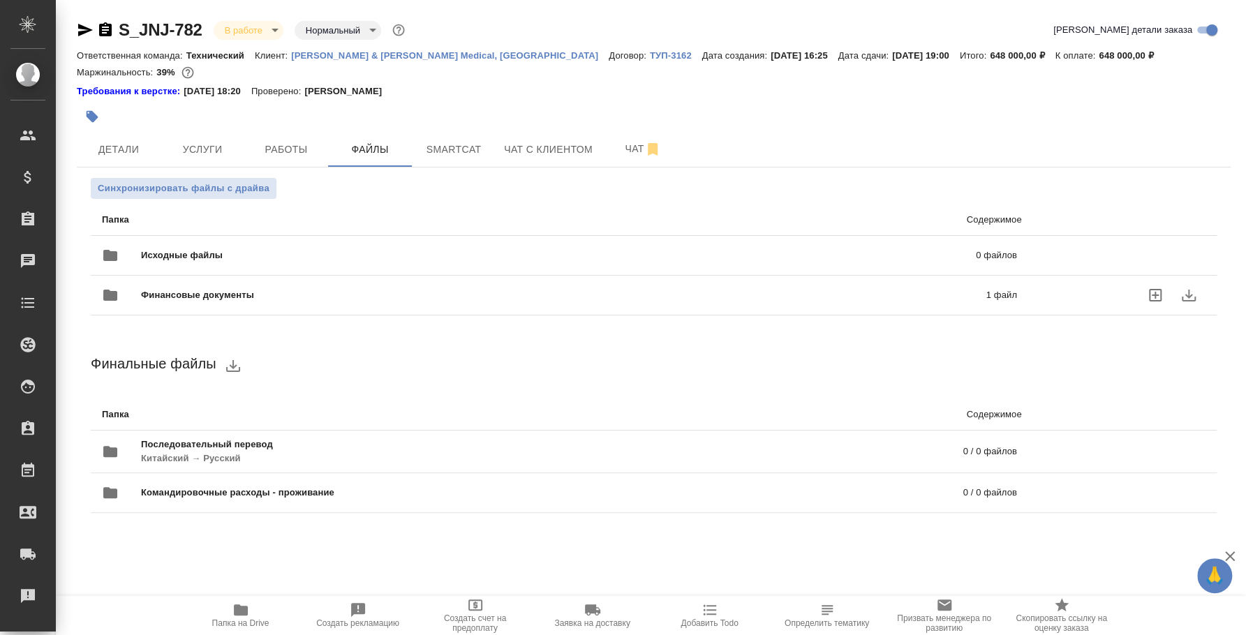
click at [225, 290] on span "Финансовые документы" at bounding box center [380, 295] width 479 height 14
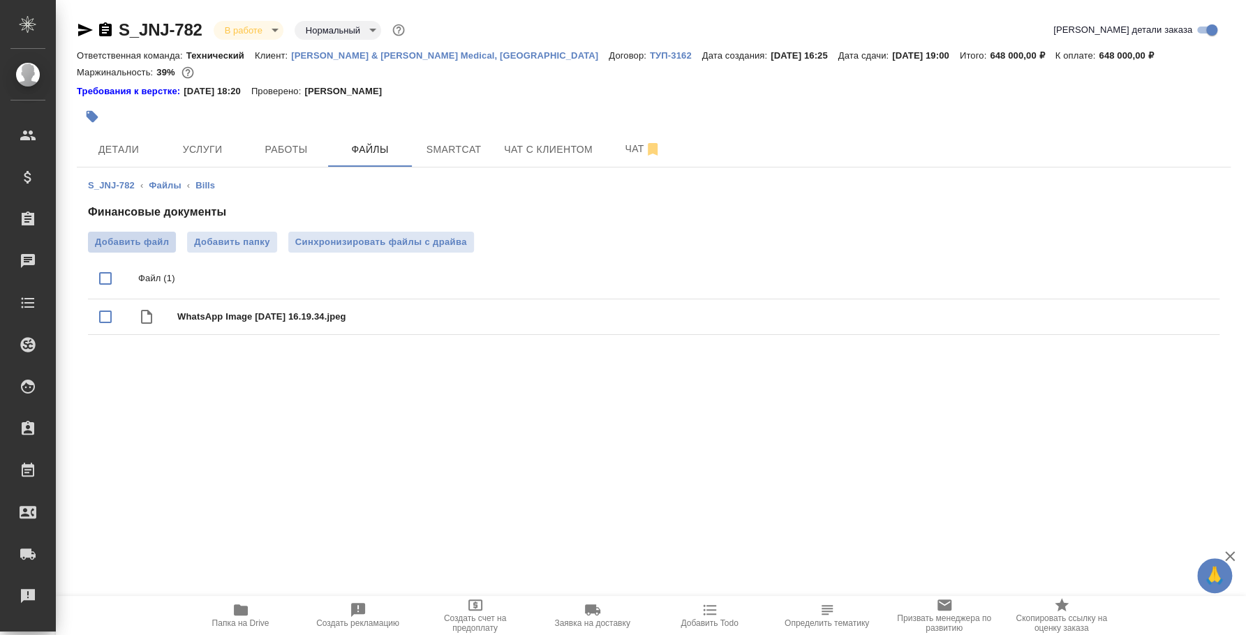
click at [169, 237] on label "Добавить файл" at bounding box center [132, 242] width 88 height 21
click at [0, 0] on input "Добавить файл" at bounding box center [0, 0] width 0 height 0
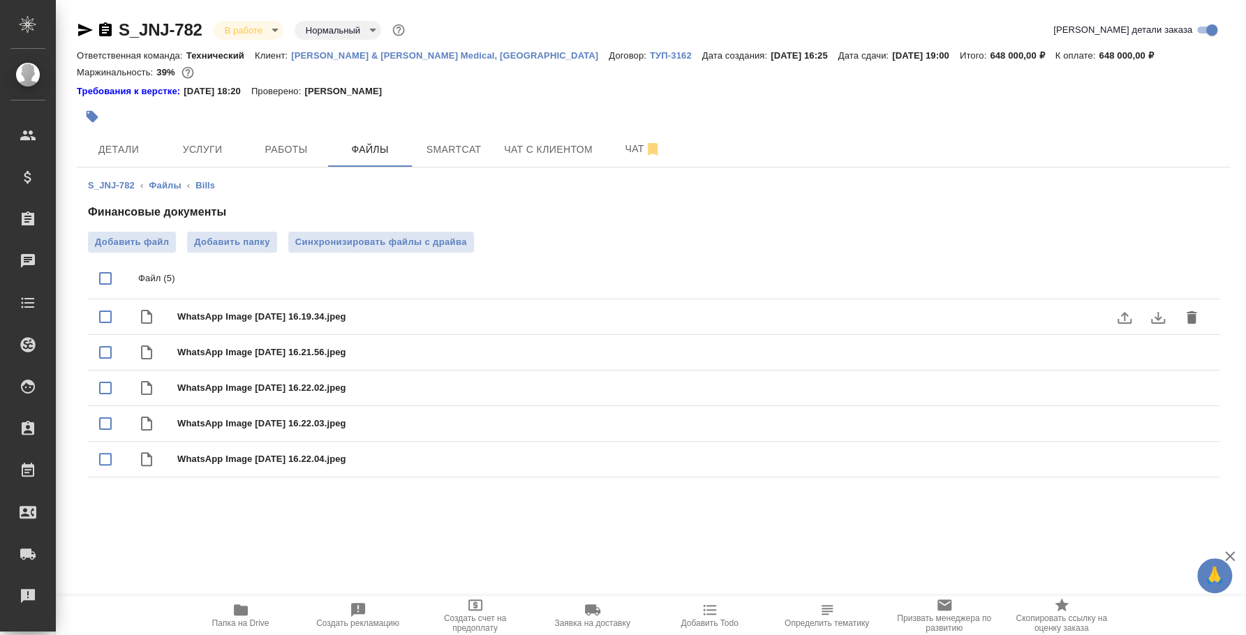
click at [1188, 319] on button "delete" at bounding box center [1192, 318] width 34 height 34
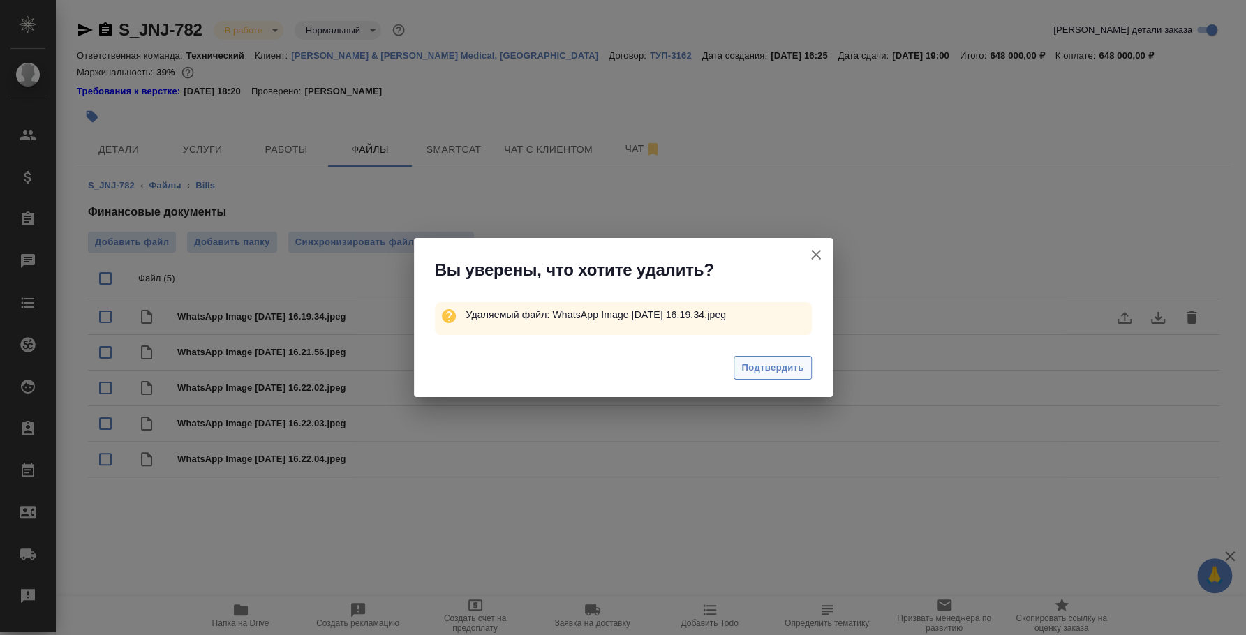
click at [766, 367] on span "Подтвердить" at bounding box center [773, 368] width 62 height 16
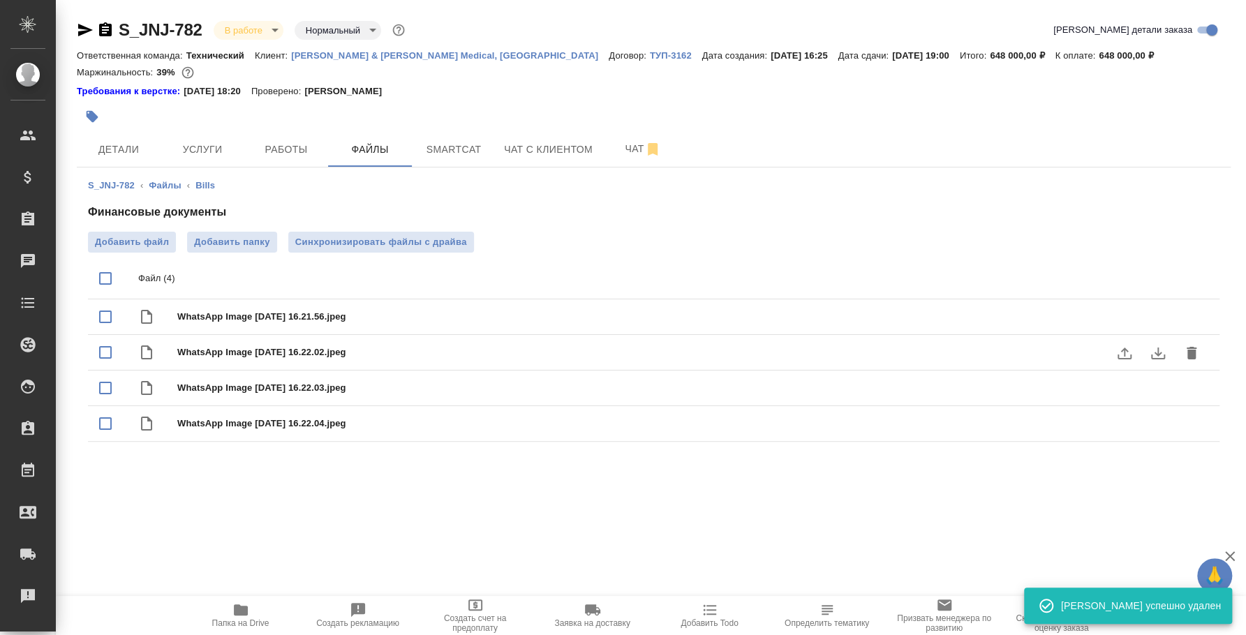
click at [1184, 349] on icon "delete" at bounding box center [1192, 353] width 17 height 17
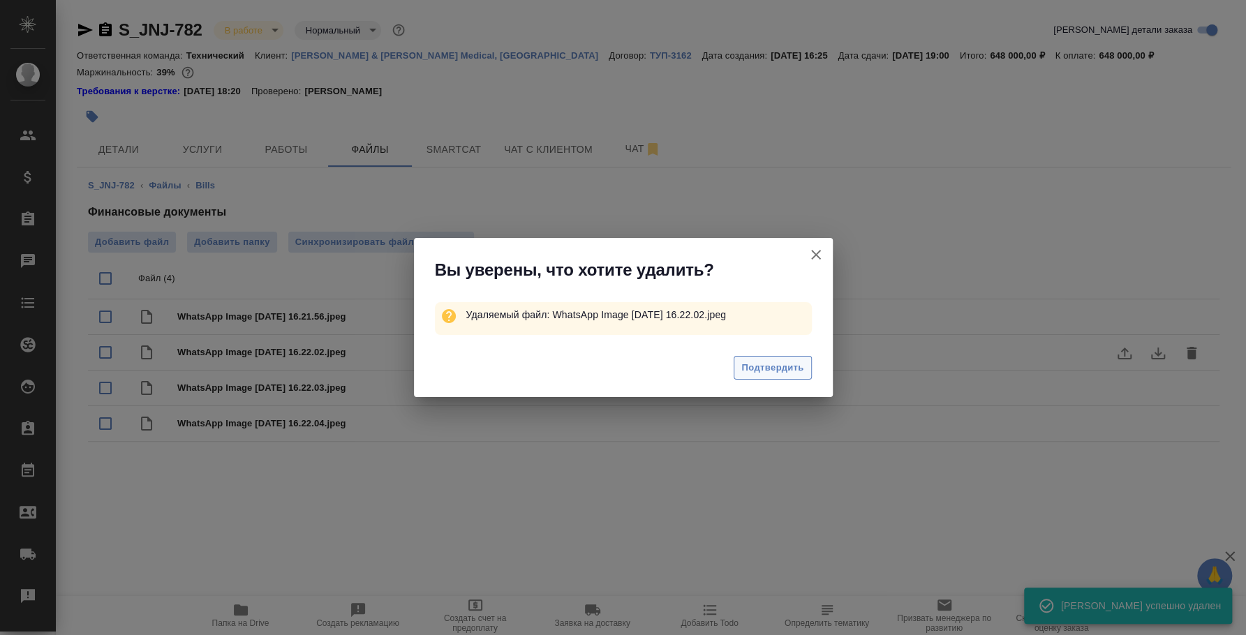
click at [758, 367] on span "Подтвердить" at bounding box center [773, 368] width 62 height 16
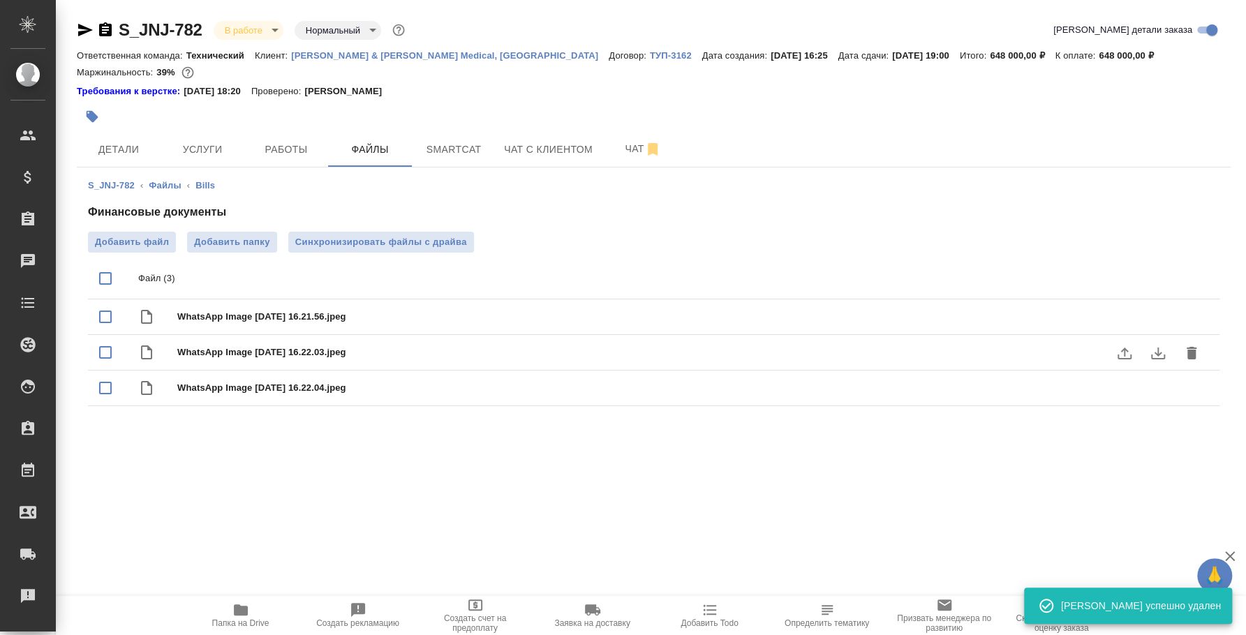
click at [1186, 353] on button "delete" at bounding box center [1192, 354] width 34 height 34
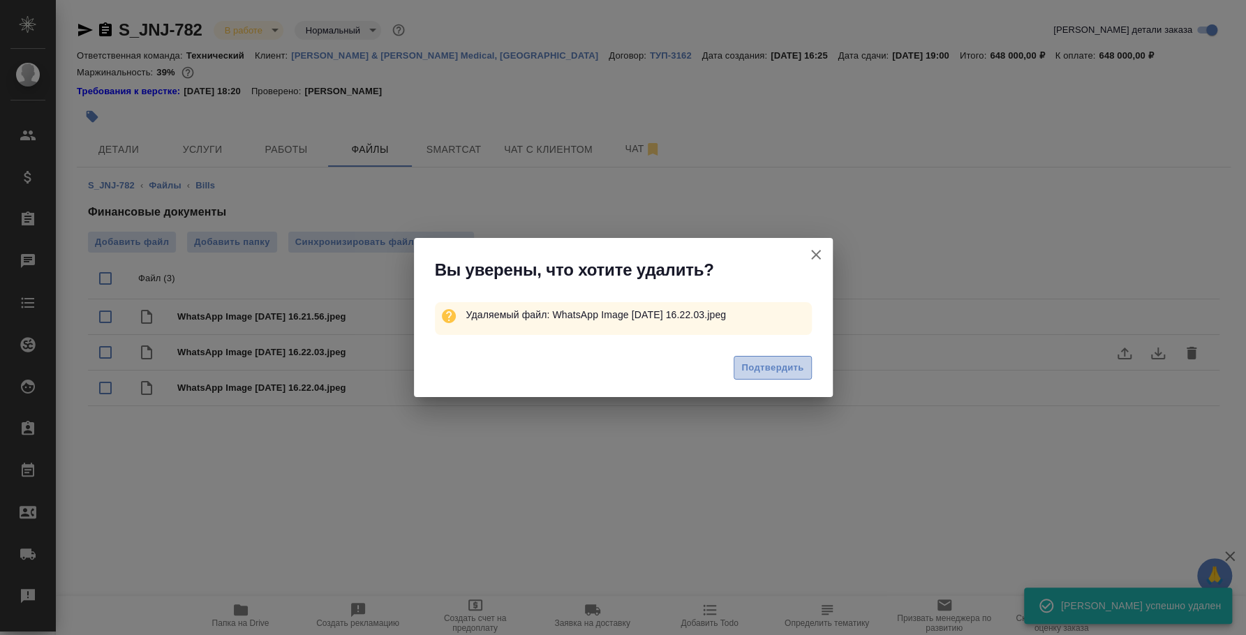
click at [795, 360] on span "Подтвердить" at bounding box center [773, 368] width 62 height 16
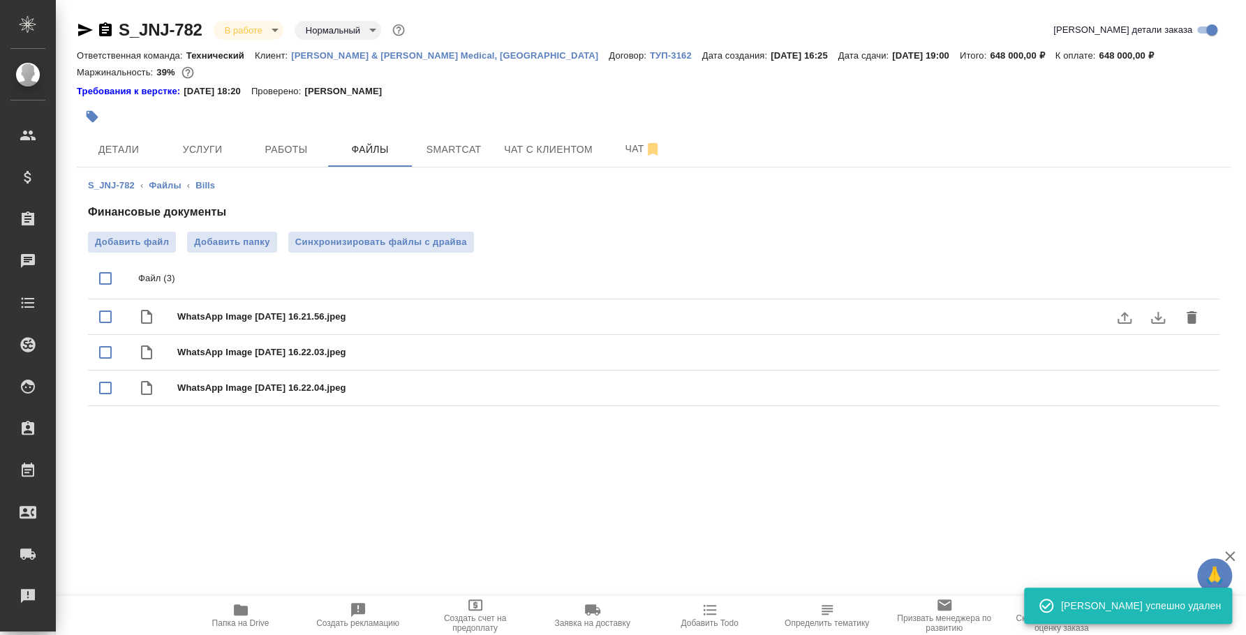
click at [1187, 321] on icon "delete" at bounding box center [1192, 317] width 10 height 13
click at [1187, 350] on icon "delete" at bounding box center [1192, 353] width 10 height 13
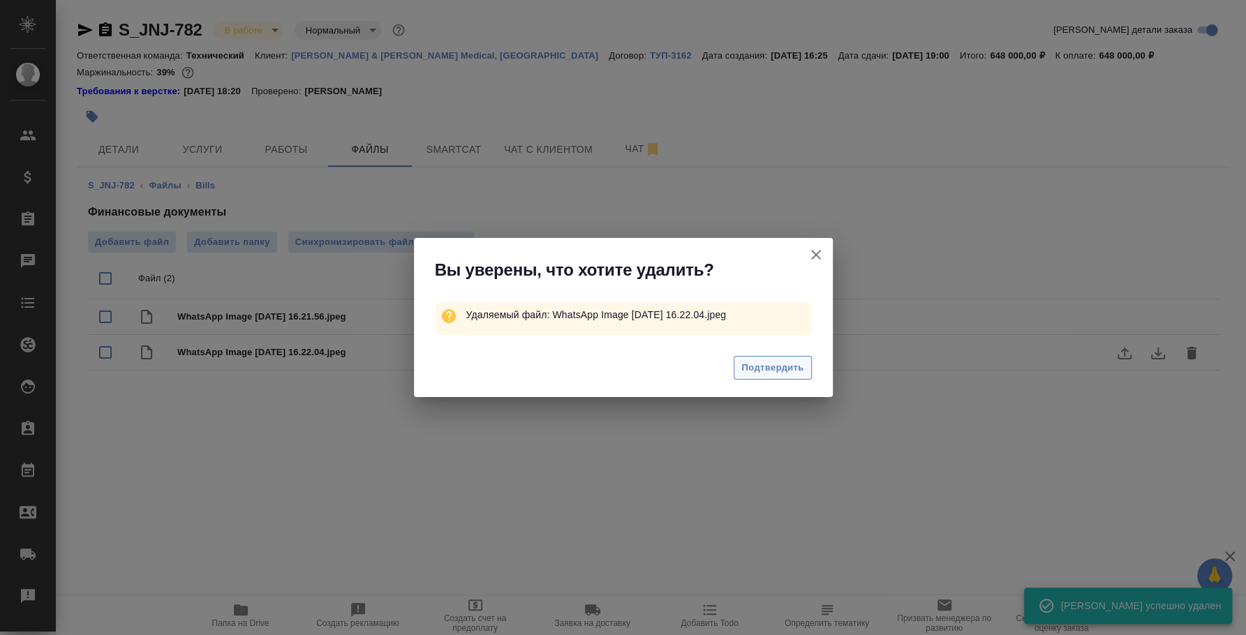
click at [781, 363] on span "Подтвердить" at bounding box center [773, 368] width 62 height 16
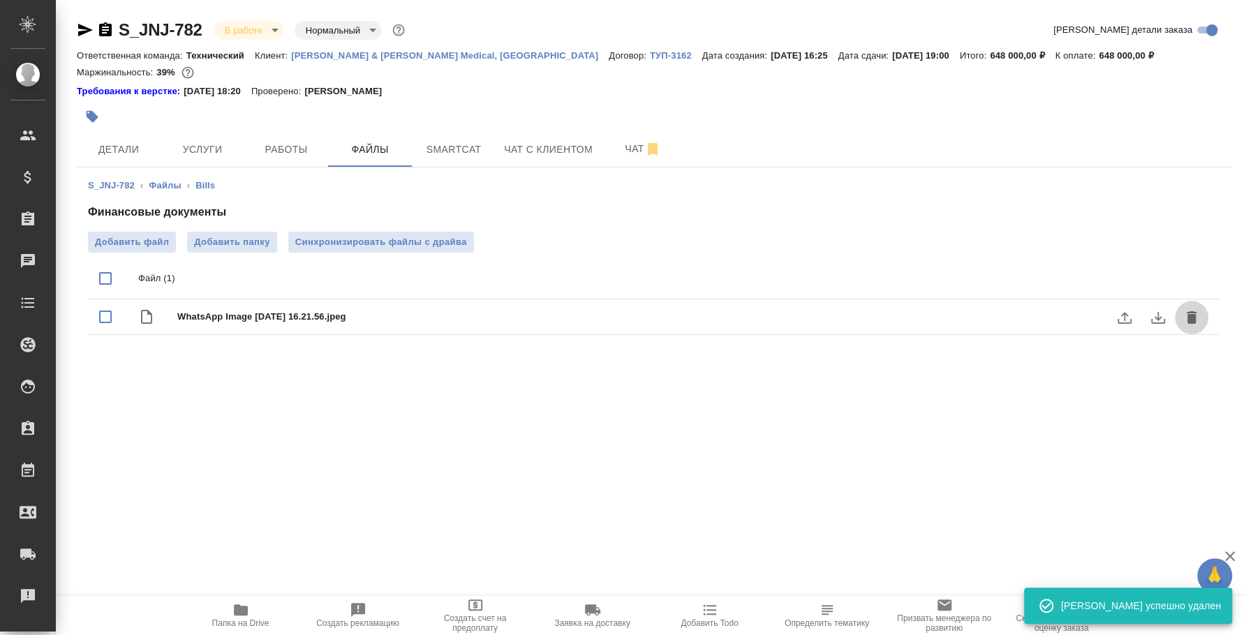
click at [1186, 316] on icon "delete" at bounding box center [1192, 317] width 17 height 17
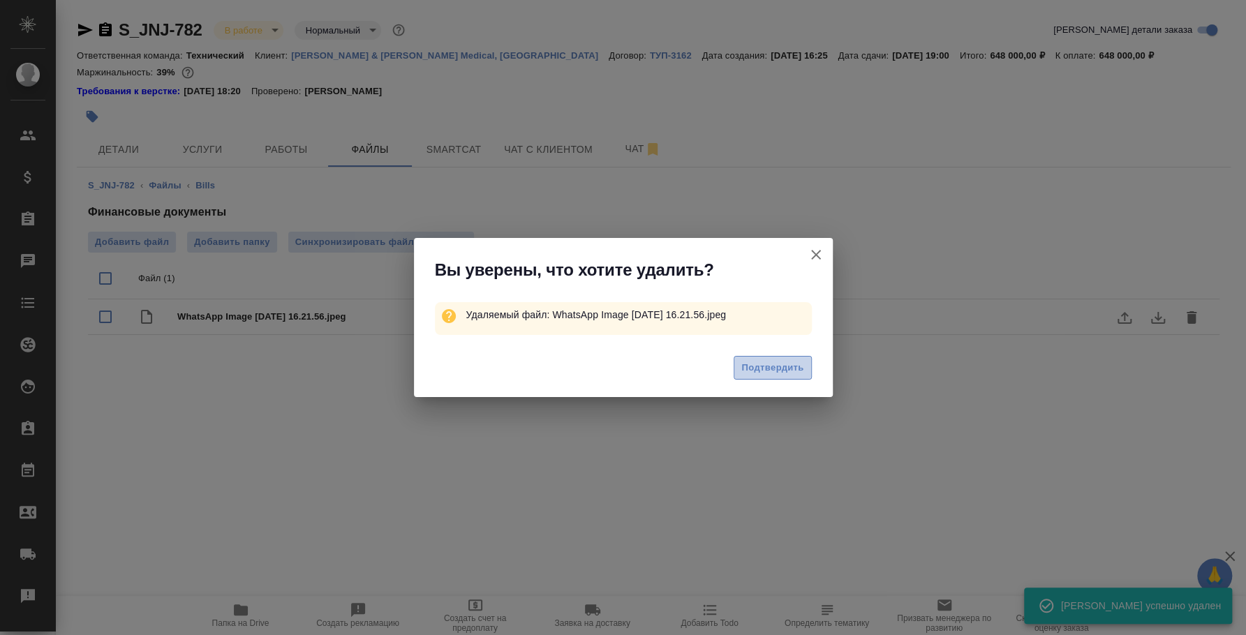
click at [767, 367] on span "Подтвердить" at bounding box center [773, 368] width 62 height 16
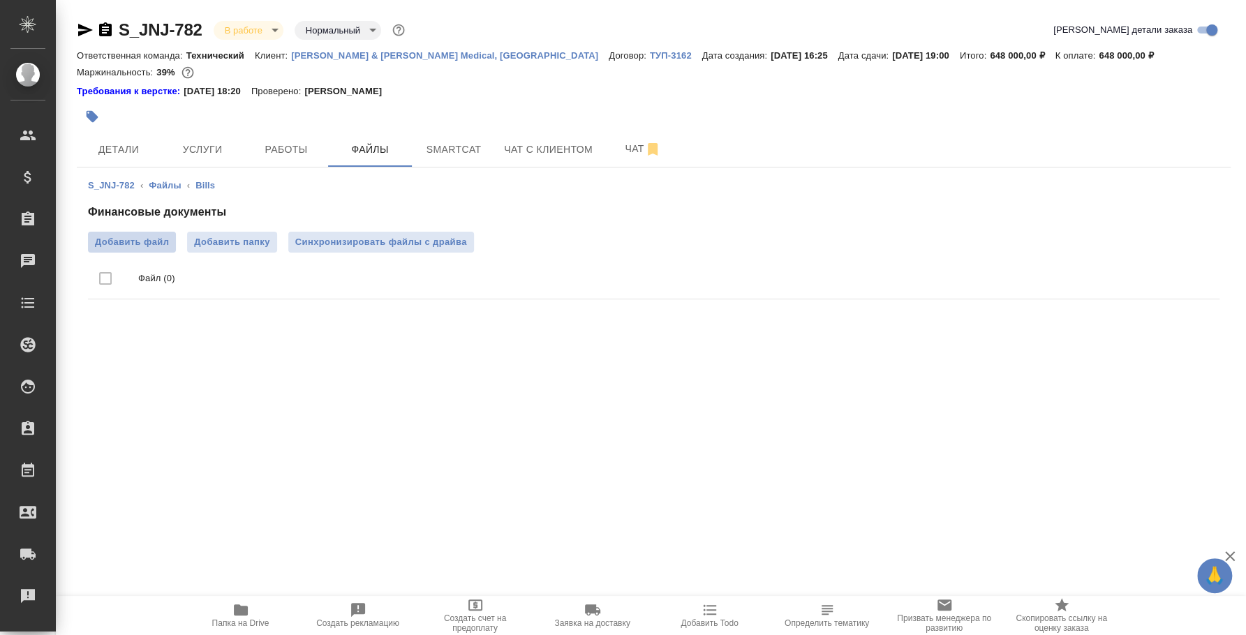
click at [156, 236] on span "Добавить файл" at bounding box center [132, 242] width 74 height 14
click at [0, 0] on input "Добавить файл" at bounding box center [0, 0] width 0 height 0
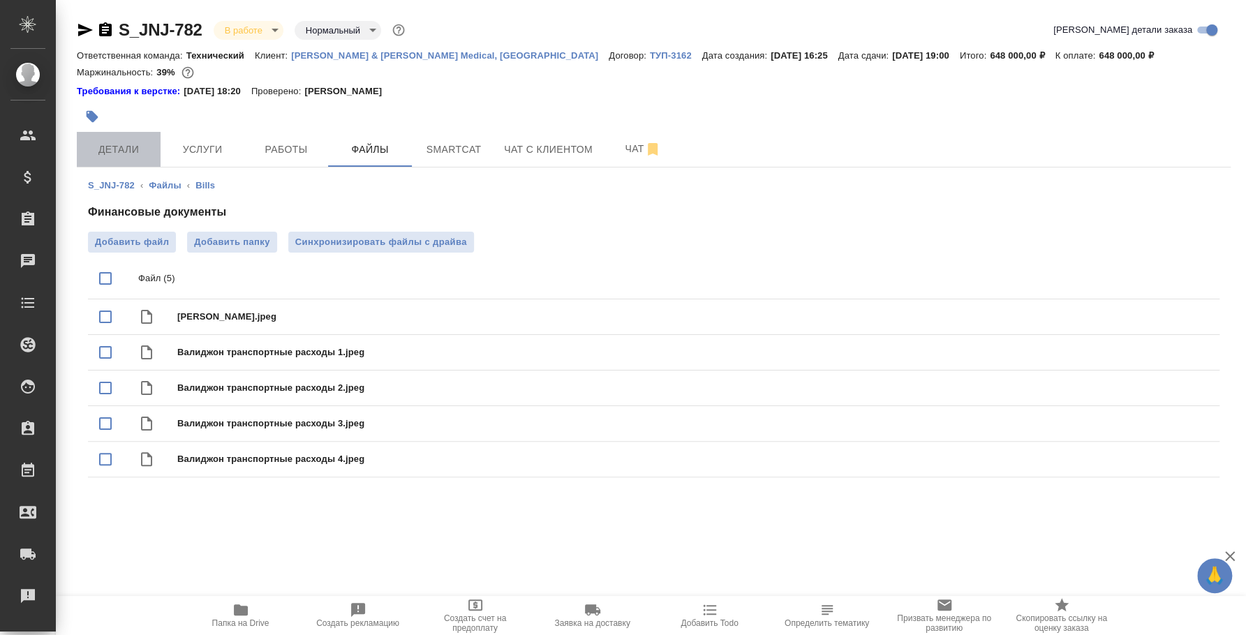
click at [126, 145] on span "Детали" at bounding box center [118, 149] width 67 height 17
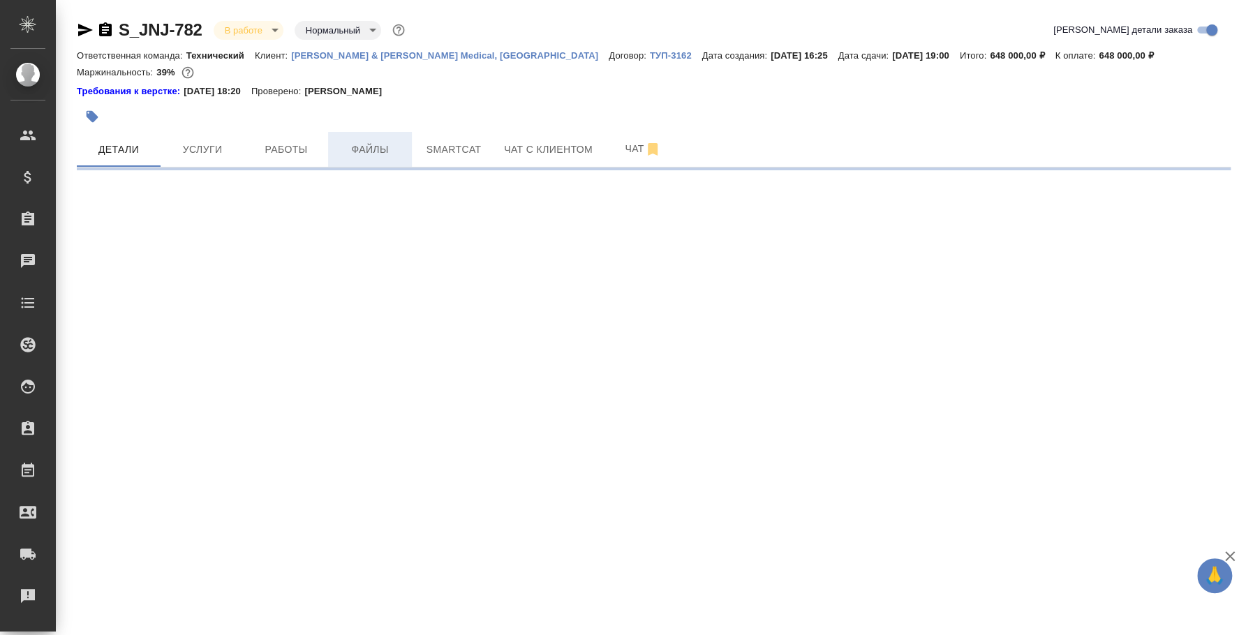
select select "RU"
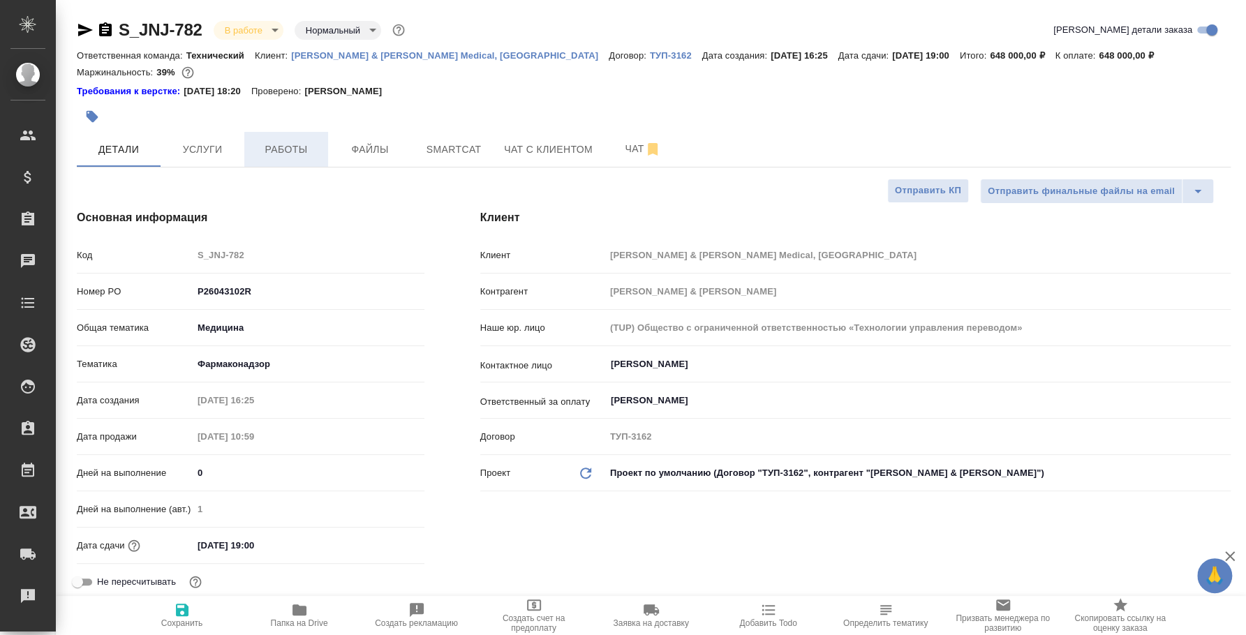
type textarea "x"
click at [615, 147] on span "Чат" at bounding box center [643, 148] width 67 height 17
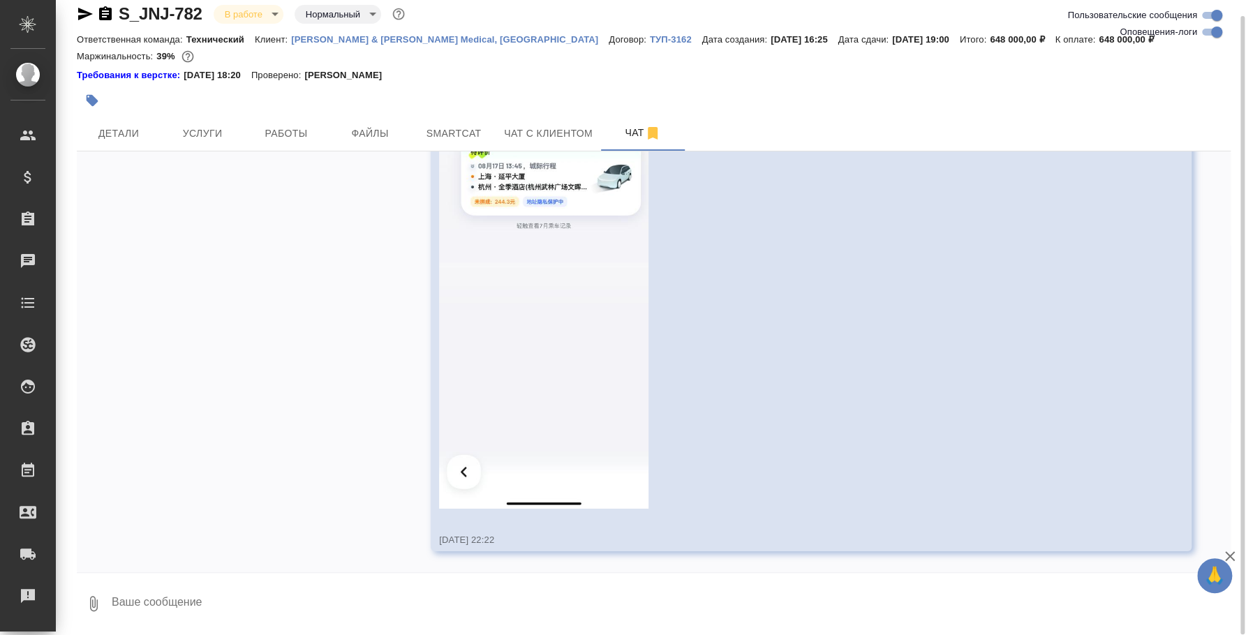
scroll to position [16, 0]
click at [600, 598] on textarea at bounding box center [670, 603] width 1121 height 47
type textarea "С"
click at [186, 601] on textarea "Все расходы я уже посчитала в заказе, начислила" at bounding box center [659, 603] width 1098 height 47
click at [181, 600] on textarea "Все расходы я уже посчитала в заказе, начислила" at bounding box center [659, 603] width 1098 height 47
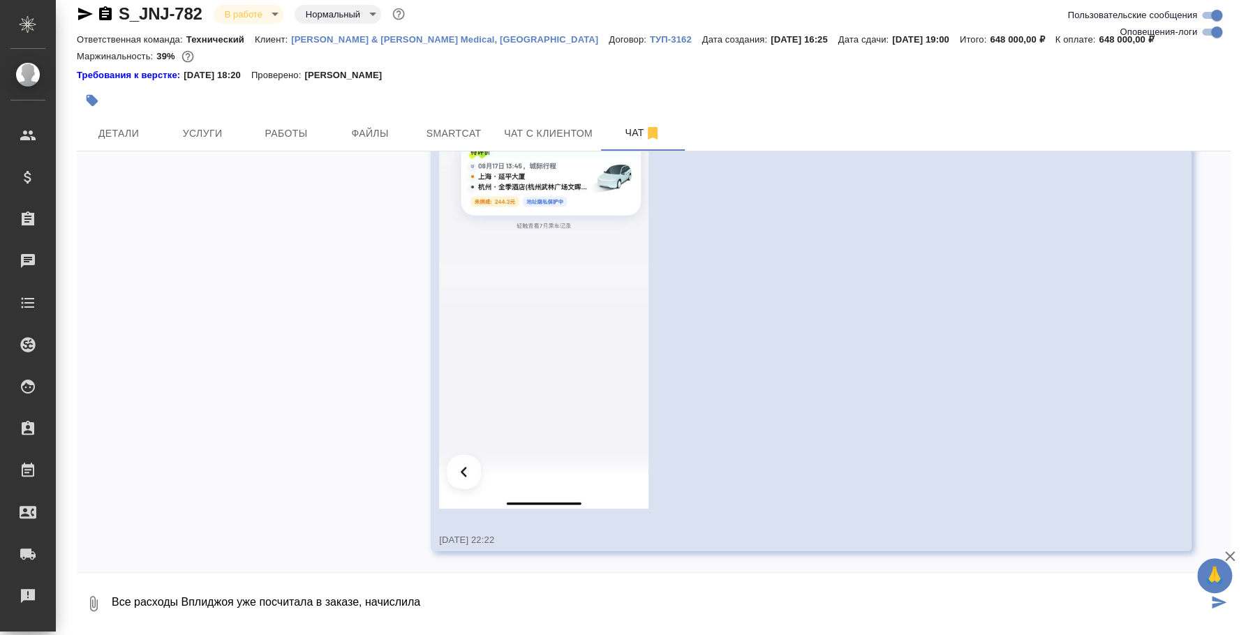
click at [332, 604] on textarea "Все расходы Вплиджоя уже посчитала в заказе, начислила" at bounding box center [659, 603] width 1098 height 47
type textarea "Все начисления сделала"
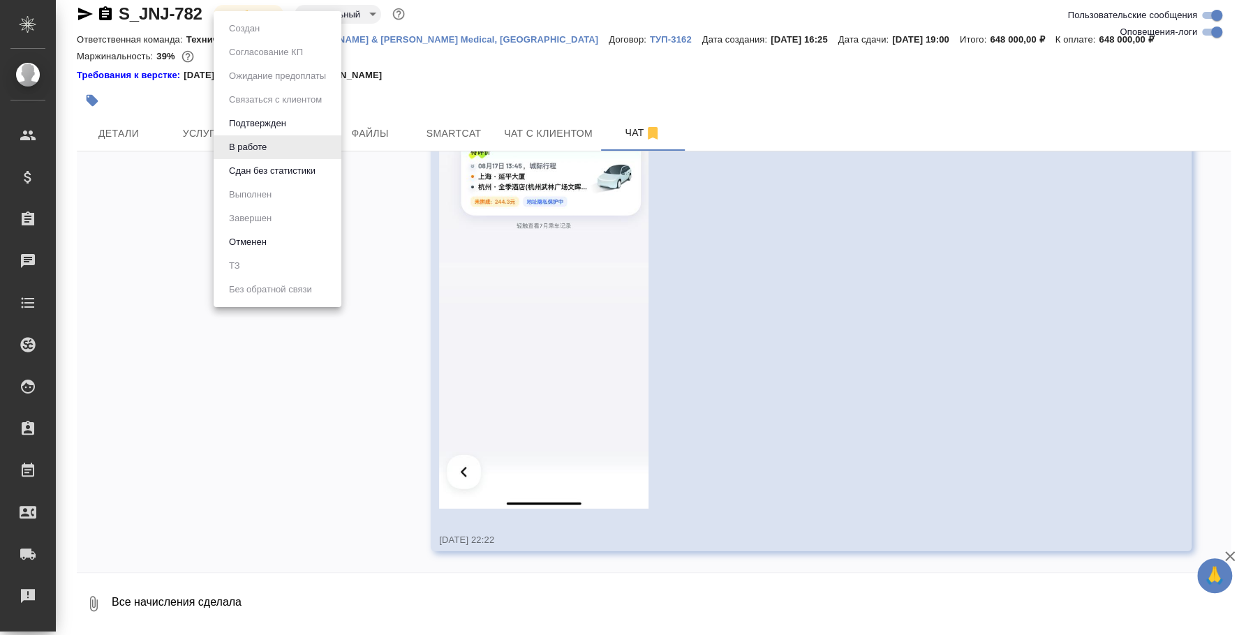
click at [267, 4] on body "🙏 .cls-1 fill:#fff; AWATERA Fedotova Irina Клиенты Спецификации Заказы 0 Чаты T…" at bounding box center [623, 317] width 1246 height 635
click at [281, 176] on button "Сдан без статистики" at bounding box center [272, 170] width 95 height 15
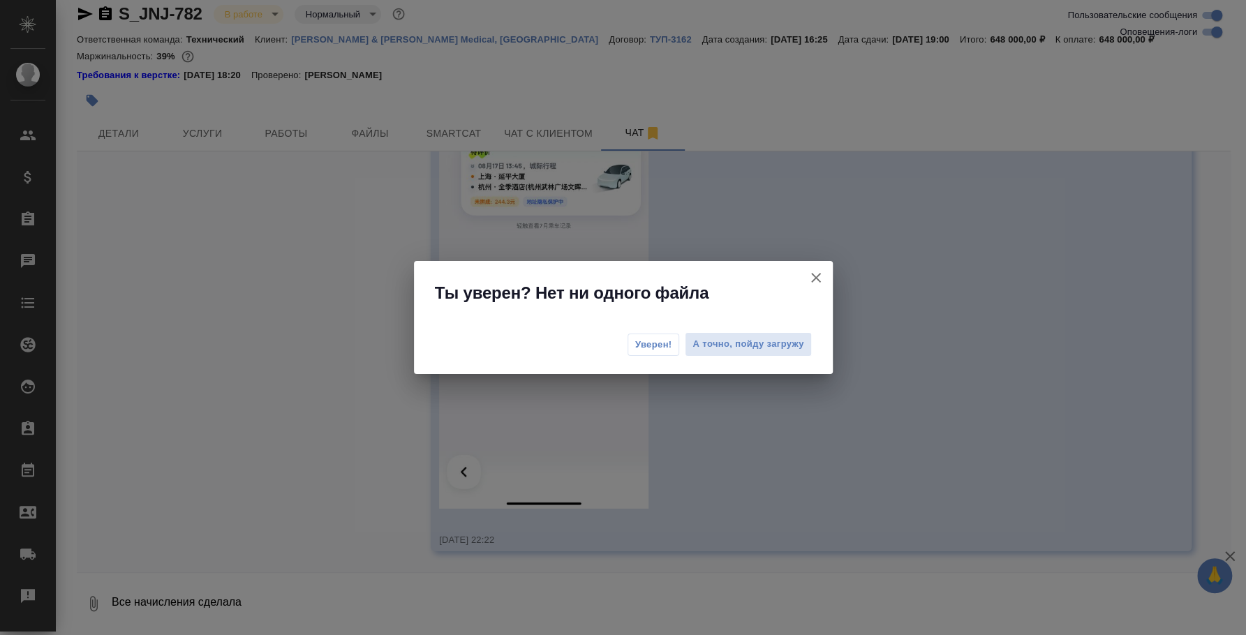
click at [678, 343] on button "Уверен!" at bounding box center [654, 345] width 52 height 22
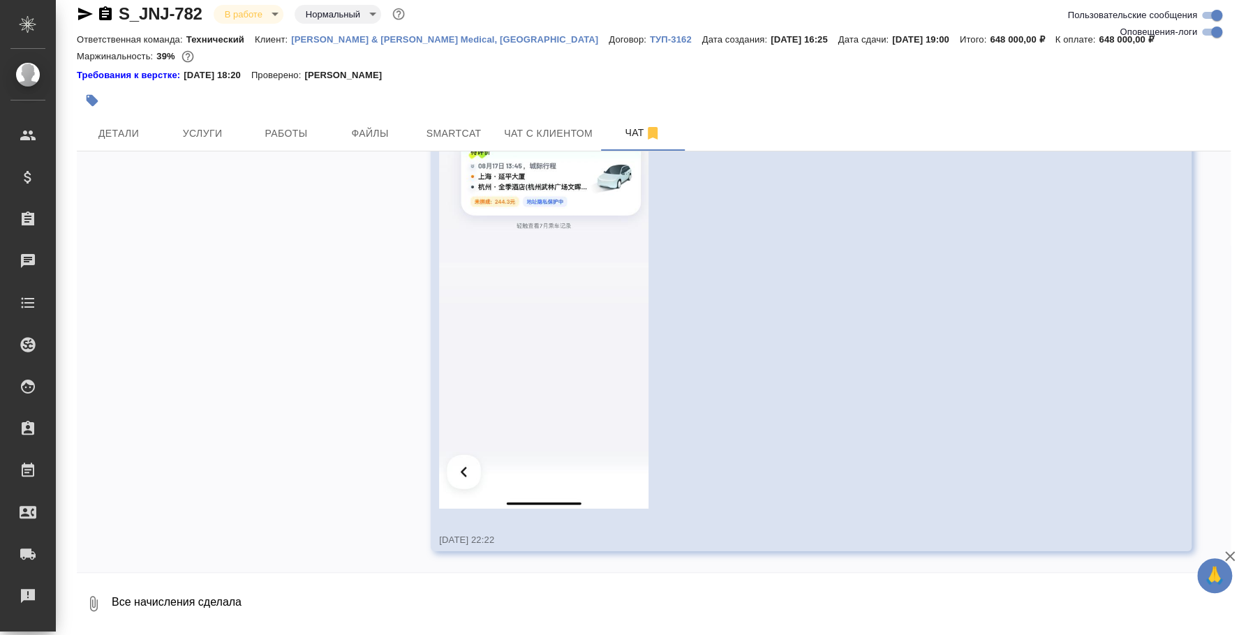
click at [271, 10] on body "🙏 .cls-1 fill:#fff; AWATERA Fedotova Irina Клиенты Спецификации Заказы 0 Чаты T…" at bounding box center [623, 317] width 1246 height 635
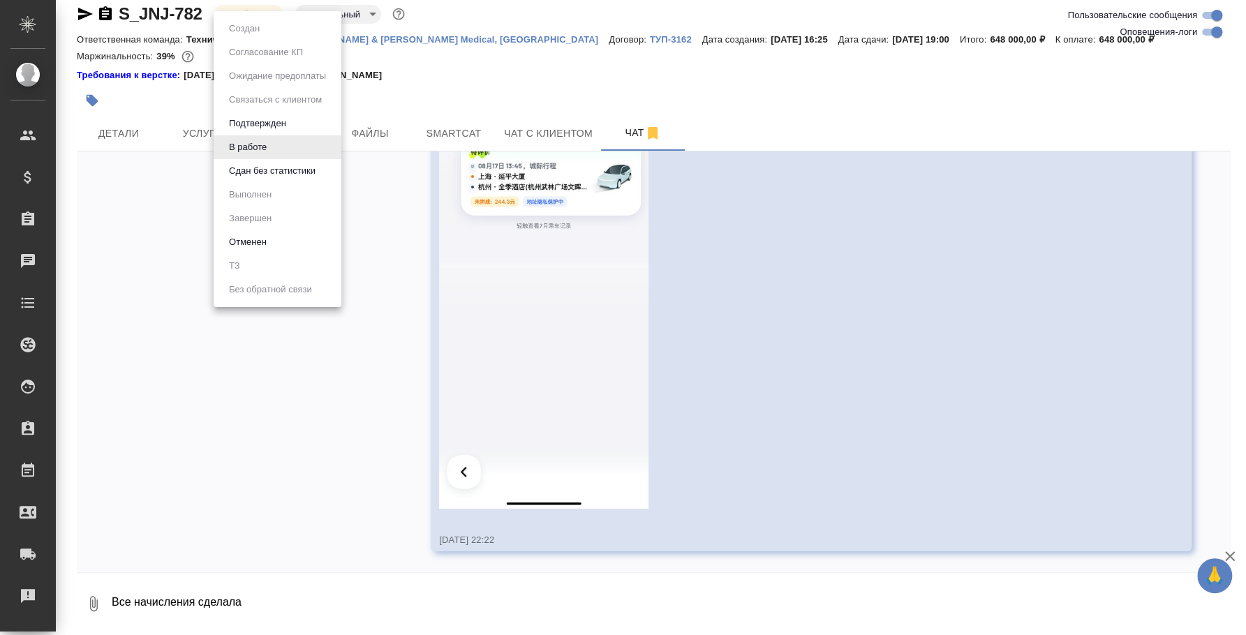
click at [267, 176] on button "Сдан без статистики" at bounding box center [272, 170] width 95 height 15
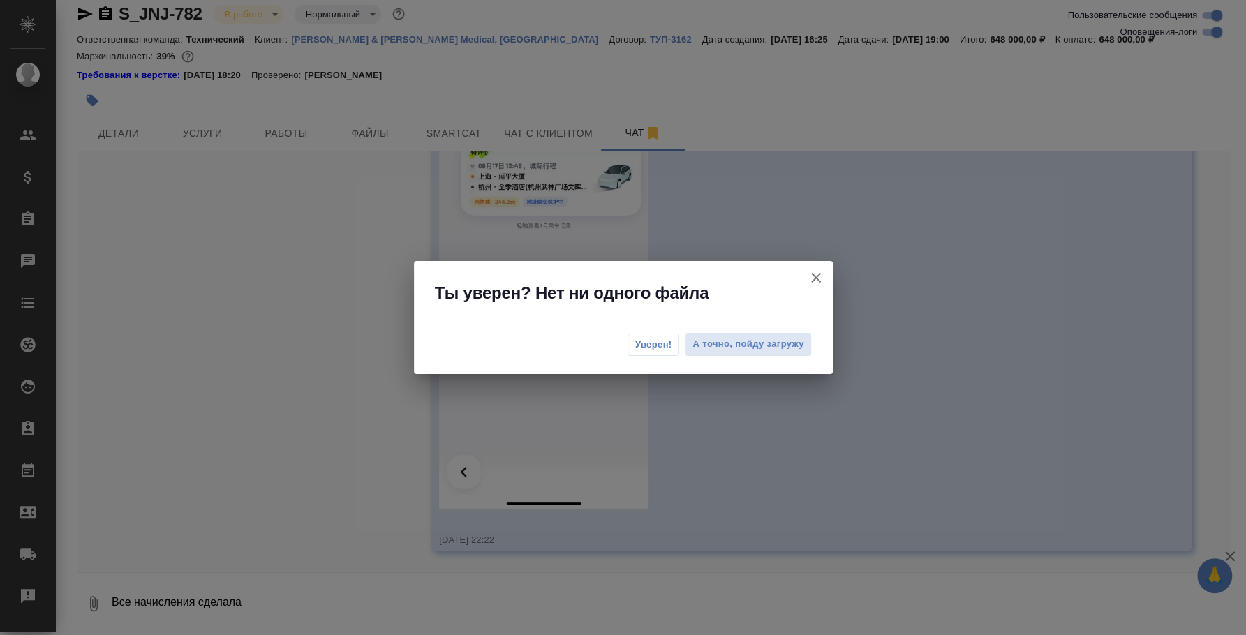
click at [647, 340] on span "Уверен!" at bounding box center [653, 345] width 37 height 14
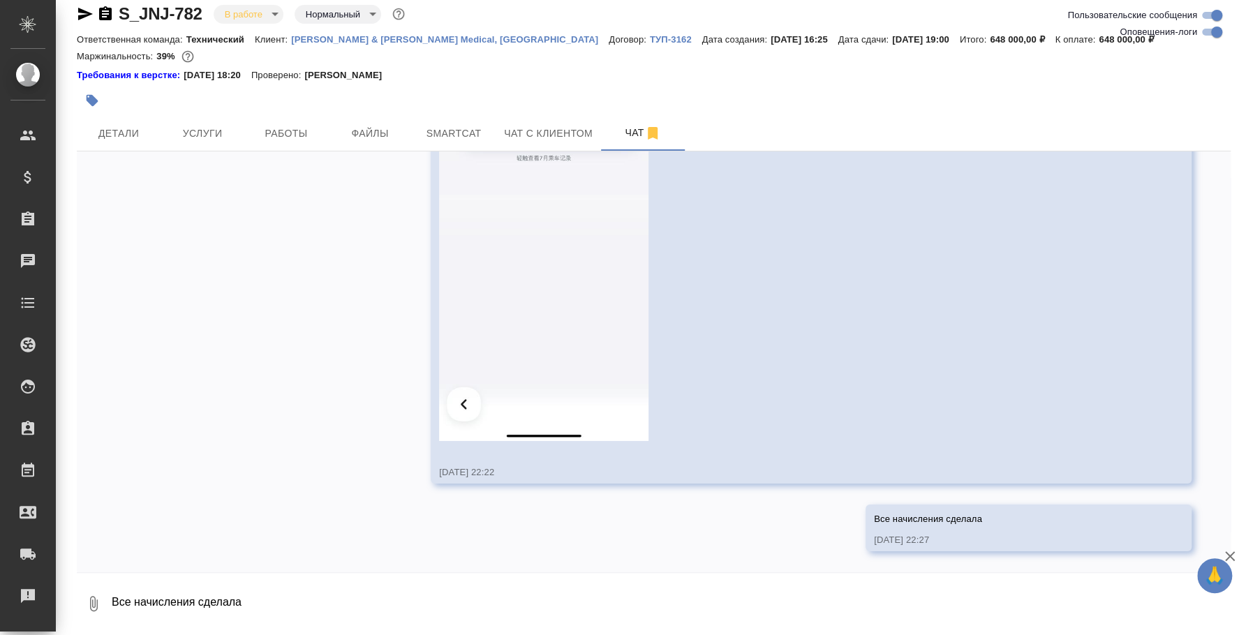
scroll to position [10279, 0]
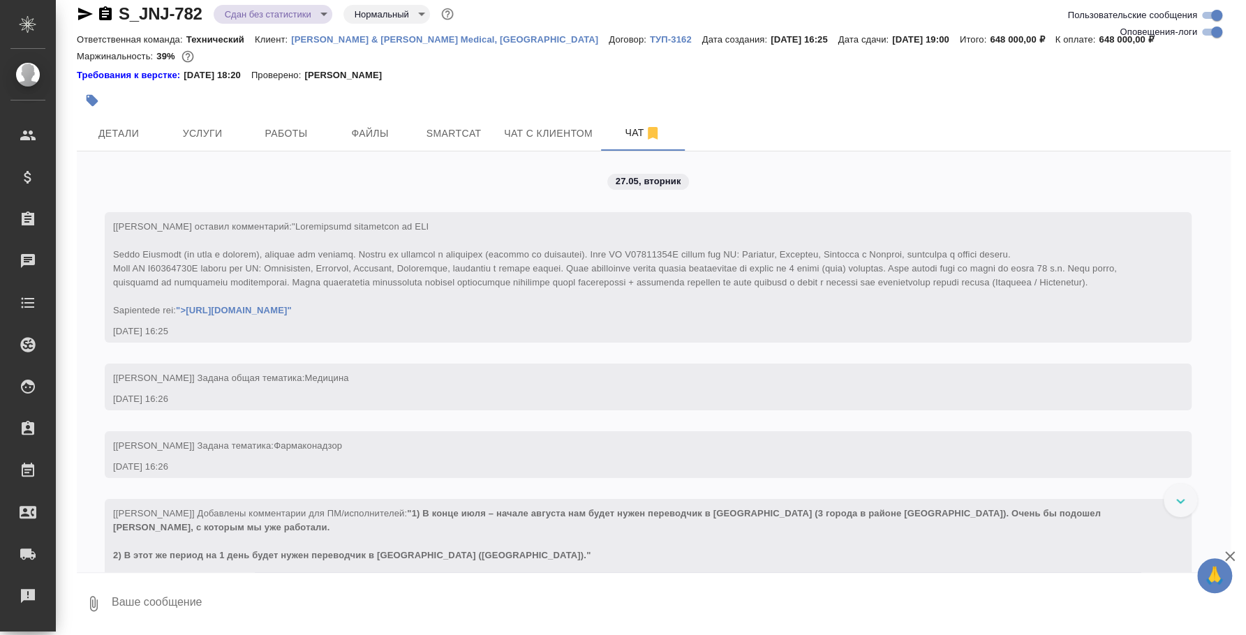
click at [288, 17] on body "🙏 .cls-1 fill:#fff; AWATERA Fedotova Irina Клиенты Спецификации Заказы 0 Чаты T…" at bounding box center [623, 317] width 1246 height 635
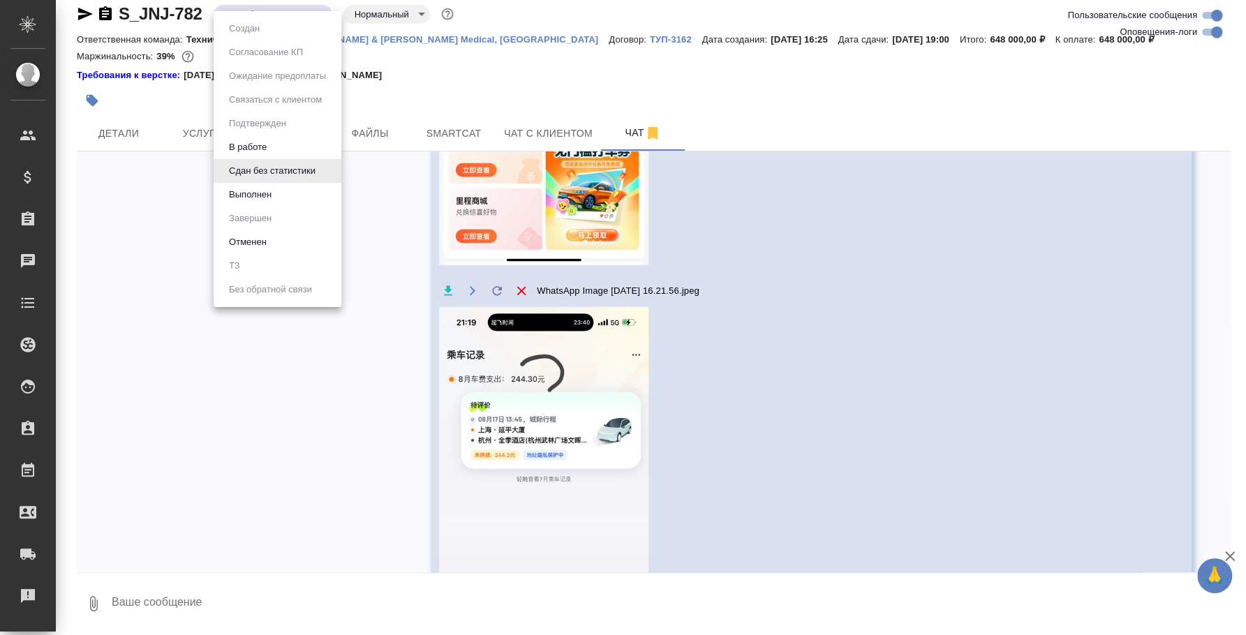
scroll to position [10347, 0]
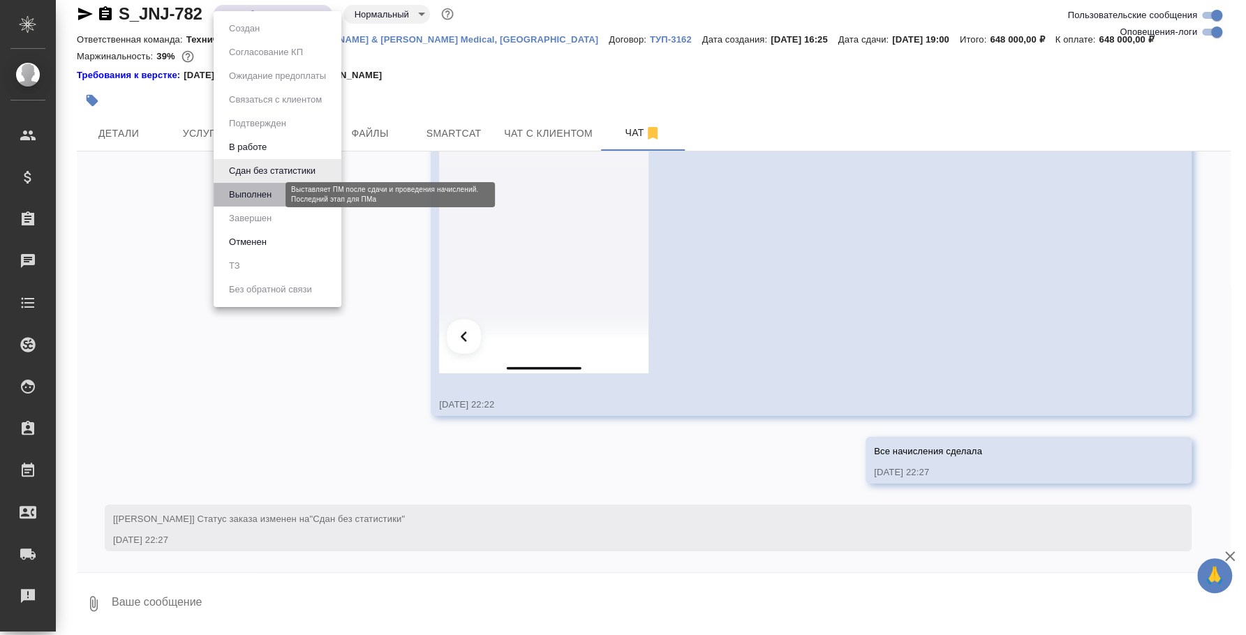
click at [245, 200] on button "Выполнен" at bounding box center [250, 194] width 51 height 15
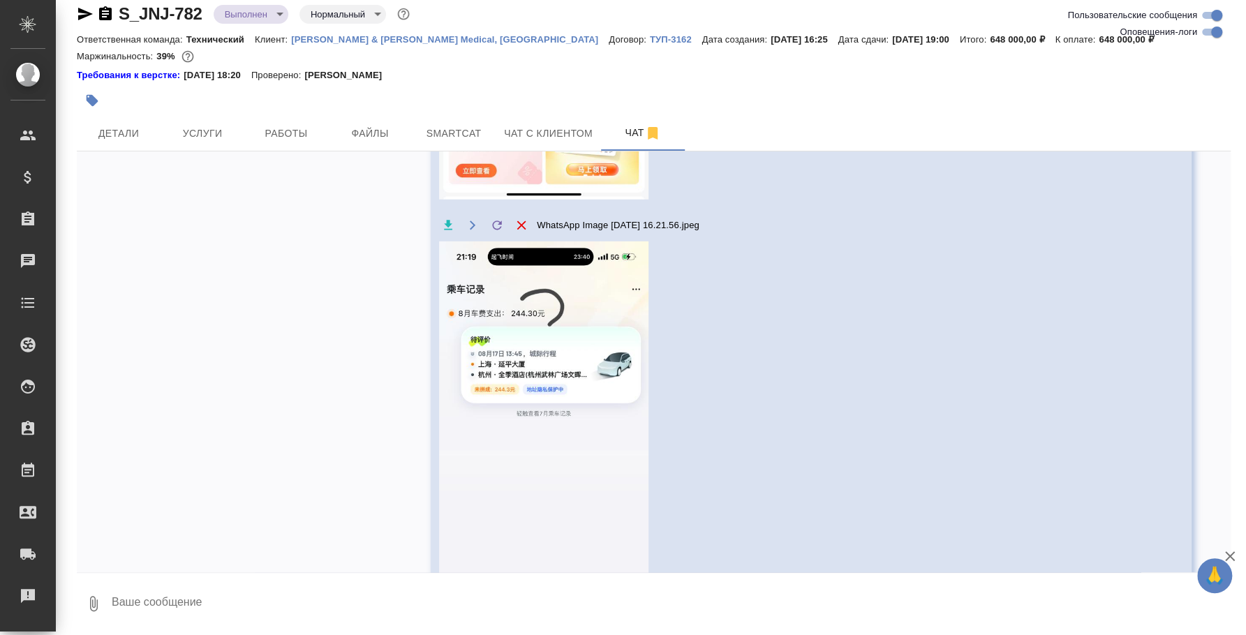
scroll to position [10415, 0]
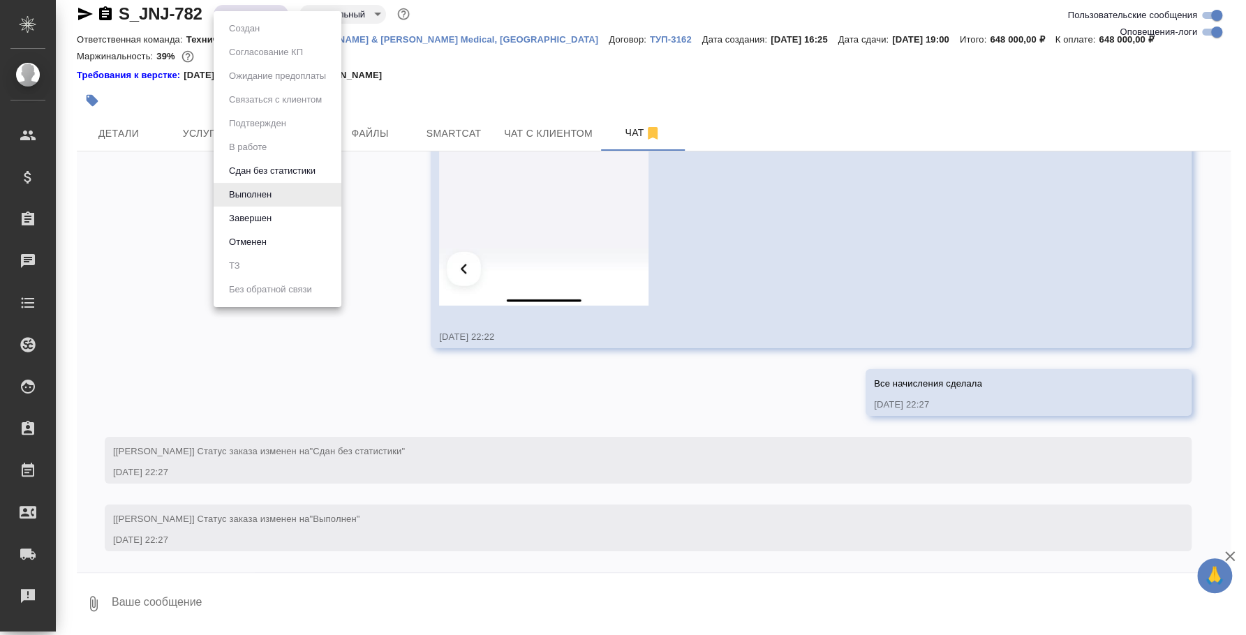
click at [240, 18] on body "🙏 .cls-1 fill:#fff; AWATERA Fedotova Irina Клиенты Спецификации Заказы 0 Чаты T…" at bounding box center [623, 317] width 1246 height 635
click at [122, 133] on div at bounding box center [623, 317] width 1246 height 635
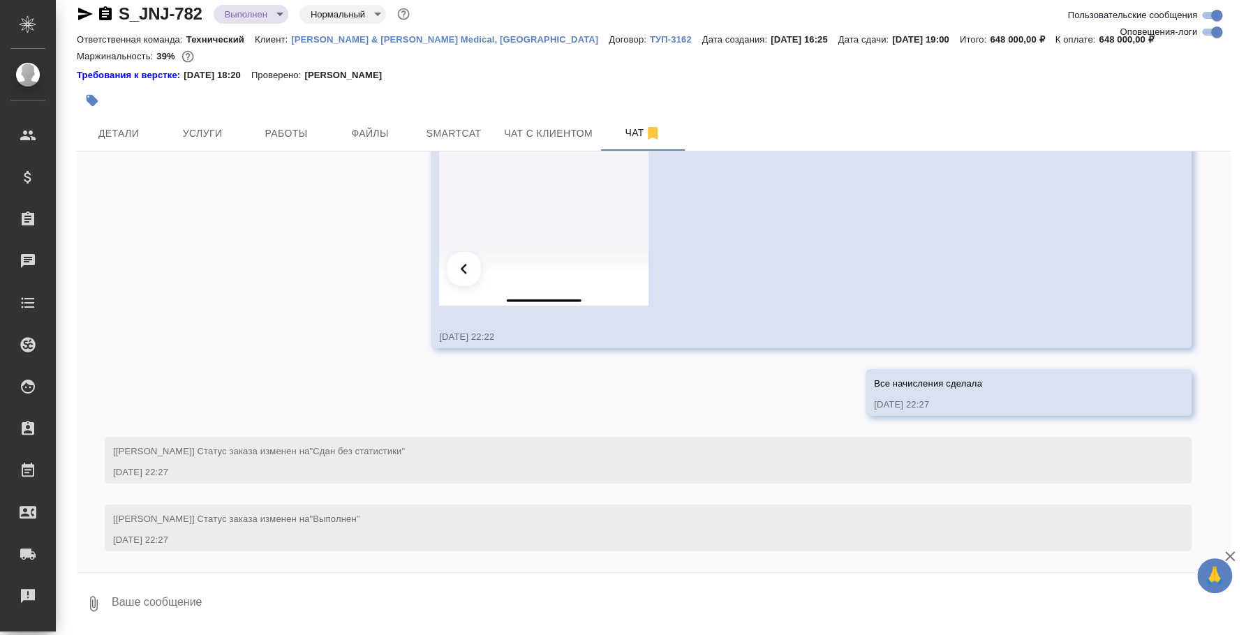
click at [122, 133] on span "Детали" at bounding box center [118, 133] width 67 height 17
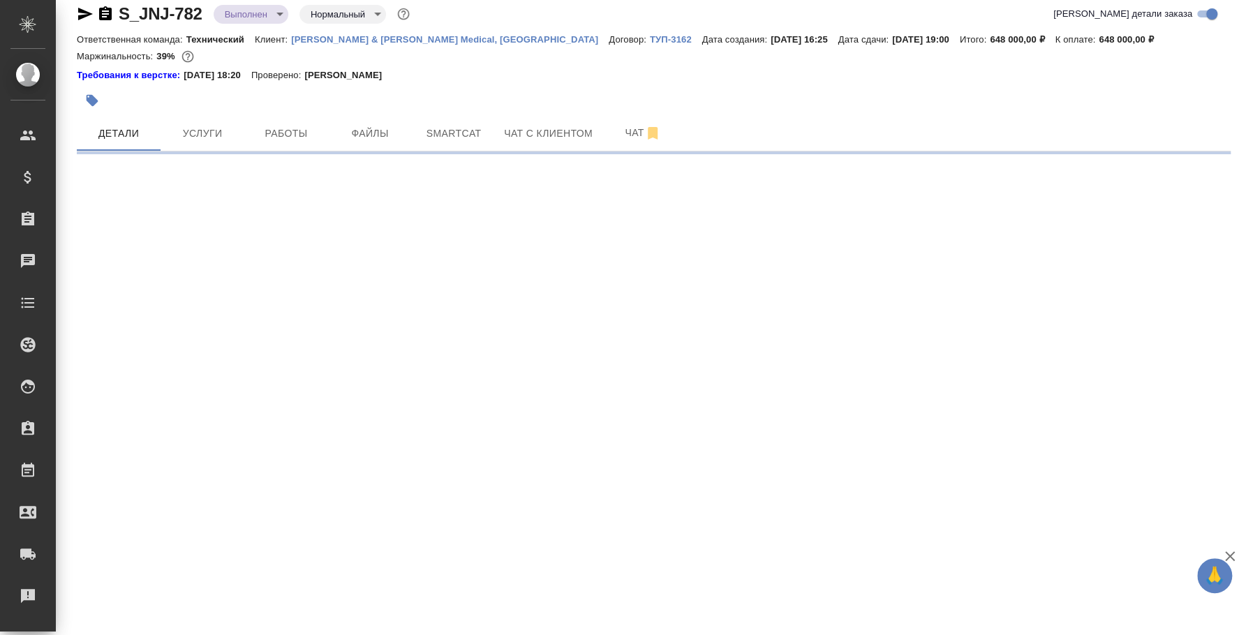
select select "RU"
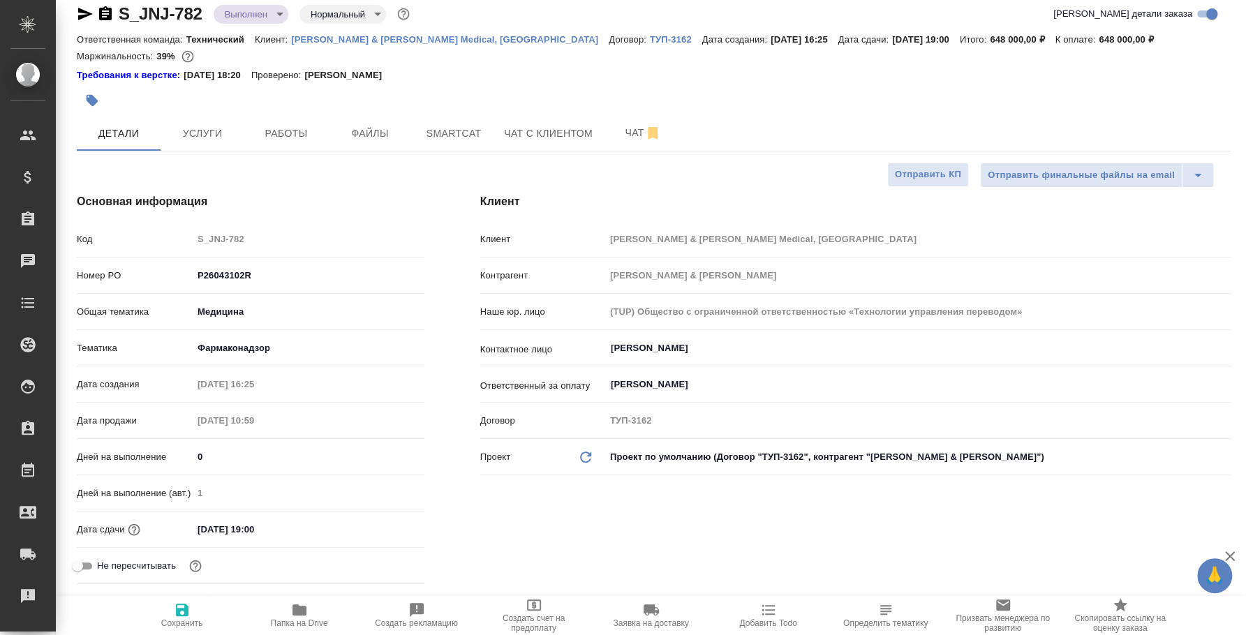
type textarea "x"
click at [225, 141] on button "Услуги" at bounding box center [203, 133] width 84 height 35
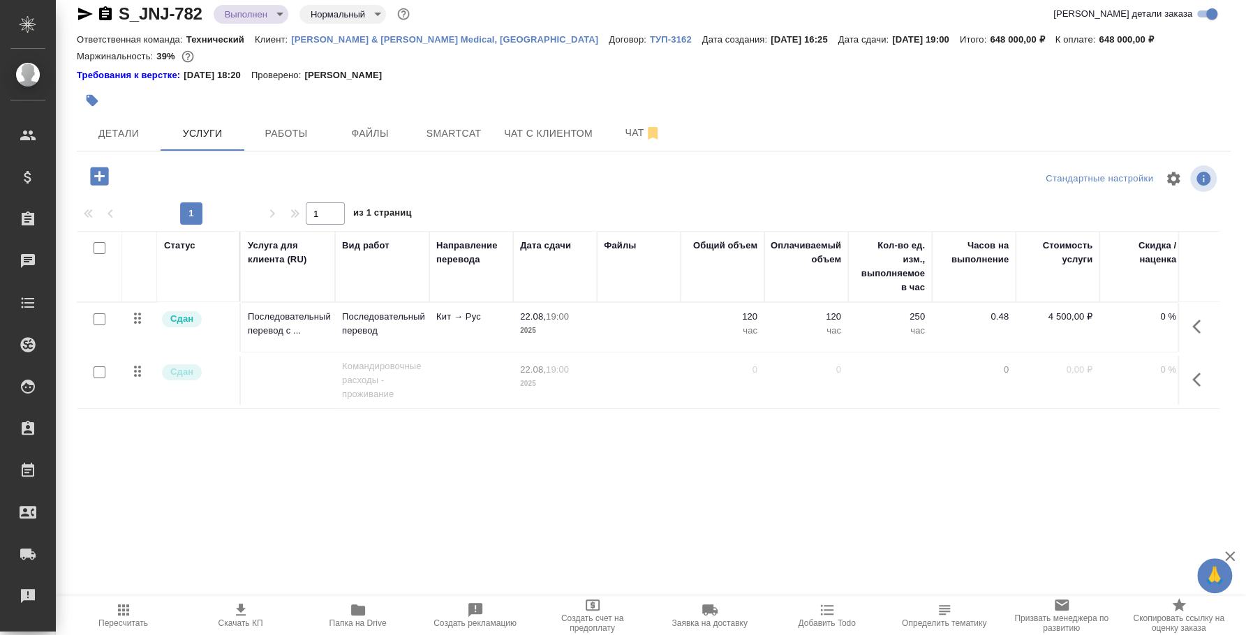
scroll to position [0, 186]
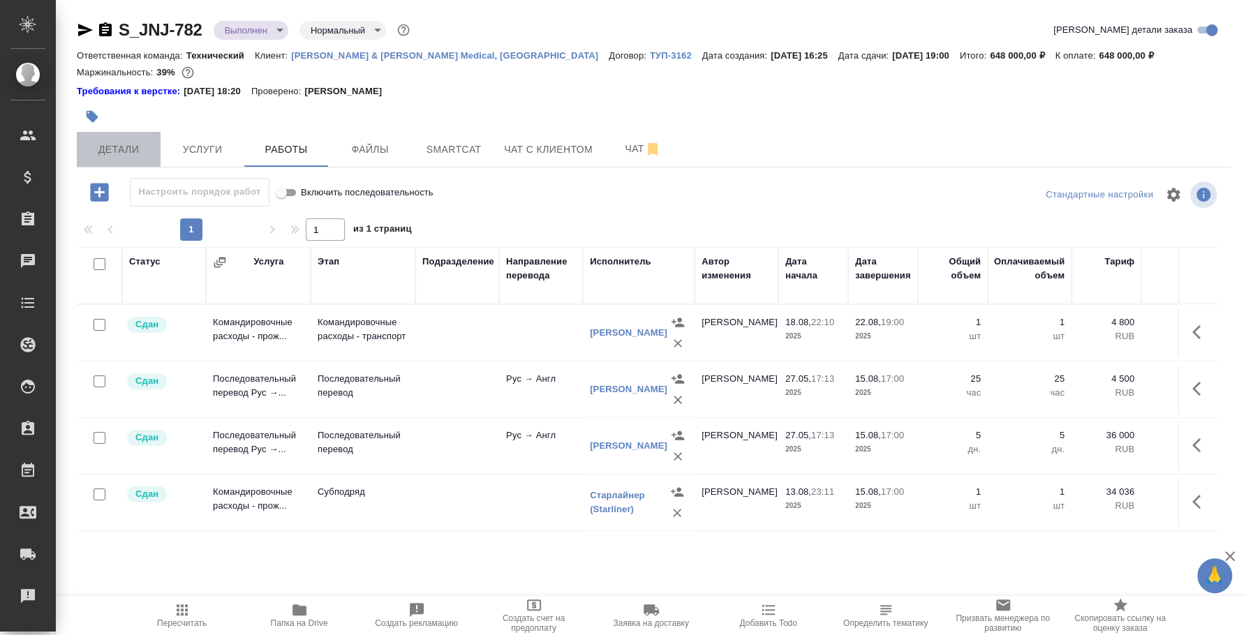
click at [140, 141] on span "Детали" at bounding box center [118, 149] width 67 height 17
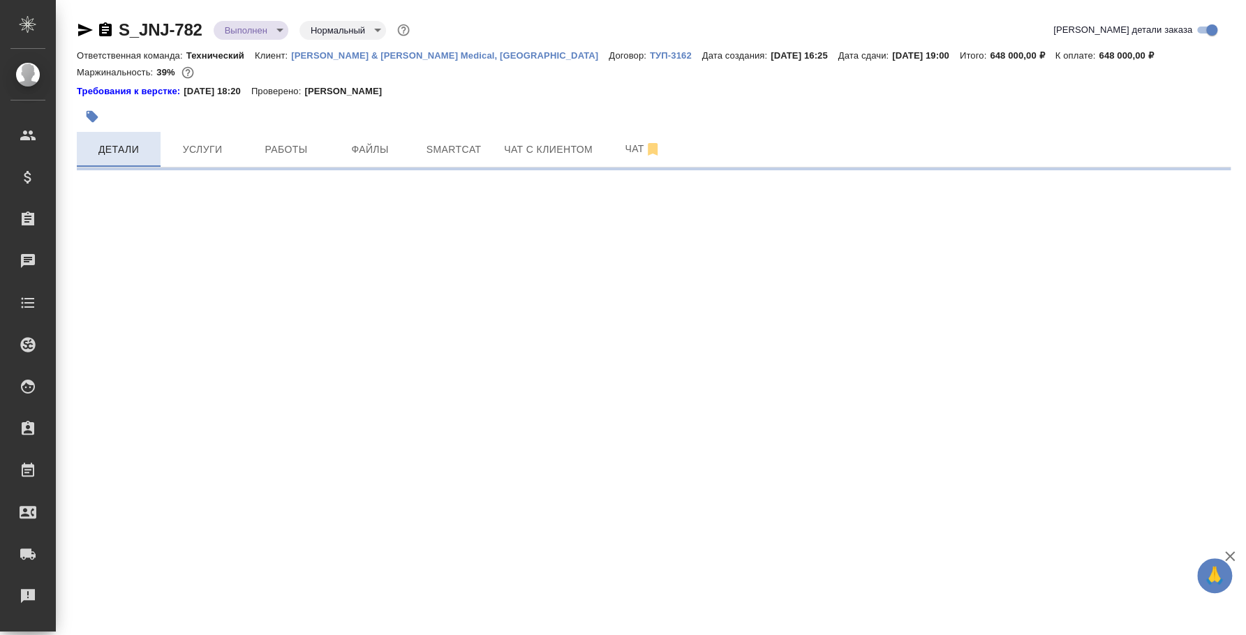
select select "RU"
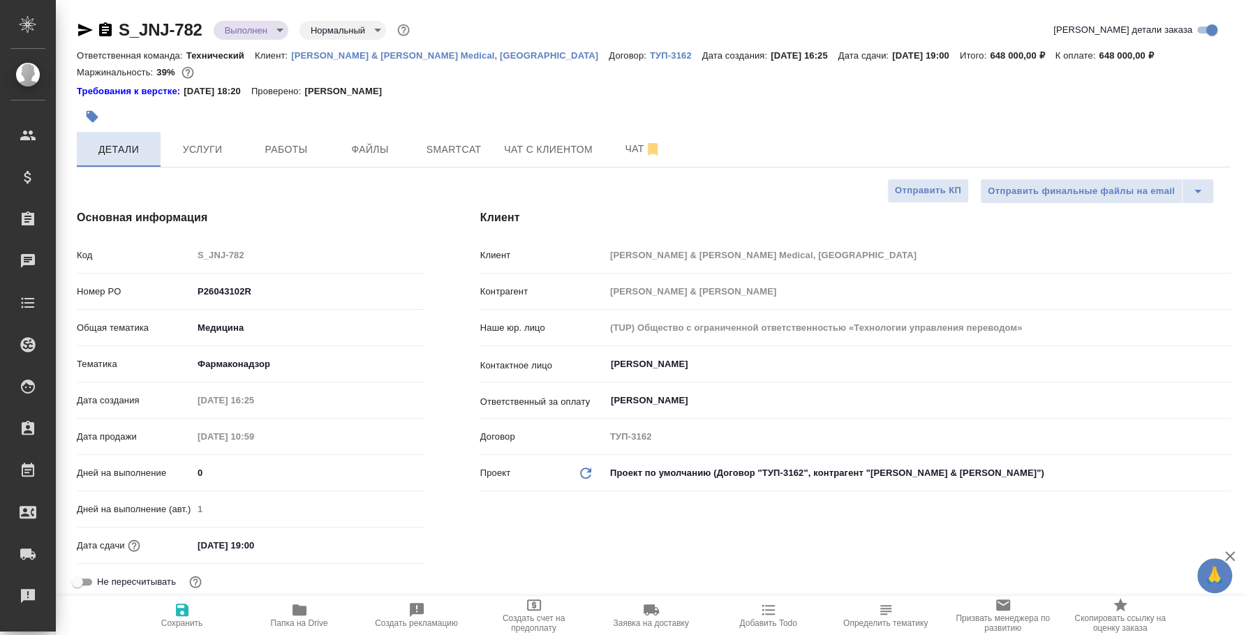
type textarea "x"
click at [182, 141] on span "Услуги" at bounding box center [202, 149] width 67 height 17
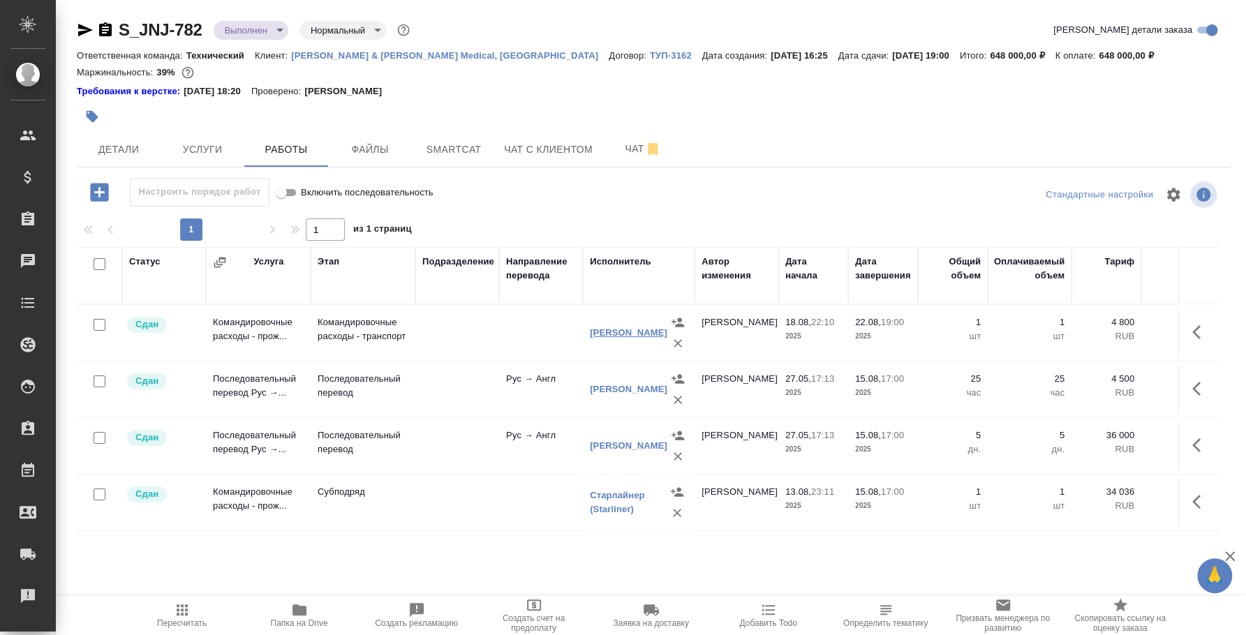
click at [595, 338] on link "[PERSON_NAME]" at bounding box center [629, 332] width 78 height 10
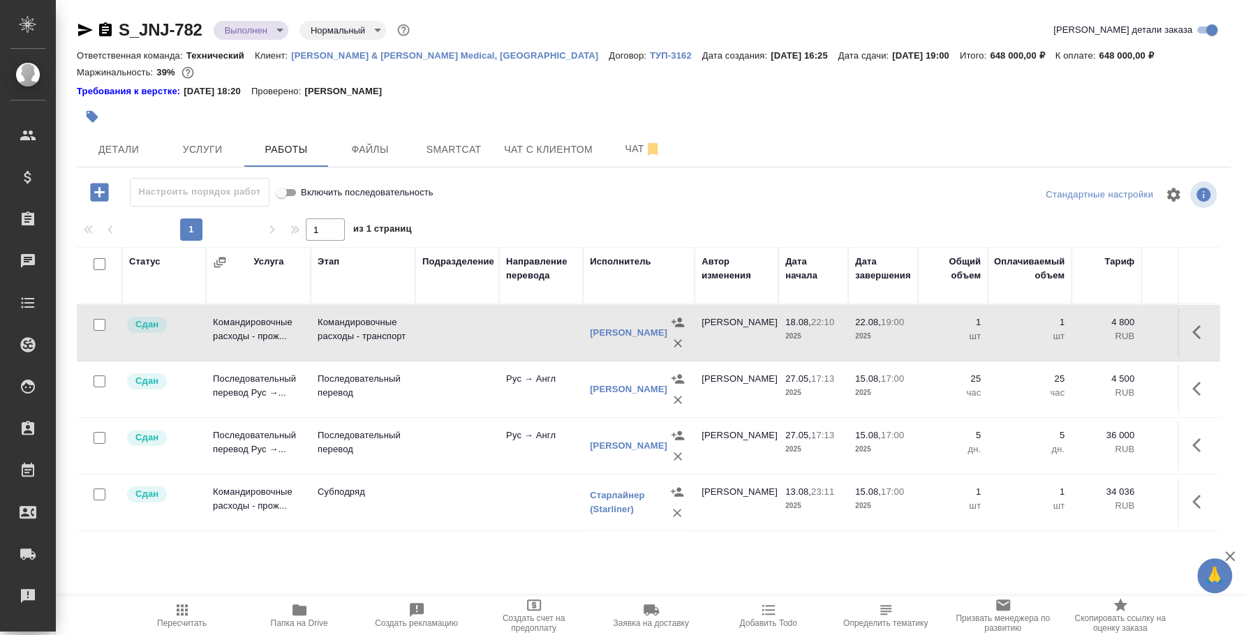
click at [274, 338] on td "Командировочные расходы - прож..." at bounding box center [258, 333] width 105 height 49
click at [227, 147] on span "Услуги" at bounding box center [202, 149] width 67 height 17
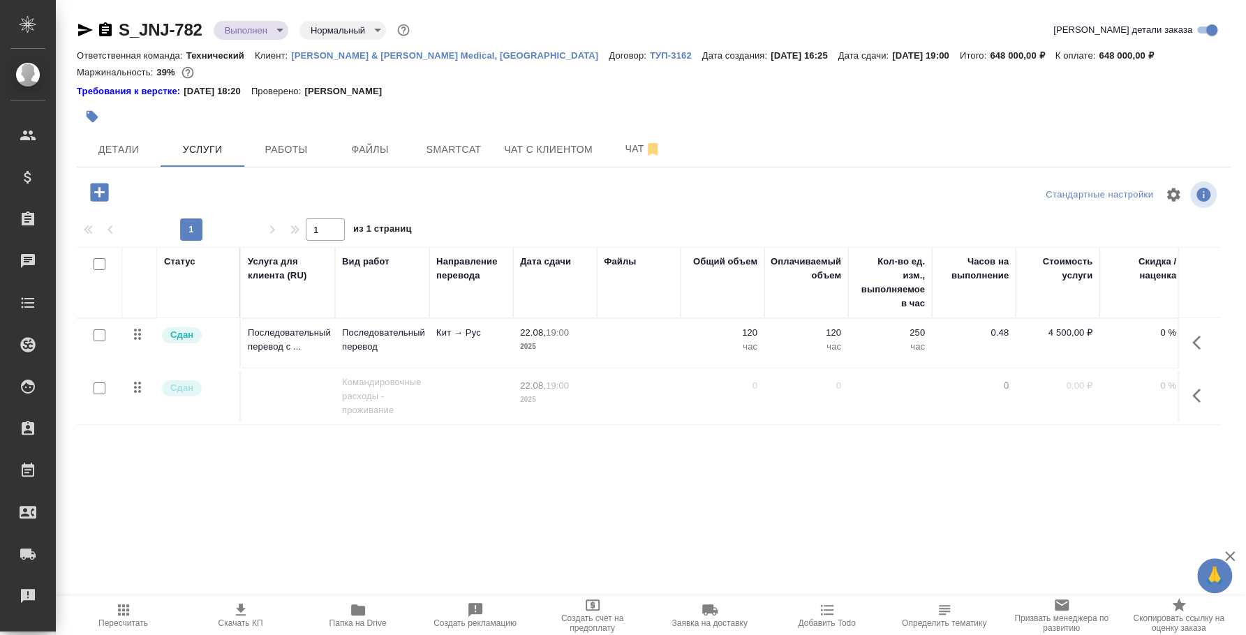
click at [99, 196] on icon "button" at bounding box center [99, 192] width 24 height 24
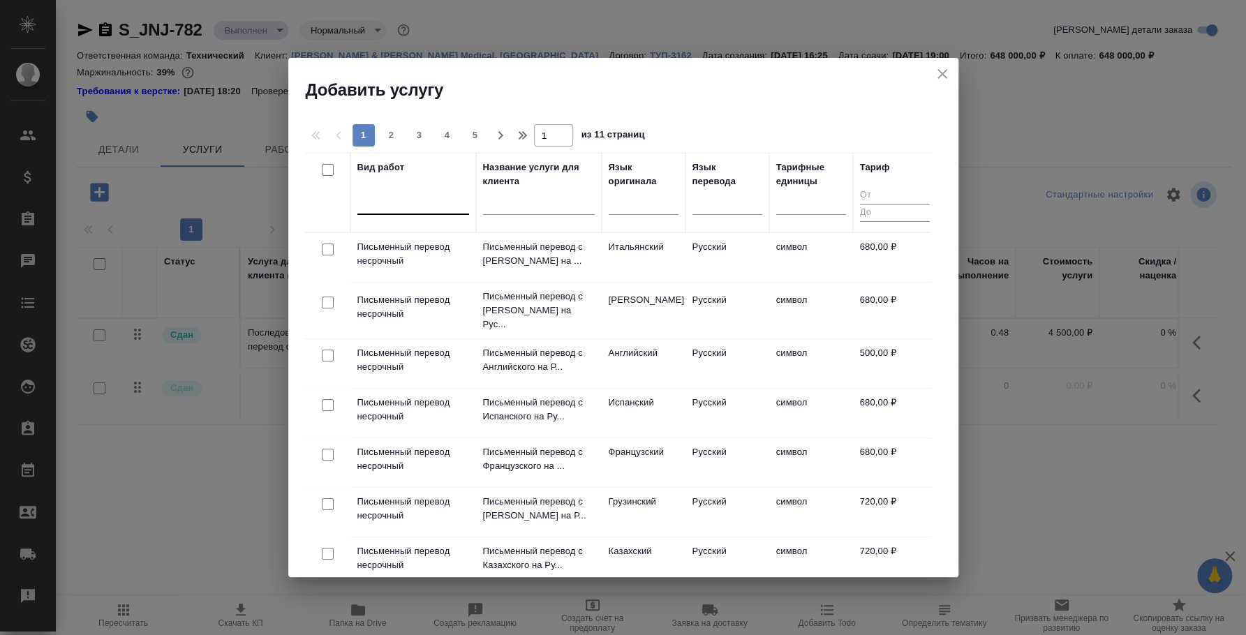
click at [458, 206] on div at bounding box center [414, 201] width 112 height 20
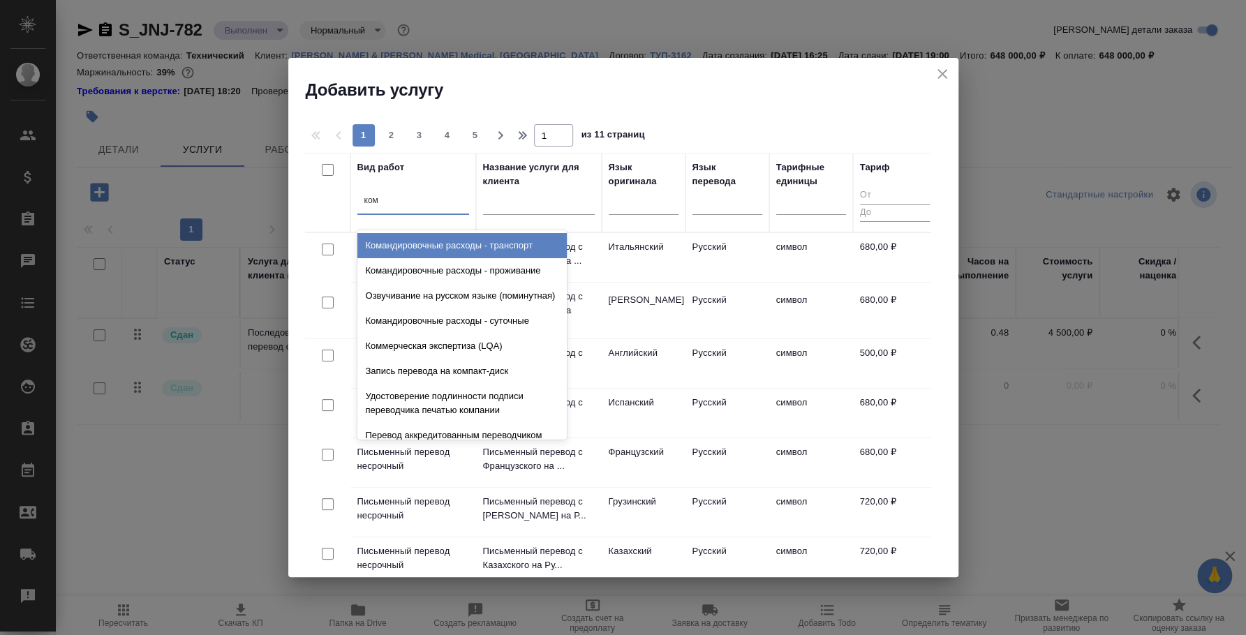
type input "кома"
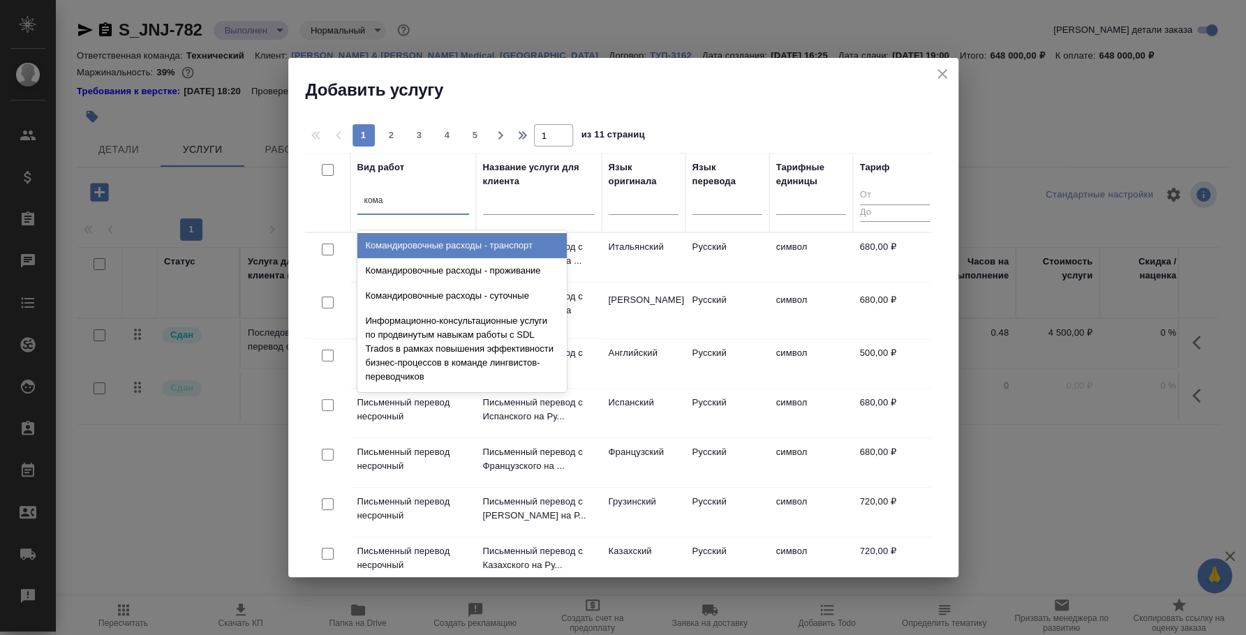
click at [462, 246] on div "Командировочные расходы - транспорт" at bounding box center [462, 245] width 209 height 25
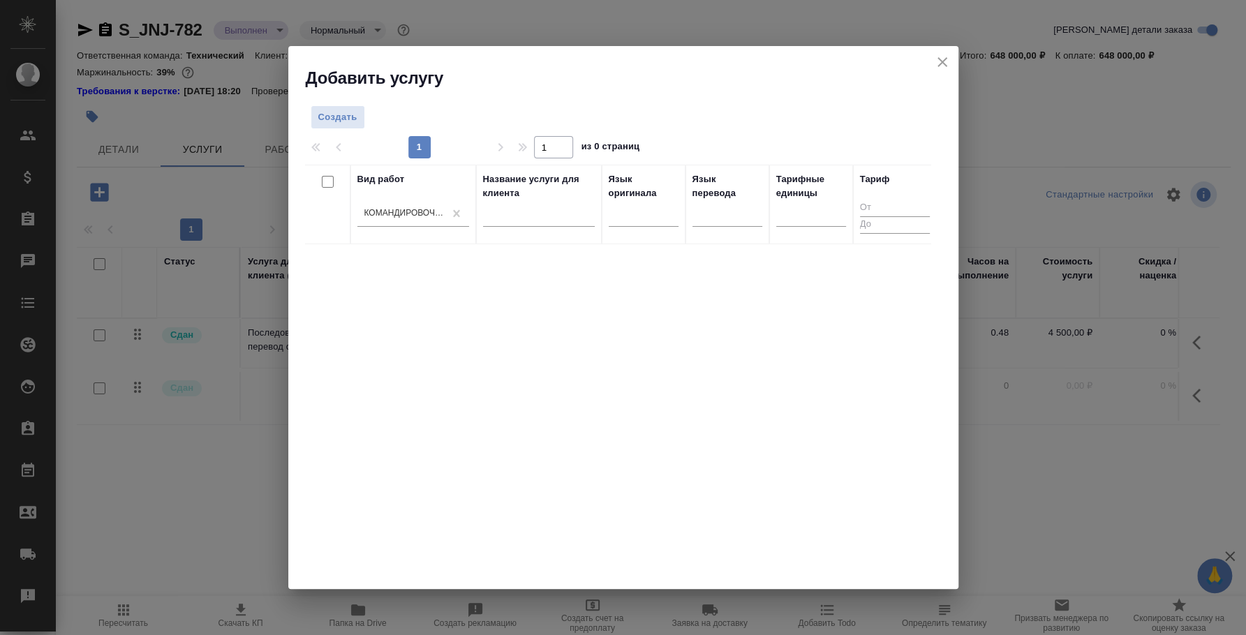
click at [794, 376] on div "Вид работ Командировочные расходы - транспорт Название услуги для клиента Язык …" at bounding box center [618, 374] width 626 height 419
click at [337, 123] on span "Создать" at bounding box center [337, 118] width 39 height 16
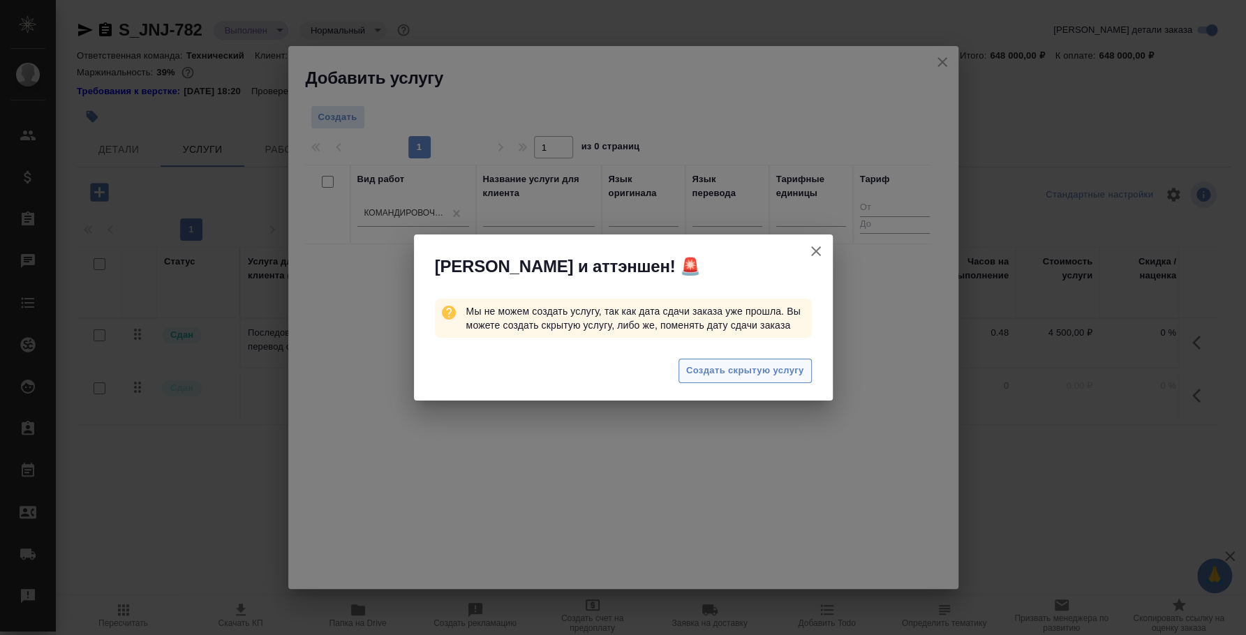
click at [772, 376] on span "Создать скрытую услугу" at bounding box center [745, 371] width 118 height 16
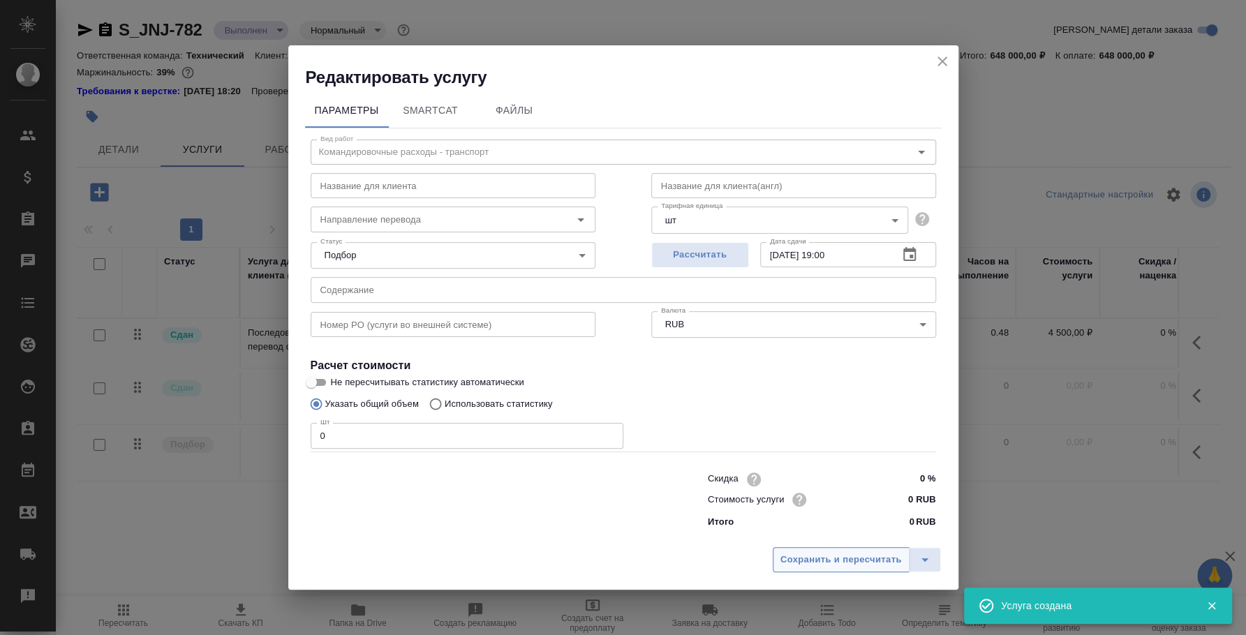
click at [865, 554] on span "Сохранить и пересчитать" at bounding box center [842, 560] width 122 height 16
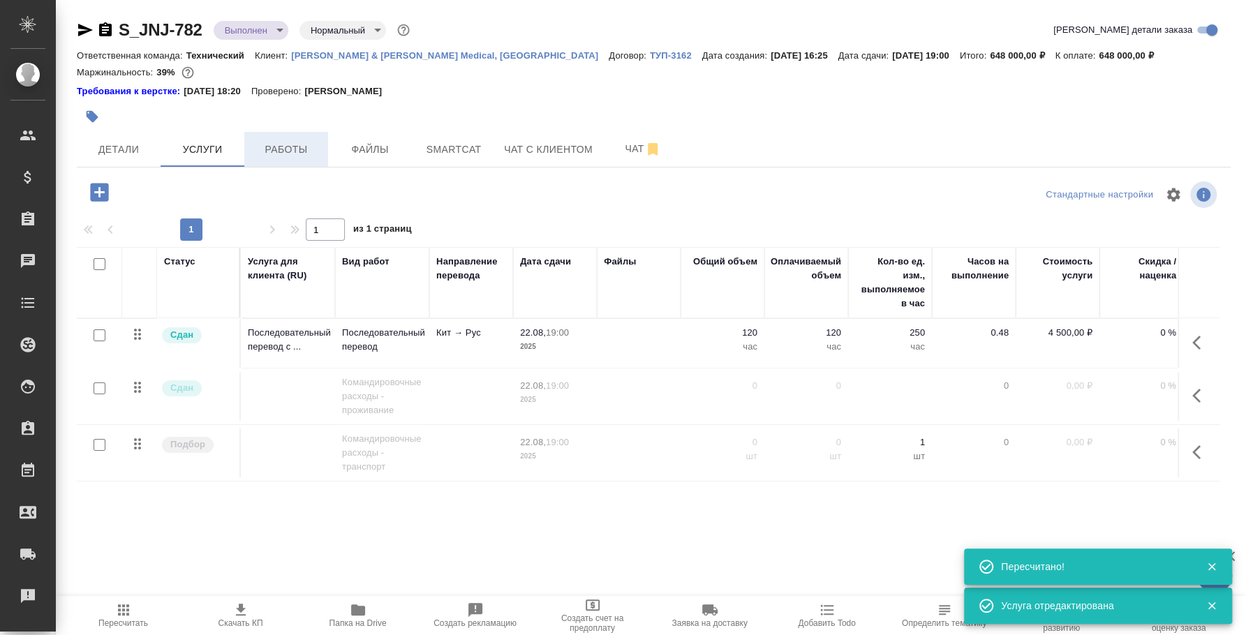
click at [281, 159] on button "Работы" at bounding box center [286, 149] width 84 height 35
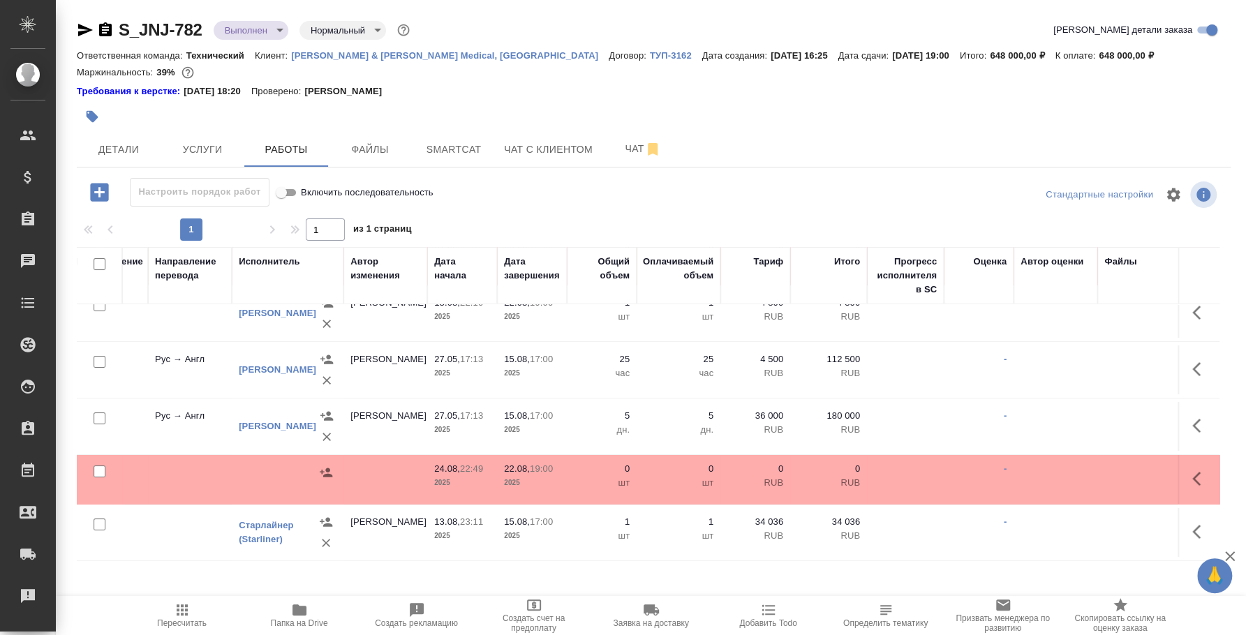
scroll to position [82, 351]
click at [1193, 471] on icon "button" at bounding box center [1201, 479] width 17 height 17
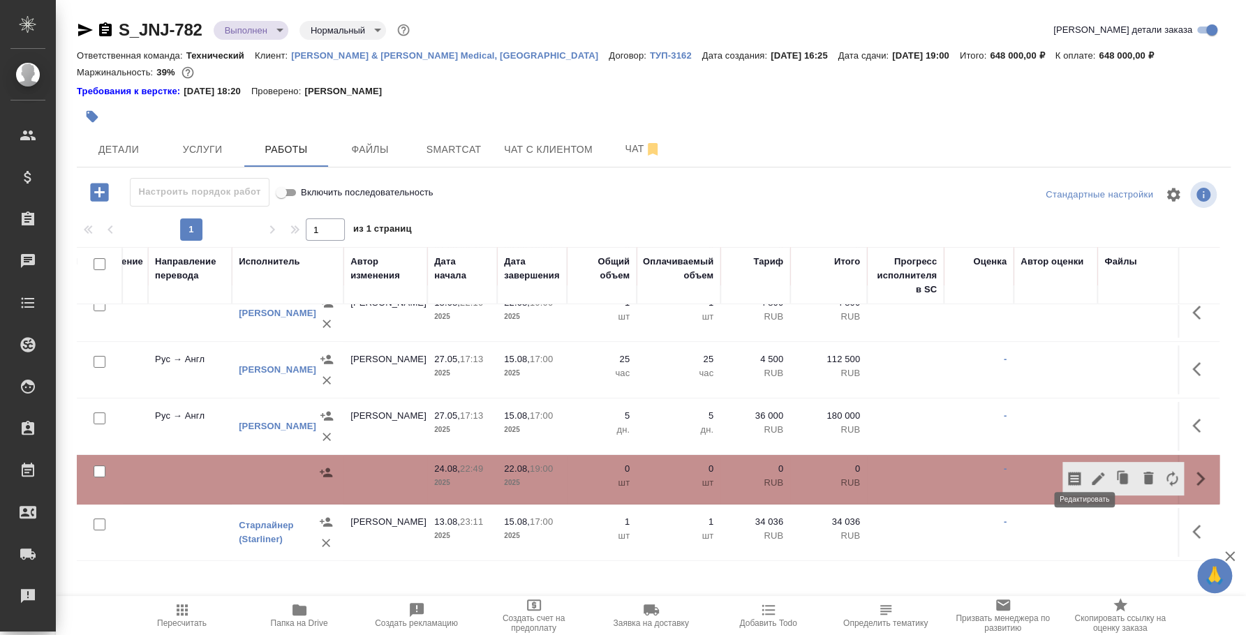
click at [1090, 471] on icon "button" at bounding box center [1098, 479] width 17 height 17
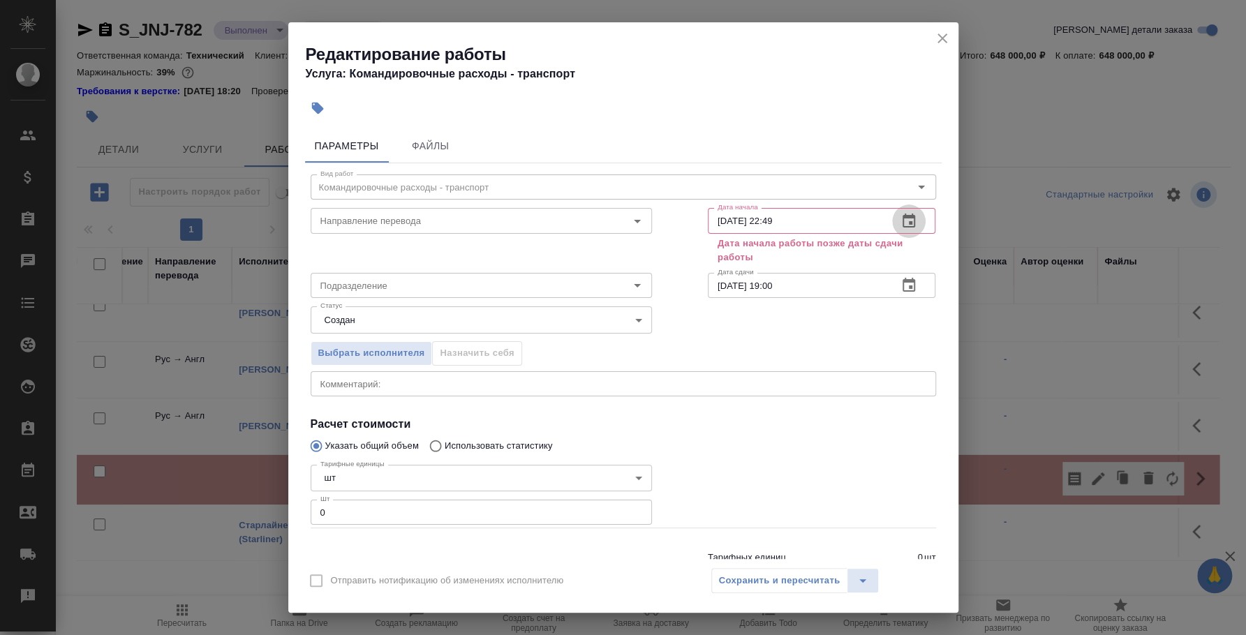
click at [903, 226] on icon "button" at bounding box center [909, 221] width 13 height 14
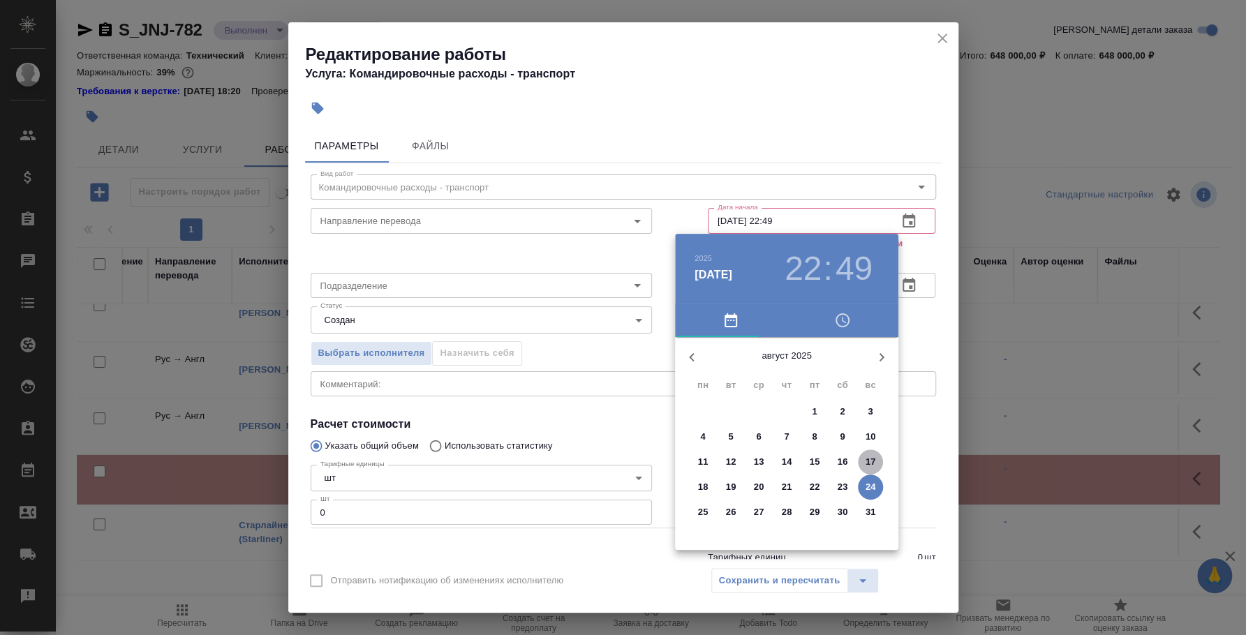
click at [869, 457] on p "17" at bounding box center [871, 462] width 10 height 14
type input "17.08.2025 22:49"
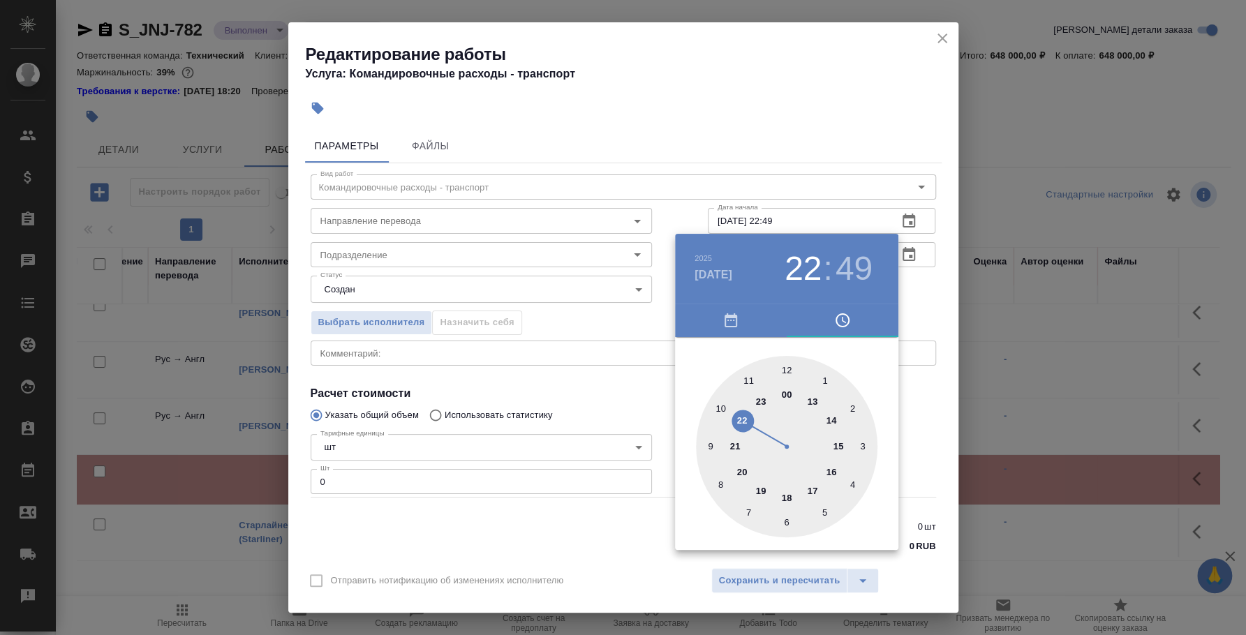
click at [925, 429] on div at bounding box center [623, 317] width 1246 height 635
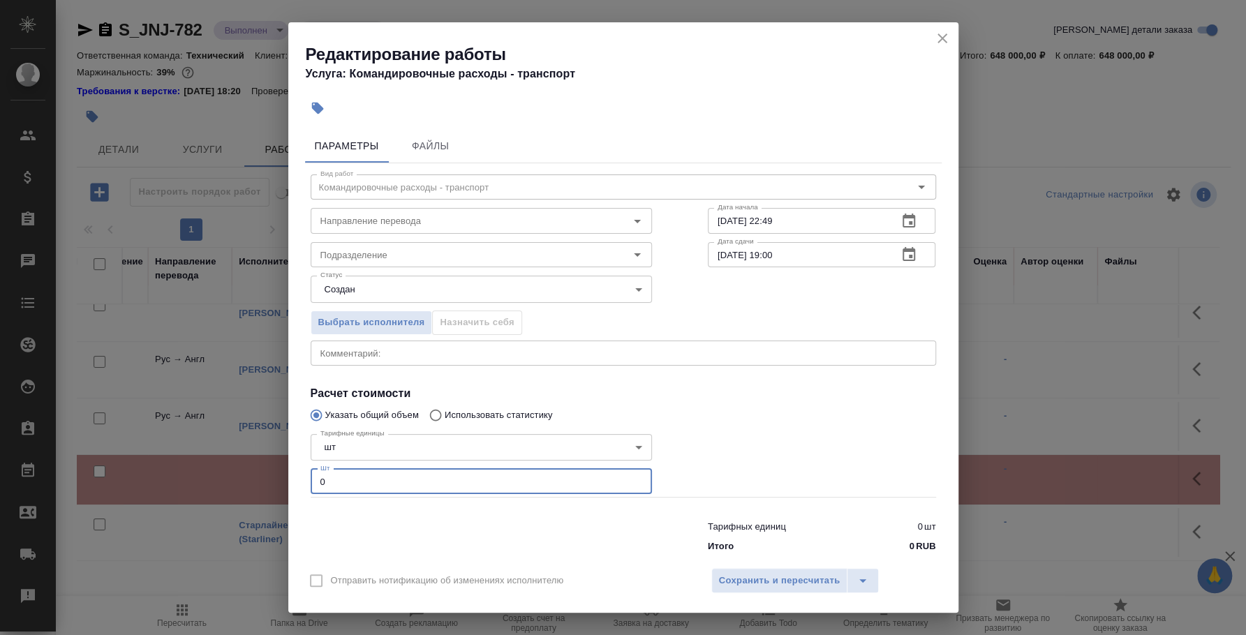
drag, startPoint x: 423, startPoint y: 478, endPoint x: 290, endPoint y: 466, distance: 133.8
click at [290, 466] on div "Параметры Файлы Вид работ Командировочные расходы - транспорт Вид работ Направл…" at bounding box center [623, 342] width 670 height 436
type input "1"
click at [762, 557] on div "Тарифных единиц 0 шт Итого 0 RUB" at bounding box center [822, 534] width 284 height 95
click at [776, 582] on span "Сохранить и пересчитать" at bounding box center [780, 581] width 122 height 16
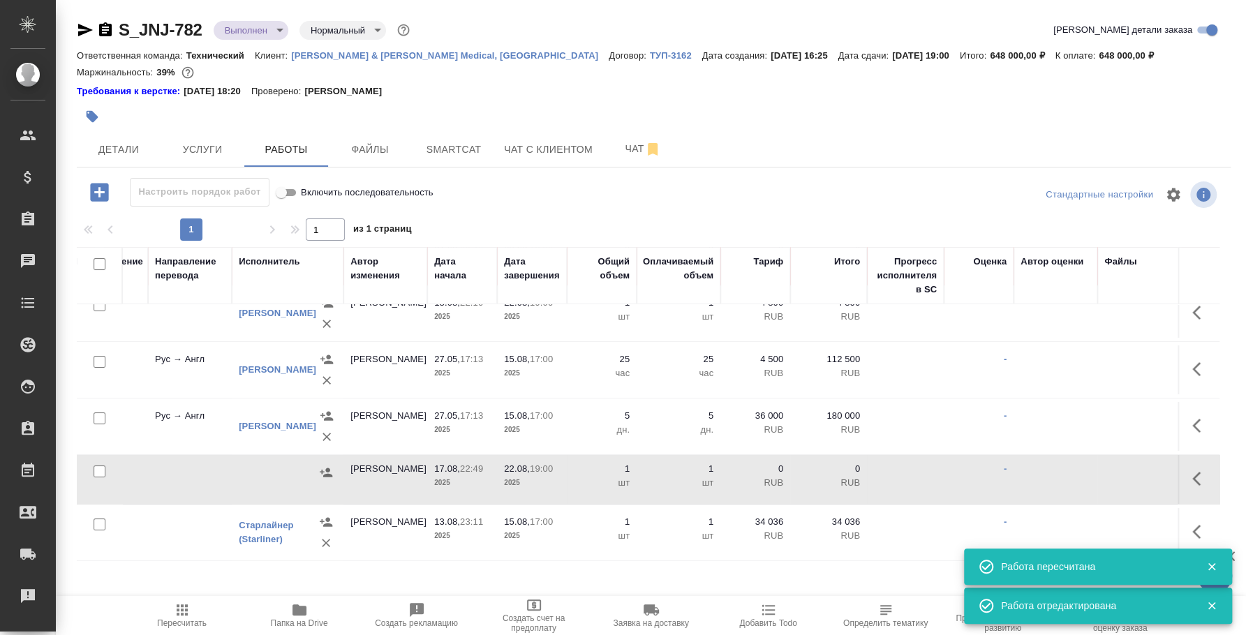
click at [327, 468] on icon "button" at bounding box center [326, 472] width 13 height 9
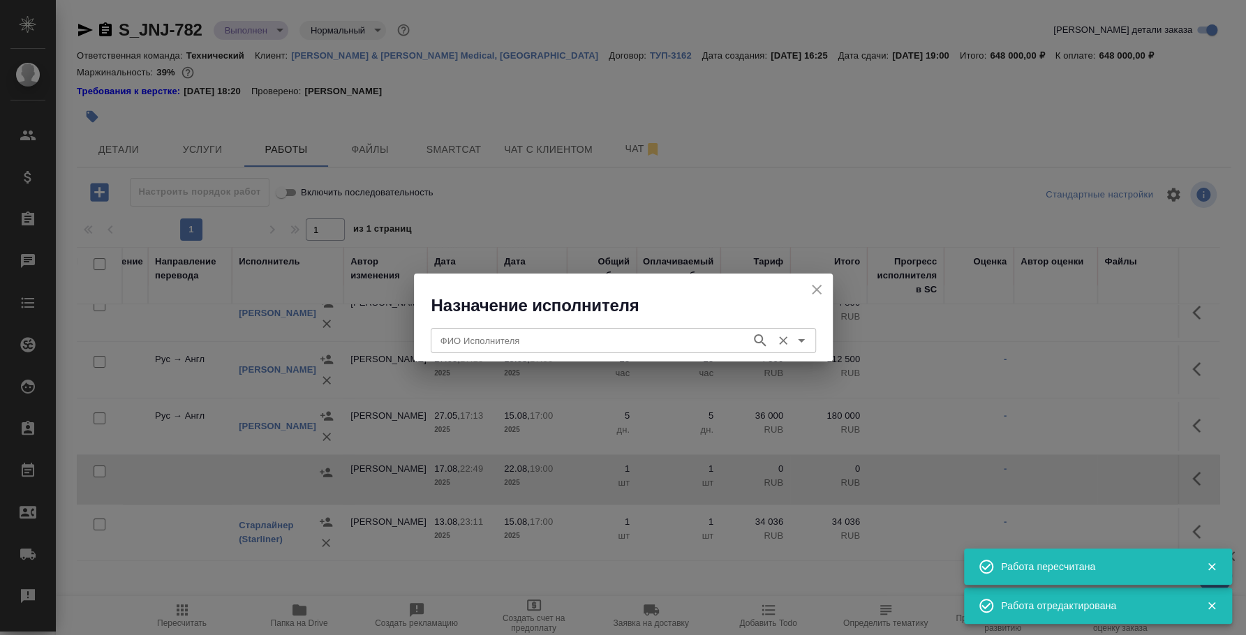
click at [508, 334] on input "ФИО Исполнителя" at bounding box center [589, 340] width 309 height 17
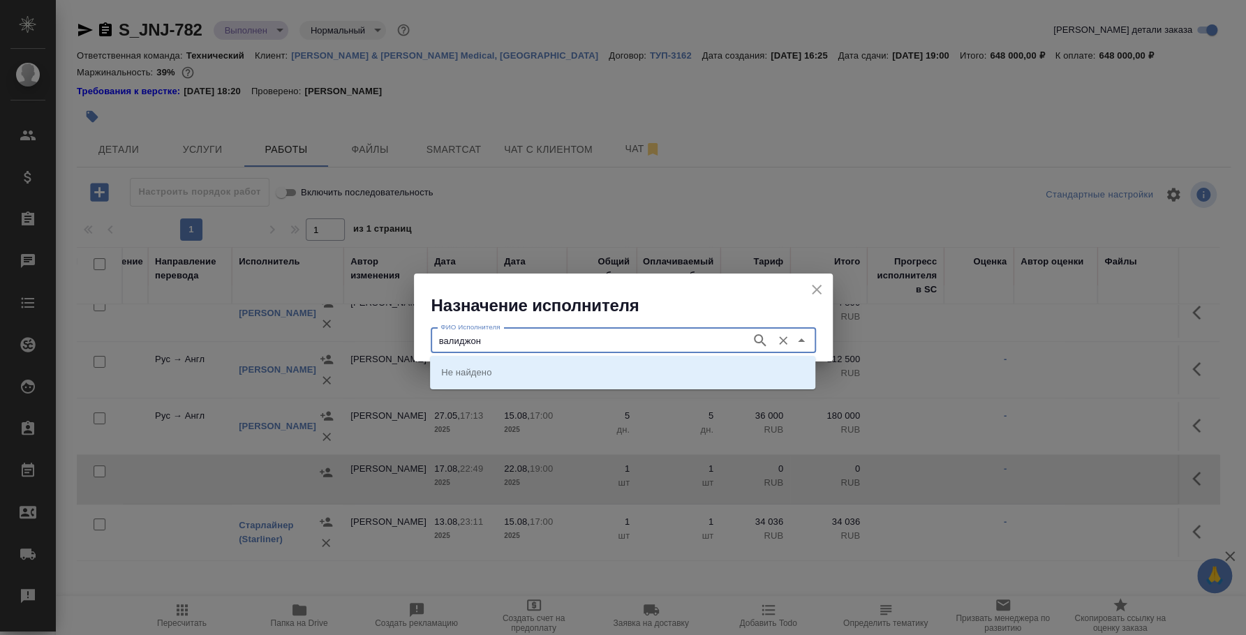
type input "валиджон"
click at [517, 372] on p "[PERSON_NAME]" at bounding box center [479, 372] width 76 height 14
type input "[PERSON_NAME]"
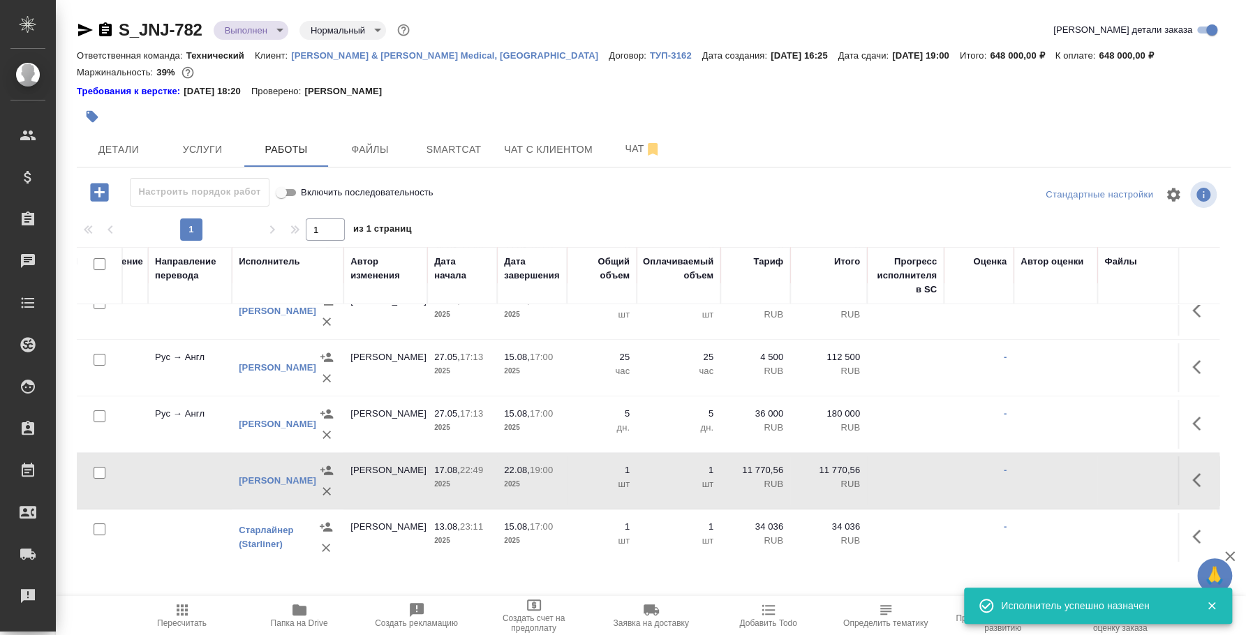
scroll to position [87, 351]
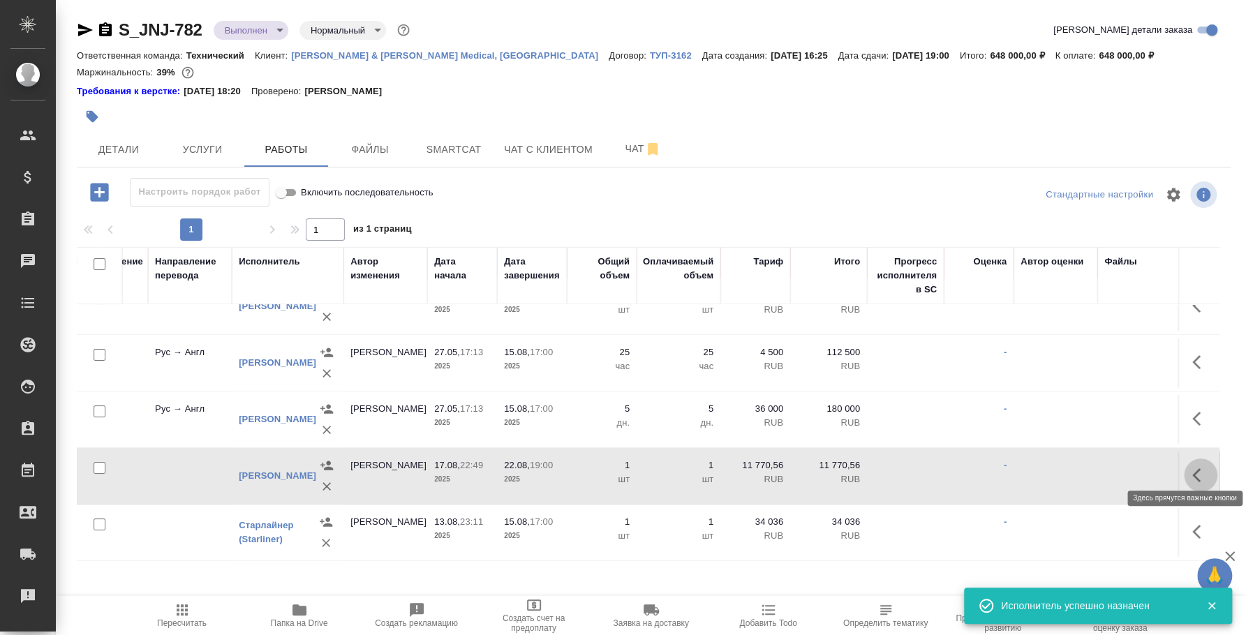
click at [1193, 467] on icon "button" at bounding box center [1201, 475] width 17 height 17
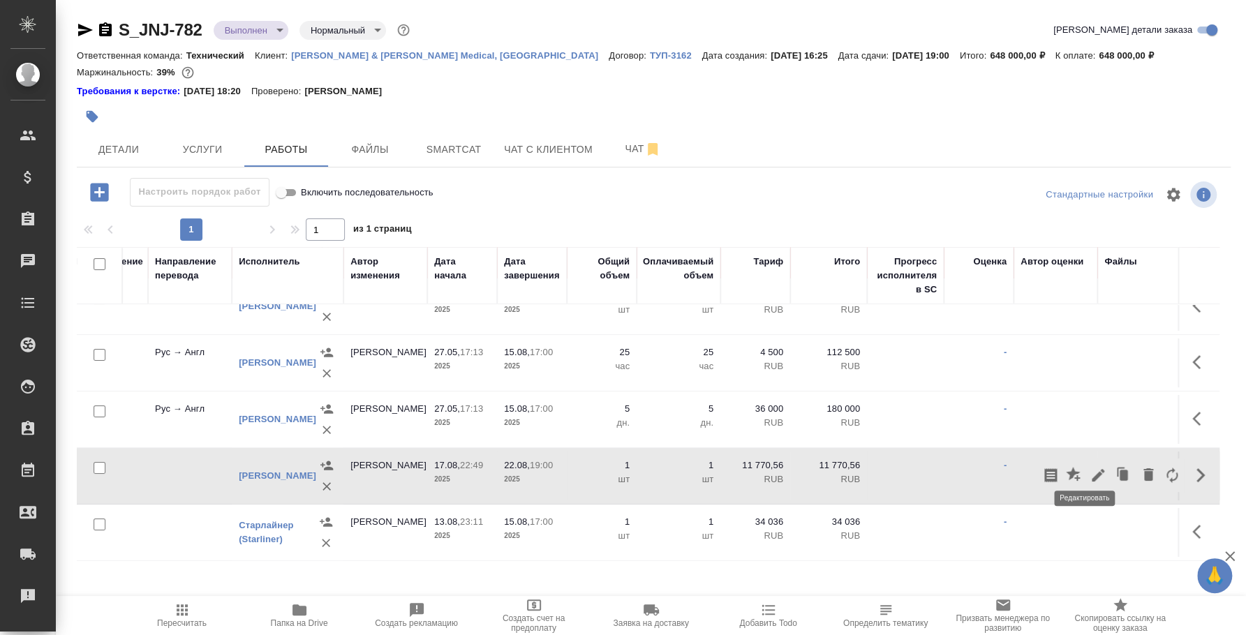
click at [1090, 467] on icon "button" at bounding box center [1098, 475] width 17 height 17
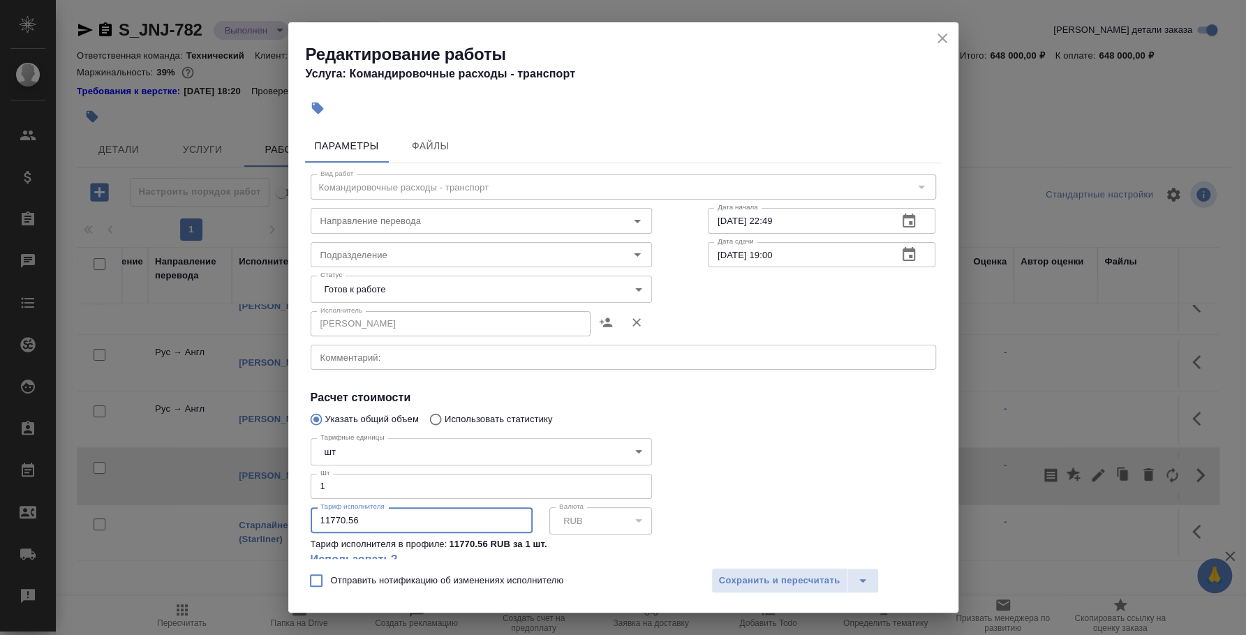
drag, startPoint x: 371, startPoint y: 523, endPoint x: 293, endPoint y: 515, distance: 78.7
click at [293, 515] on div "Параметры Файлы Вид работ Командировочные расходы - транспорт Вид работ Направл…" at bounding box center [623, 342] width 670 height 436
type input "4800"
click at [723, 565] on div "Отправить нотификацию об изменениях исполнителю Сохранить и пересчитать" at bounding box center [623, 586] width 670 height 54
click at [728, 580] on span "Сохранить и пересчитать" at bounding box center [780, 581] width 122 height 16
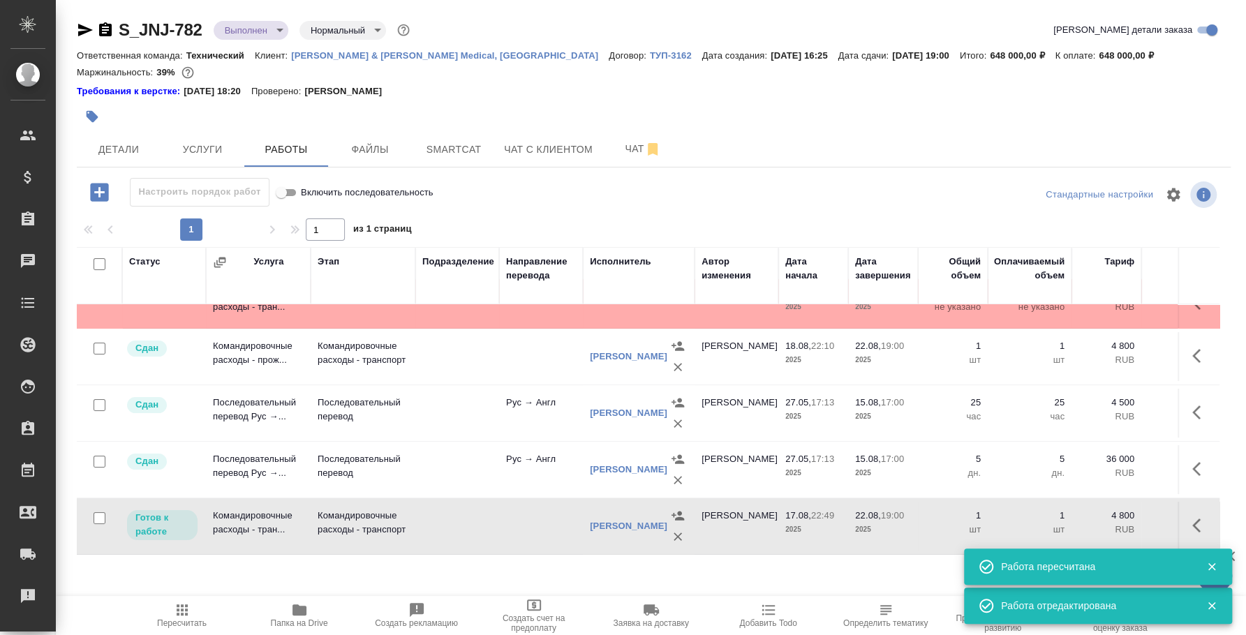
scroll to position [0, 0]
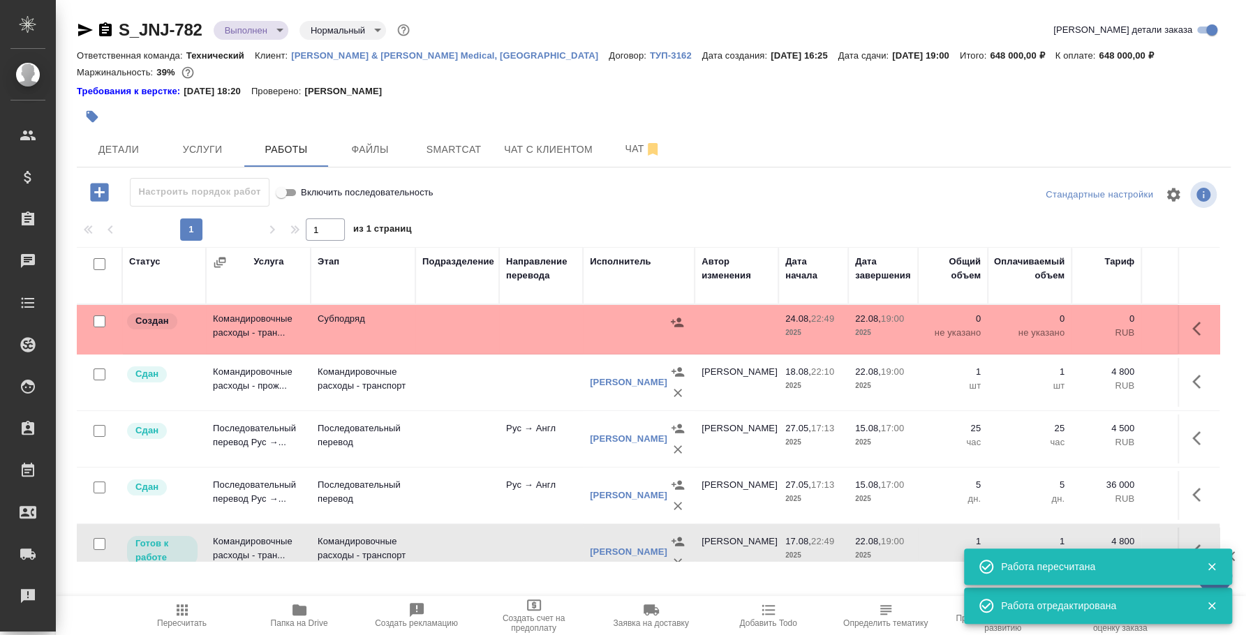
click at [99, 316] on input "checkbox" at bounding box center [100, 322] width 12 height 12
checkbox input "true"
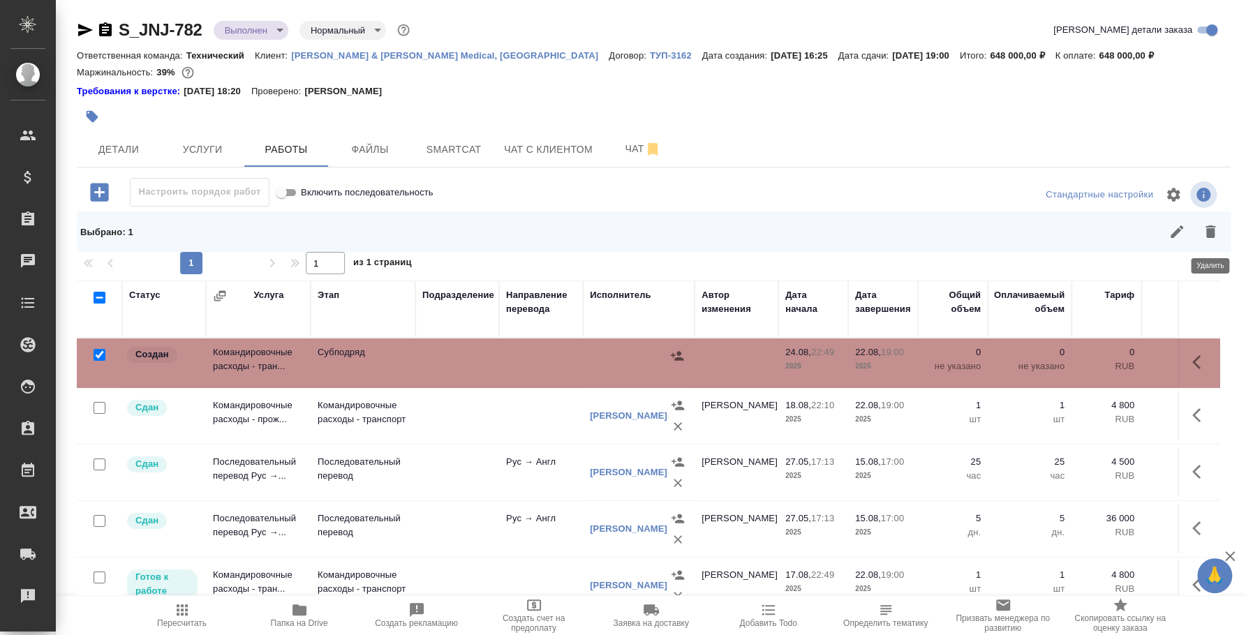
click at [1211, 237] on icon "button" at bounding box center [1211, 232] width 10 height 13
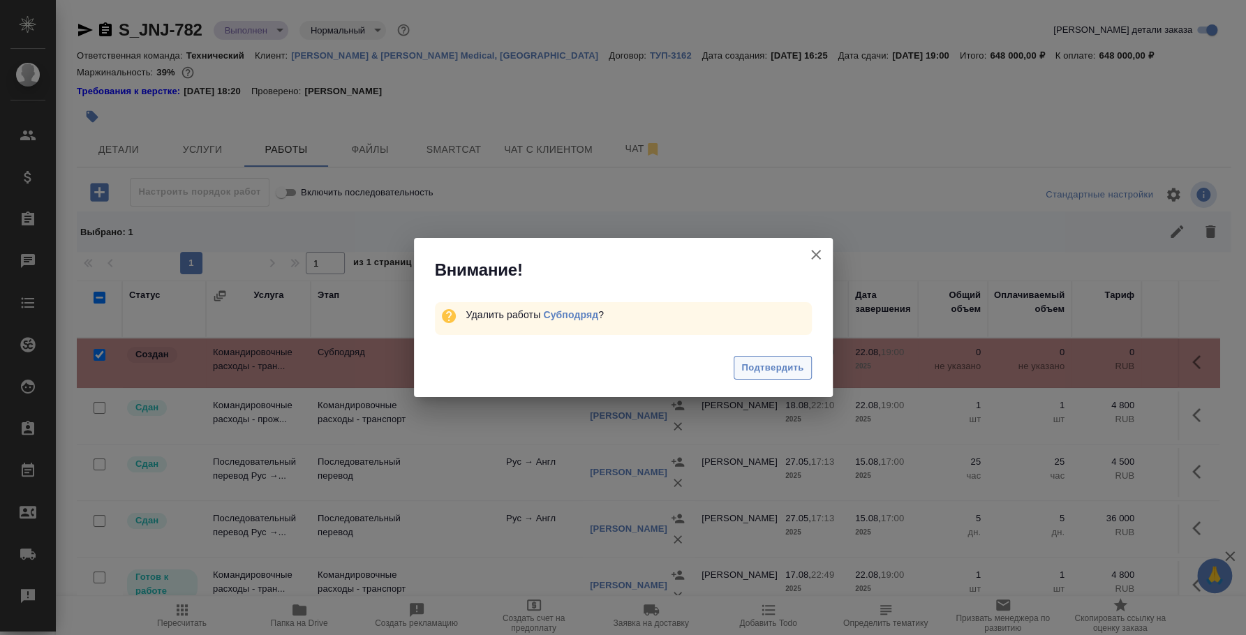
click at [795, 367] on span "Подтвердить" at bounding box center [773, 368] width 62 height 16
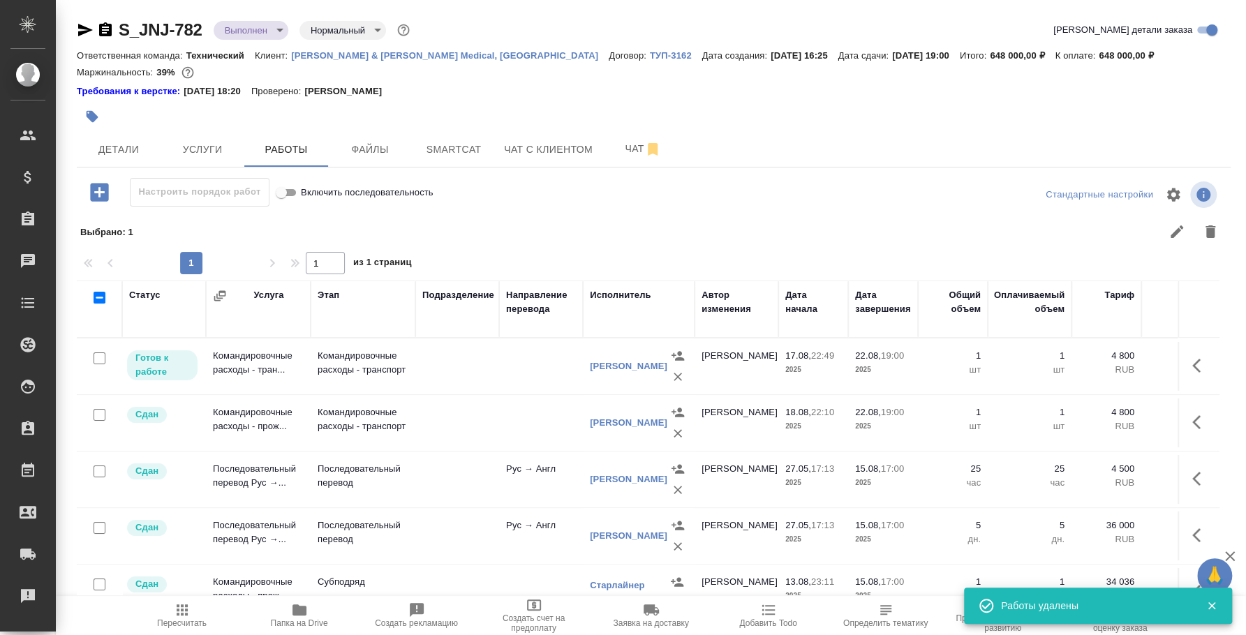
click at [677, 375] on icon "button" at bounding box center [678, 377] width 14 height 14
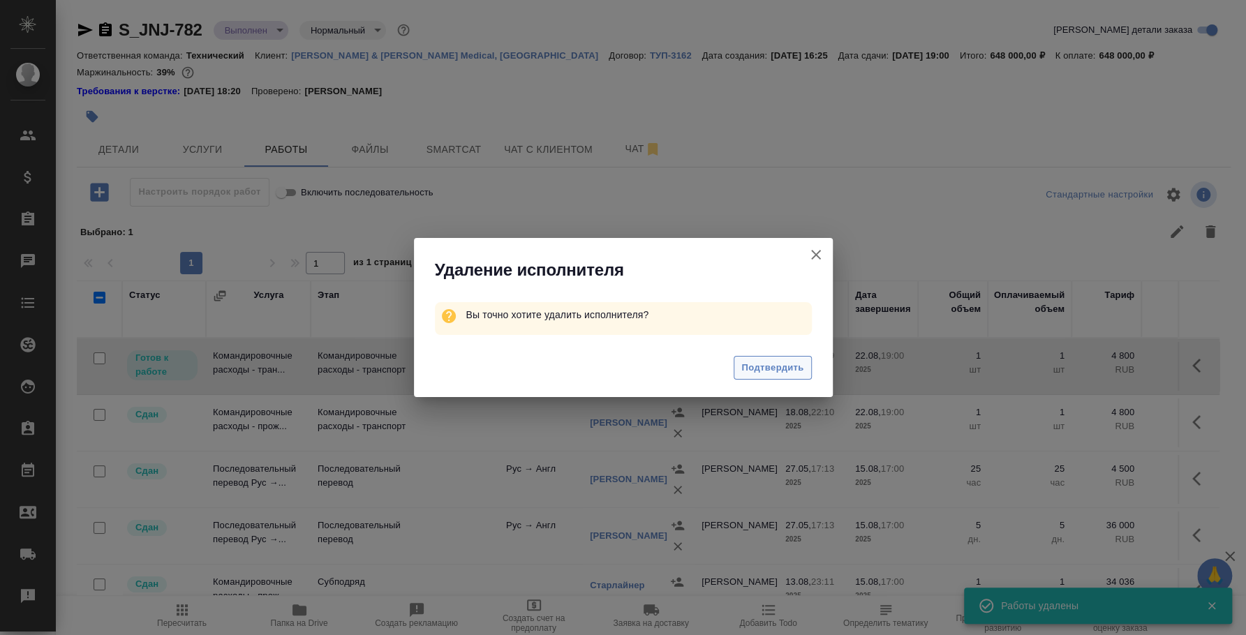
click at [762, 368] on span "Подтвердить" at bounding box center [773, 368] width 62 height 16
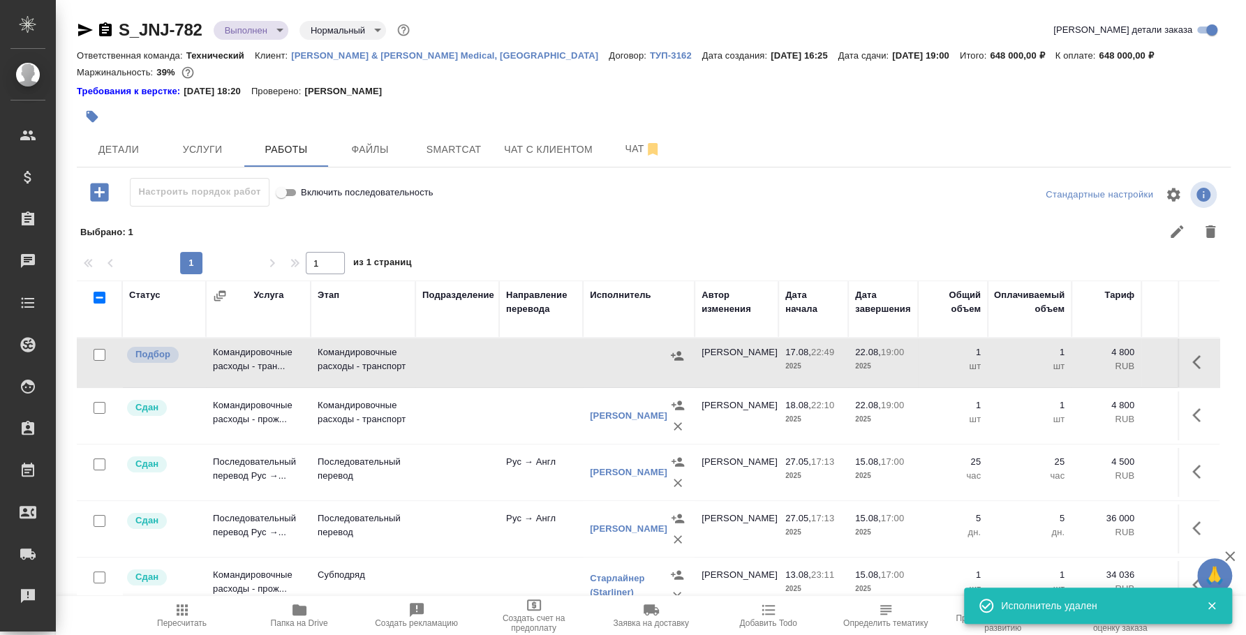
click at [103, 358] on input "checkbox" at bounding box center [100, 355] width 12 height 12
checkbox input "true"
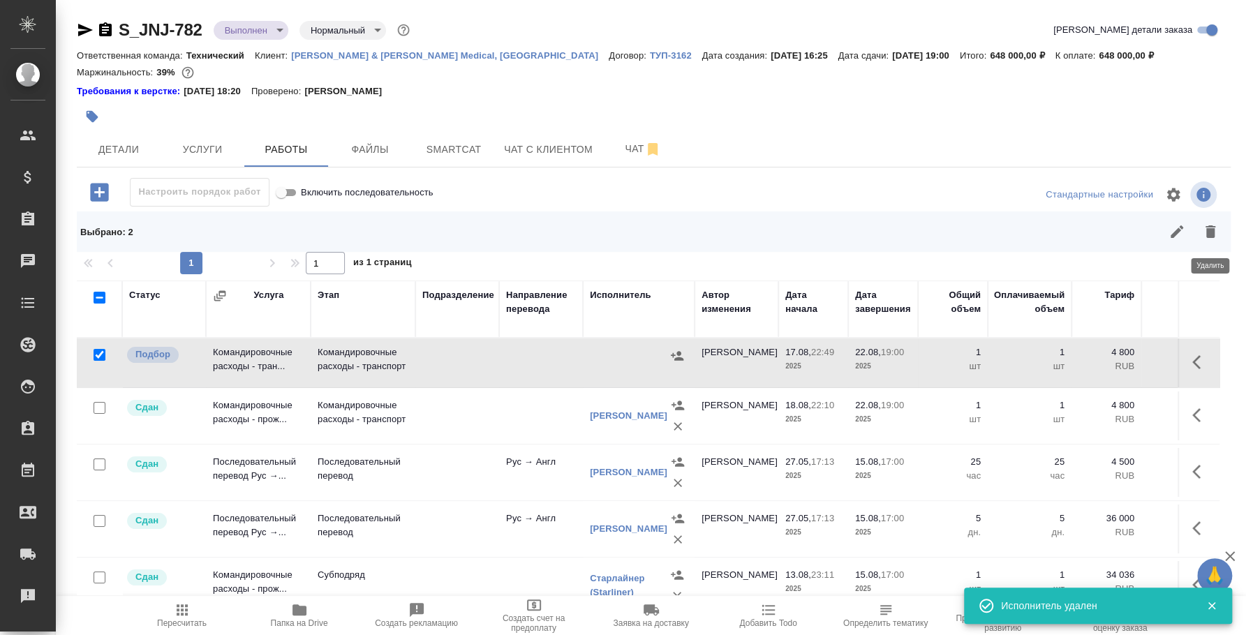
click at [1215, 233] on icon "button" at bounding box center [1210, 231] width 17 height 17
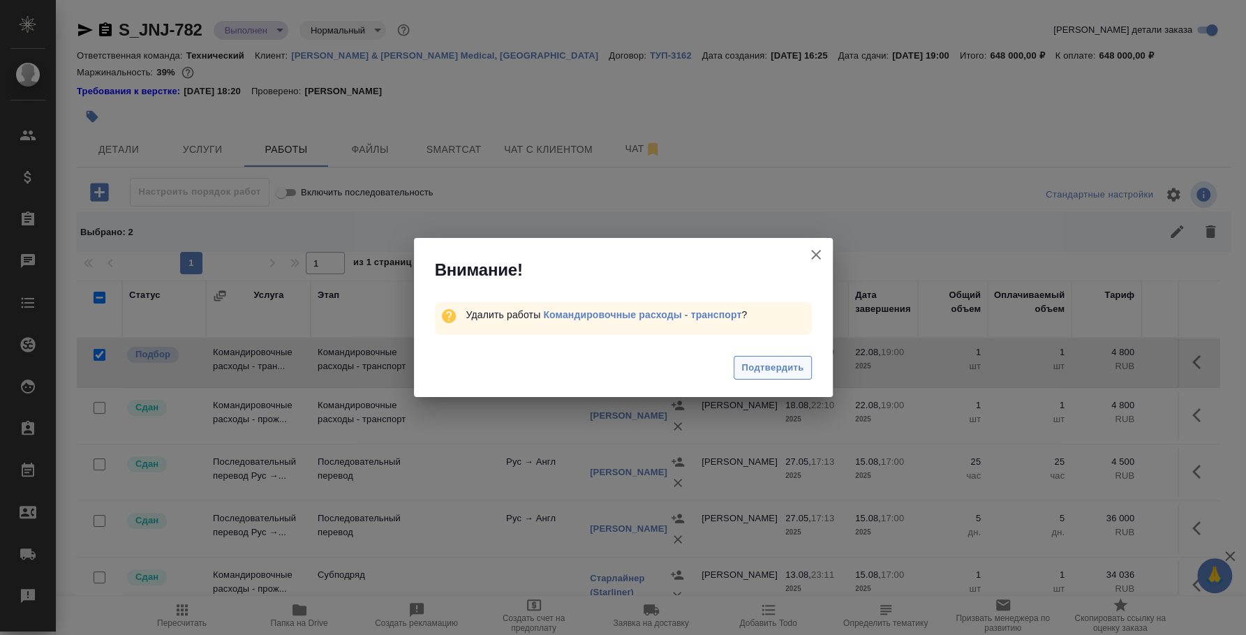
click at [794, 365] on span "Подтвердить" at bounding box center [773, 368] width 62 height 16
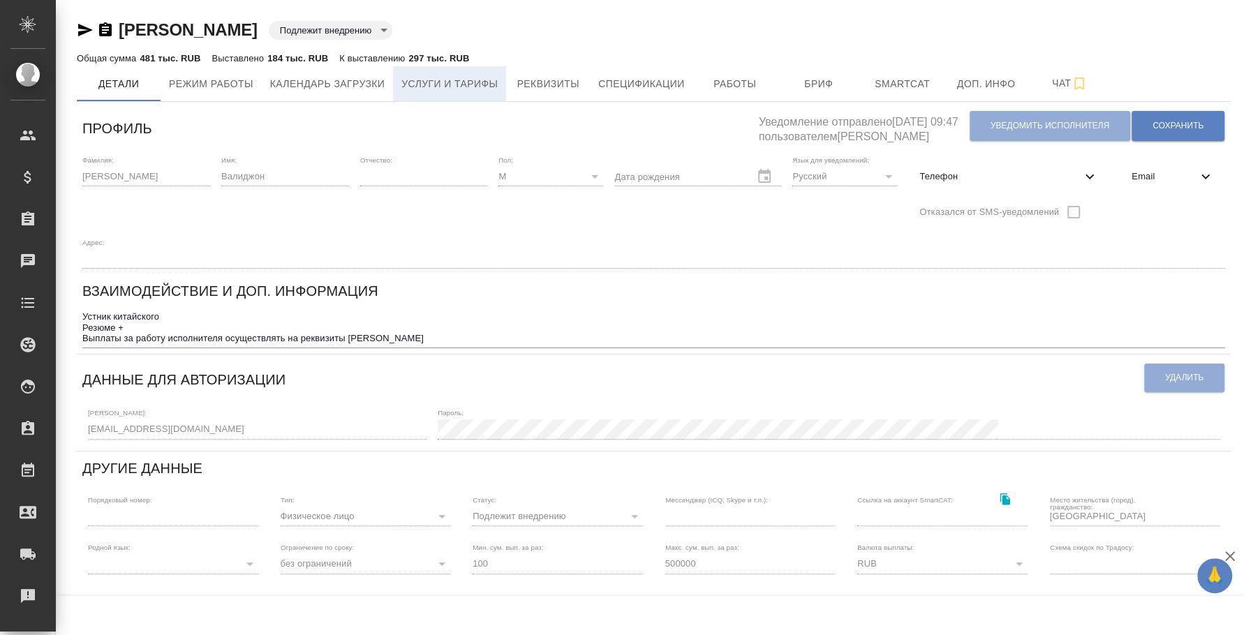
click at [416, 88] on span "Услуги и тарифы" at bounding box center [450, 83] width 96 height 17
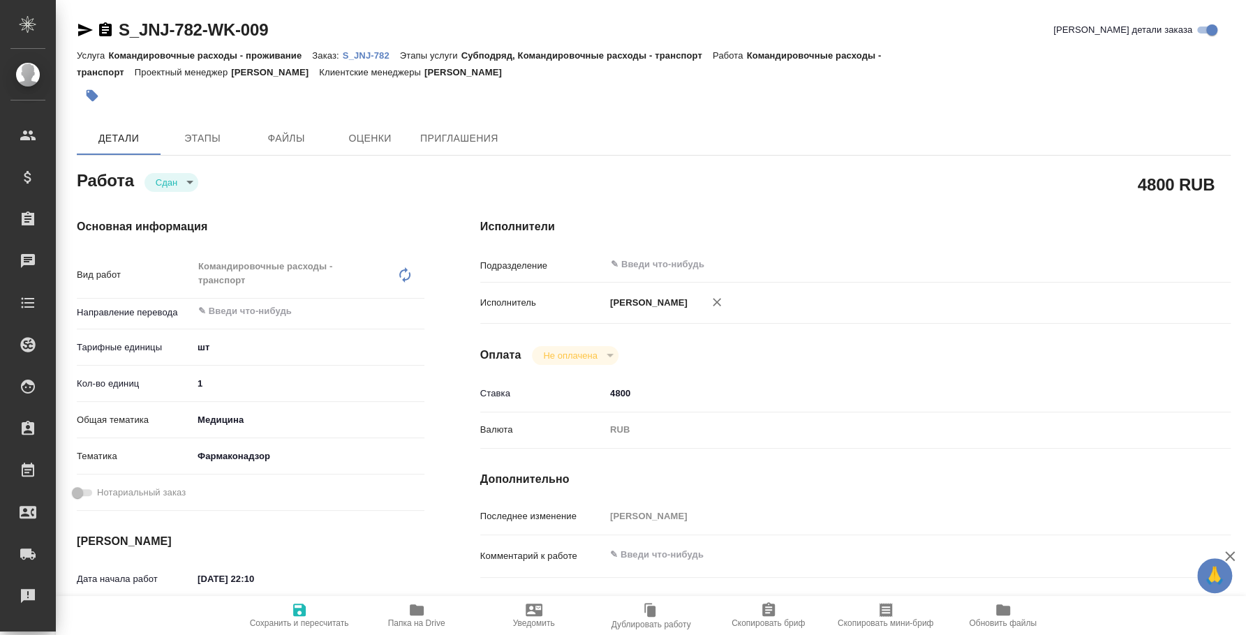
type textarea "x"
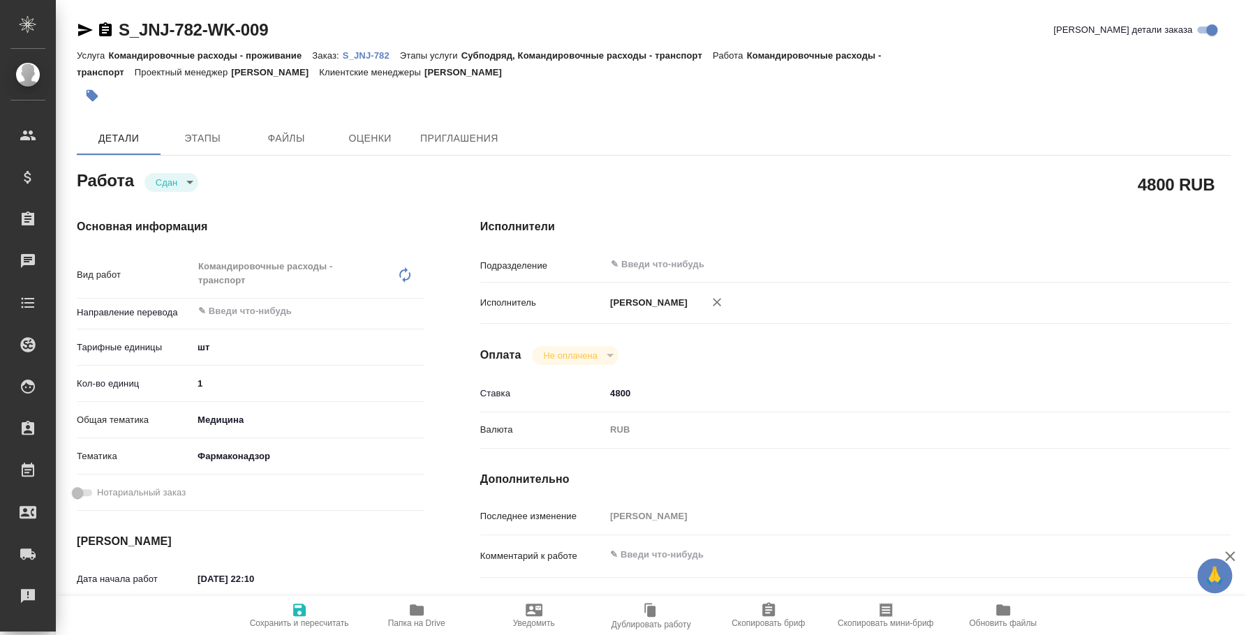
type textarea "x"
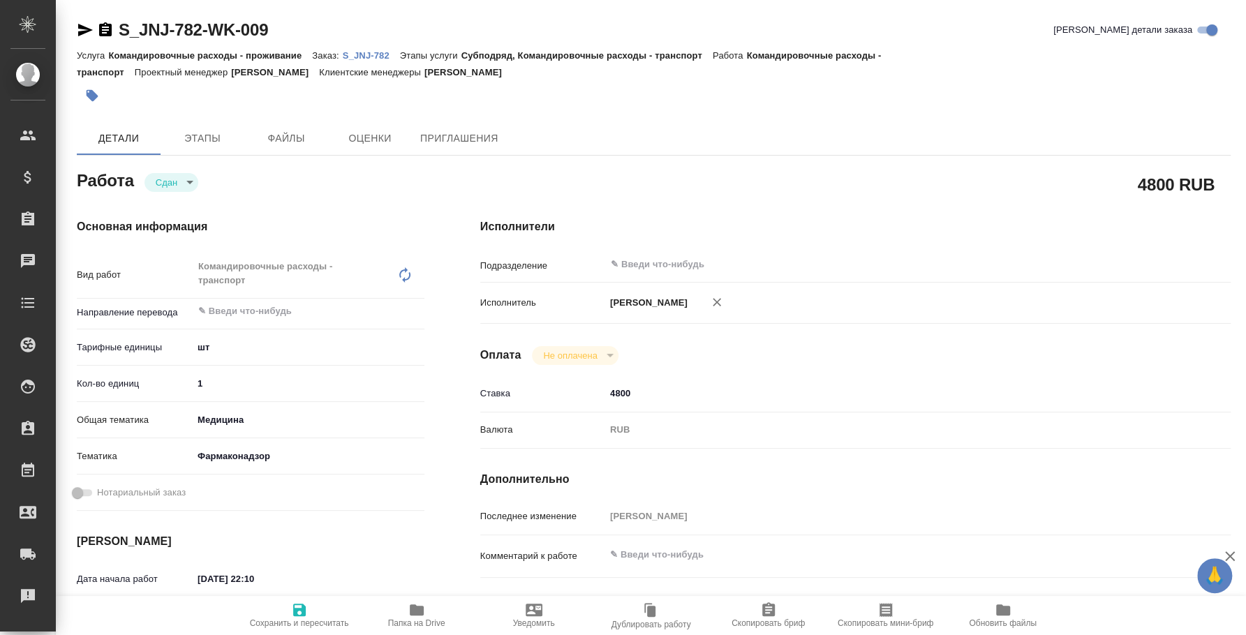
type textarea "x"
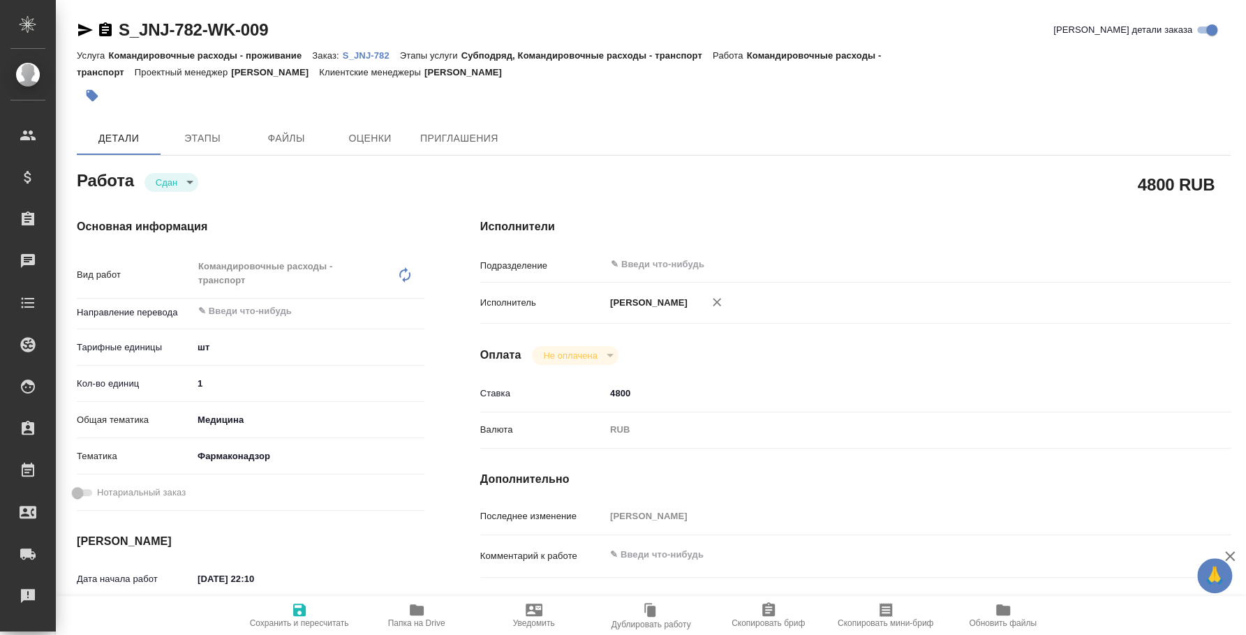
type textarea "x"
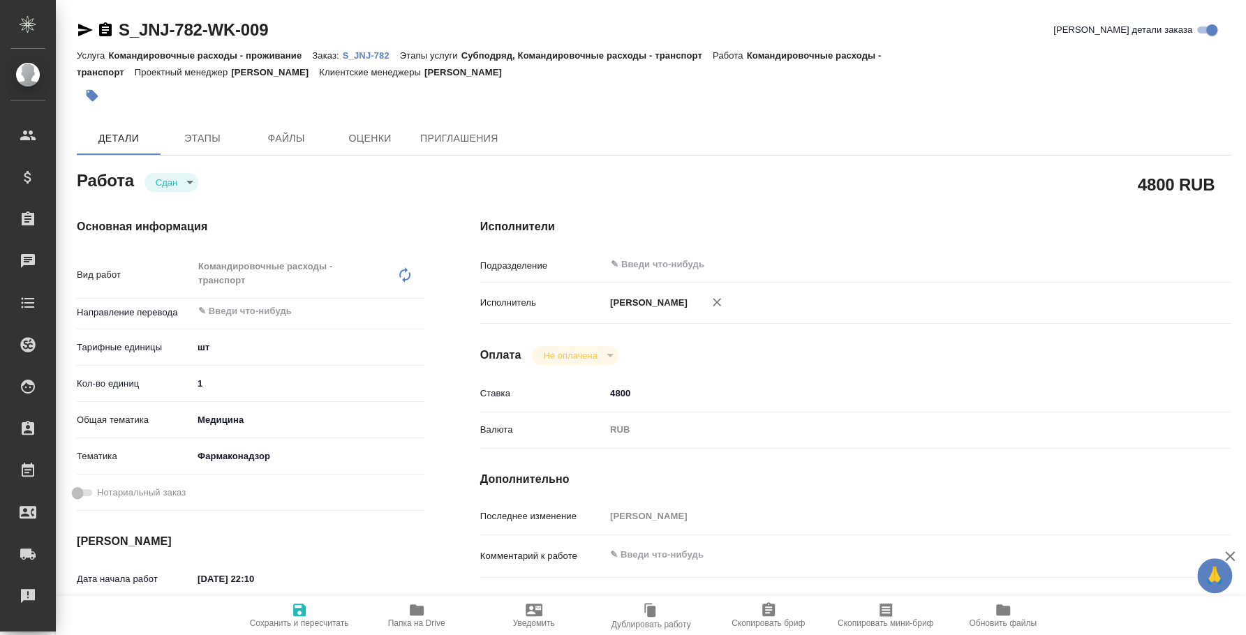
click at [286, 278] on div "Командировочные расходы - транспорт x ​" at bounding box center [295, 275] width 204 height 46
type textarea "x"
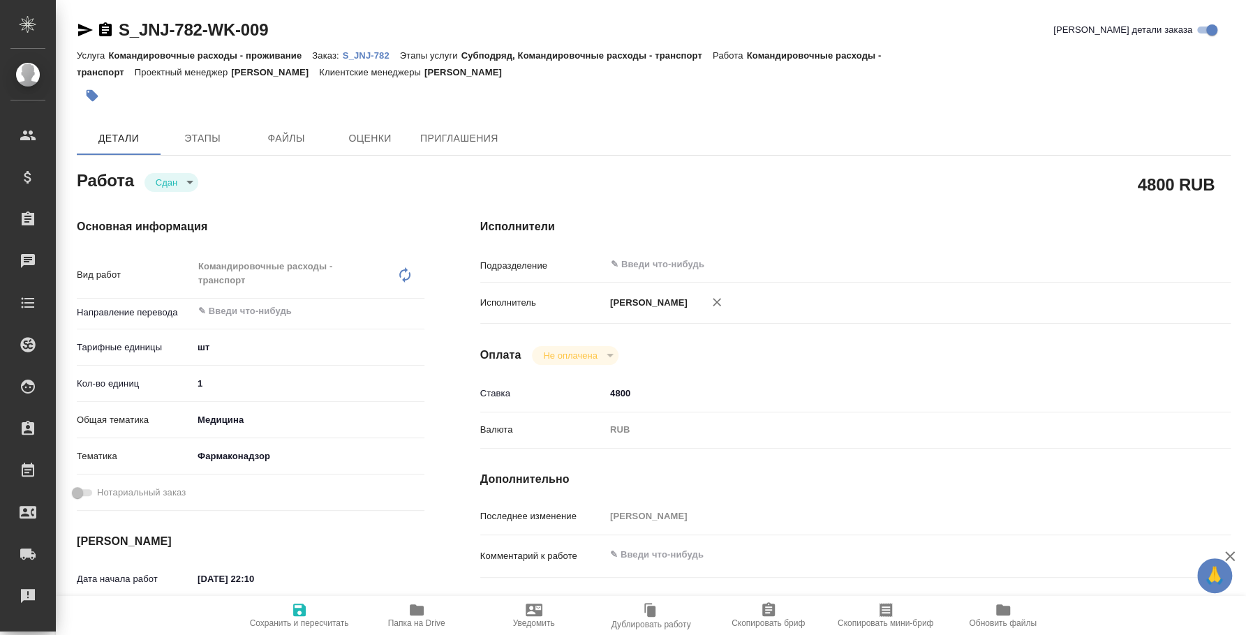
type textarea "x"
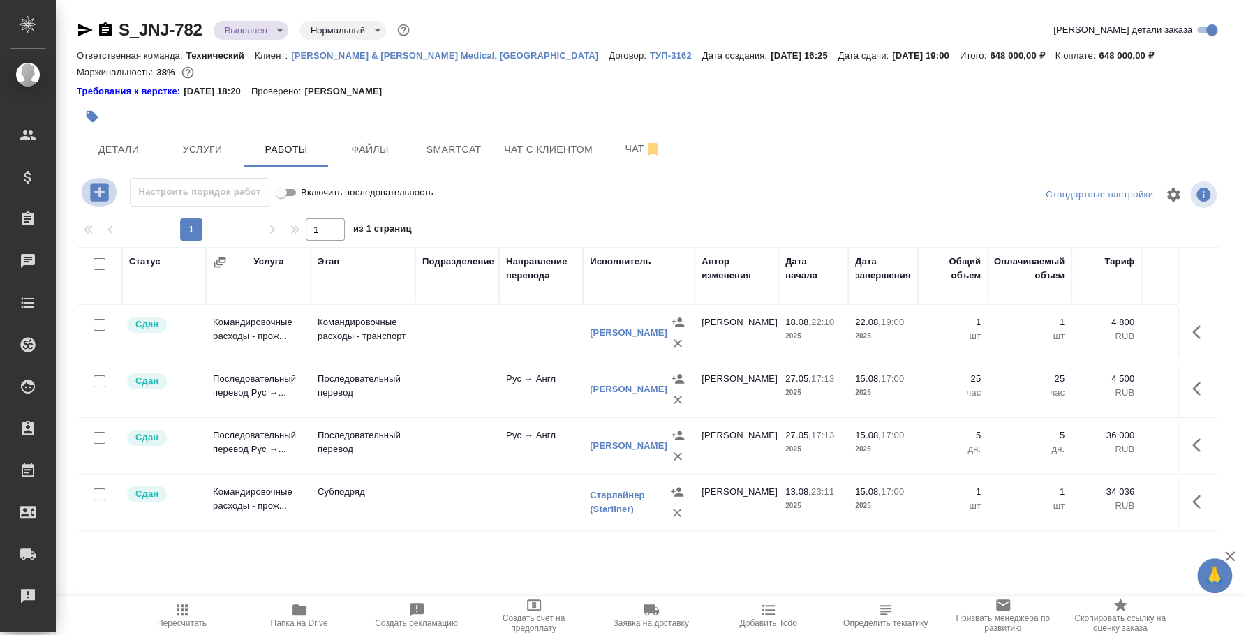
click at [105, 191] on icon "button" at bounding box center [99, 192] width 18 height 18
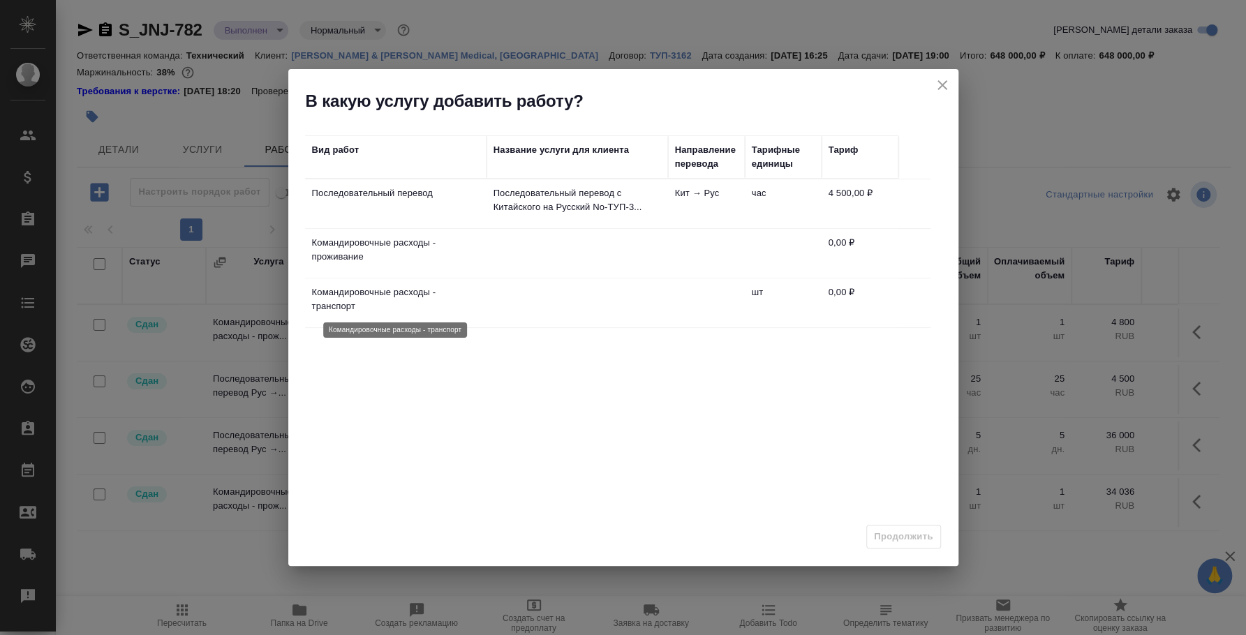
click at [420, 283] on td "Командировочные расходы - транспорт" at bounding box center [396, 303] width 182 height 49
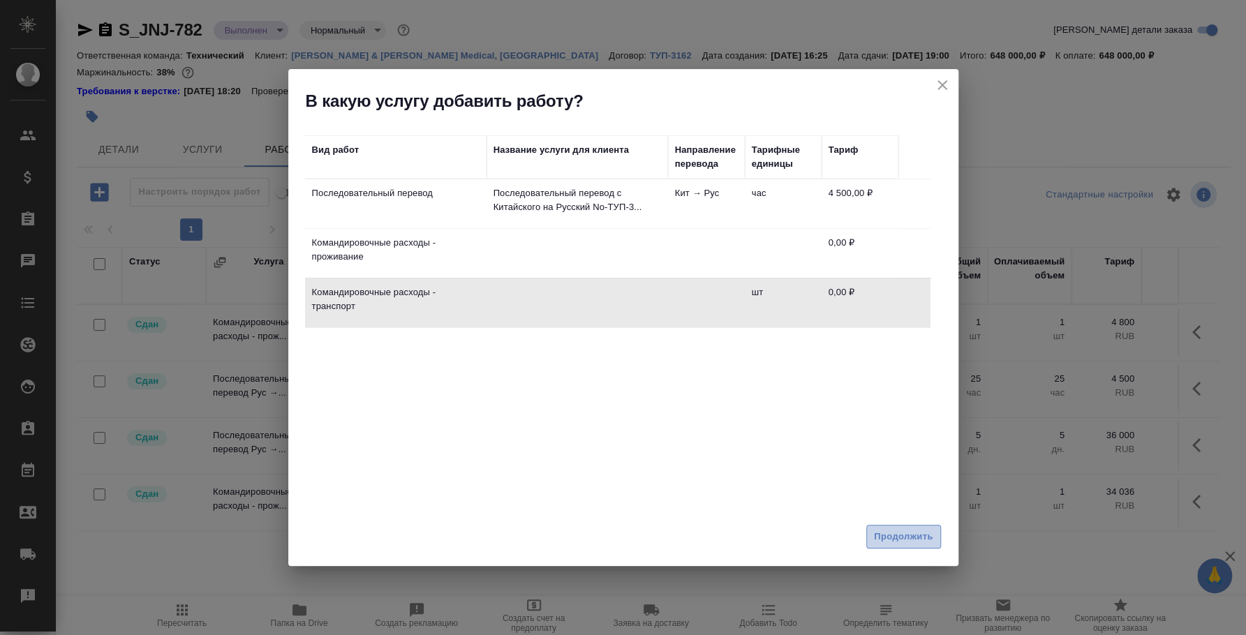
click at [930, 537] on span "Продолжить" at bounding box center [903, 537] width 59 height 16
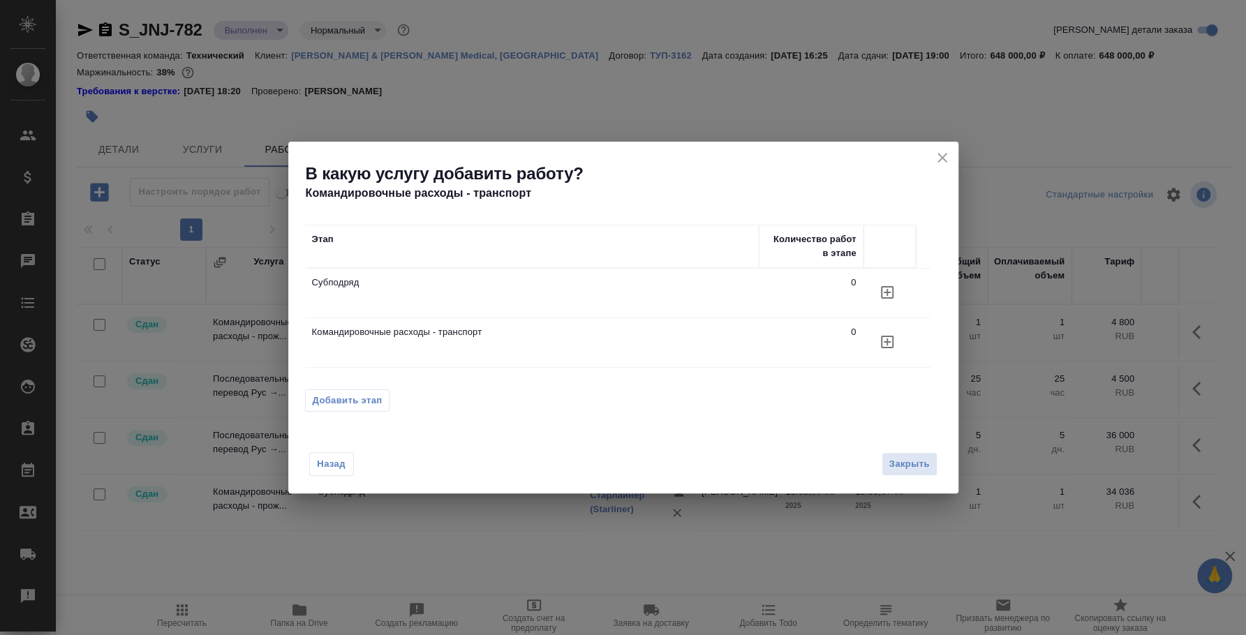
click at [737, 329] on p "Командировочные расходы - транспорт" at bounding box center [532, 332] width 440 height 14
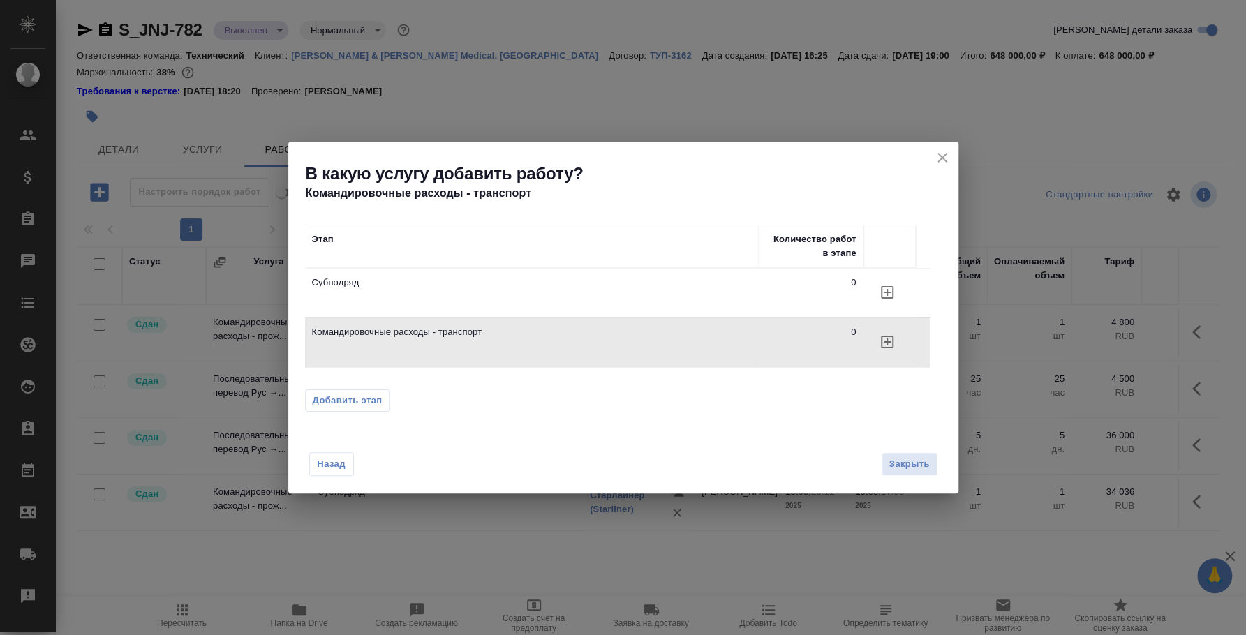
click at [361, 398] on span "Добавить этап" at bounding box center [348, 401] width 70 height 14
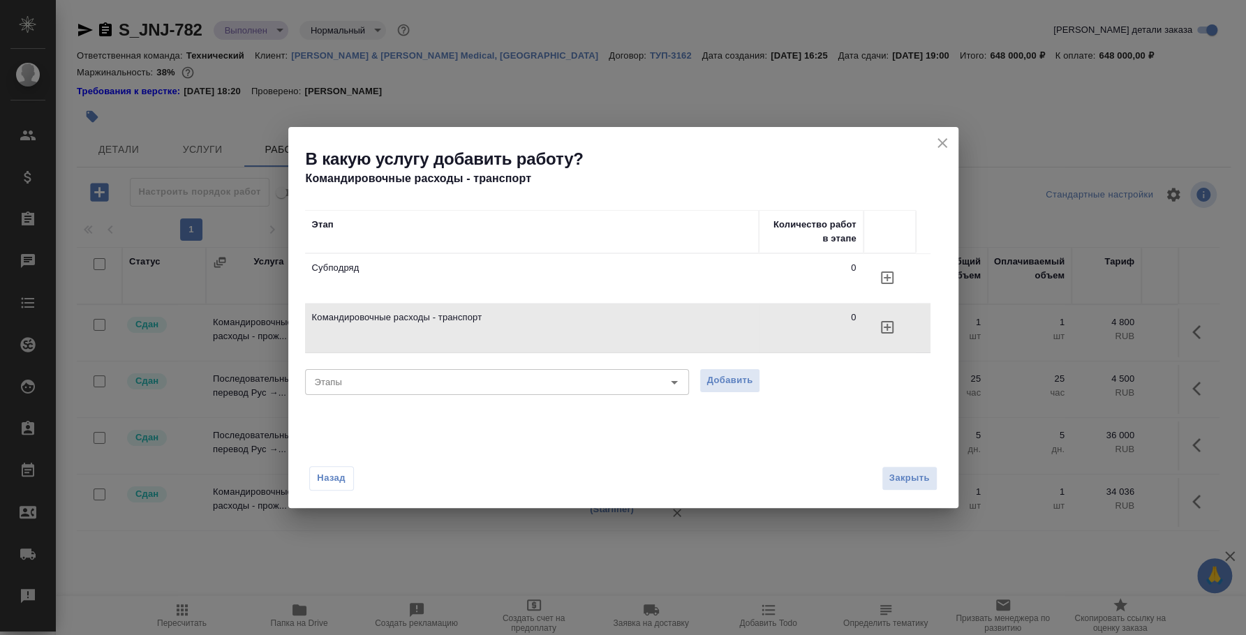
click at [888, 326] on icon "button" at bounding box center [887, 327] width 17 height 17
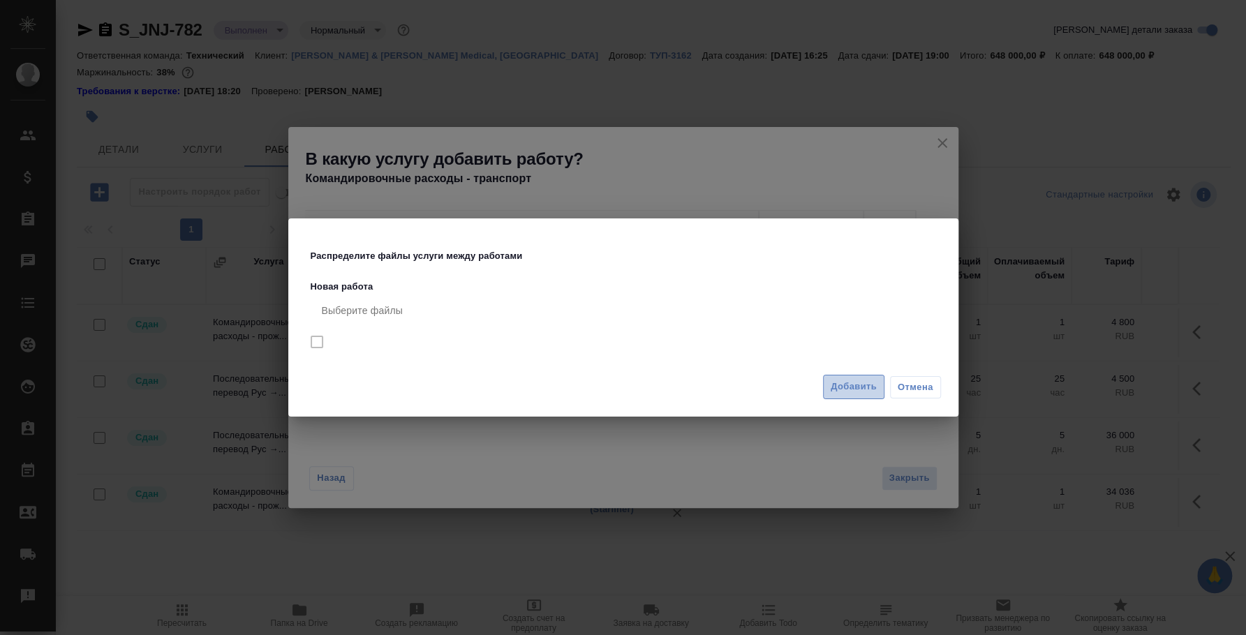
click at [857, 383] on span "Добавить" at bounding box center [854, 387] width 46 height 16
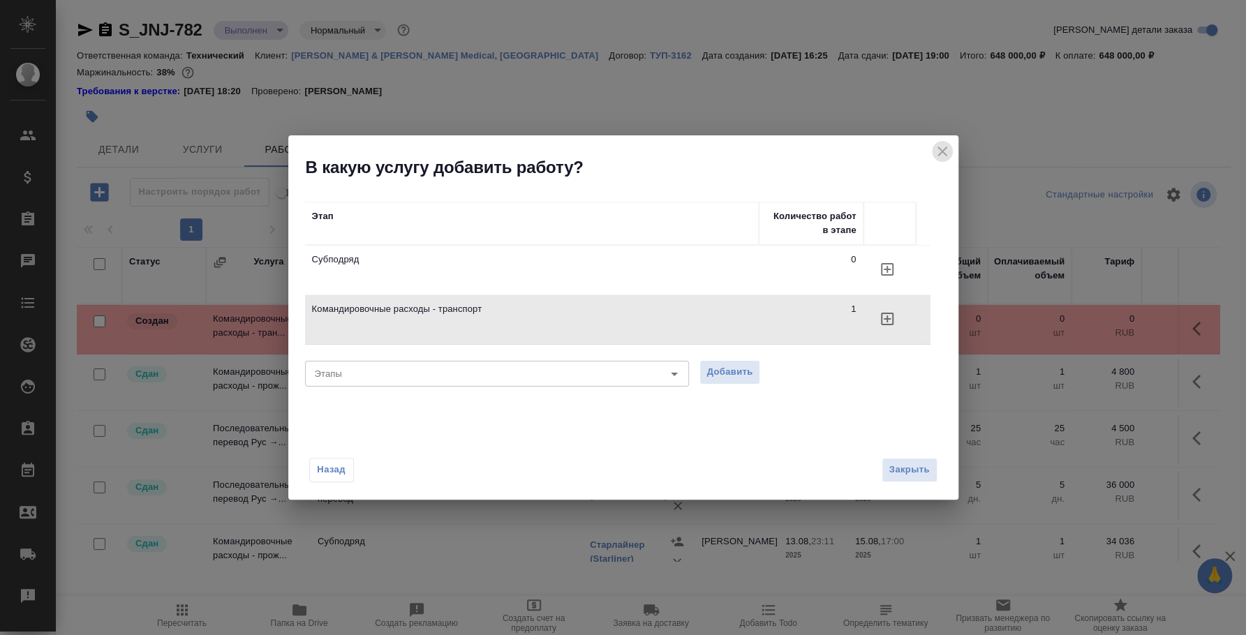
click at [941, 158] on icon "close" at bounding box center [942, 151] width 17 height 17
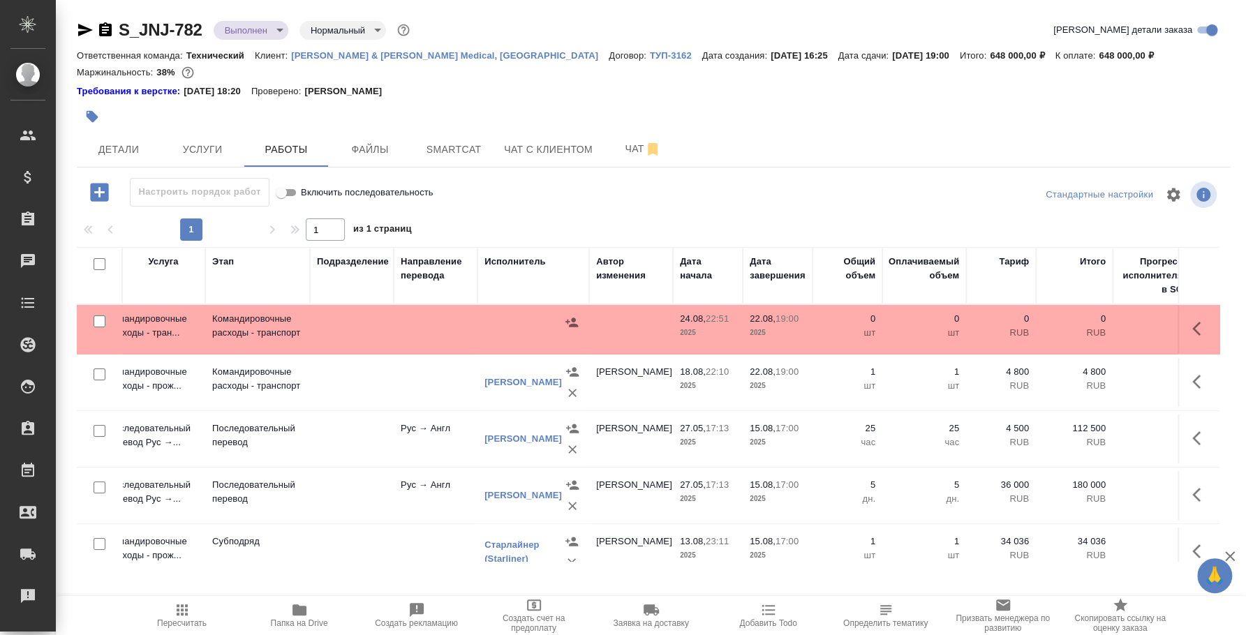
scroll to position [0, 337]
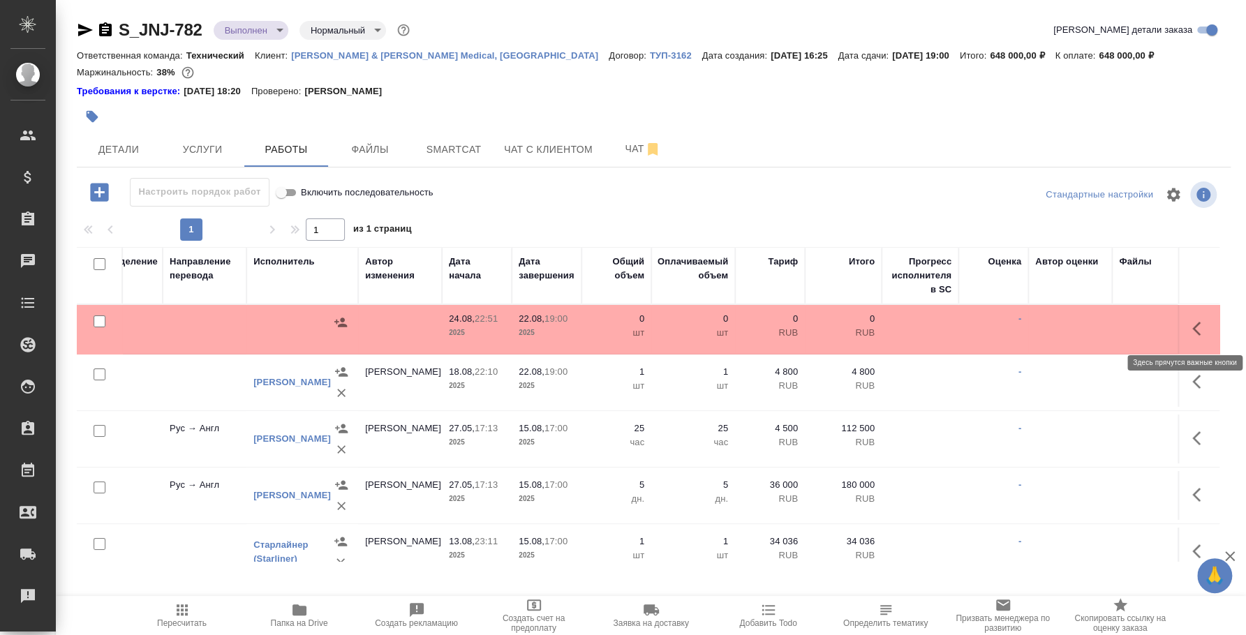
click at [1184, 320] on button "button" at bounding box center [1201, 329] width 34 height 34
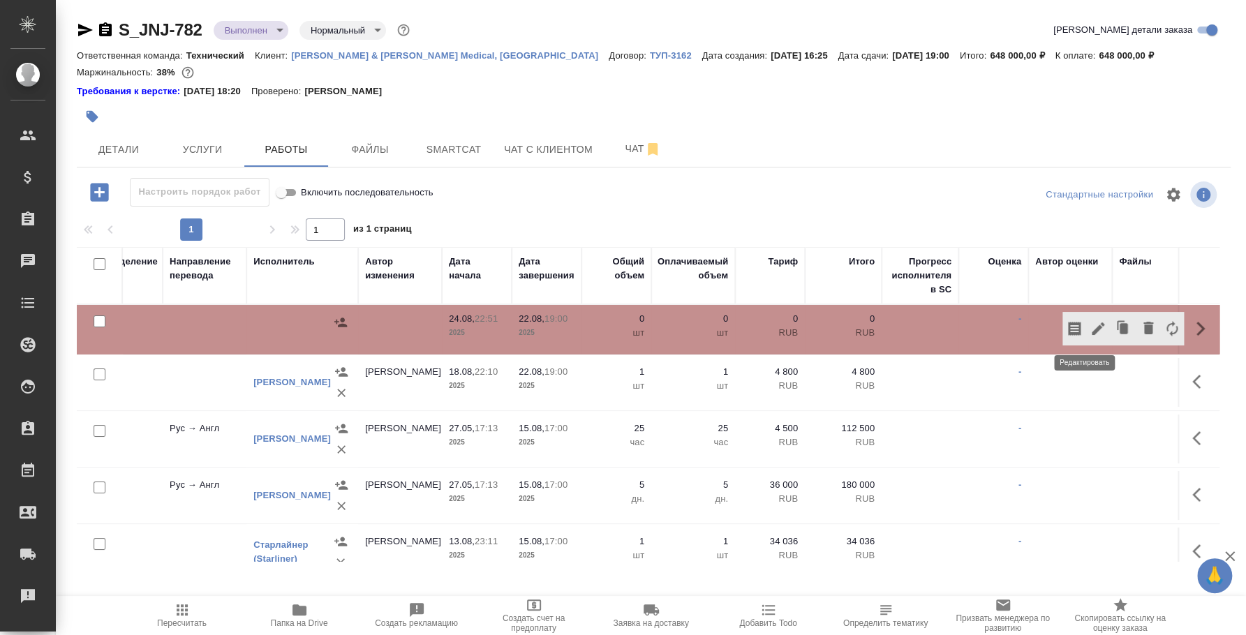
click at [1092, 328] on icon "button" at bounding box center [1098, 329] width 13 height 13
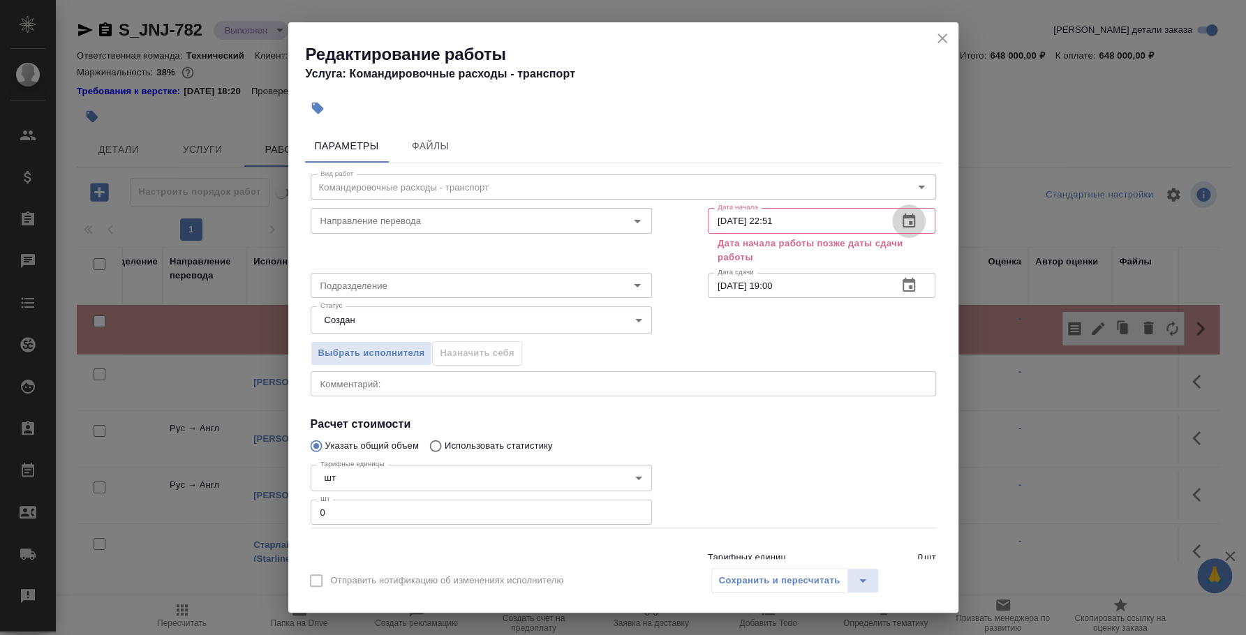
click at [901, 221] on icon "button" at bounding box center [909, 221] width 17 height 17
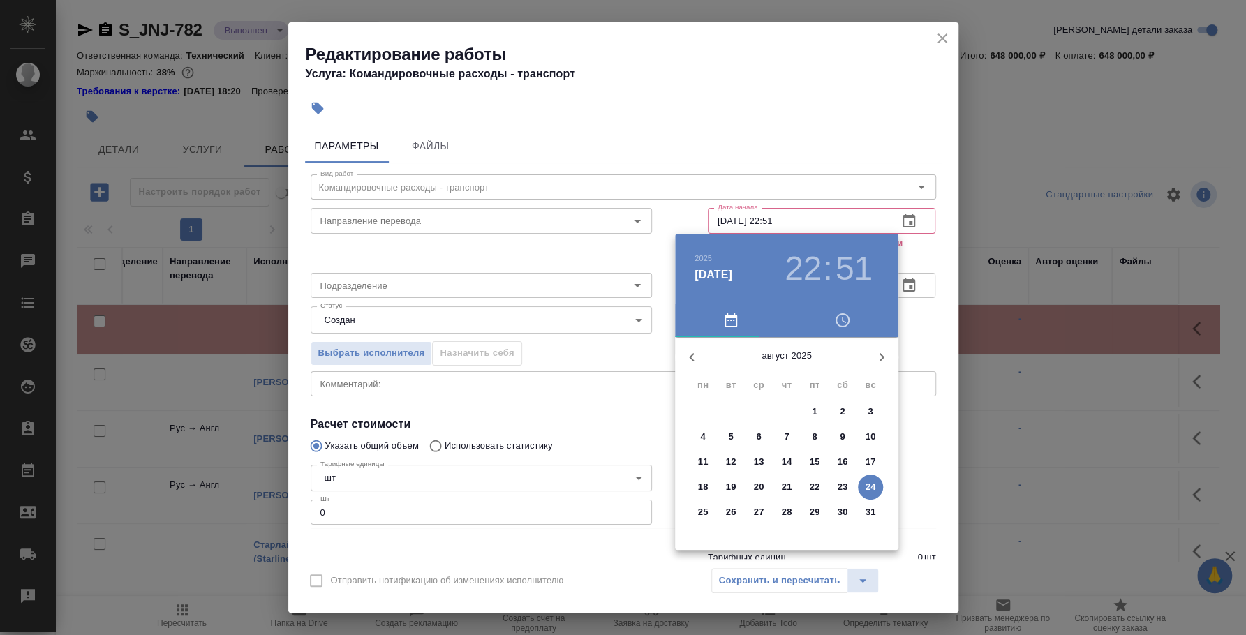
click at [867, 459] on p "17" at bounding box center [871, 462] width 10 height 14
type input "17.08.2025 22:51"
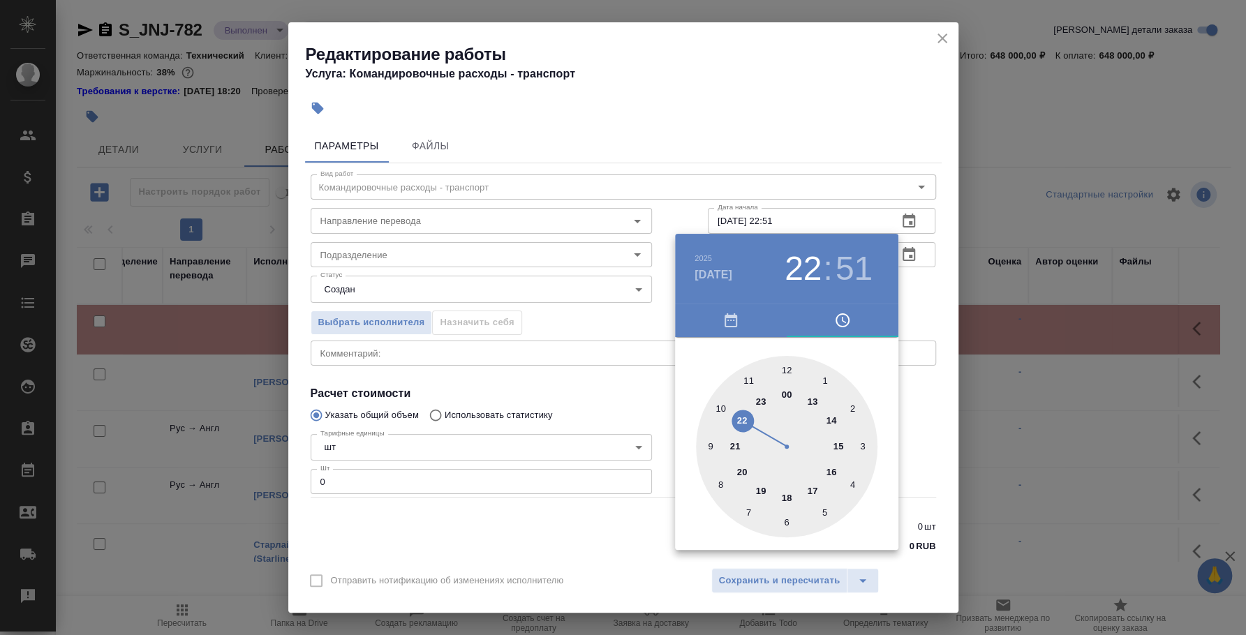
click at [925, 391] on div at bounding box center [623, 317] width 1246 height 635
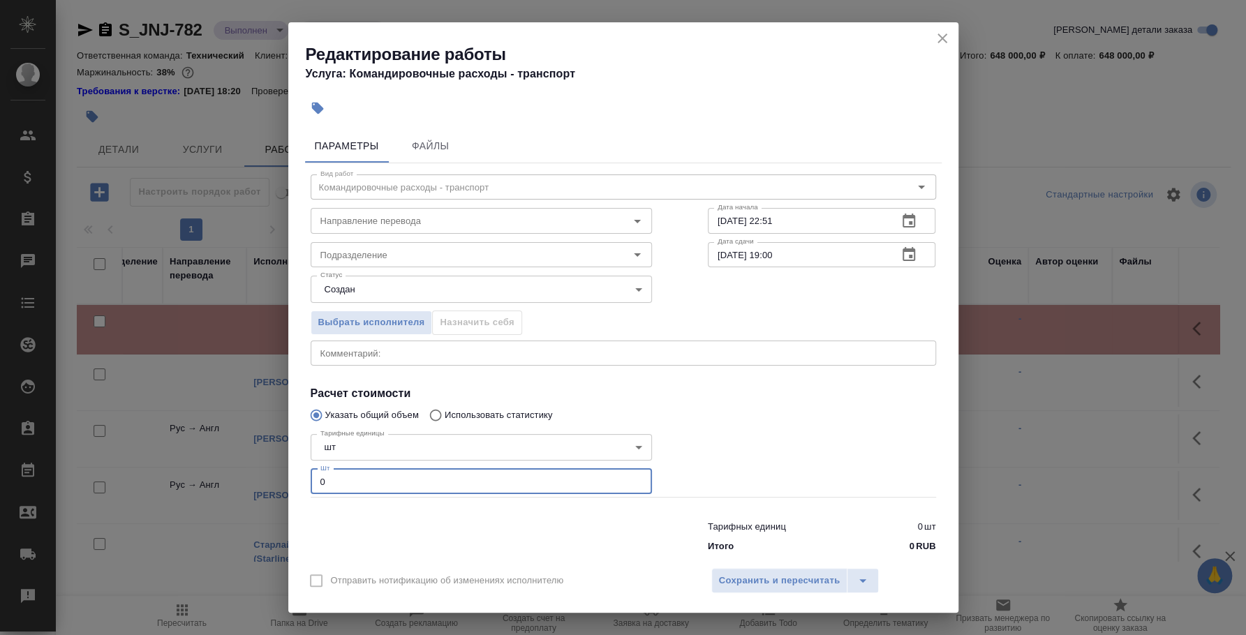
drag, startPoint x: 355, startPoint y: 467, endPoint x: 293, endPoint y: 464, distance: 62.2
click at [293, 464] on div "Параметры Файлы Вид работ Командировочные расходы - транспорт Вид работ Направл…" at bounding box center [623, 342] width 670 height 436
type input "1"
click at [834, 576] on span "Сохранить и пересчитать" at bounding box center [780, 581] width 122 height 16
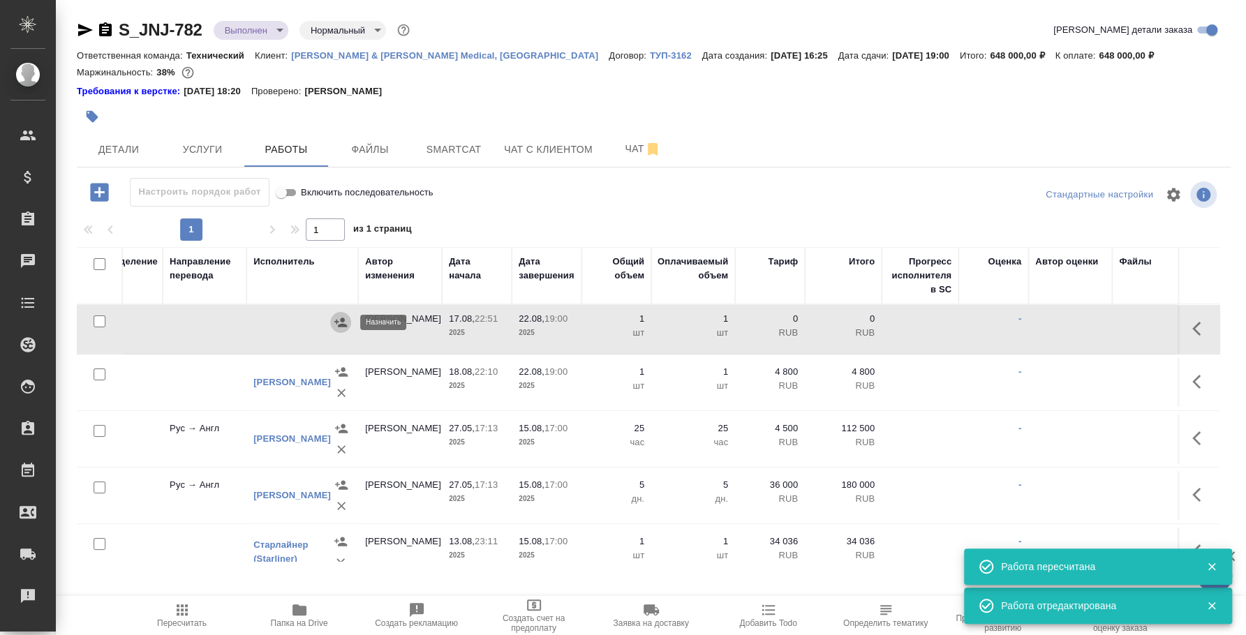
click at [343, 325] on icon "button" at bounding box center [340, 322] width 13 height 9
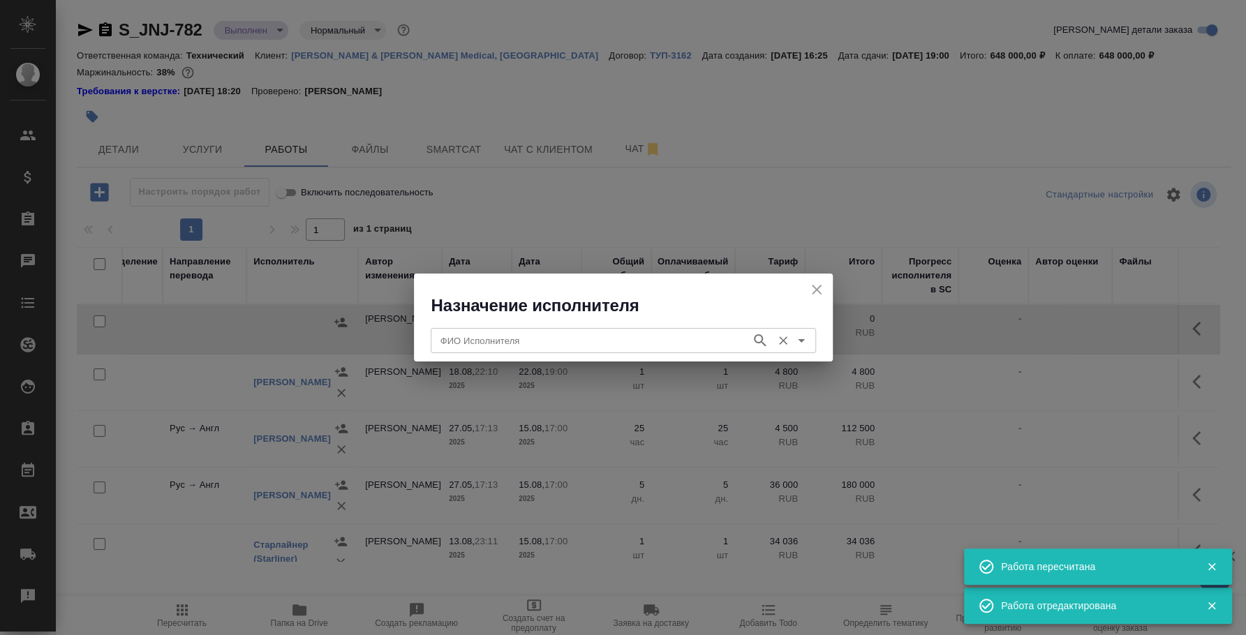
click at [493, 333] on input "ФИО Исполнителя" at bounding box center [589, 340] width 309 height 17
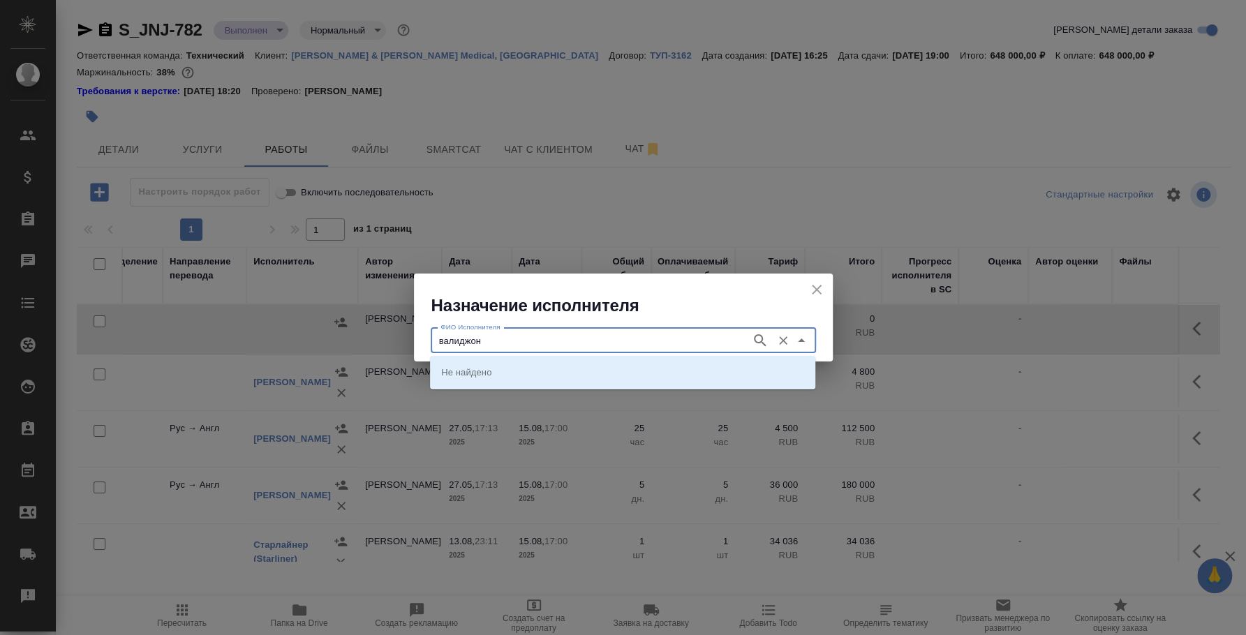
type input "валиджон"
click at [517, 367] on p "[PERSON_NAME]" at bounding box center [479, 372] width 76 height 14
type input "[PERSON_NAME]"
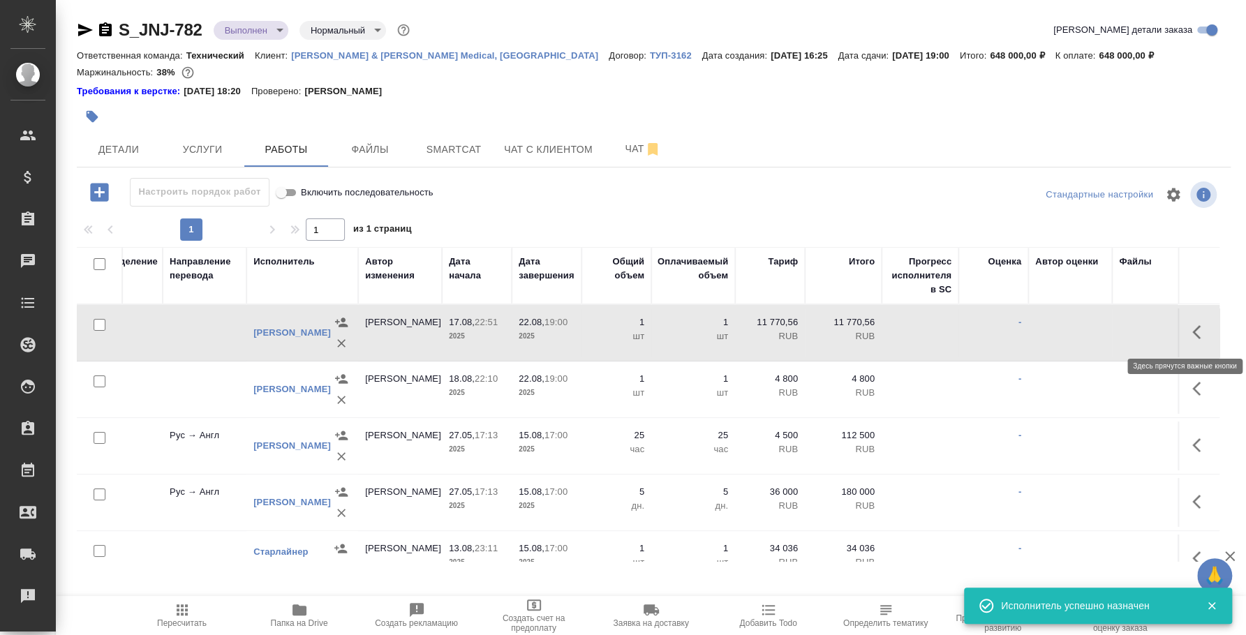
click at [1193, 334] on icon "button" at bounding box center [1197, 332] width 8 height 14
click at [1090, 335] on icon "button" at bounding box center [1098, 332] width 17 height 17
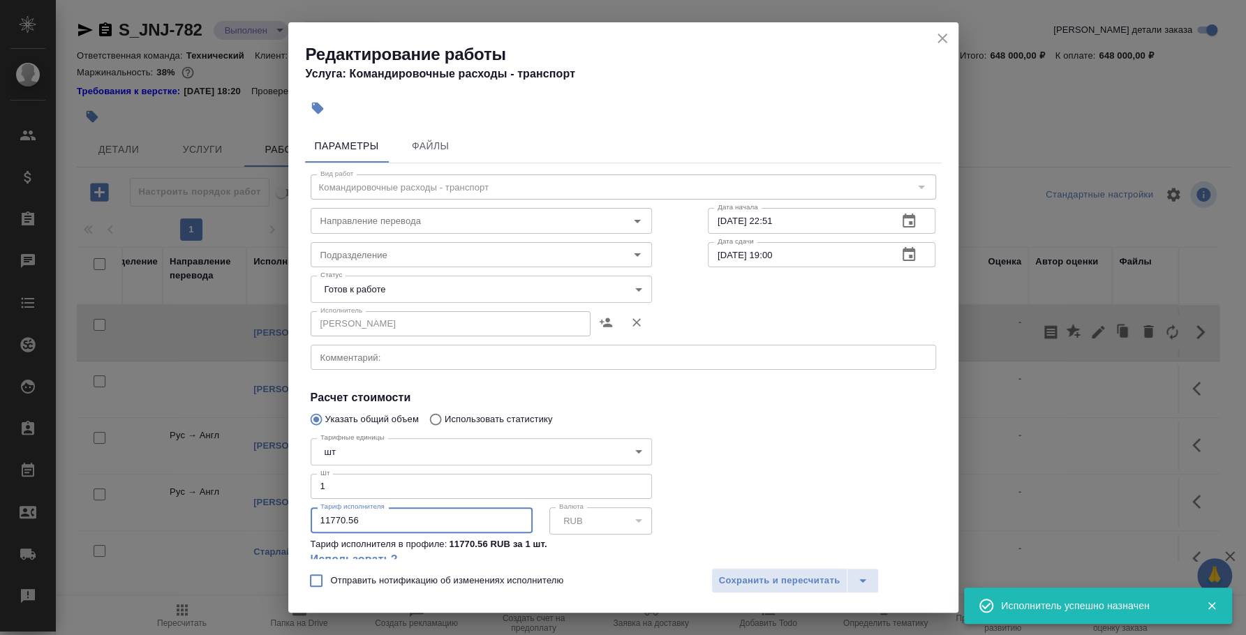
drag, startPoint x: 443, startPoint y: 513, endPoint x: 212, endPoint y: 494, distance: 232.0
click at [212, 494] on div "Редактирование работы Услуга: Командировочные расходы - транспорт Параметры Фай…" at bounding box center [623, 317] width 1246 height 635
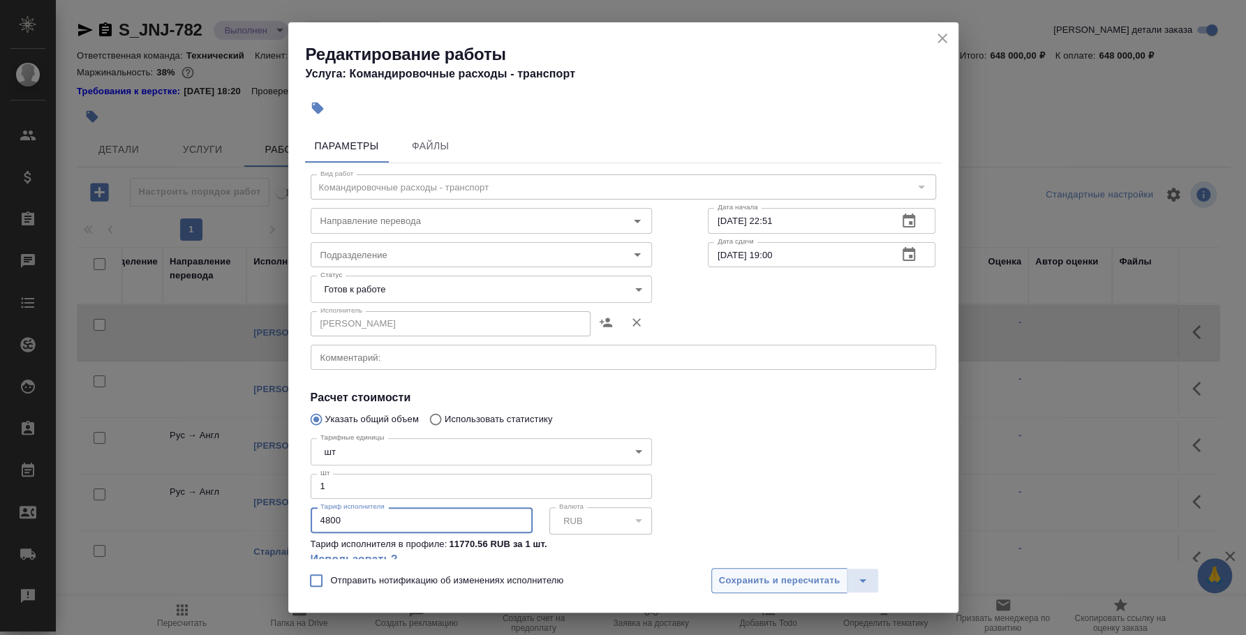
type input "4800"
click at [798, 582] on span "Сохранить и пересчитать" at bounding box center [780, 581] width 122 height 16
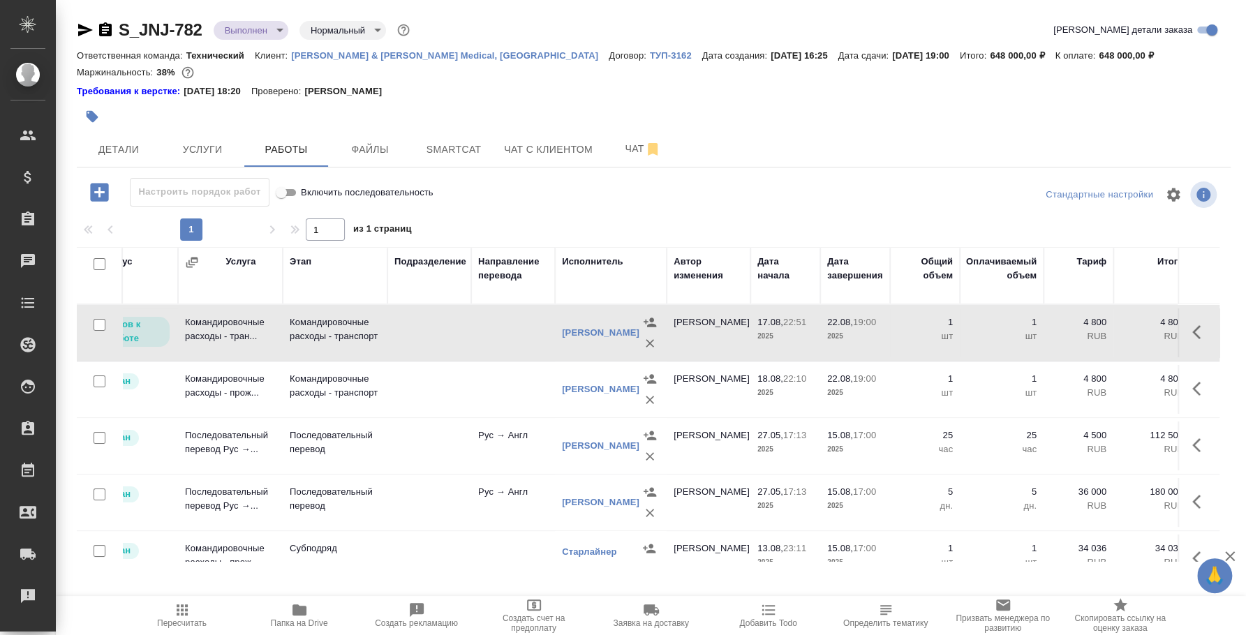
scroll to position [0, 0]
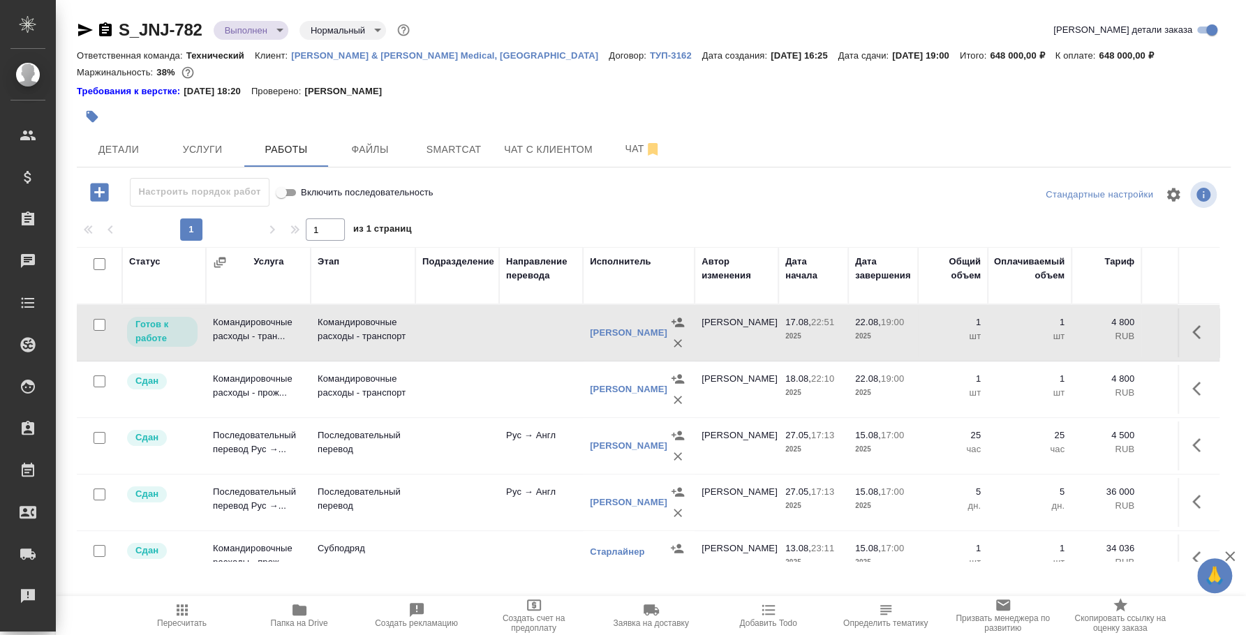
click at [682, 399] on icon "button" at bounding box center [678, 400] width 14 height 14
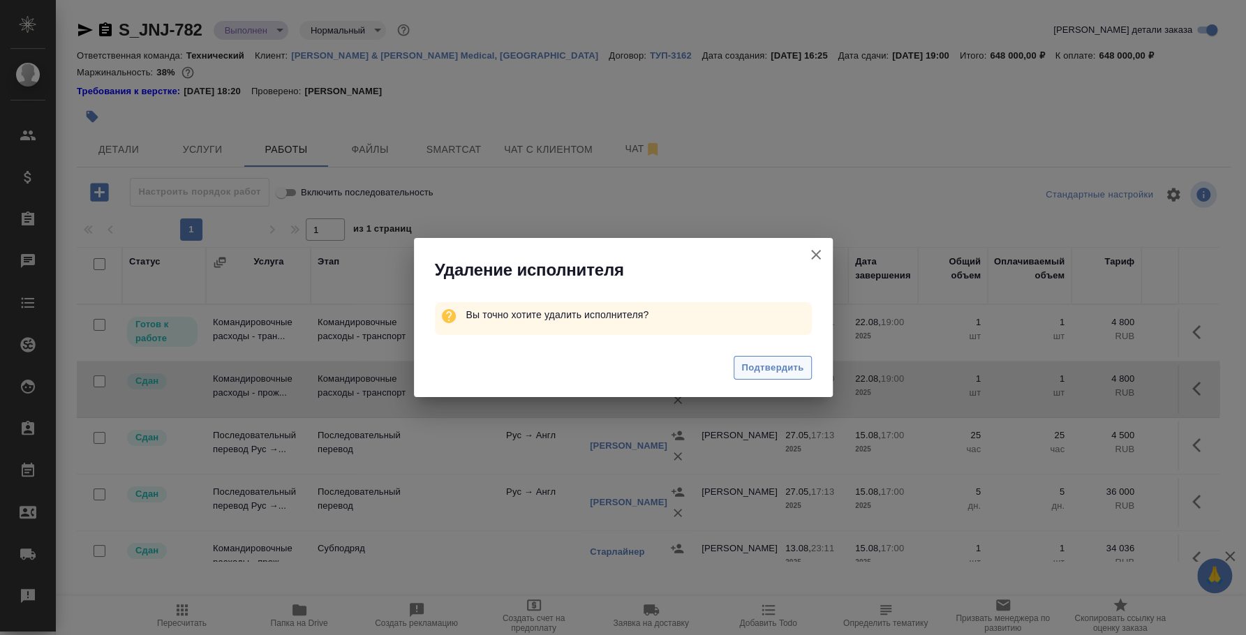
click at [764, 373] on span "Подтвердить" at bounding box center [773, 368] width 62 height 16
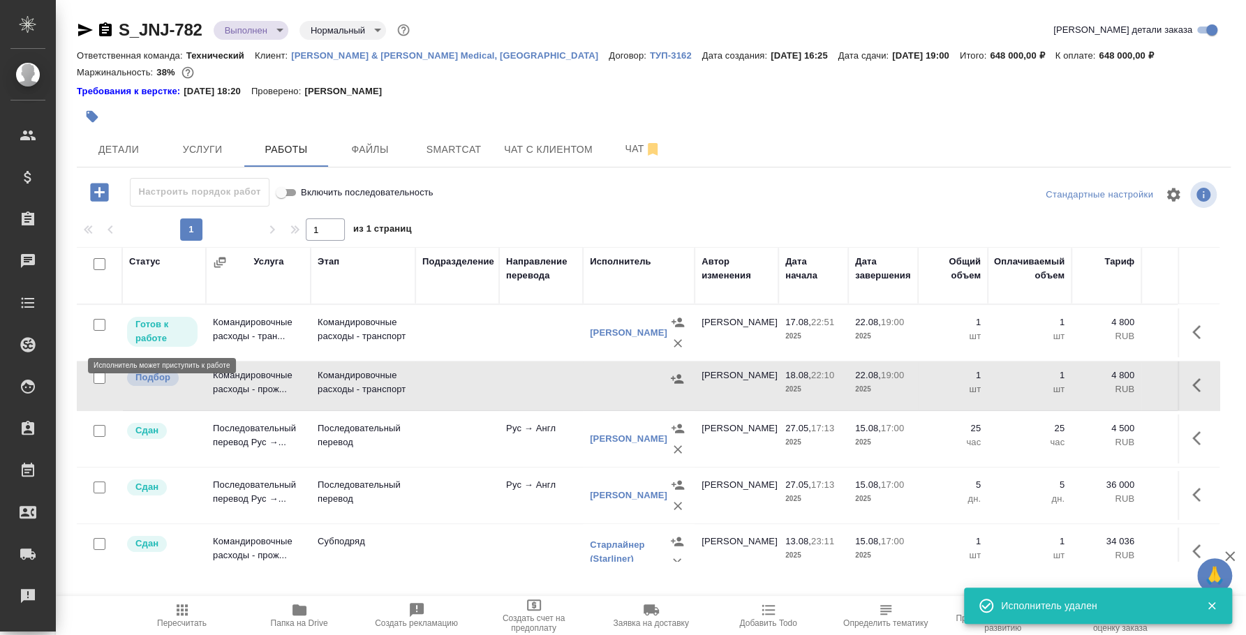
click at [175, 336] on p "Готов к работе" at bounding box center [162, 332] width 54 height 28
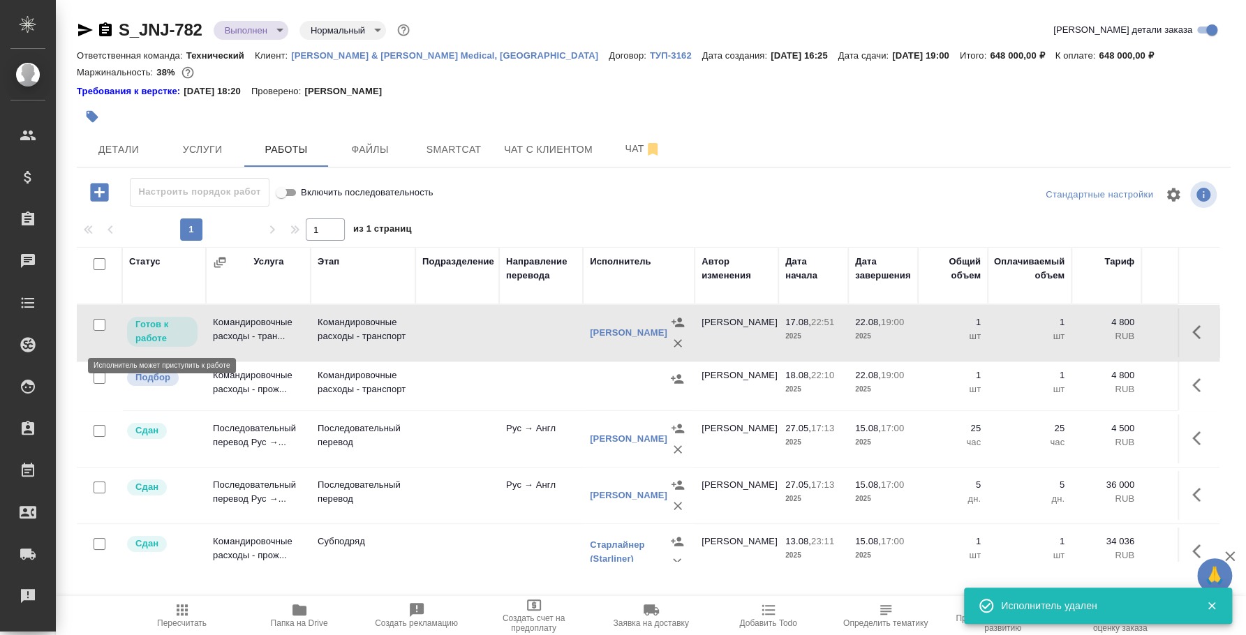
click at [175, 336] on p "Готов к работе" at bounding box center [162, 332] width 54 height 28
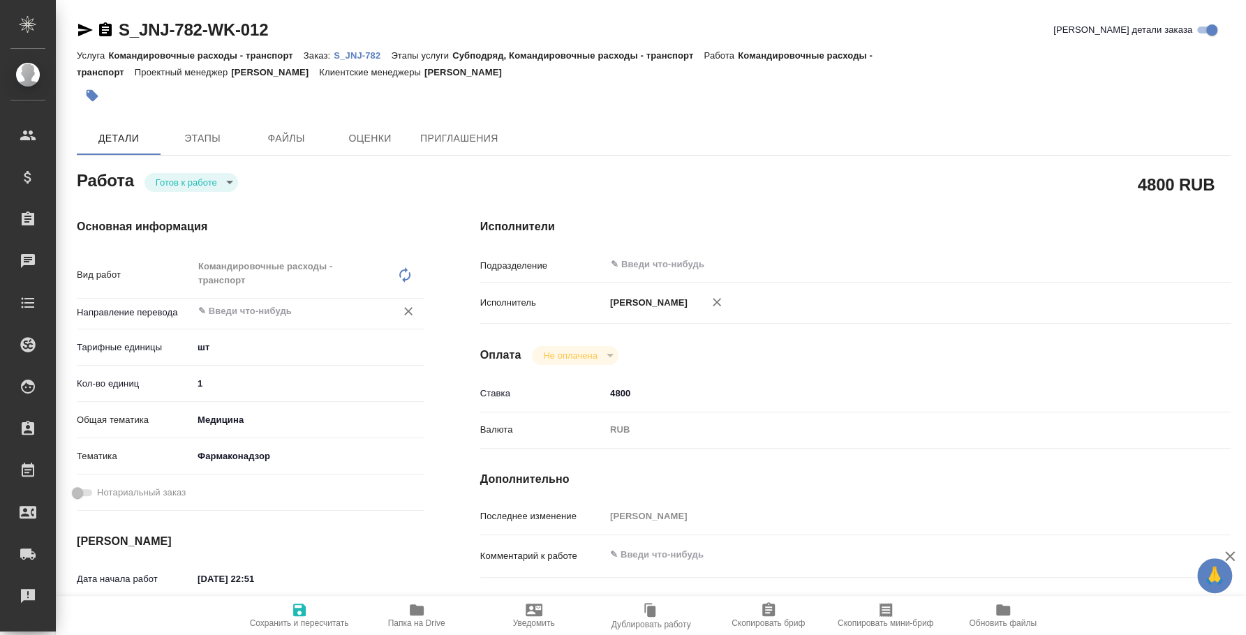
type textarea "x"
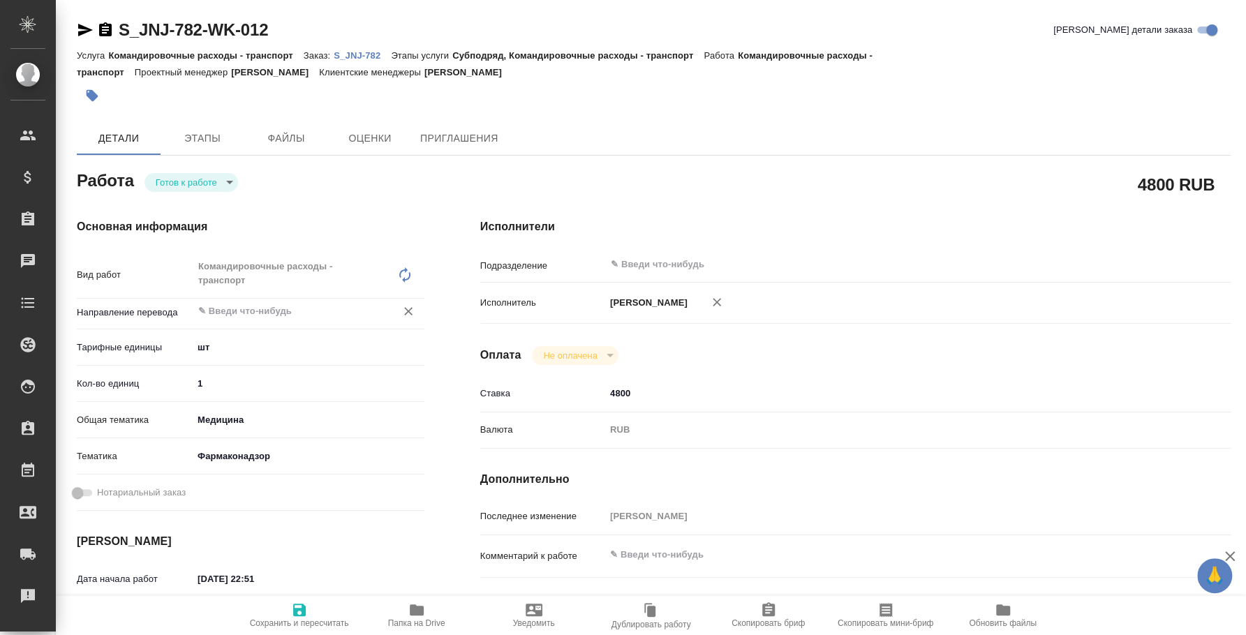
type textarea "x"
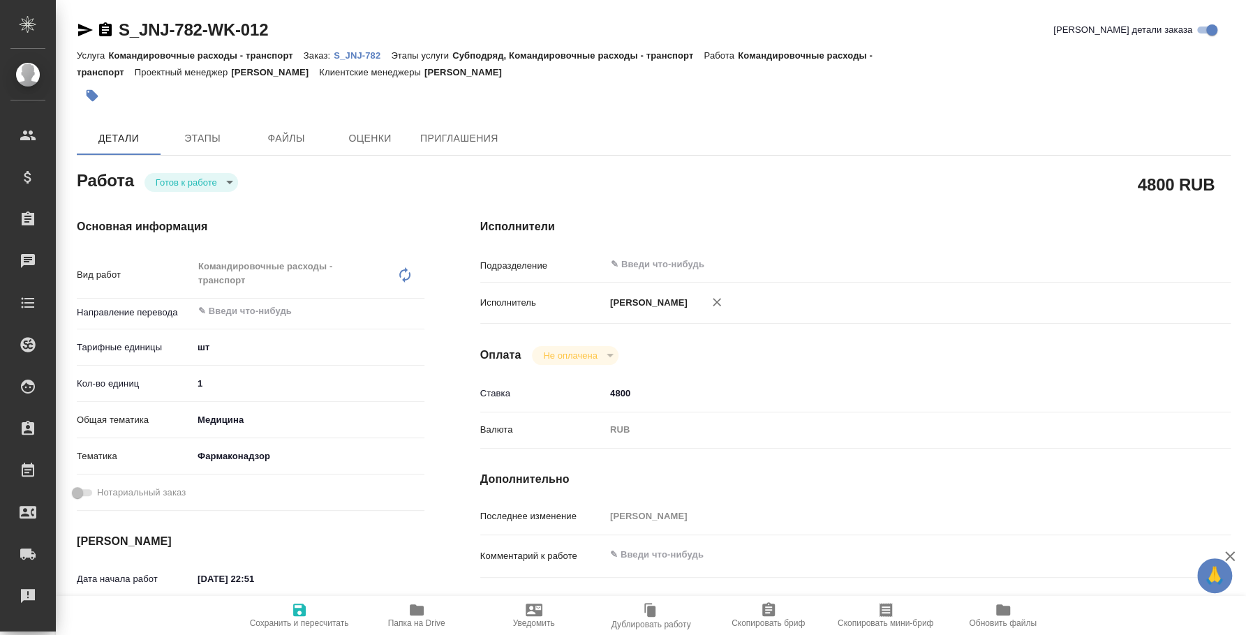
type textarea "x"
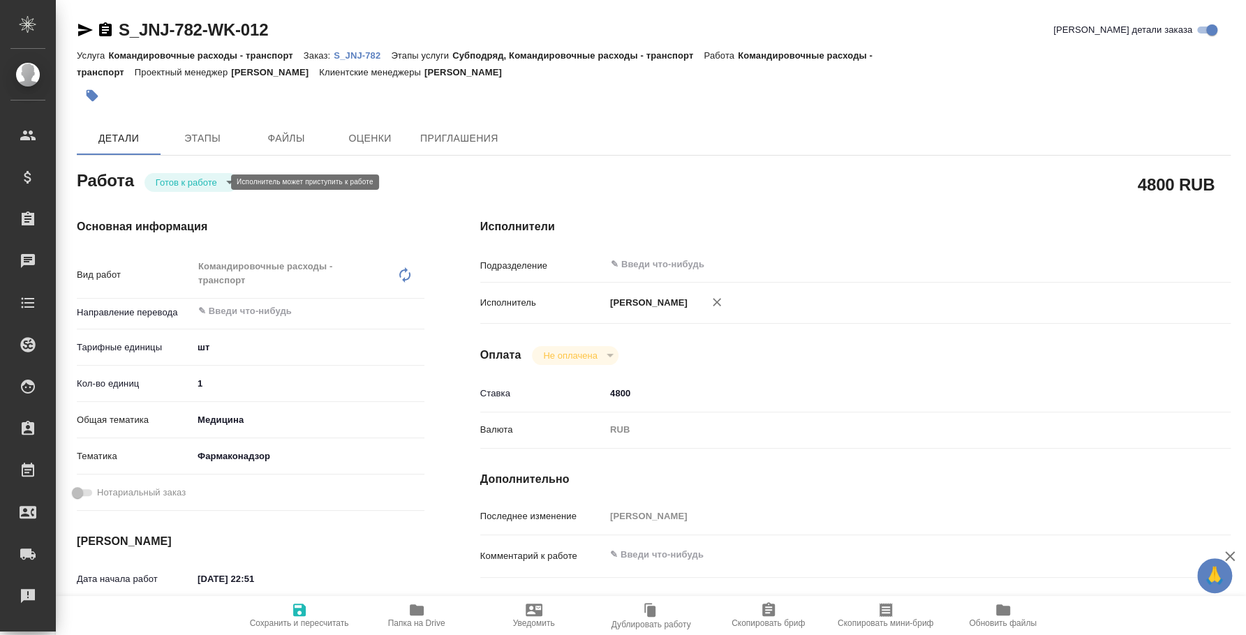
click at [183, 174] on body "🙏 .cls-1 fill:#fff; AWATERA [PERSON_NAME] Спецификации Заказы Чаты Todo Проекты…" at bounding box center [623, 317] width 1246 height 635
type textarea "x"
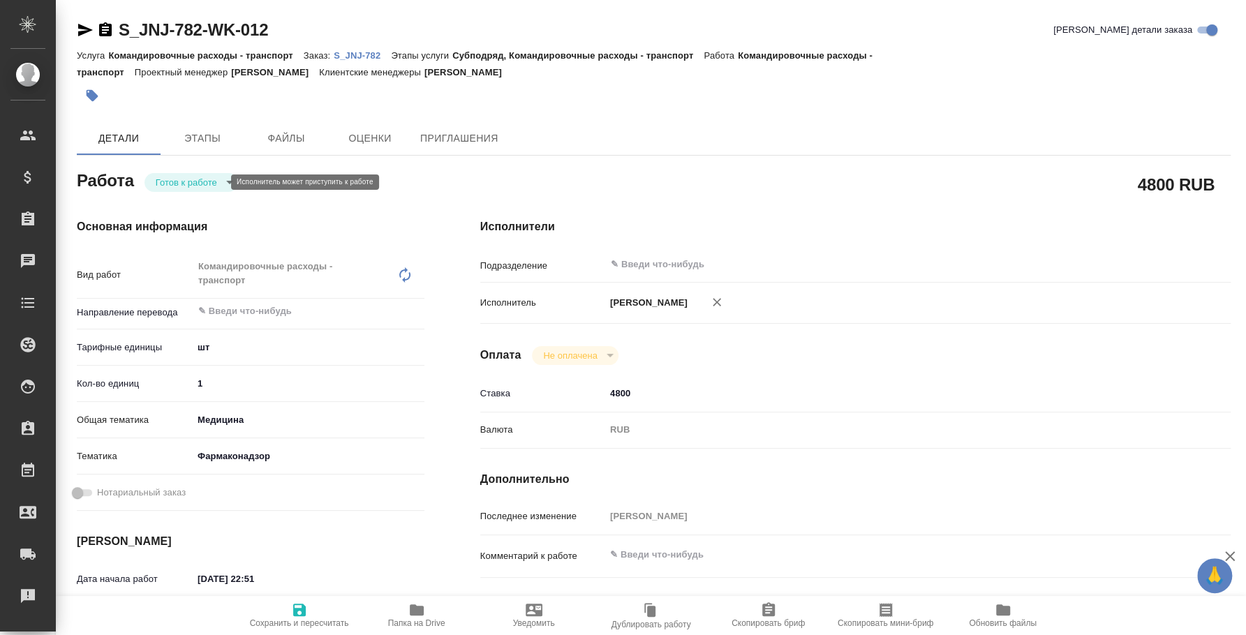
type textarea "x"
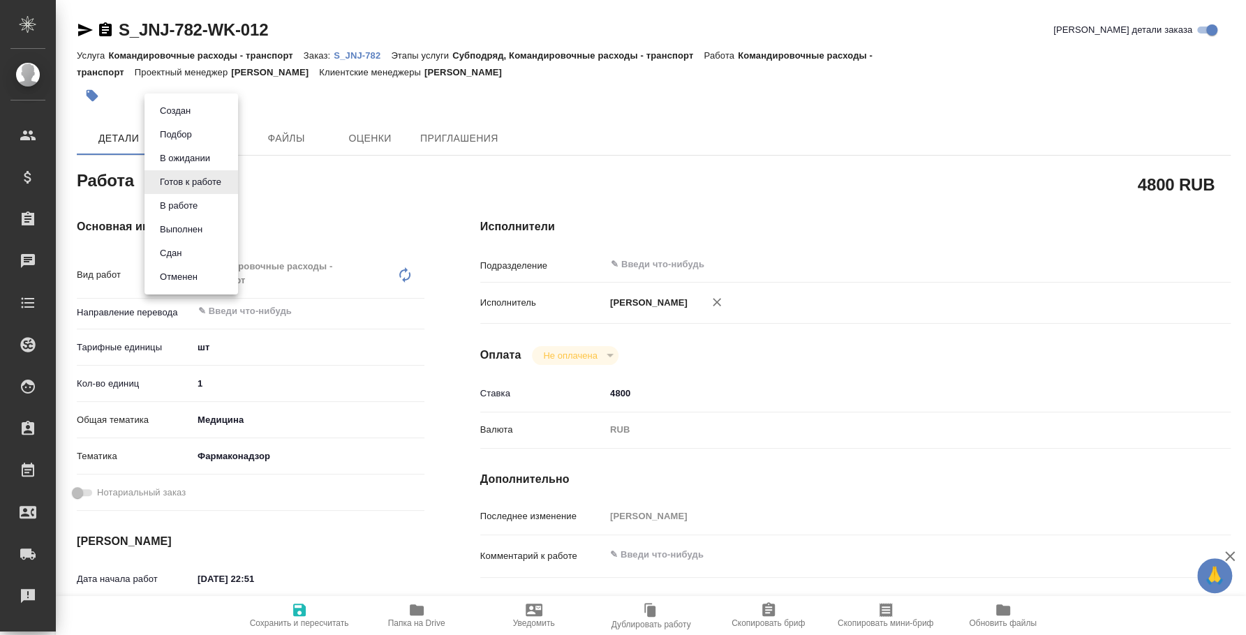
type textarea "x"
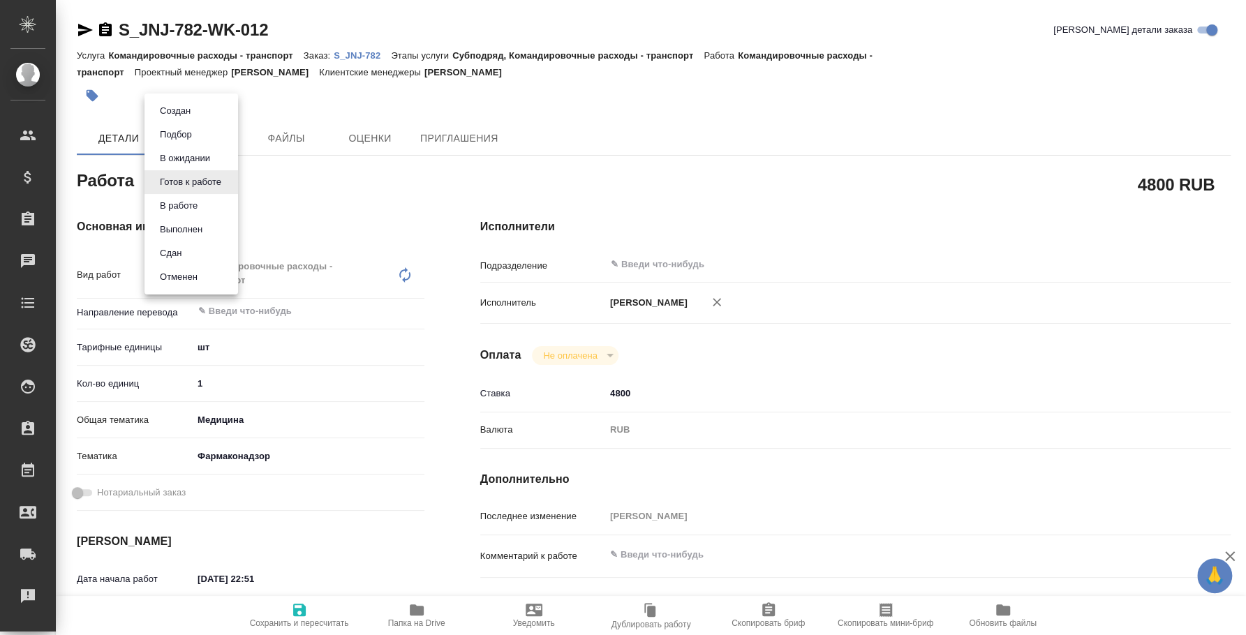
click at [214, 244] on li "Сдан" at bounding box center [192, 254] width 94 height 24
type textarea "x"
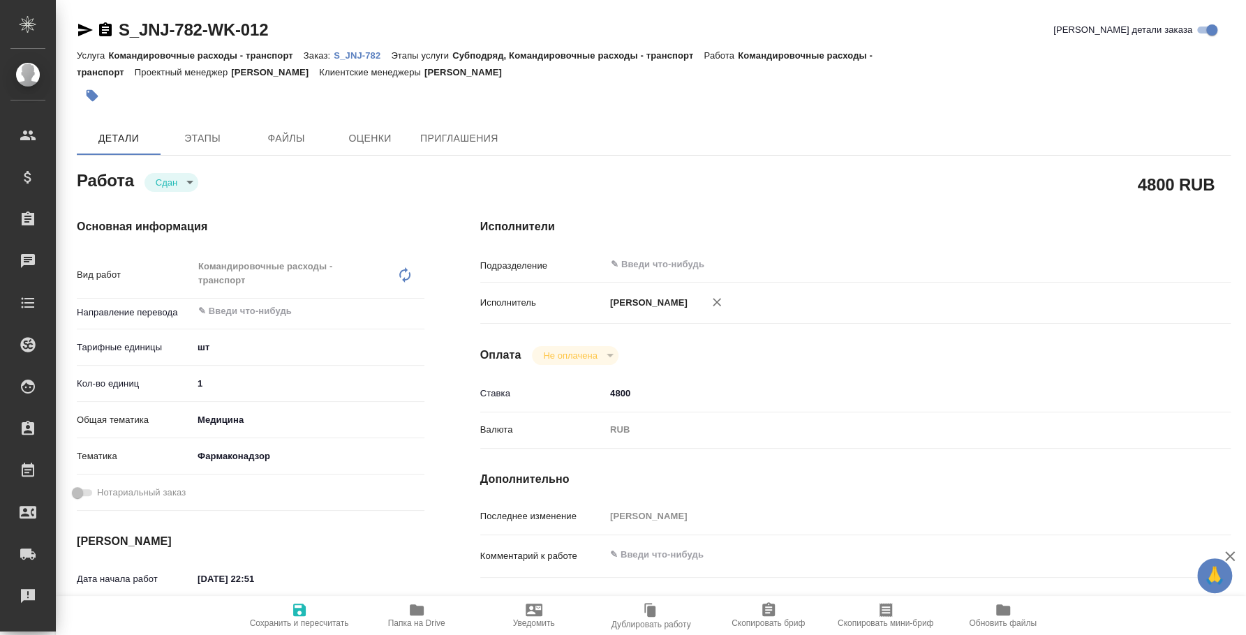
type textarea "x"
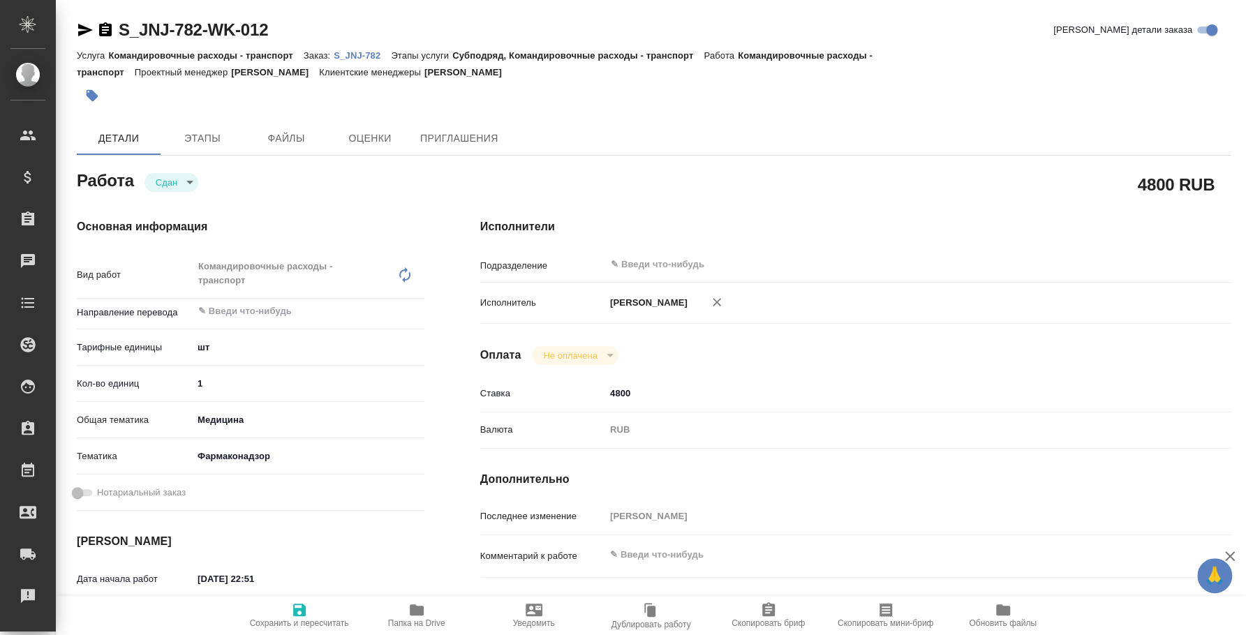
type textarea "x"
click at [349, 50] on p "S_JNJ-782" at bounding box center [362, 55] width 57 height 10
type textarea "x"
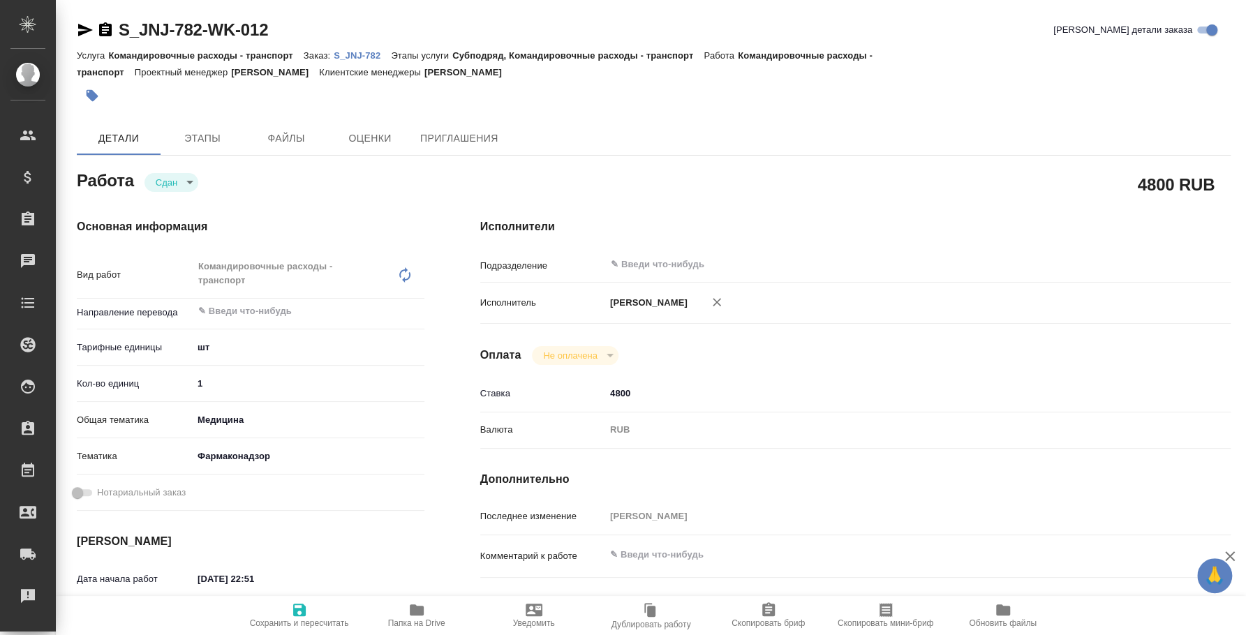
type textarea "x"
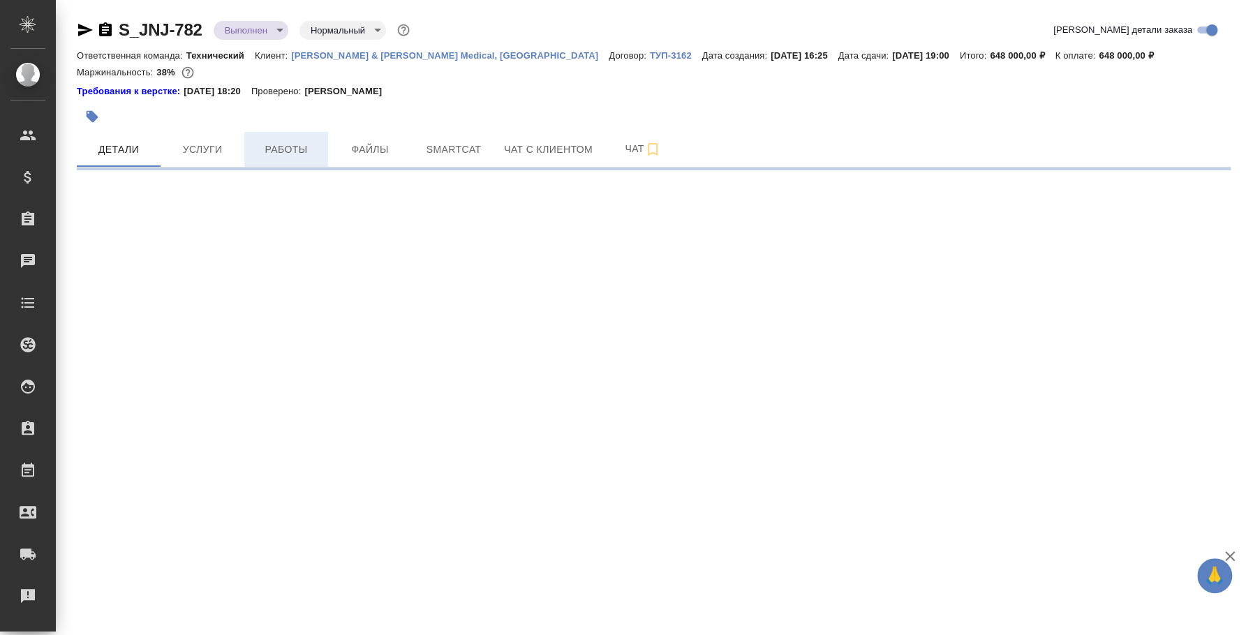
select select "RU"
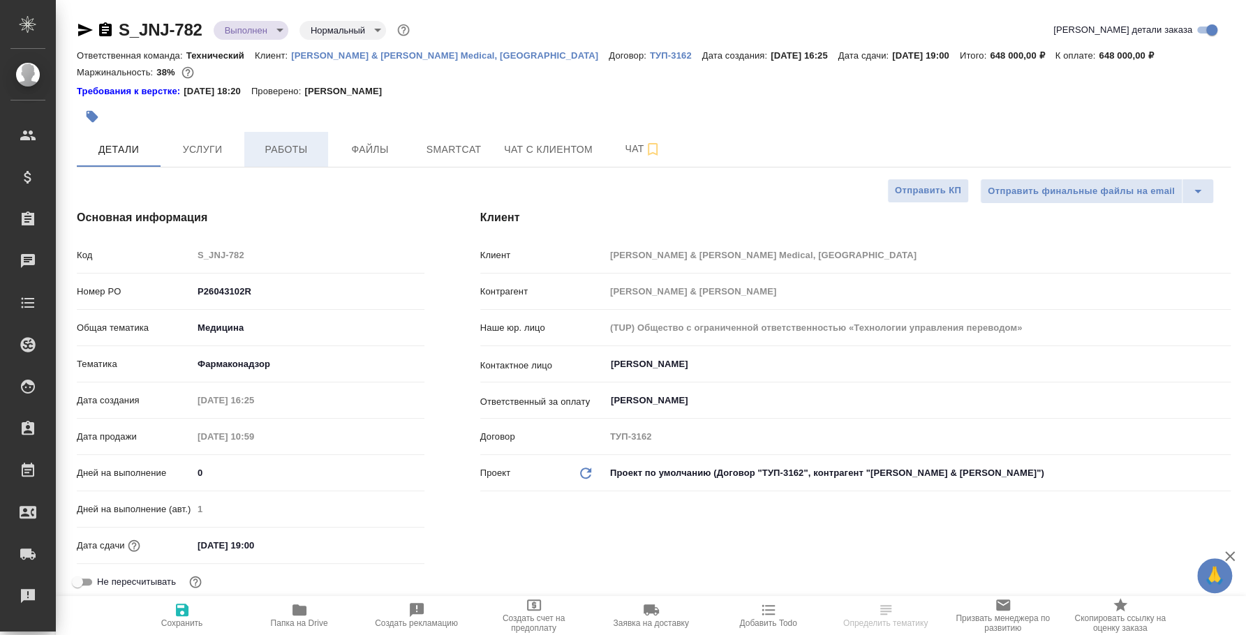
type textarea "x"
click at [281, 158] on button "Работы" at bounding box center [286, 149] width 84 height 35
type textarea "x"
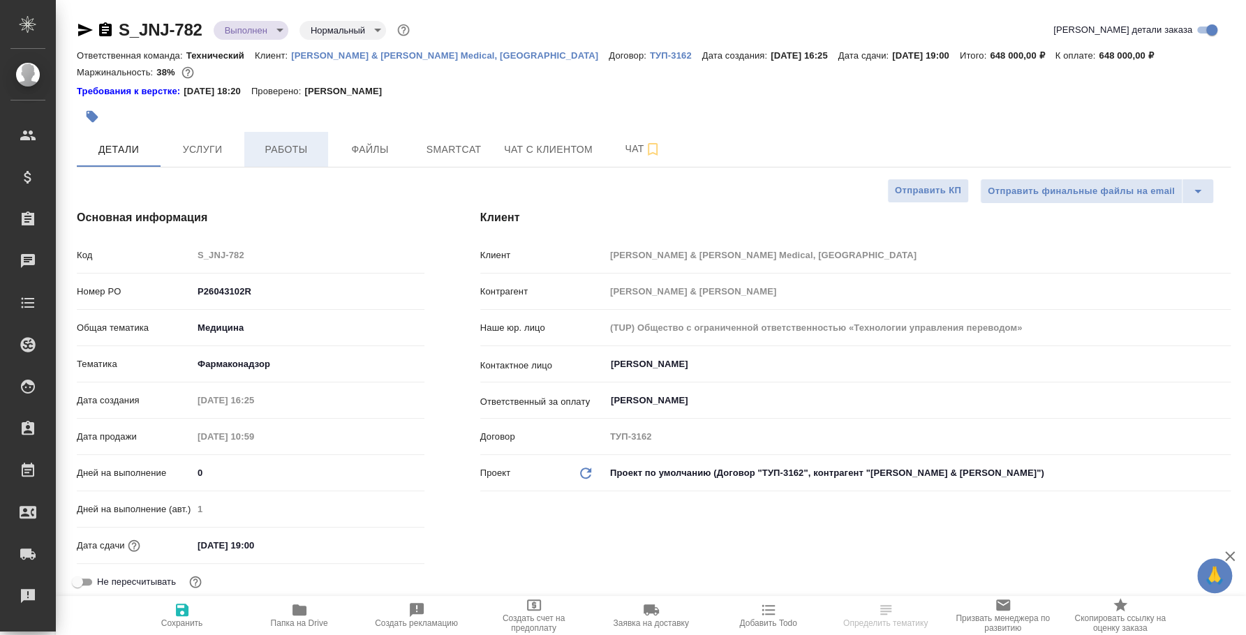
type textarea "x"
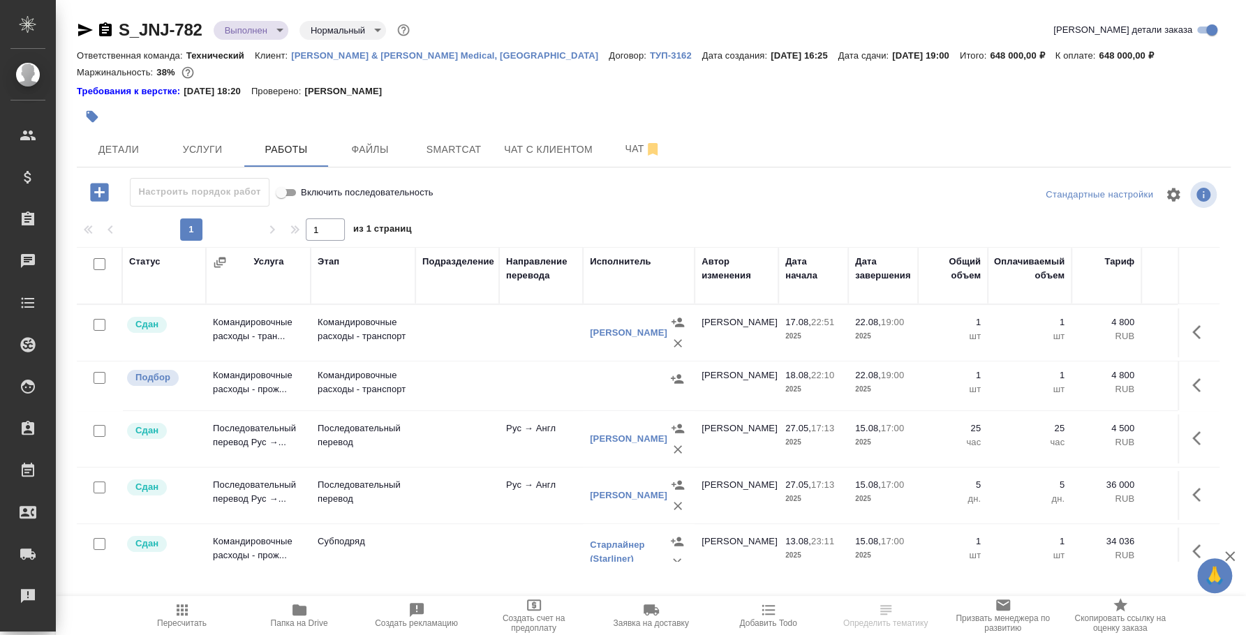
click at [102, 374] on input "checkbox" at bounding box center [100, 378] width 12 height 12
checkbox input "true"
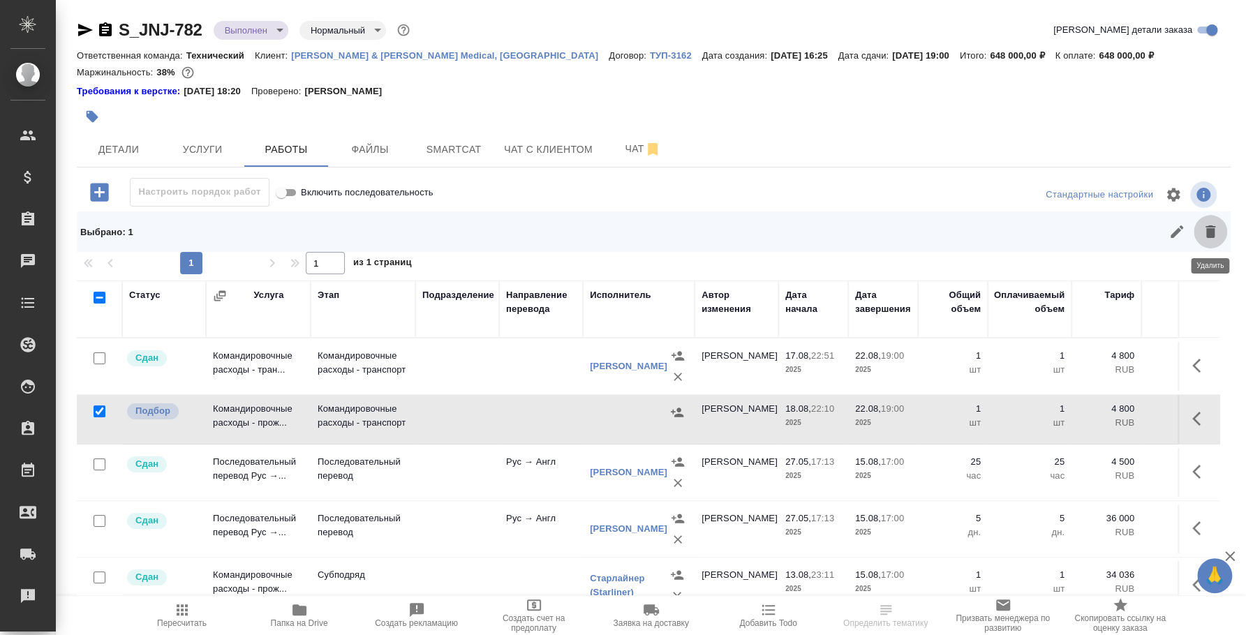
click at [1212, 234] on icon "button" at bounding box center [1211, 232] width 10 height 13
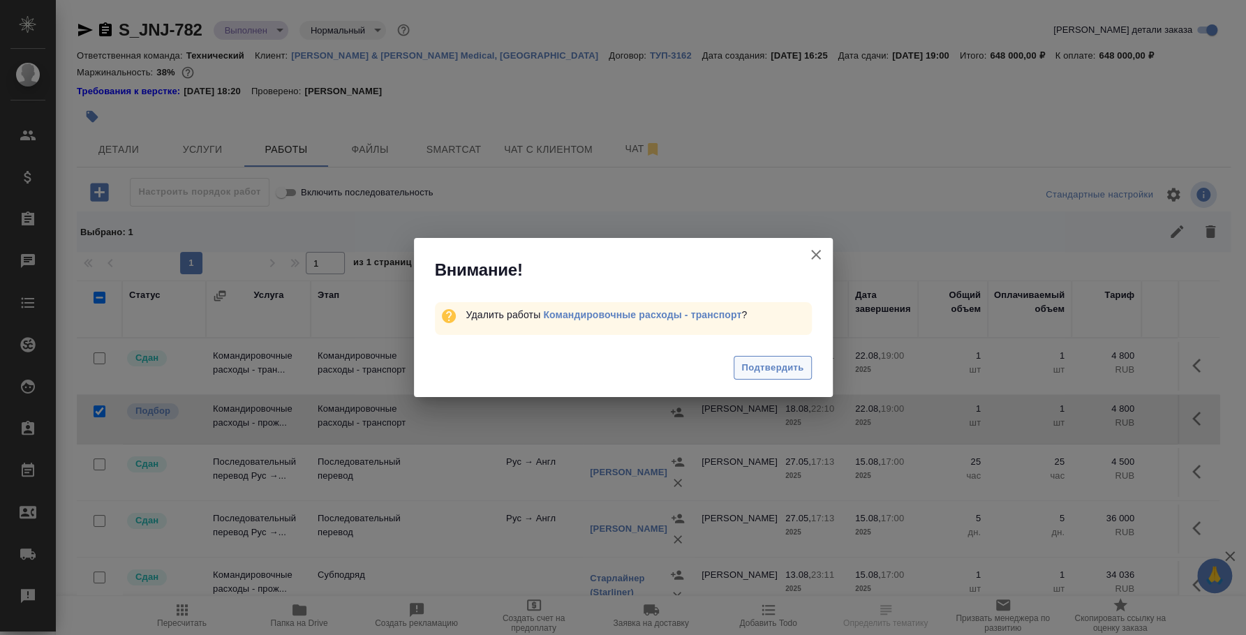
click at [765, 364] on span "Подтвердить" at bounding box center [773, 368] width 62 height 16
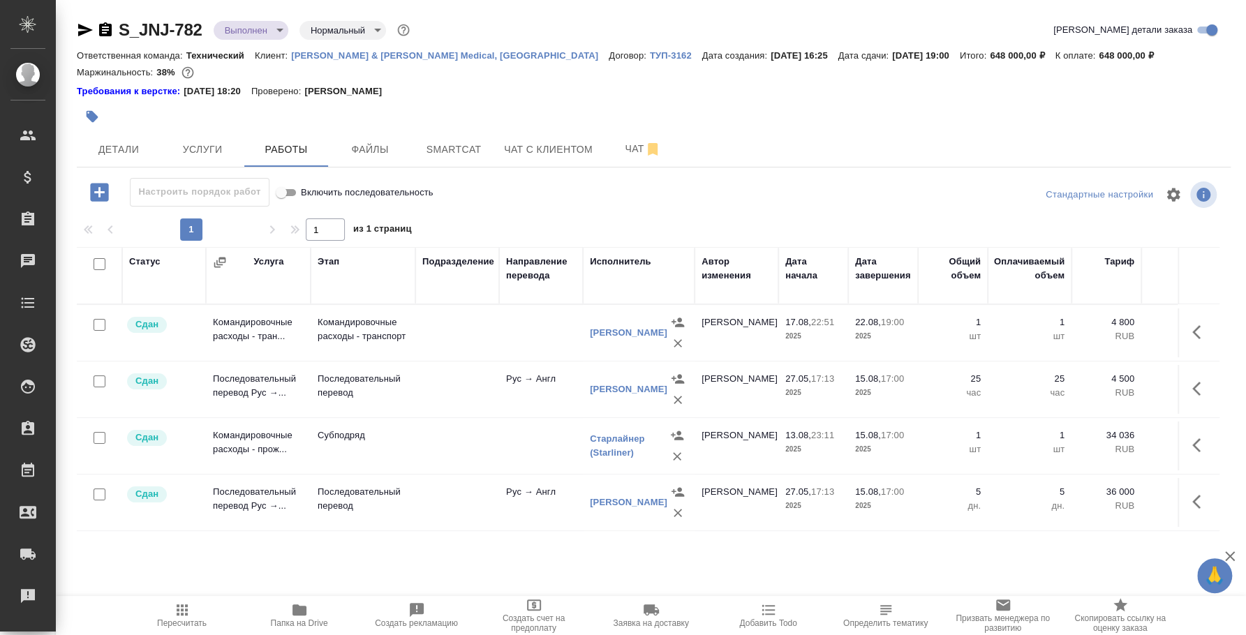
scroll to position [0, 354]
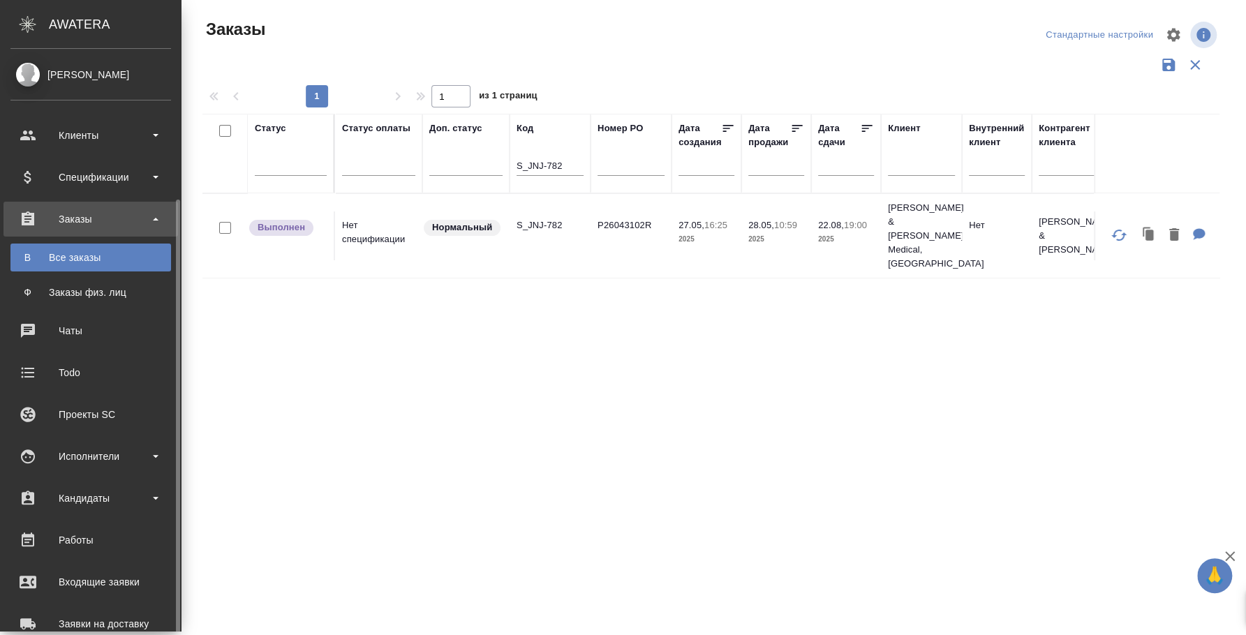
scroll to position [174, 0]
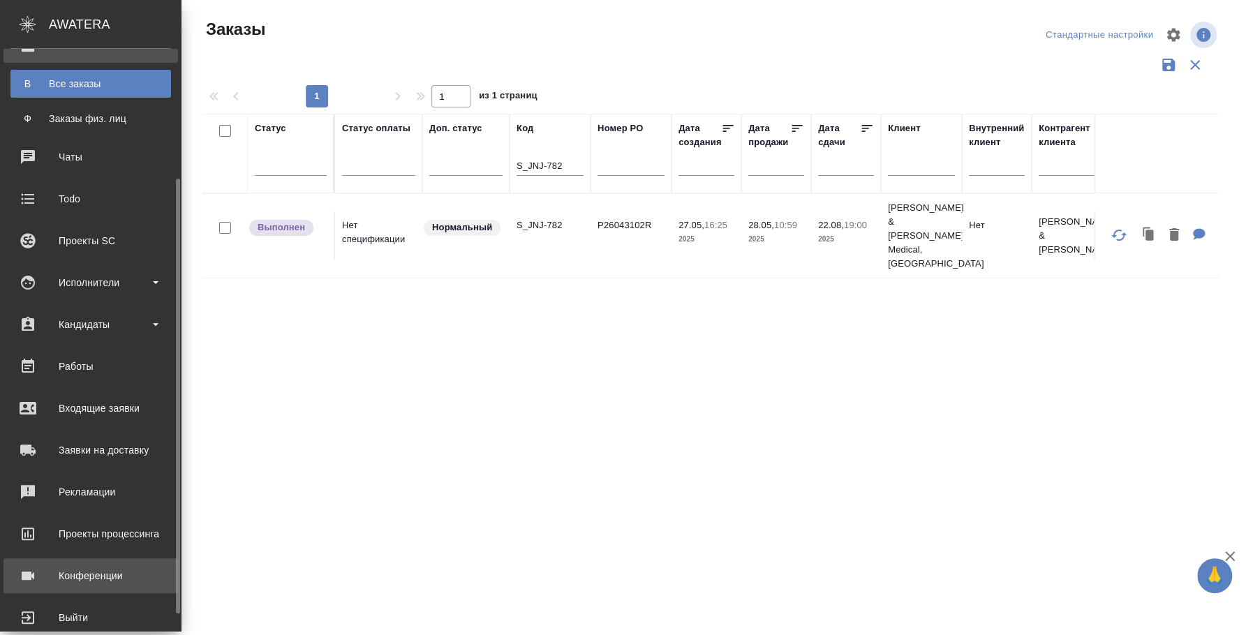
click at [113, 567] on div "Конференции" at bounding box center [90, 576] width 161 height 21
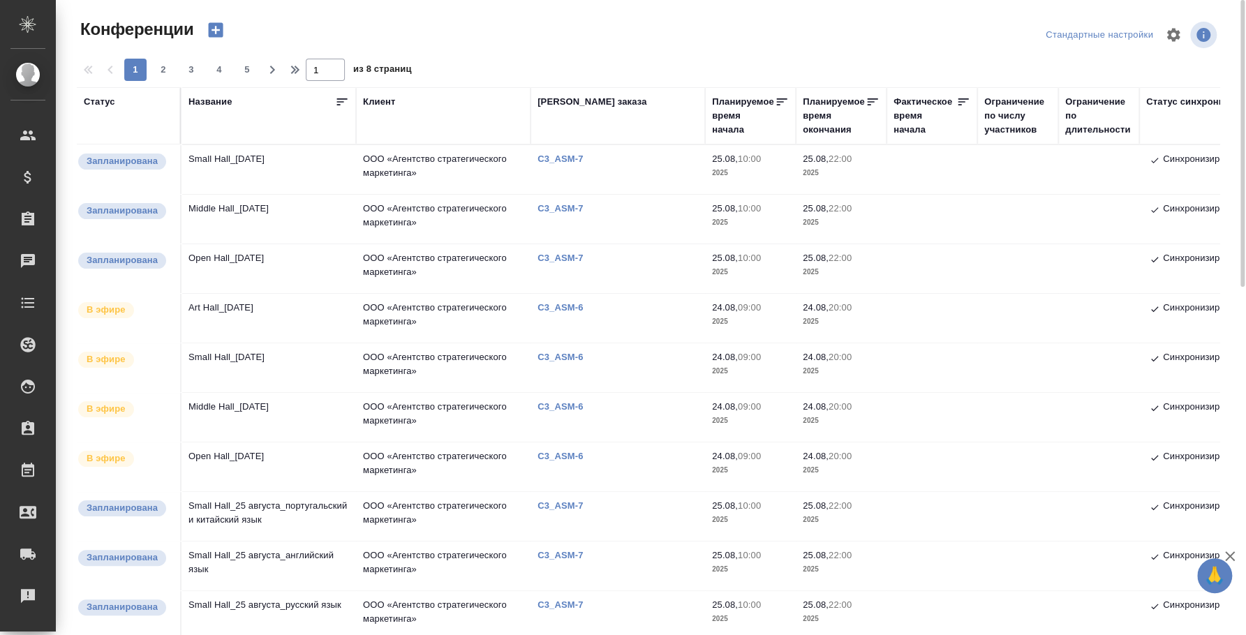
click at [256, 251] on td "Open Hall_[DATE]" at bounding box center [269, 268] width 175 height 49
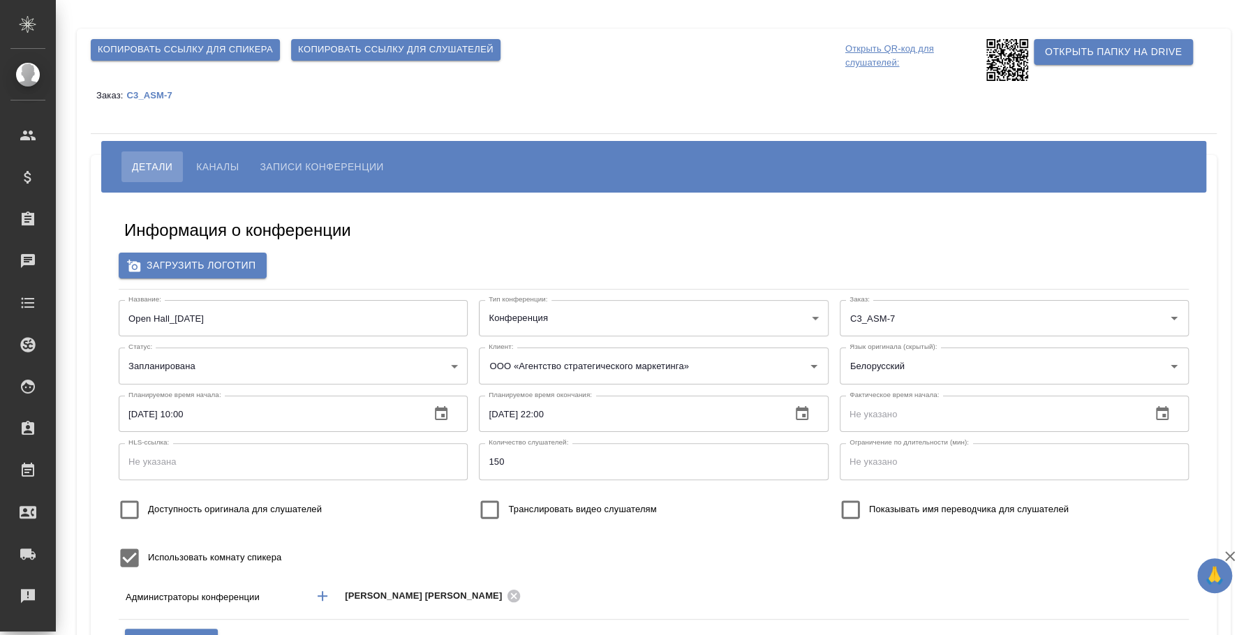
type input "ООО «Агентство стратегического маркетинга»"
type input "пле"
click at [439, 415] on icon "button" at bounding box center [441, 414] width 17 height 17
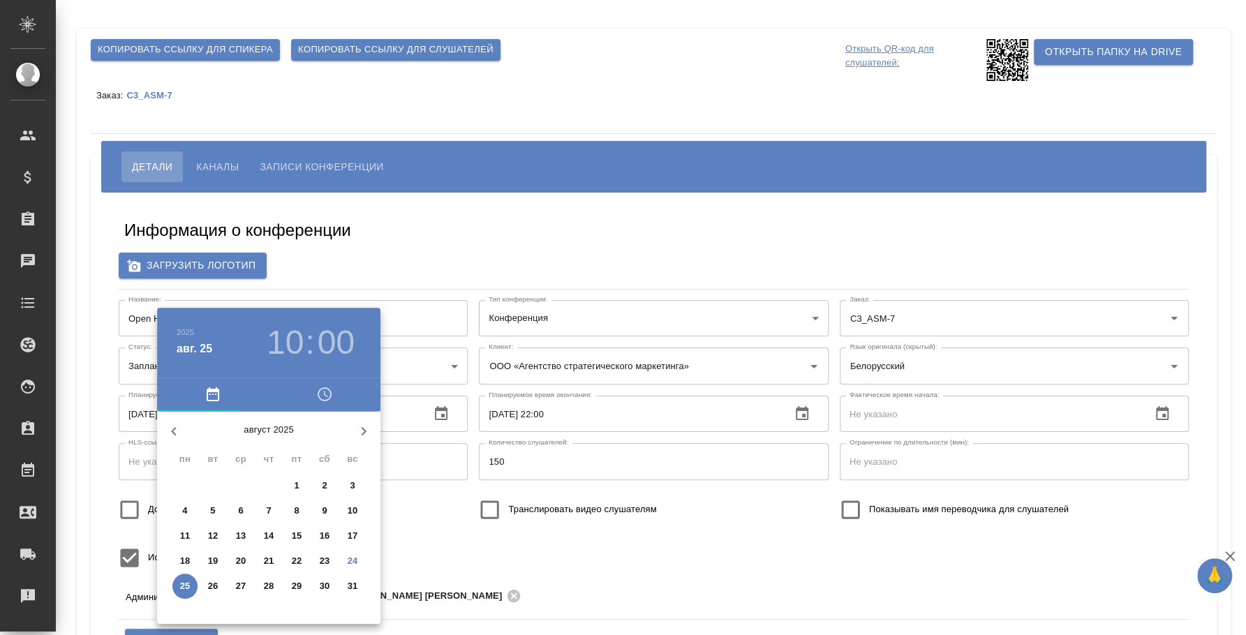
click at [399, 268] on div at bounding box center [623, 317] width 1246 height 635
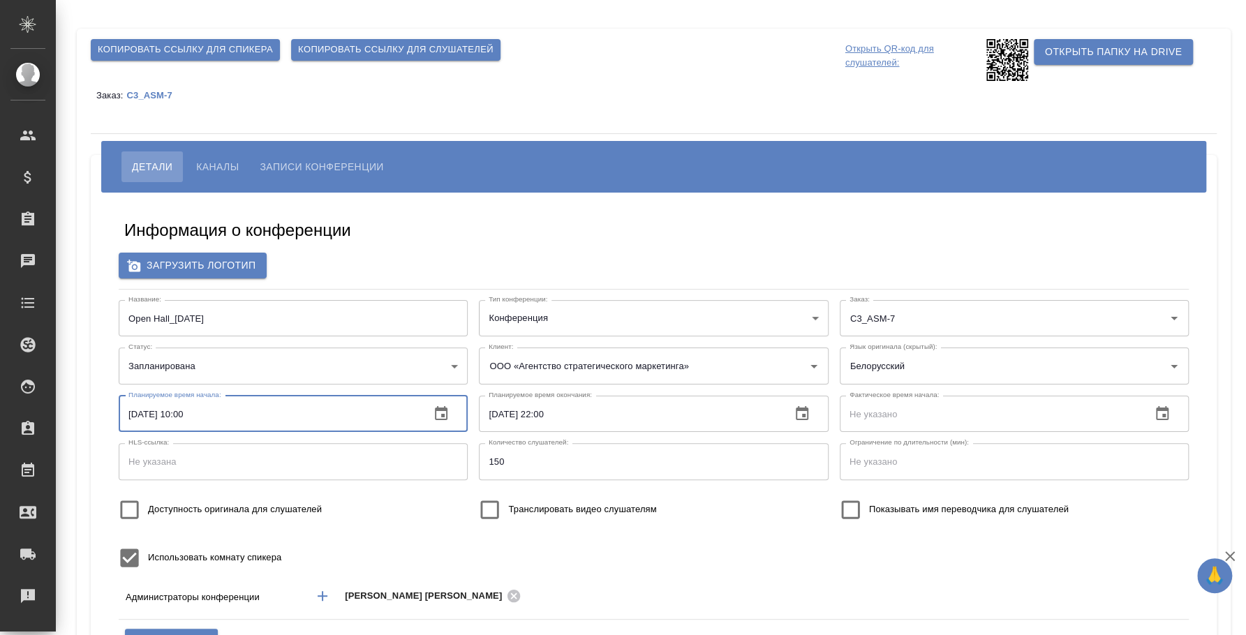
drag, startPoint x: 179, startPoint y: 418, endPoint x: 208, endPoint y: 420, distance: 29.4
click at [208, 420] on input "[DATE] 10:00" at bounding box center [269, 414] width 300 height 36
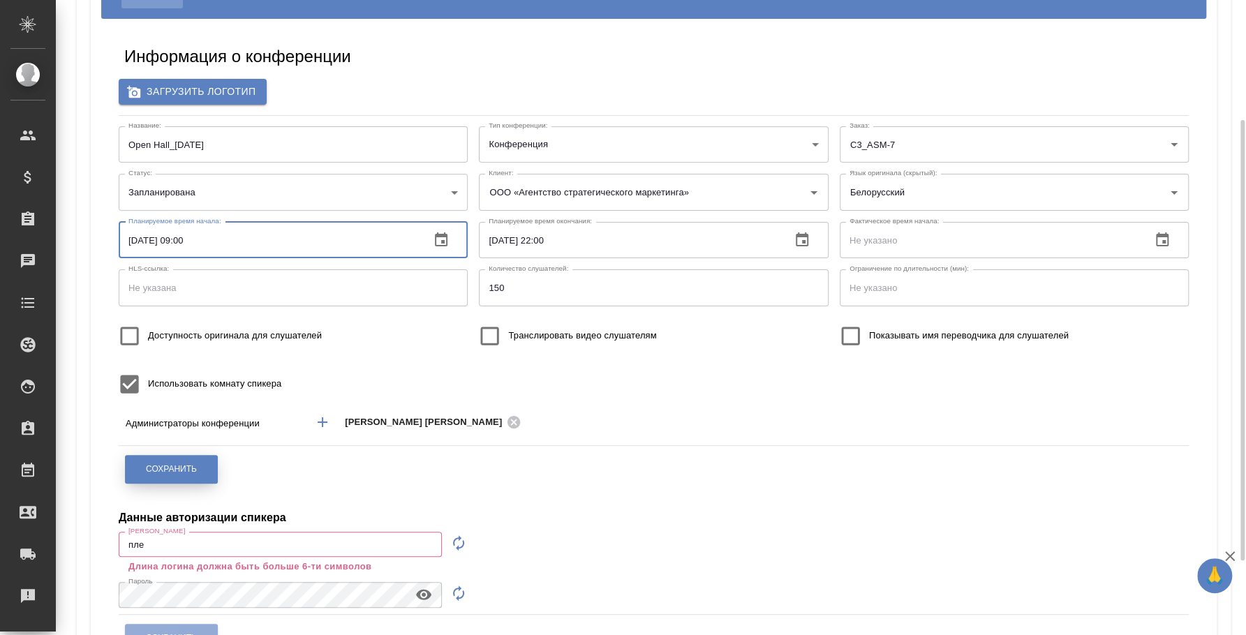
type input "[DATE] 09:00"
click at [190, 465] on span "Сохранить" at bounding box center [171, 470] width 51 height 12
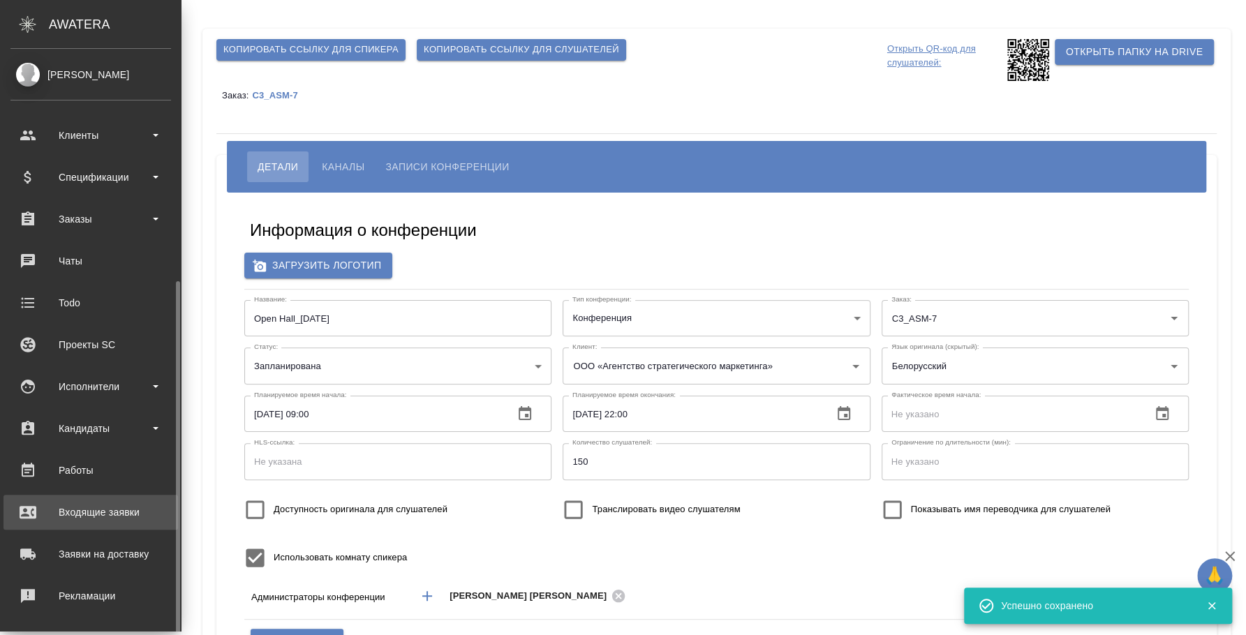
scroll to position [128, 0]
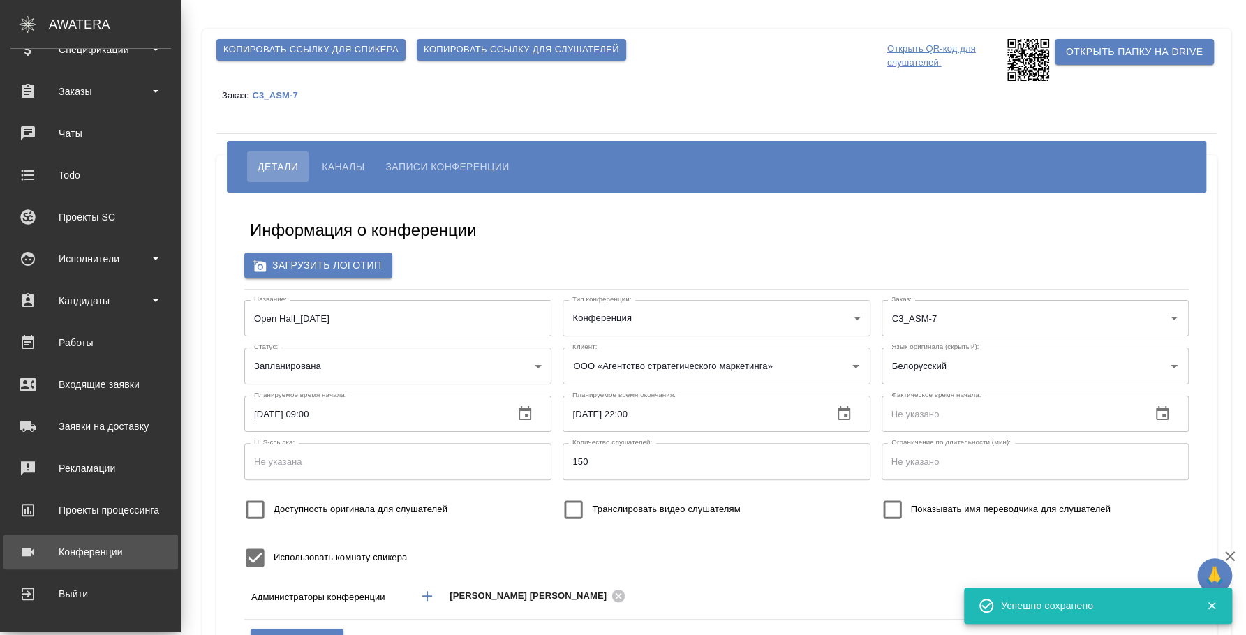
click at [75, 560] on div "Конференции" at bounding box center [90, 552] width 161 height 21
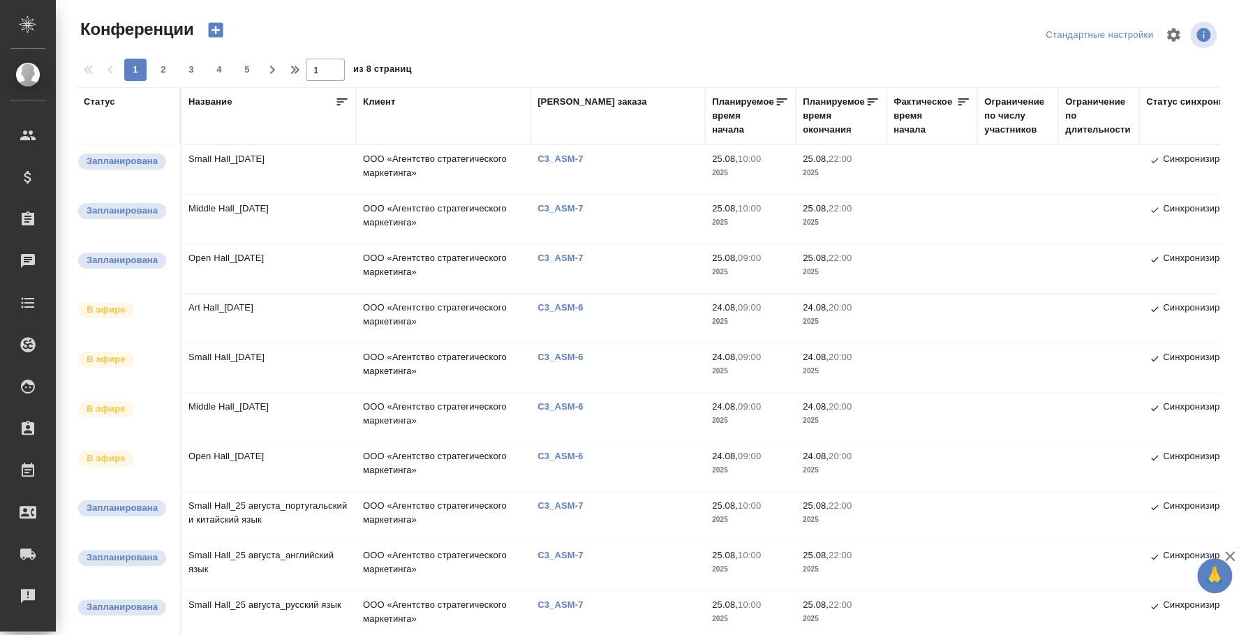
click at [256, 209] on td "Middle Hall_25 August" at bounding box center [269, 219] width 175 height 49
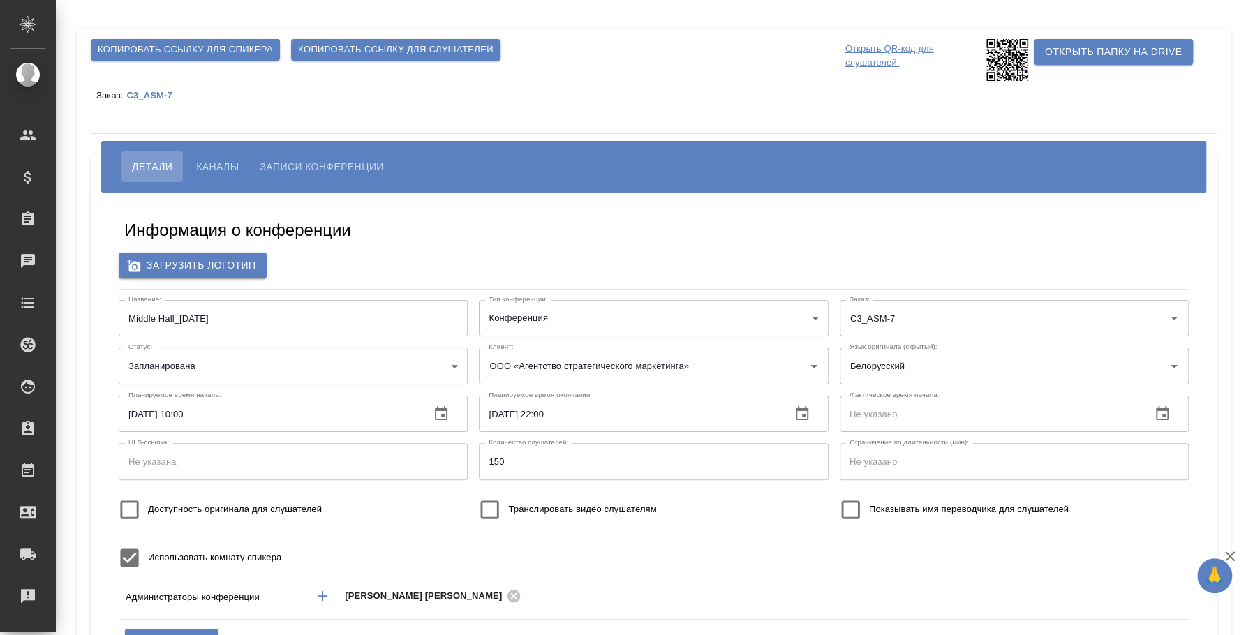
type input "ООО «Агентство стратегического маркетинга»"
type input "пле"
drag, startPoint x: 179, startPoint y: 418, endPoint x: 240, endPoint y: 420, distance: 61.5
click at [237, 420] on input "[DATE] 10:00" at bounding box center [269, 414] width 300 height 36
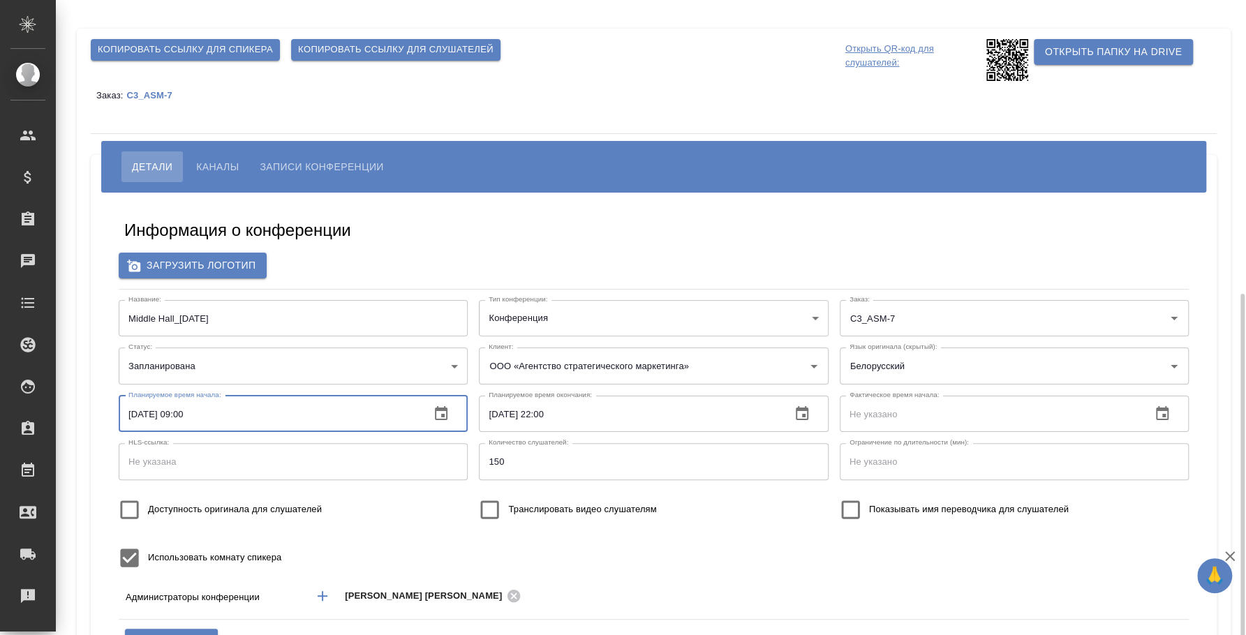
scroll to position [174, 0]
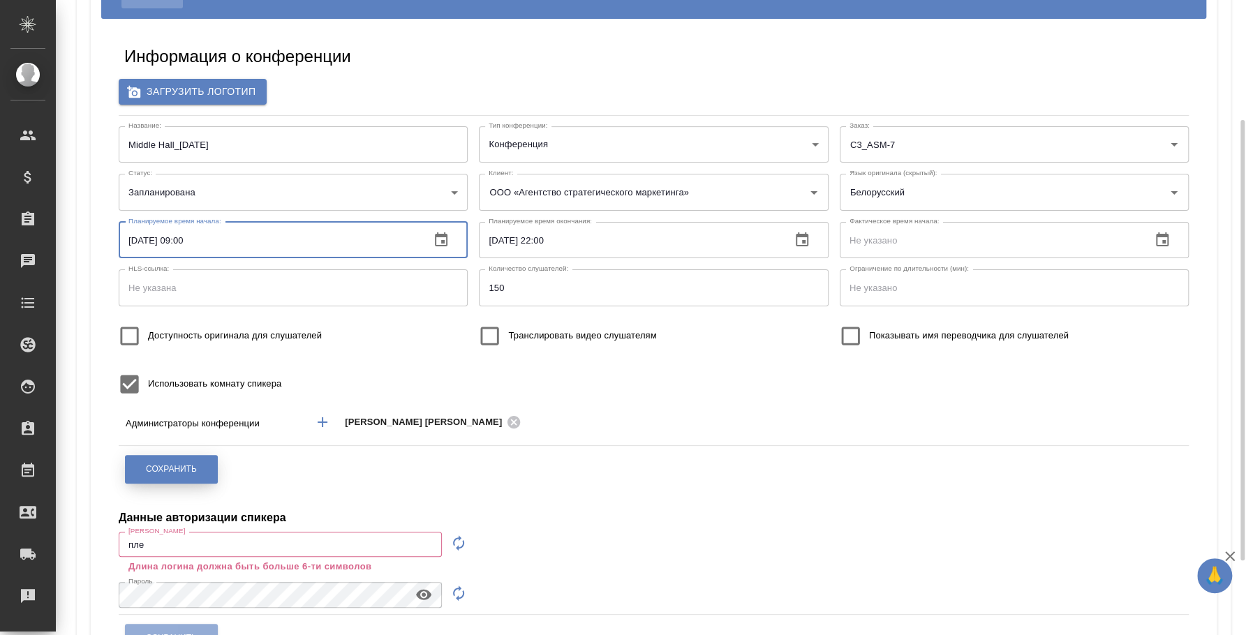
type input "[DATE] 09:00"
click at [200, 471] on button "Сохранить" at bounding box center [171, 469] width 93 height 29
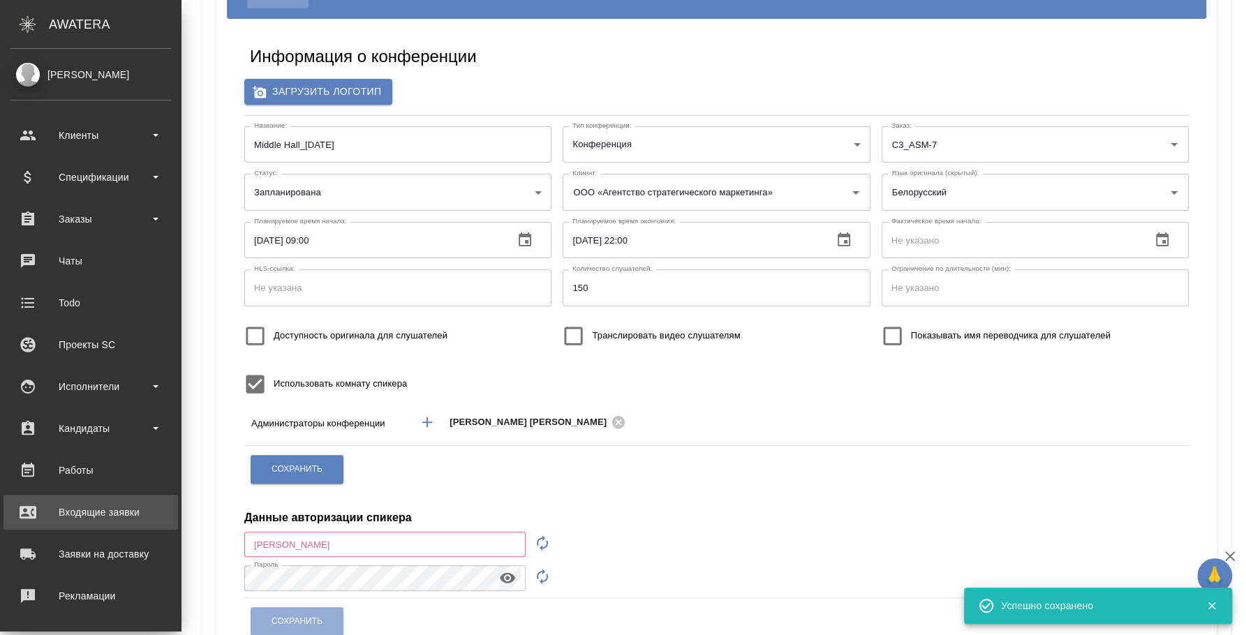
scroll to position [87, 0]
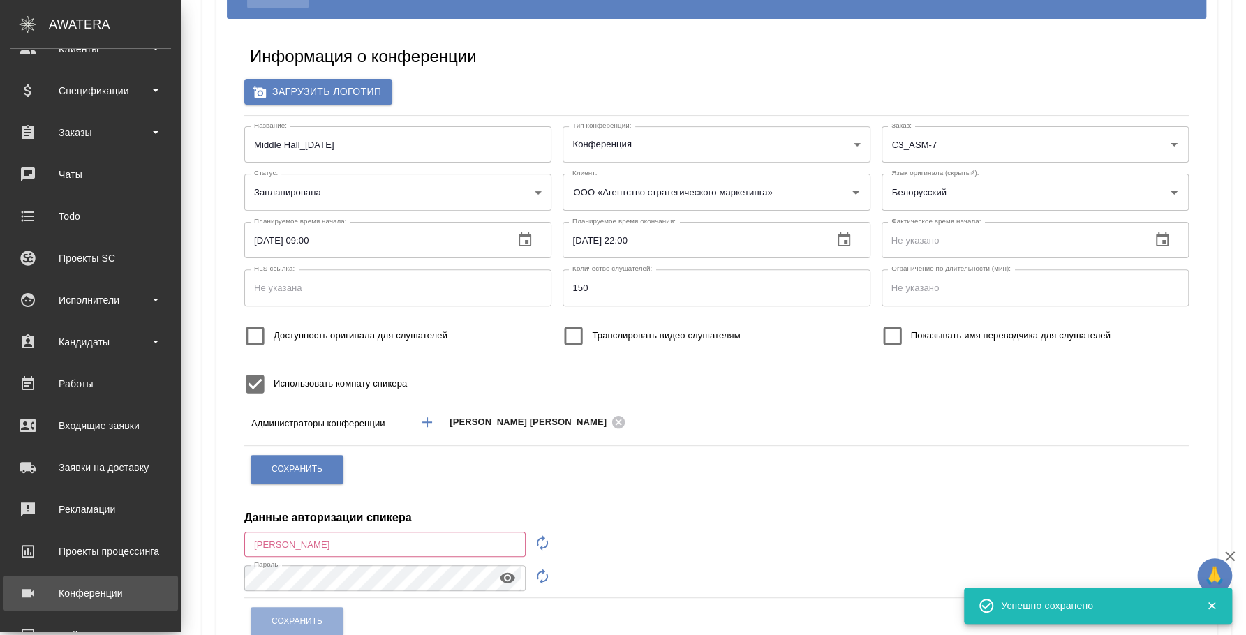
click at [124, 584] on div "Конференции" at bounding box center [90, 593] width 161 height 21
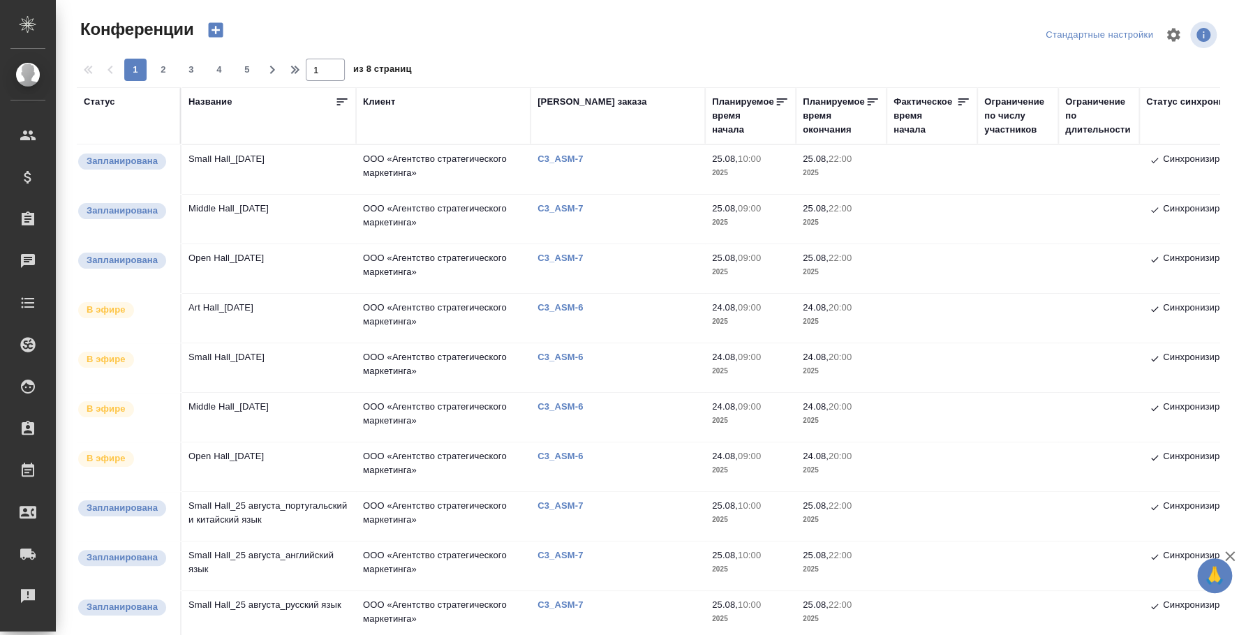
click at [274, 163] on td "Small Hall_[DATE]" at bounding box center [269, 169] width 175 height 49
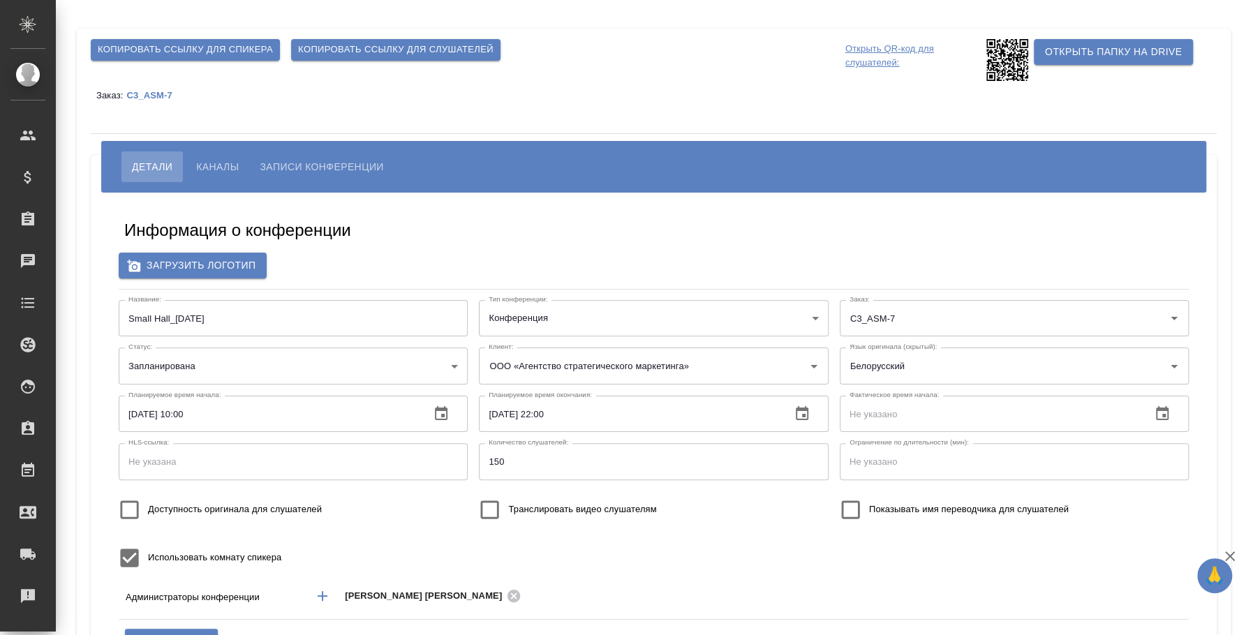
type input "ООО «Агентство стратегического маркетинга»"
type input "пле"
drag, startPoint x: 177, startPoint y: 415, endPoint x: 236, endPoint y: 415, distance: 58.7
click at [236, 415] on input "25.08.2025 10:00" at bounding box center [269, 414] width 300 height 36
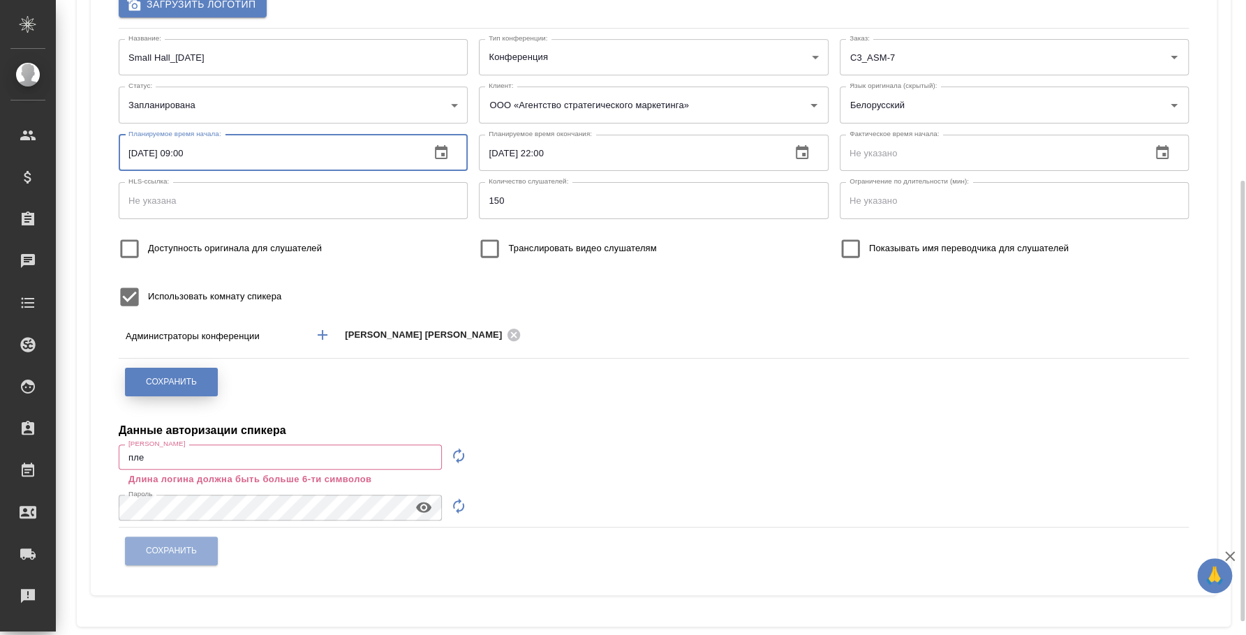
type input "25.08.2025 09:00"
click at [168, 388] on button "Сохранить" at bounding box center [171, 382] width 93 height 29
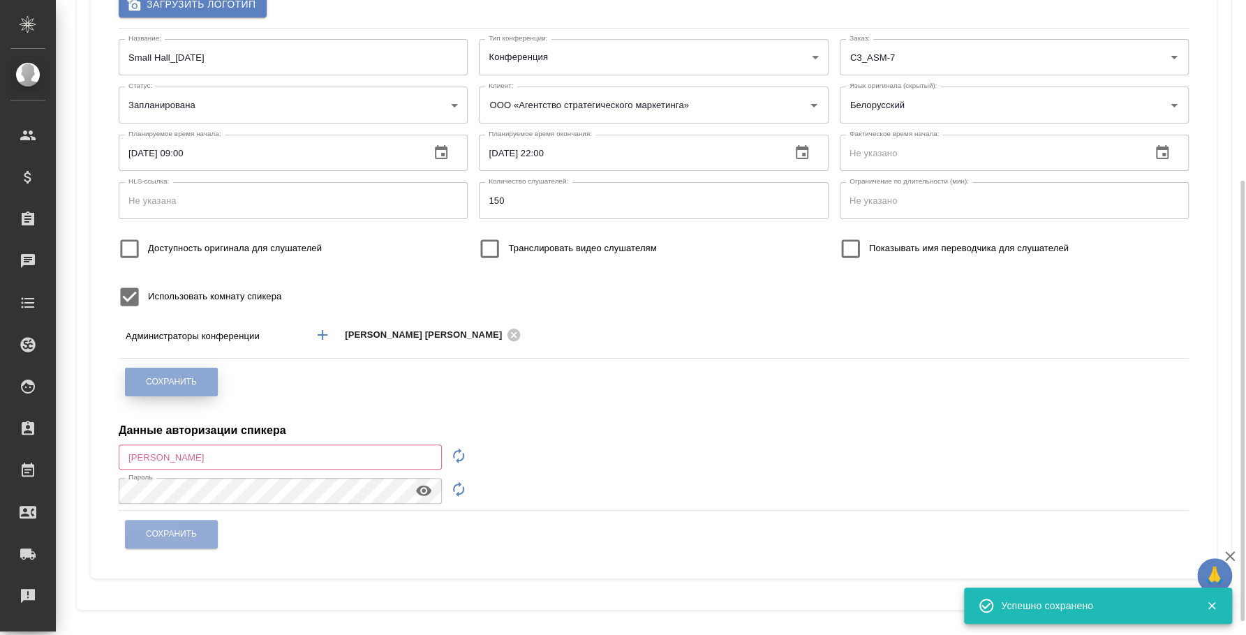
click at [168, 388] on button "Сохранить" at bounding box center [171, 382] width 93 height 29
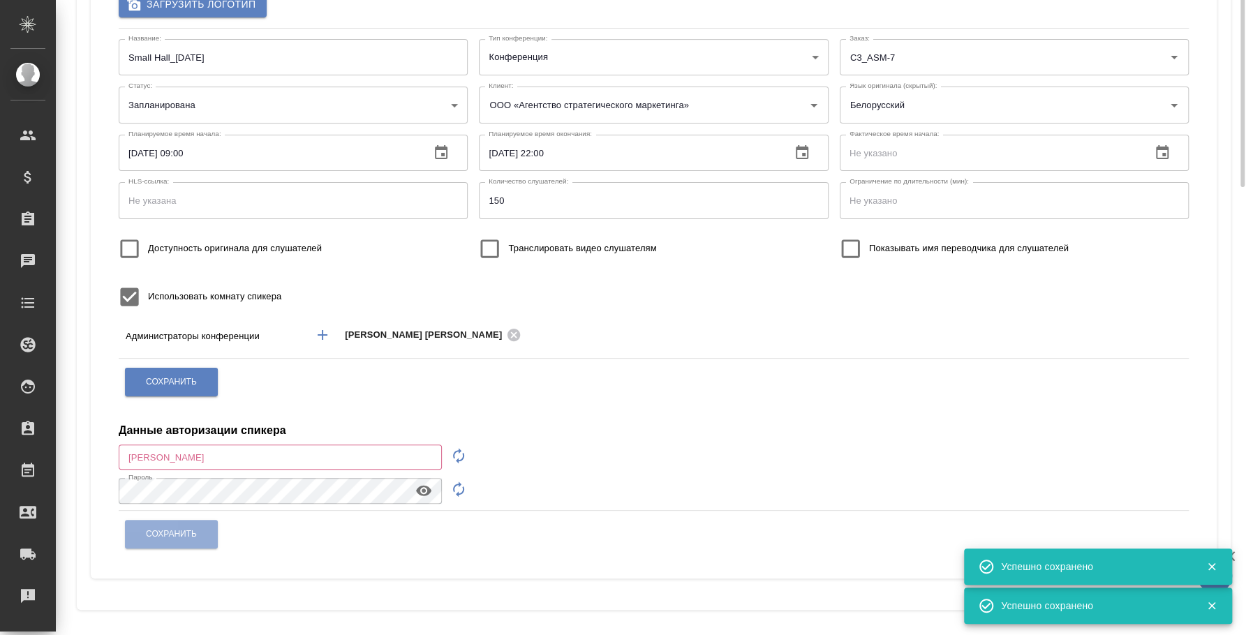
scroll to position [0, 0]
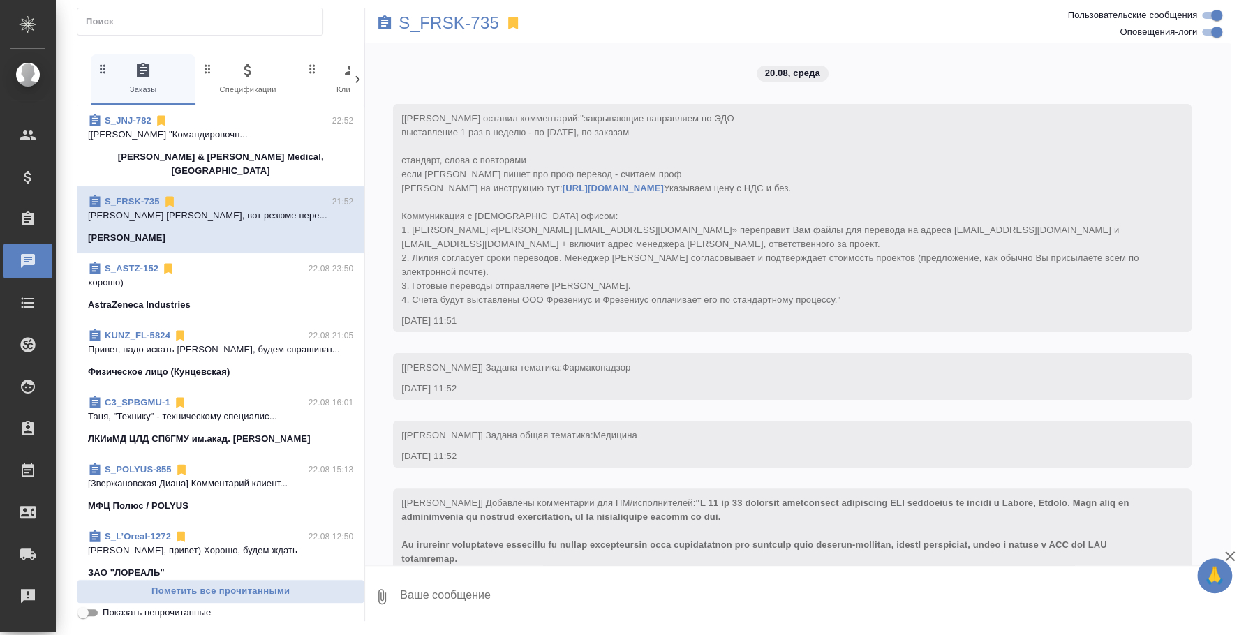
scroll to position [3933, 0]
